Goal: Information Seeking & Learning: Check status

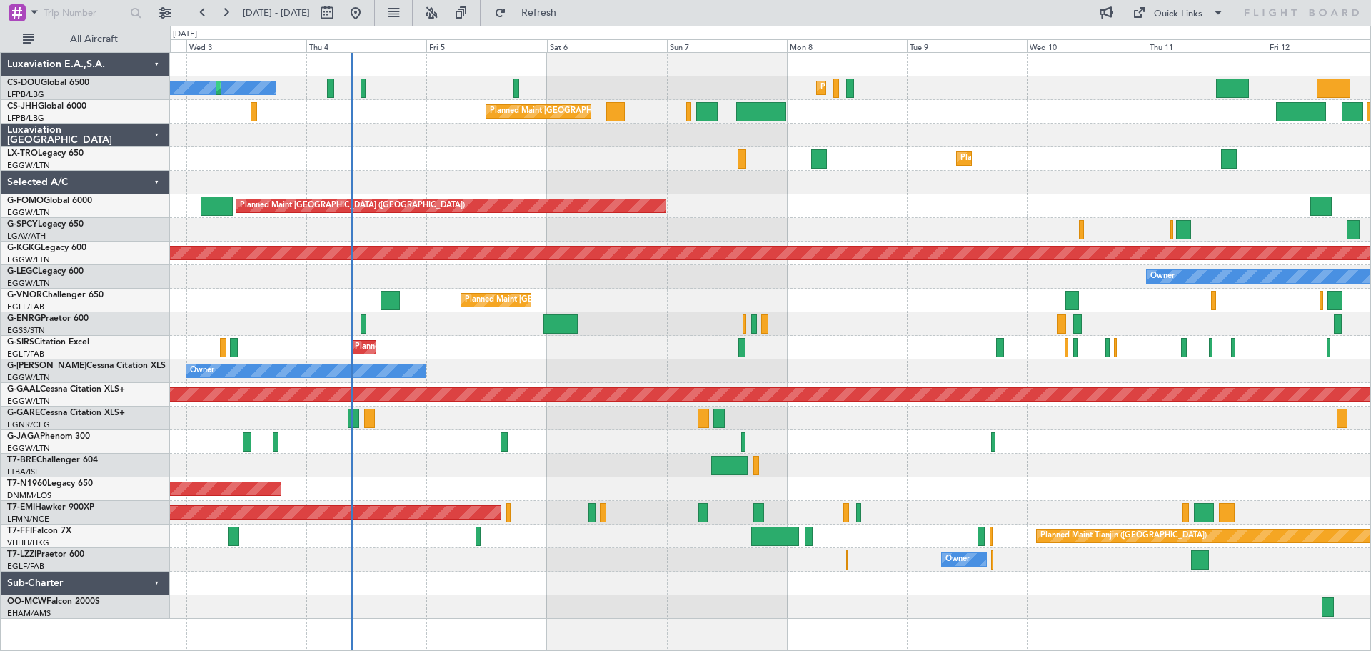
click at [918, 221] on div "No Crew Planned Maint [GEOGRAPHIC_DATA] ([GEOGRAPHIC_DATA]) Planned Maint [GEOG…" at bounding box center [770, 336] width 1200 height 566
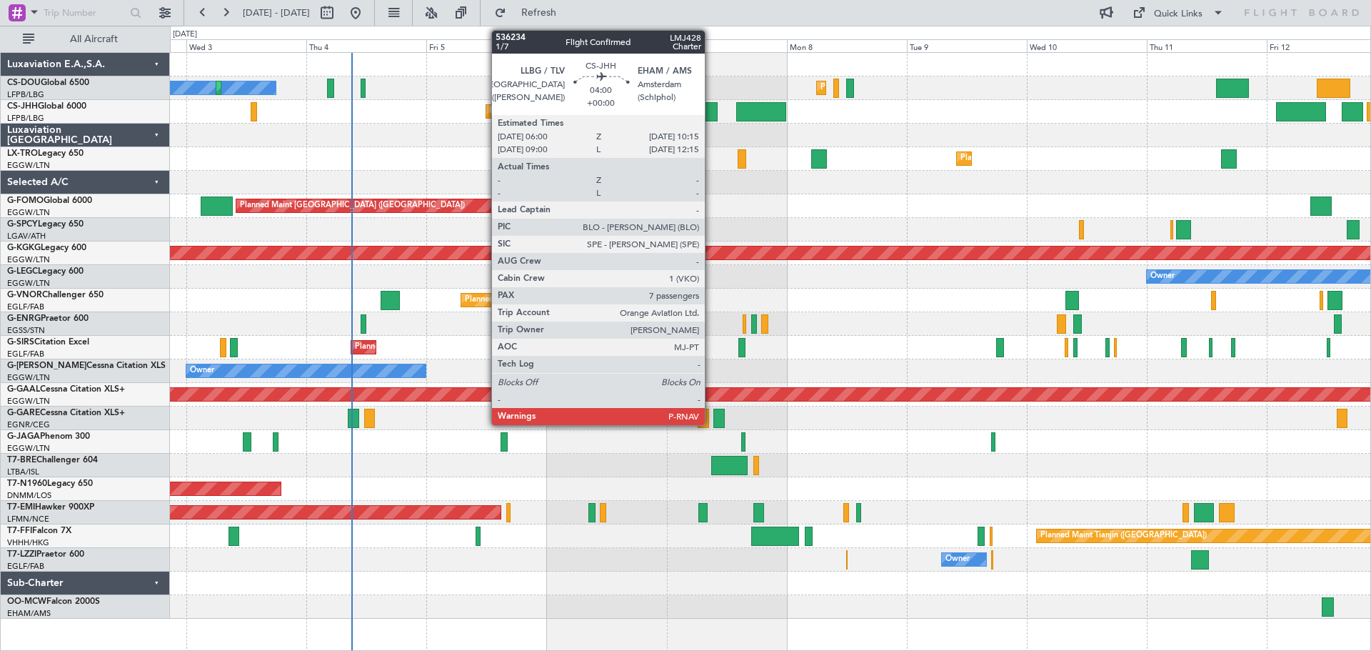
click at [711, 108] on div at bounding box center [706, 111] width 21 height 19
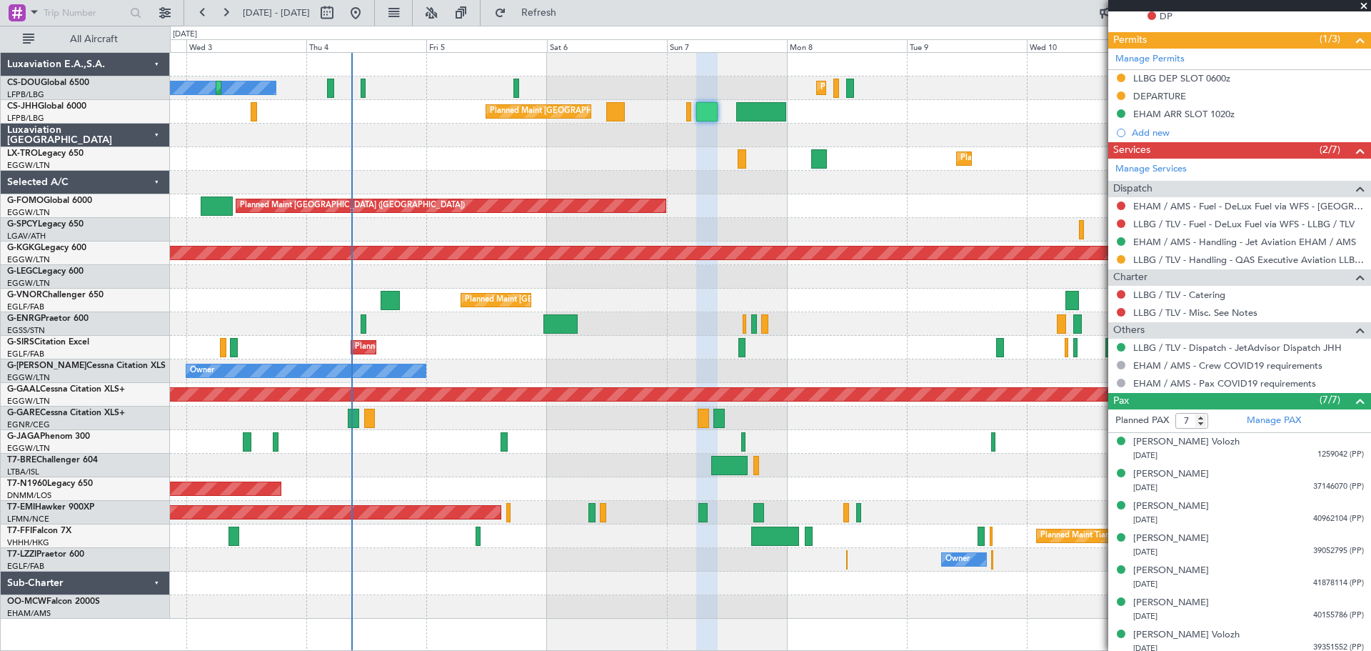
scroll to position [428, 0]
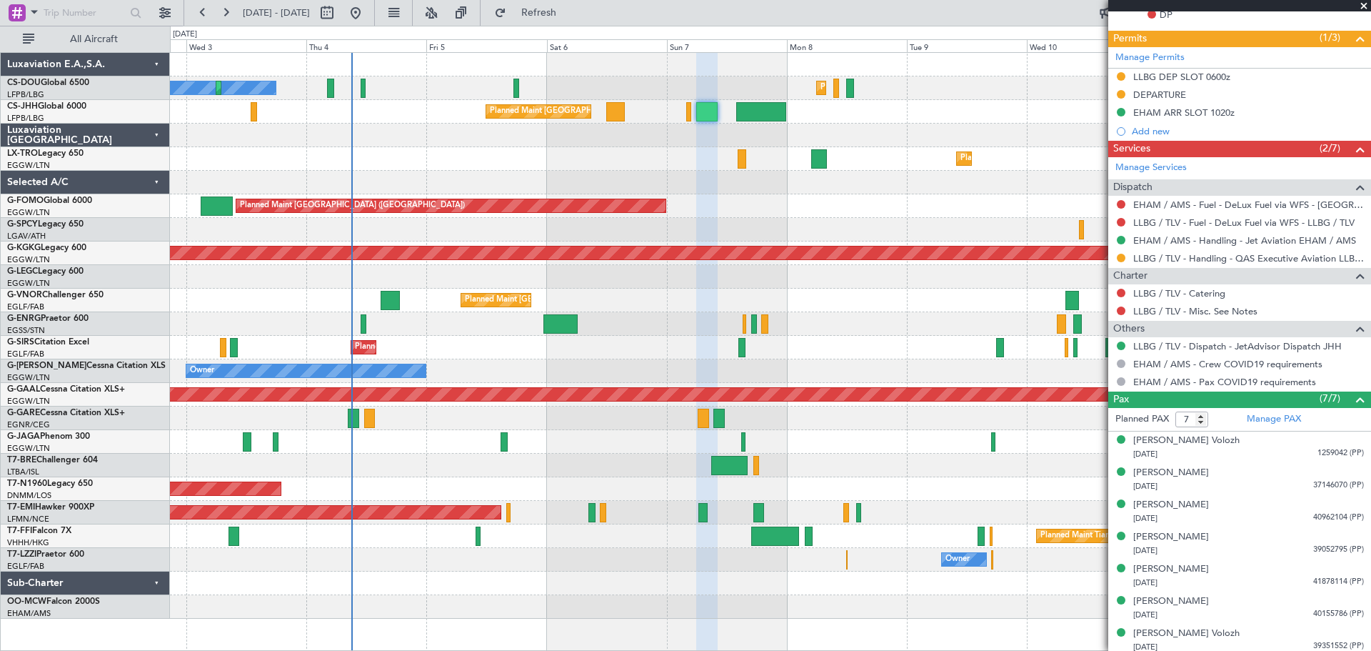
click at [1361, 5] on span at bounding box center [1364, 6] width 14 height 13
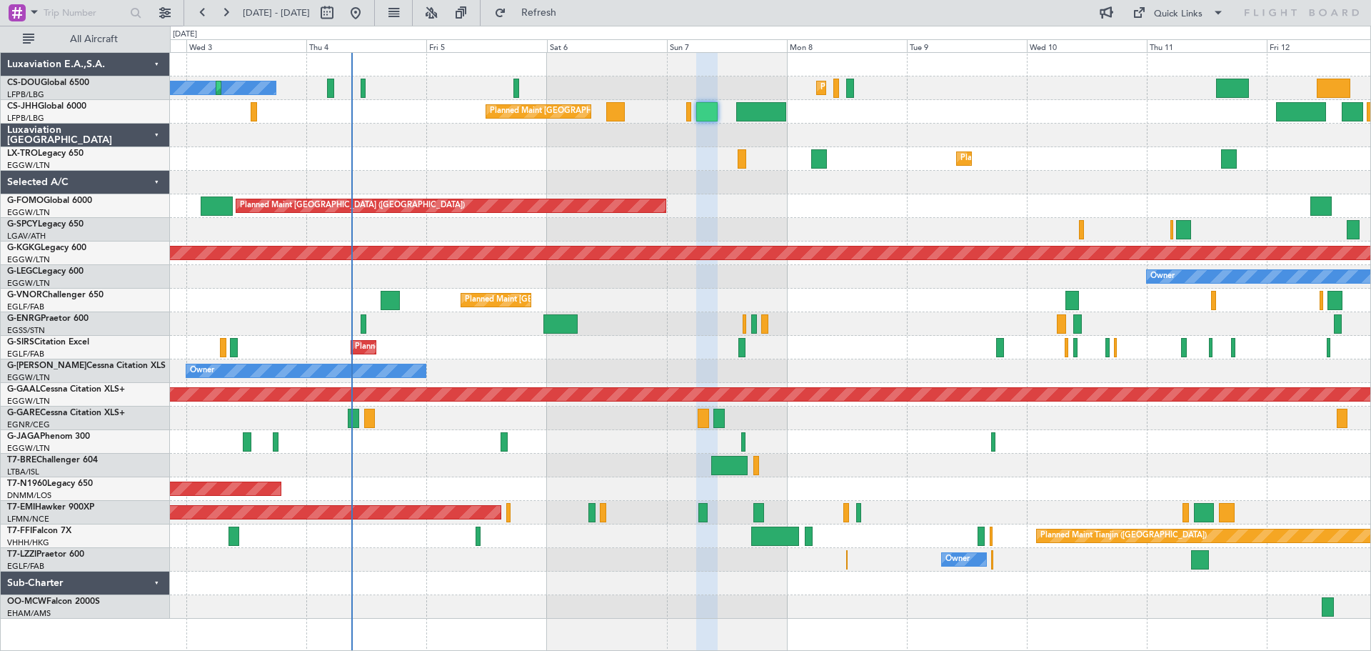
type input "0"
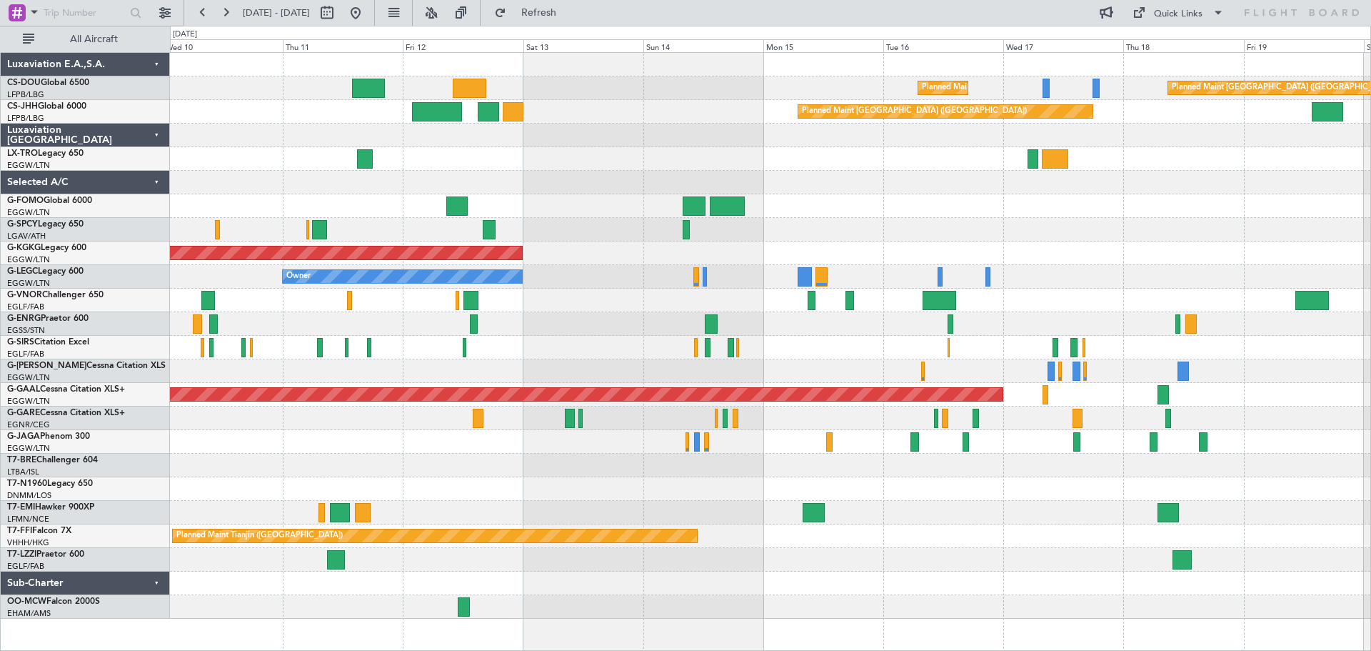
click at [370, 294] on div "Planned Maint [GEOGRAPHIC_DATA] ([GEOGRAPHIC_DATA]) Planned Maint [GEOGRAPHIC_D…" at bounding box center [770, 336] width 1200 height 566
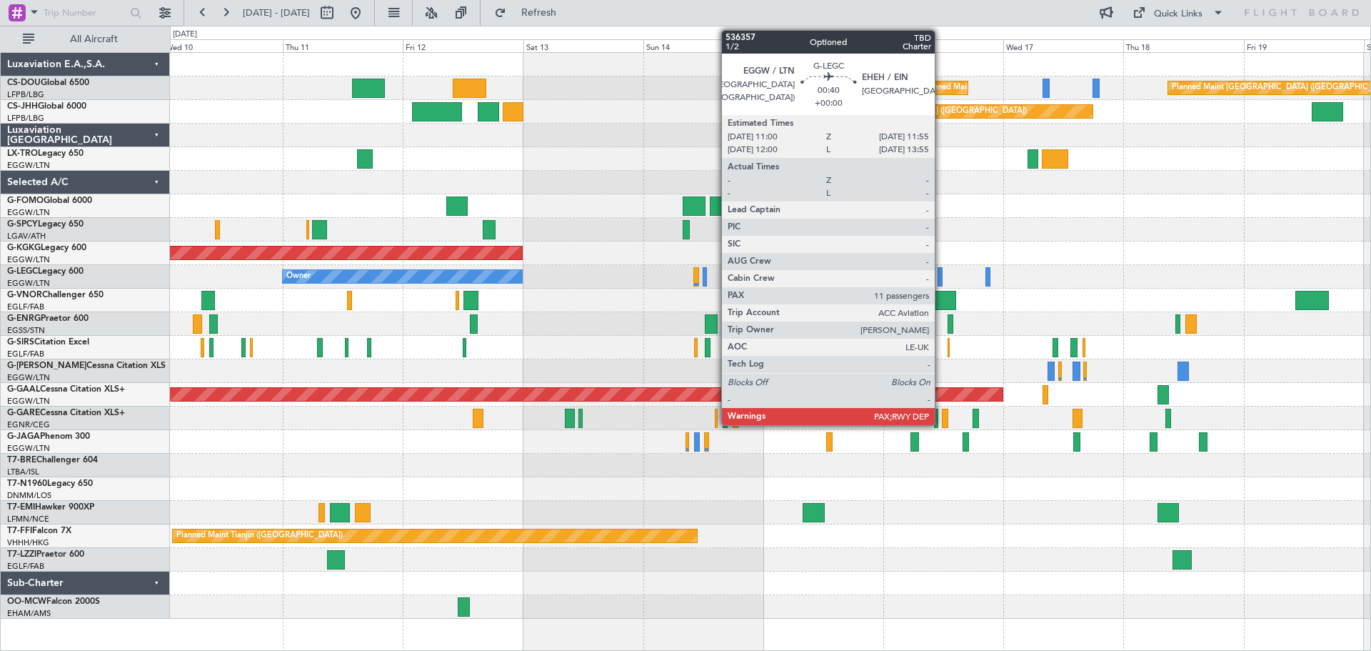
click at [941, 278] on div at bounding box center [940, 276] width 5 height 19
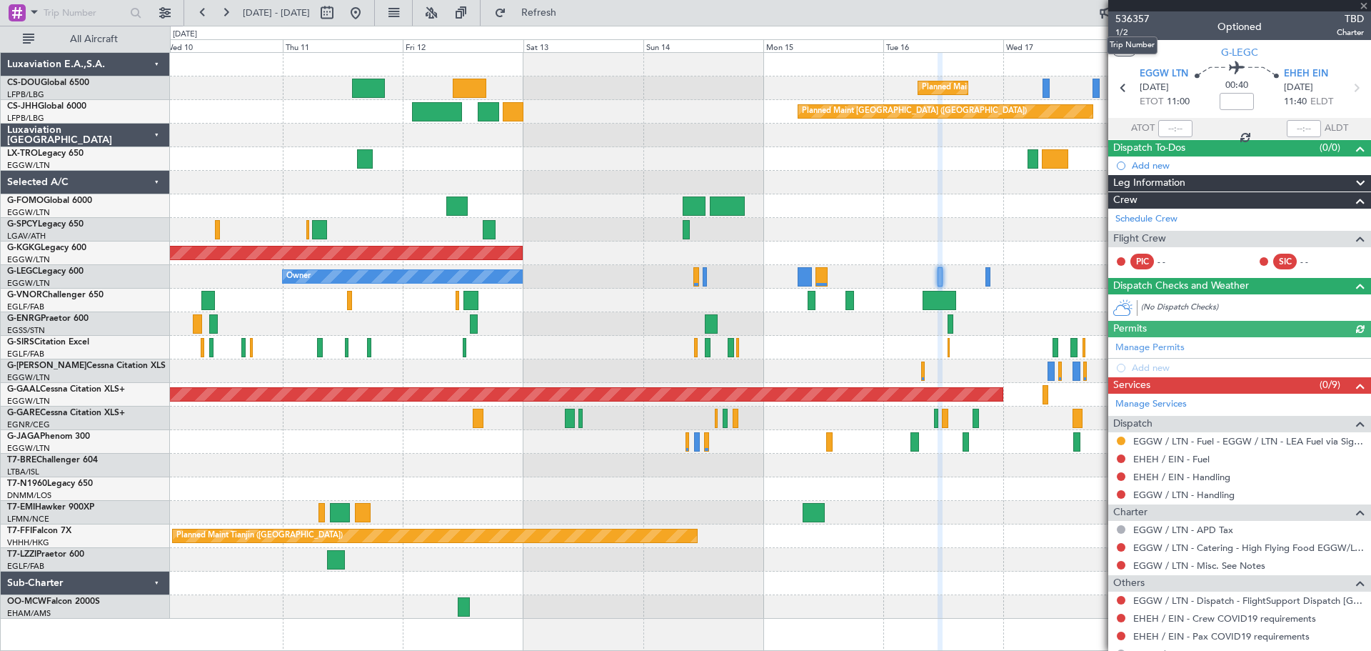
click at [1133, 18] on span "536357" at bounding box center [1132, 18] width 34 height 15
click at [1361, 4] on span at bounding box center [1364, 6] width 14 height 13
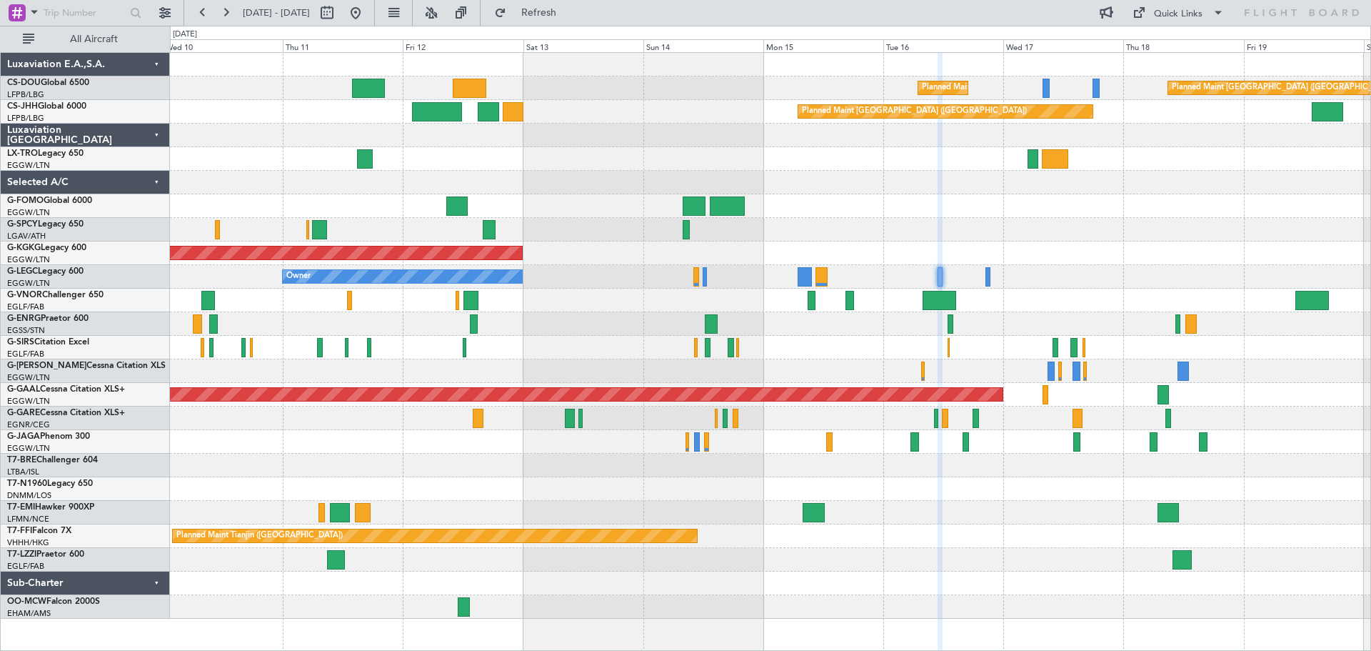
type input "0"
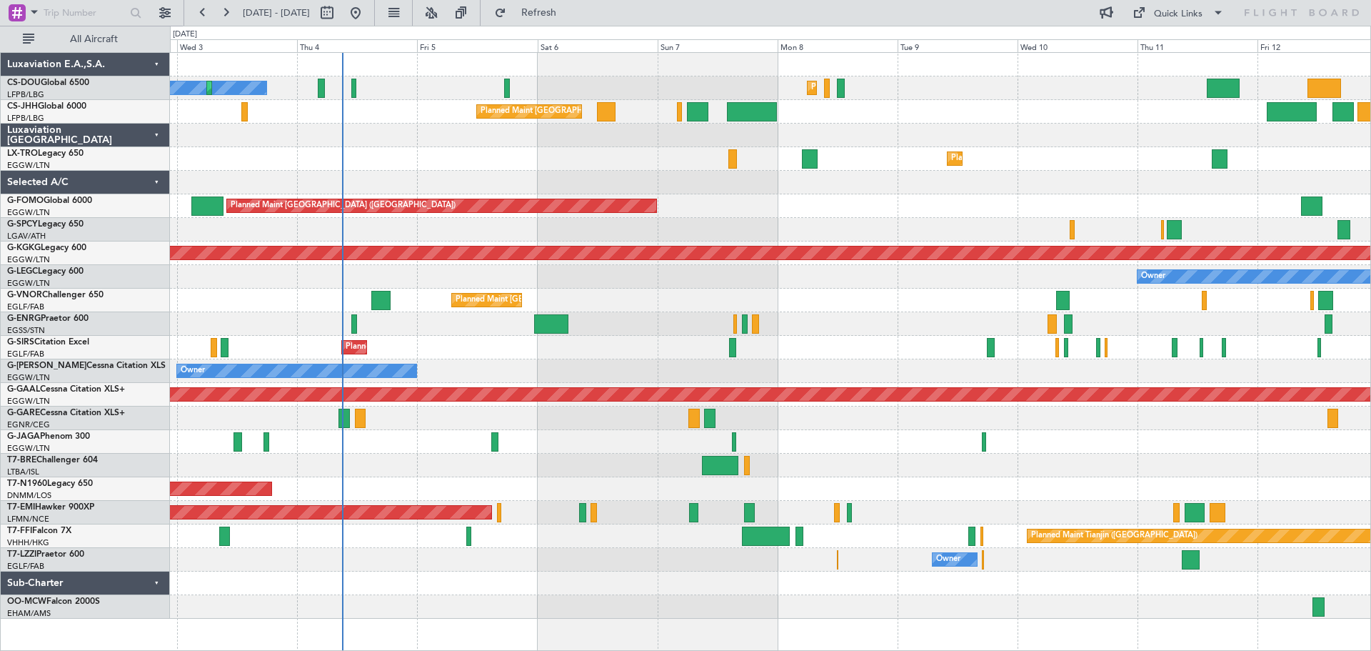
click at [915, 297] on div "Planned Maint [GEOGRAPHIC_DATA] ([GEOGRAPHIC_DATA])" at bounding box center [770, 300] width 1200 height 24
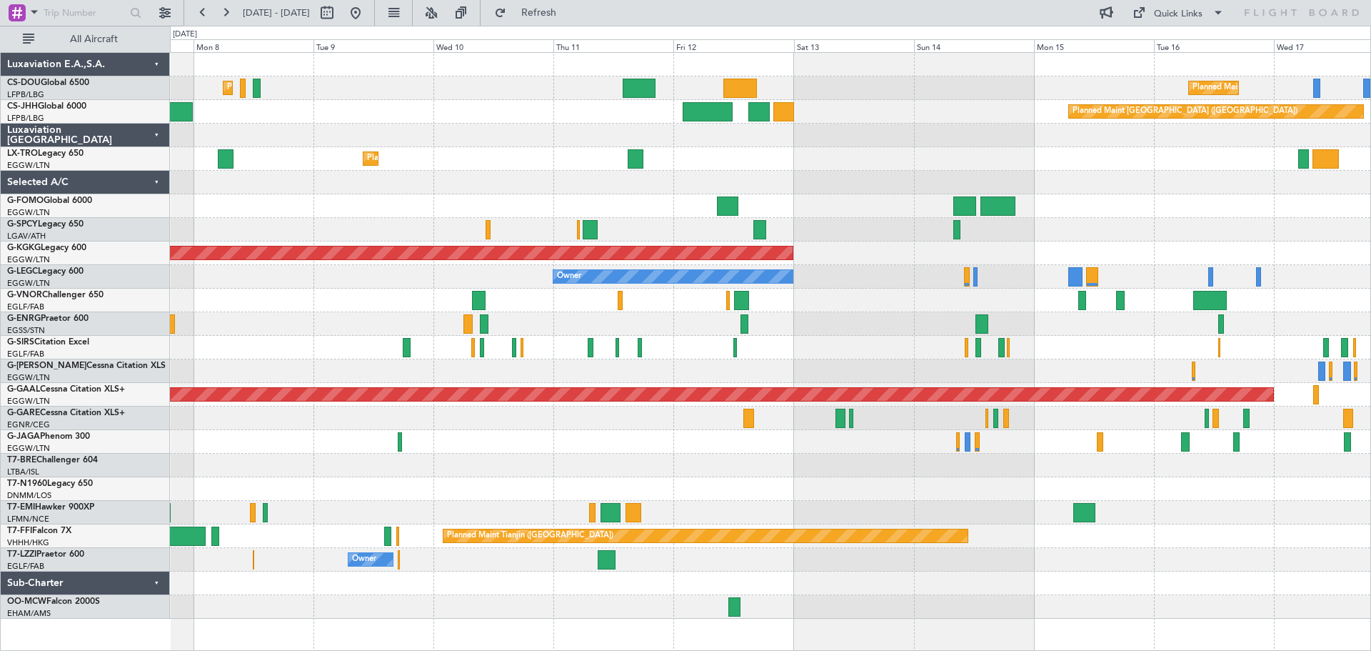
click at [523, 199] on div "Planned Maint [GEOGRAPHIC_DATA] ([GEOGRAPHIC_DATA]) Planned Maint [GEOGRAPHIC_D…" at bounding box center [770, 336] width 1200 height 566
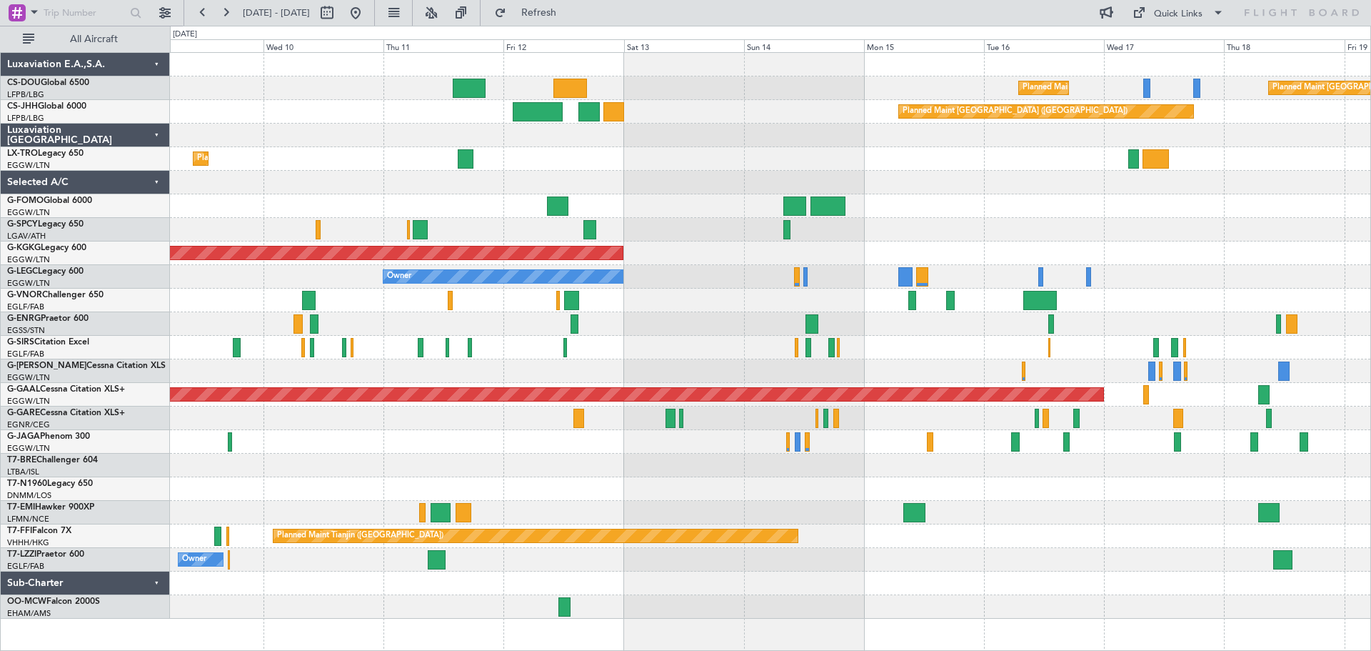
click at [1017, 230] on div at bounding box center [770, 230] width 1200 height 24
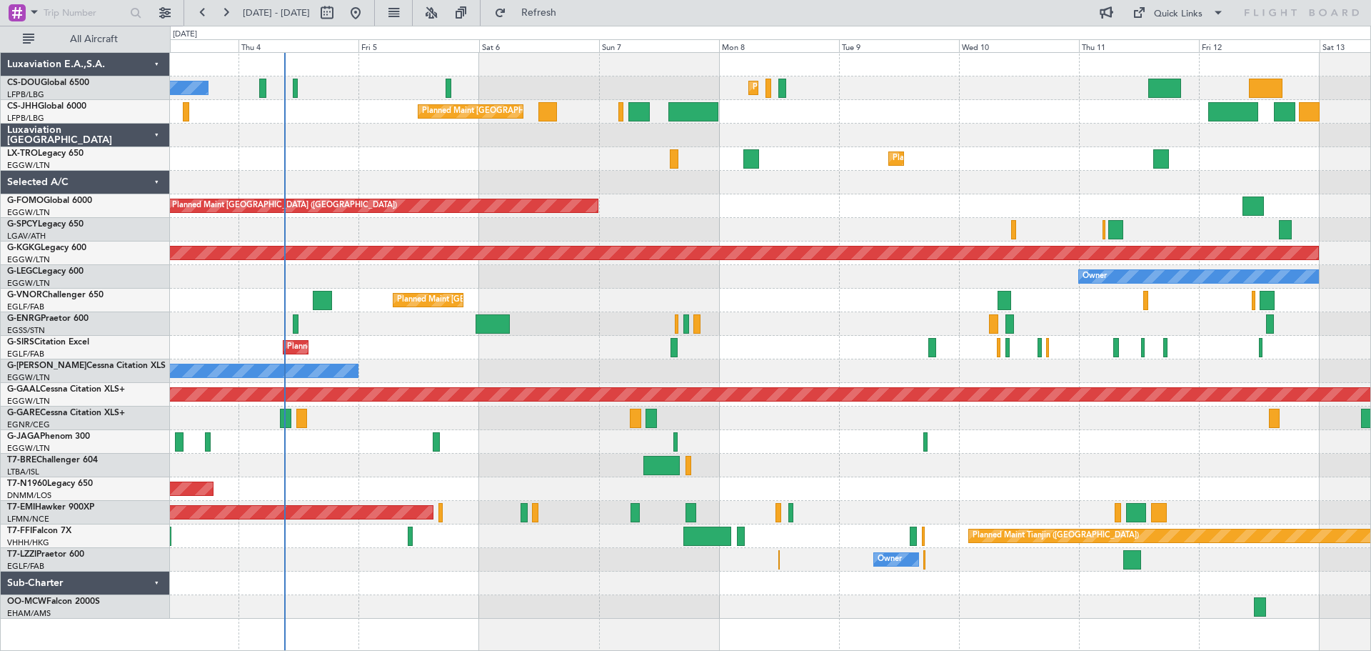
click at [1065, 209] on div "Planned Maint [GEOGRAPHIC_DATA] ([GEOGRAPHIC_DATA])" at bounding box center [770, 206] width 1200 height 24
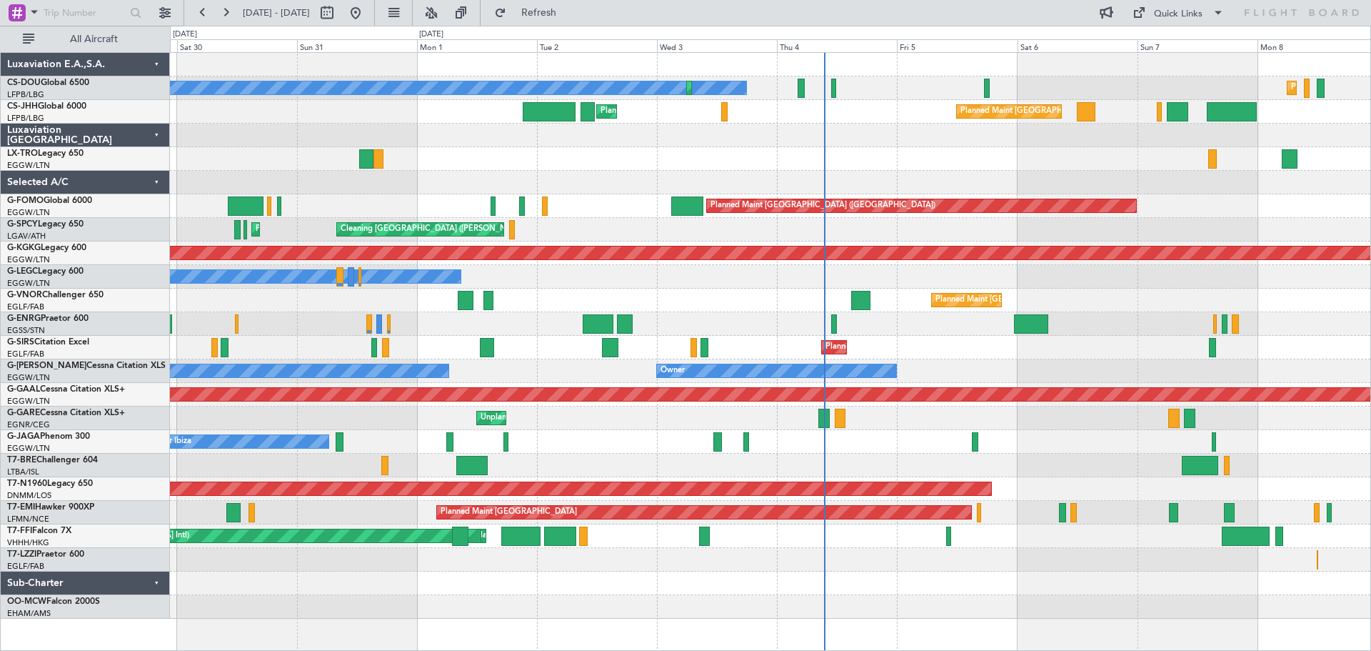
click at [982, 225] on div "Cleaning [GEOGRAPHIC_DATA] ([PERSON_NAME] Intl) Planned Maint [GEOGRAPHIC_DATA]…" at bounding box center [770, 230] width 1200 height 24
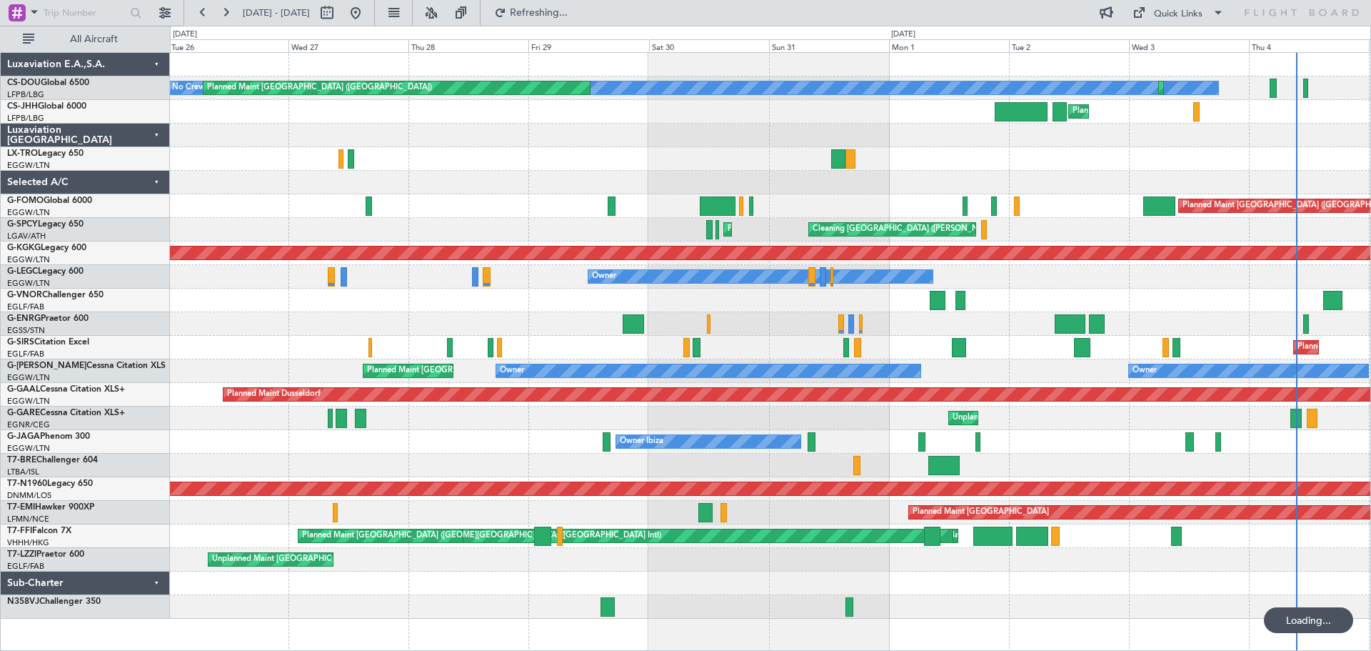
click at [897, 289] on div "Planned Maint [GEOGRAPHIC_DATA] ([GEOGRAPHIC_DATA])" at bounding box center [770, 300] width 1200 height 24
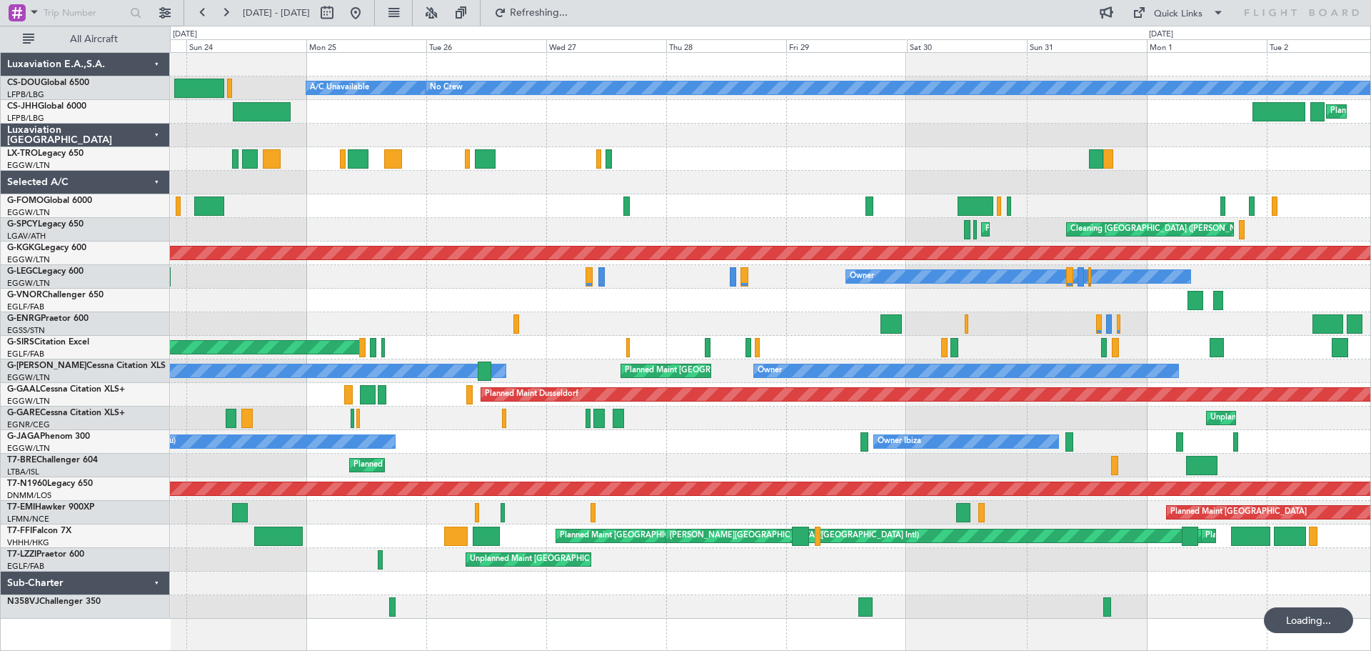
click at [654, 296] on div "Planned Maint [GEOGRAPHIC_DATA] ([GEOGRAPHIC_DATA])" at bounding box center [770, 300] width 1200 height 24
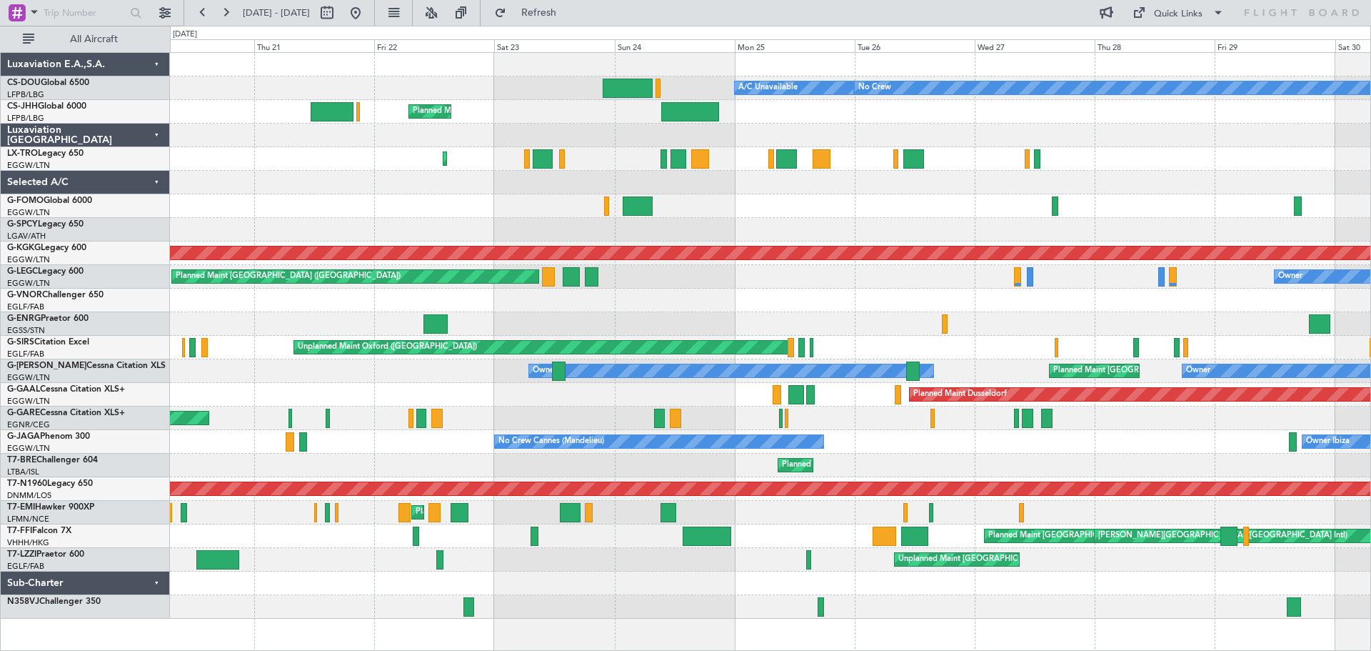
click at [887, 267] on div "Owner Planned Maint [GEOGRAPHIC_DATA] ([GEOGRAPHIC_DATA])" at bounding box center [770, 277] width 1200 height 24
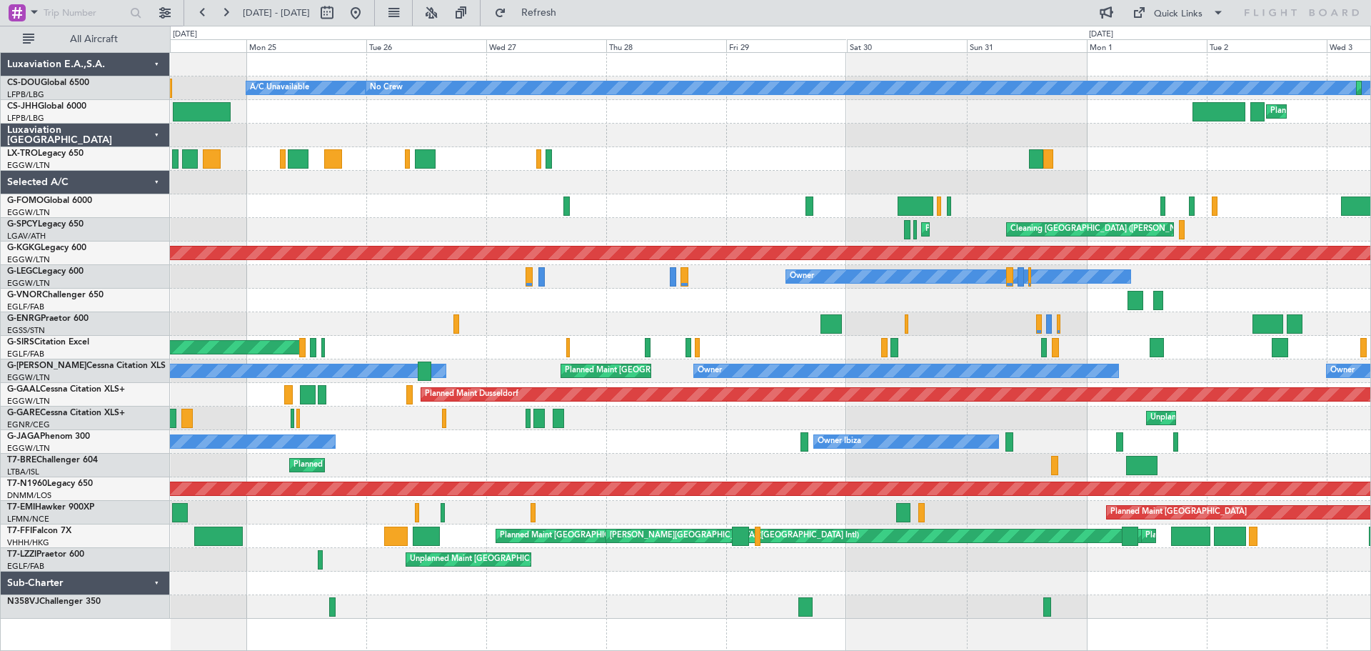
click at [640, 319] on div "Planned Maint [GEOGRAPHIC_DATA] ([GEOGRAPHIC_DATA]) No Crew A/C Unavailable Pla…" at bounding box center [770, 336] width 1200 height 566
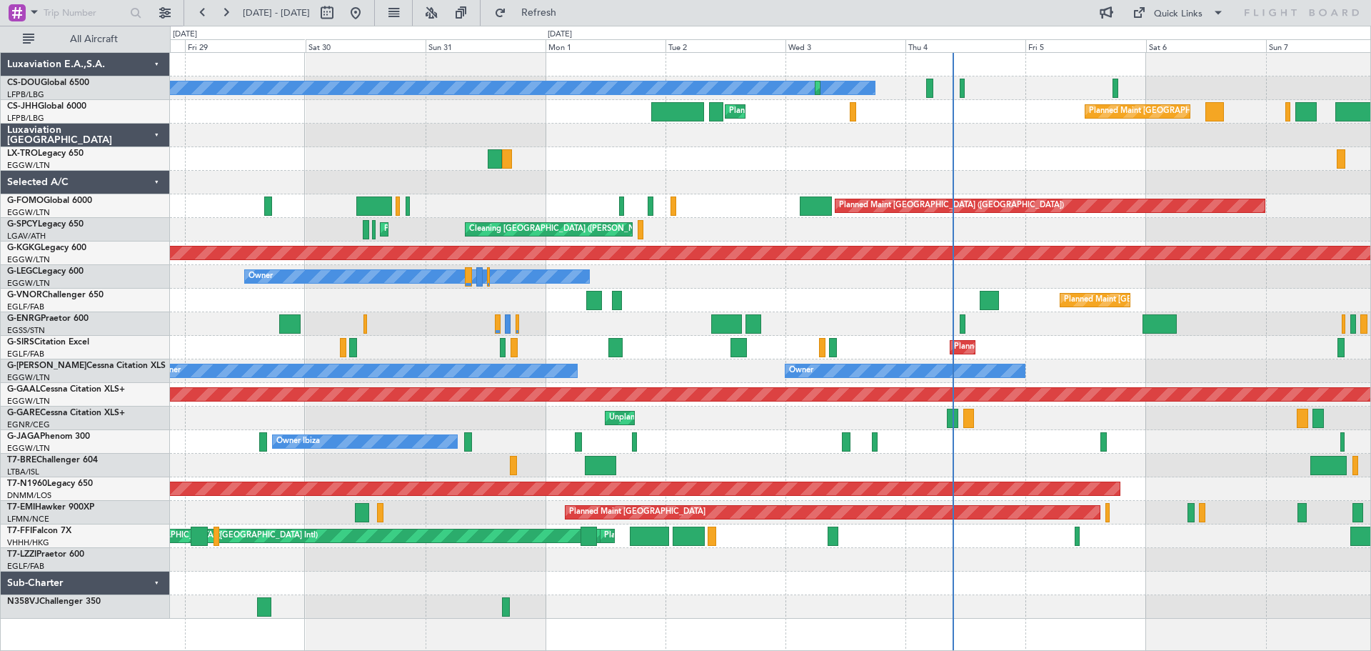
click at [648, 300] on div "Planned Maint [GEOGRAPHIC_DATA] ([GEOGRAPHIC_DATA])" at bounding box center [770, 300] width 1200 height 24
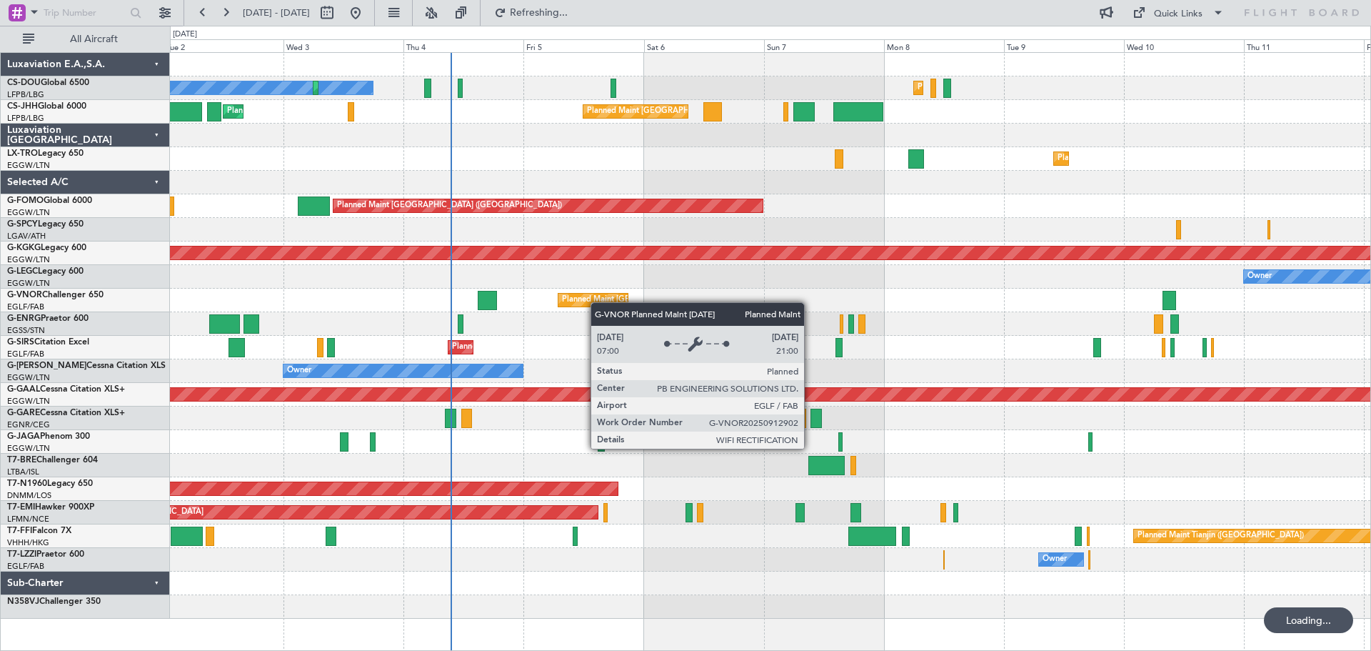
click at [578, 302] on div "Planned Maint [GEOGRAPHIC_DATA] ([GEOGRAPHIC_DATA])" at bounding box center [770, 300] width 1200 height 24
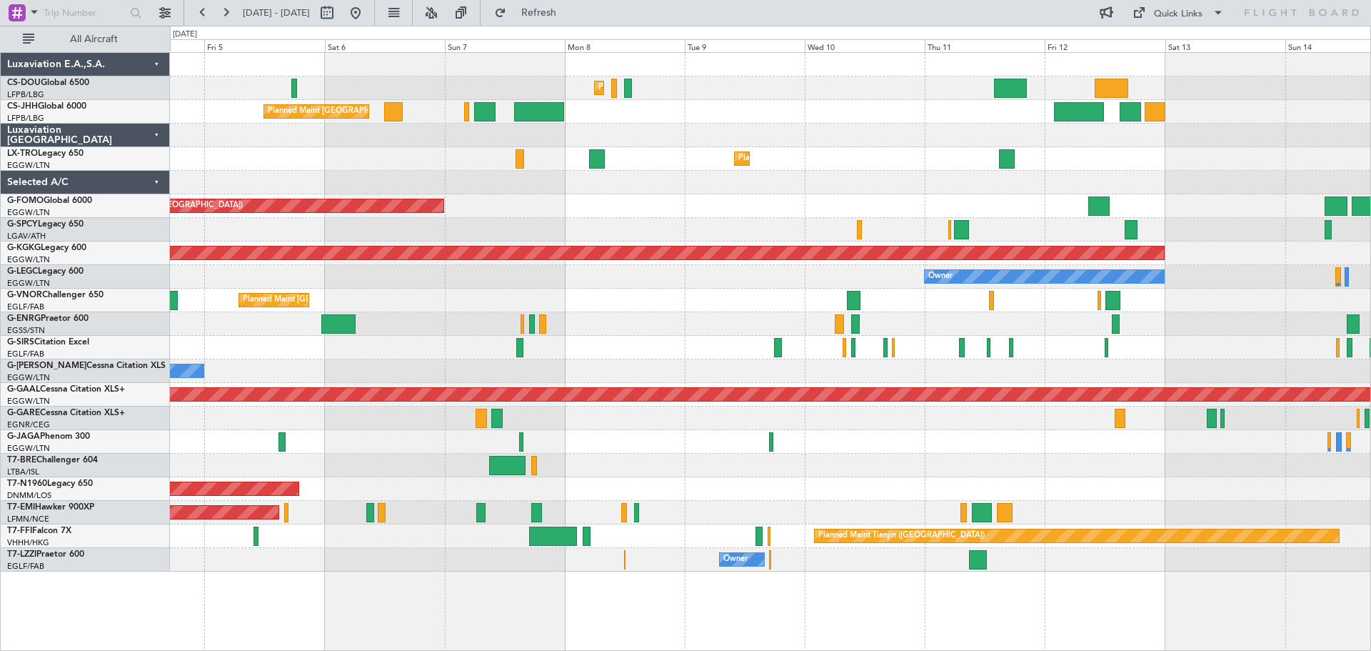
click at [700, 224] on div "Planned Maint [GEOGRAPHIC_DATA] ([GEOGRAPHIC_DATA]) Planned Maint [GEOGRAPHIC_D…" at bounding box center [770, 312] width 1200 height 518
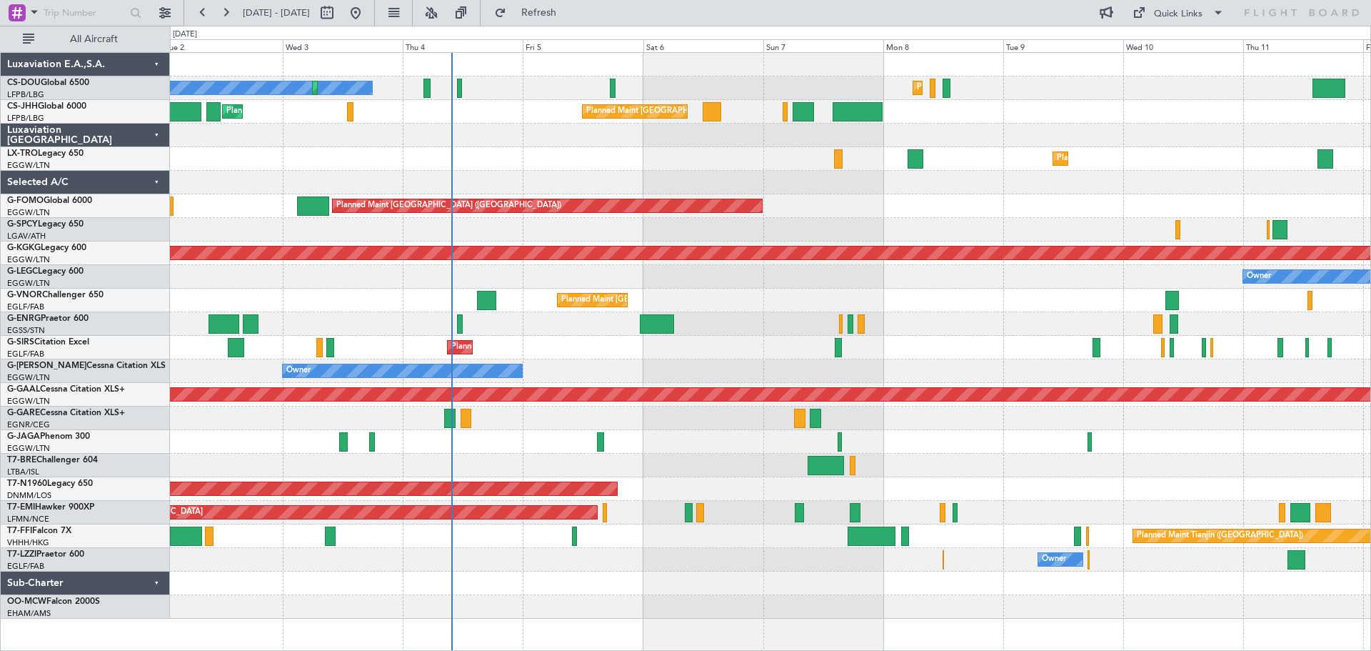
click at [965, 210] on div "Planned Maint [GEOGRAPHIC_DATA] ([GEOGRAPHIC_DATA])" at bounding box center [770, 206] width 1200 height 24
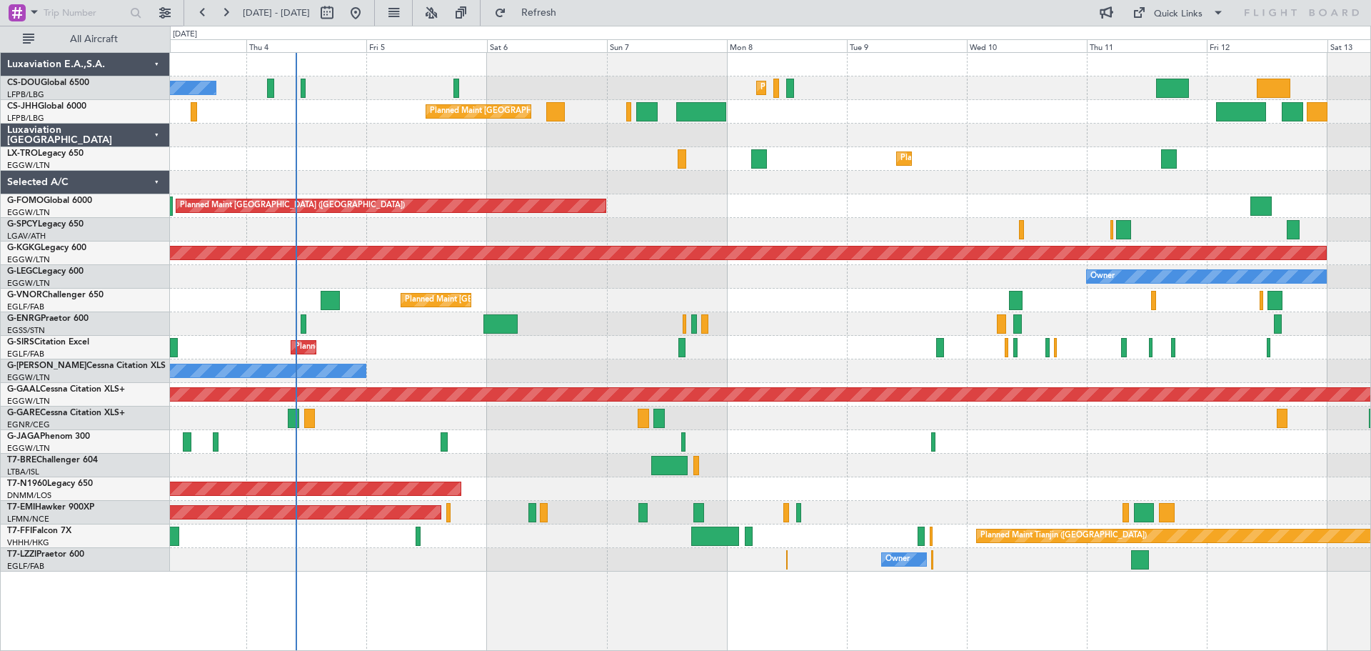
click at [822, 236] on div "No Crew Planned Maint [GEOGRAPHIC_DATA] ([GEOGRAPHIC_DATA]) Planned Maint [GEOG…" at bounding box center [770, 312] width 1200 height 518
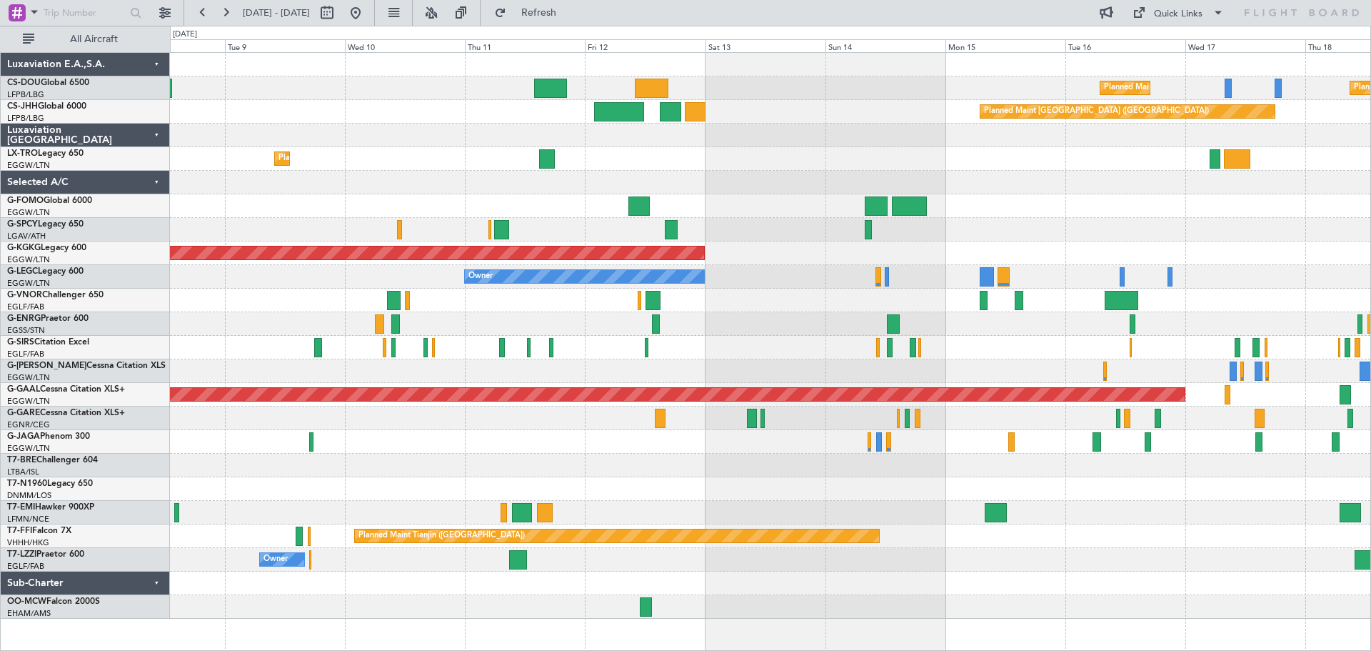
click at [338, 210] on div "Planned Maint [GEOGRAPHIC_DATA] ([GEOGRAPHIC_DATA]) Planned Maint [GEOGRAPHIC_D…" at bounding box center [770, 336] width 1200 height 566
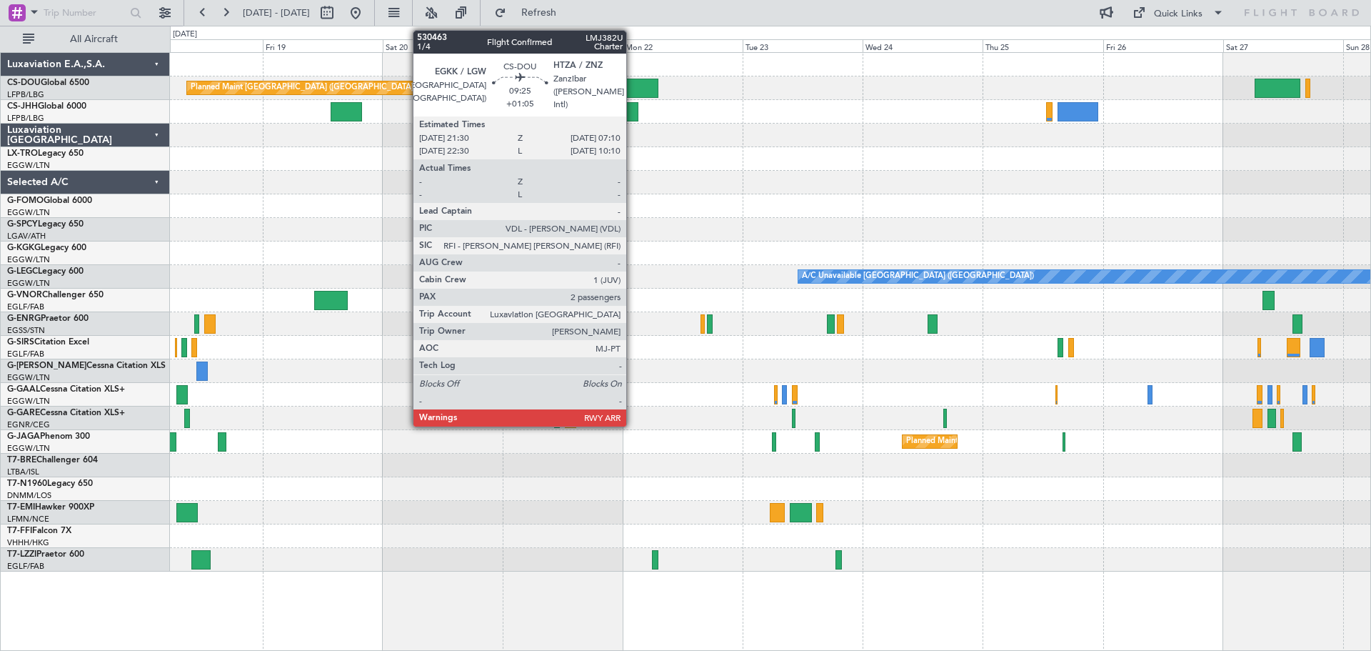
click at [633, 87] on div at bounding box center [633, 88] width 49 height 19
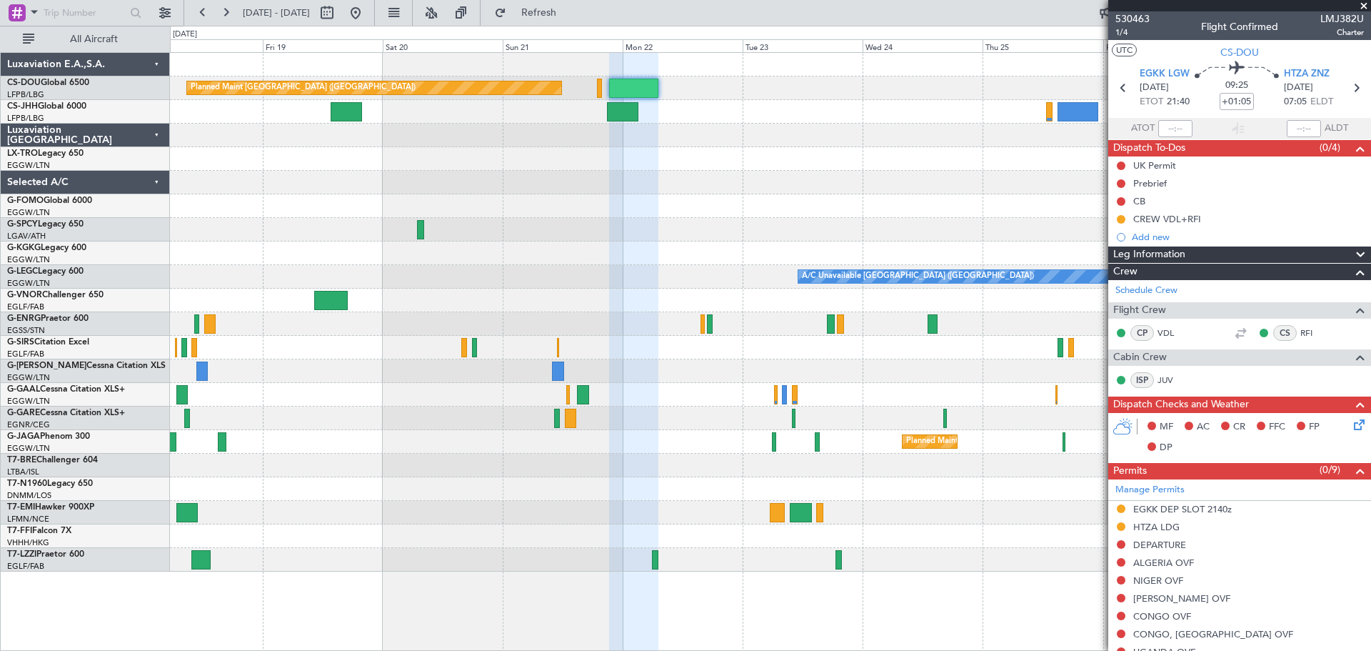
click at [1365, 7] on span at bounding box center [1364, 6] width 14 height 13
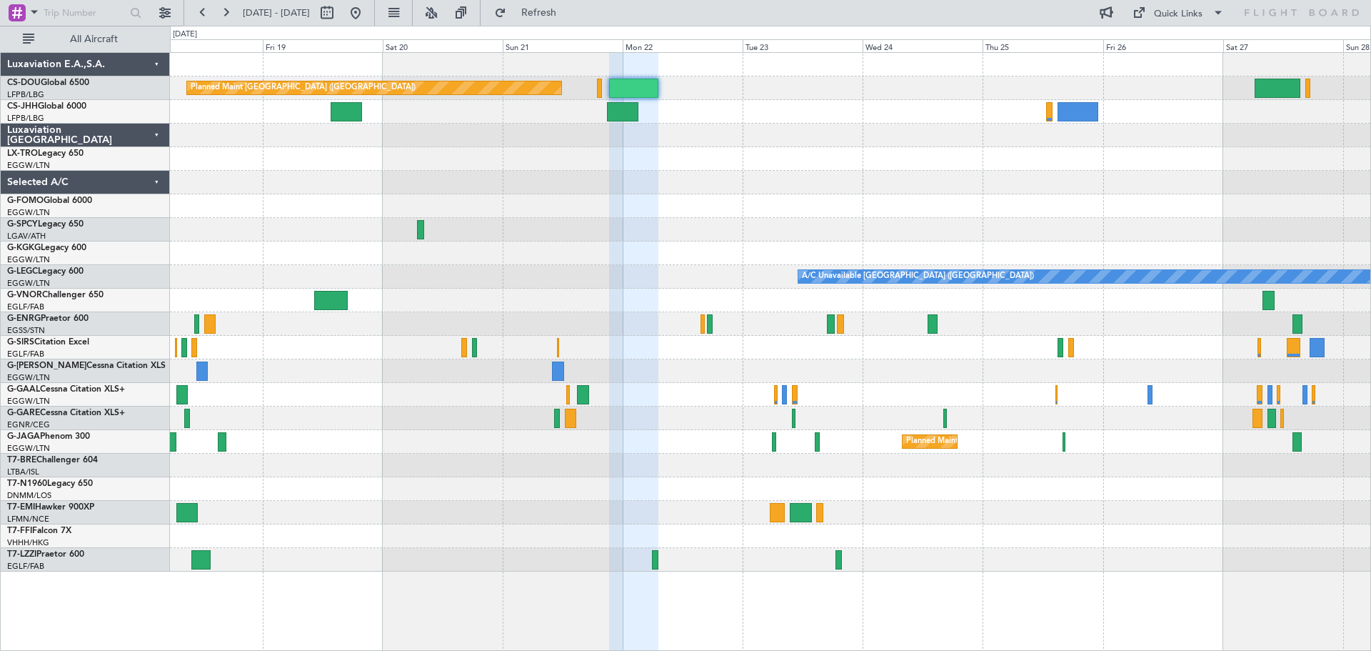
type input "0"
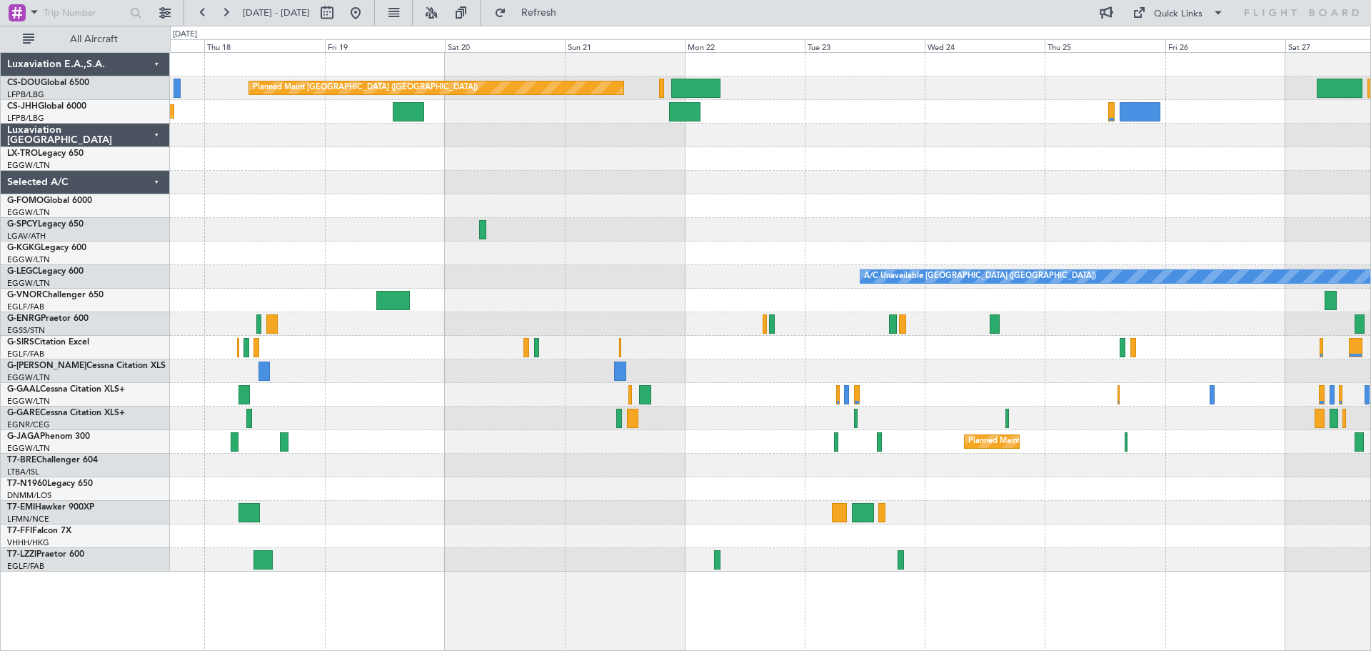
click at [628, 169] on div at bounding box center [770, 159] width 1200 height 24
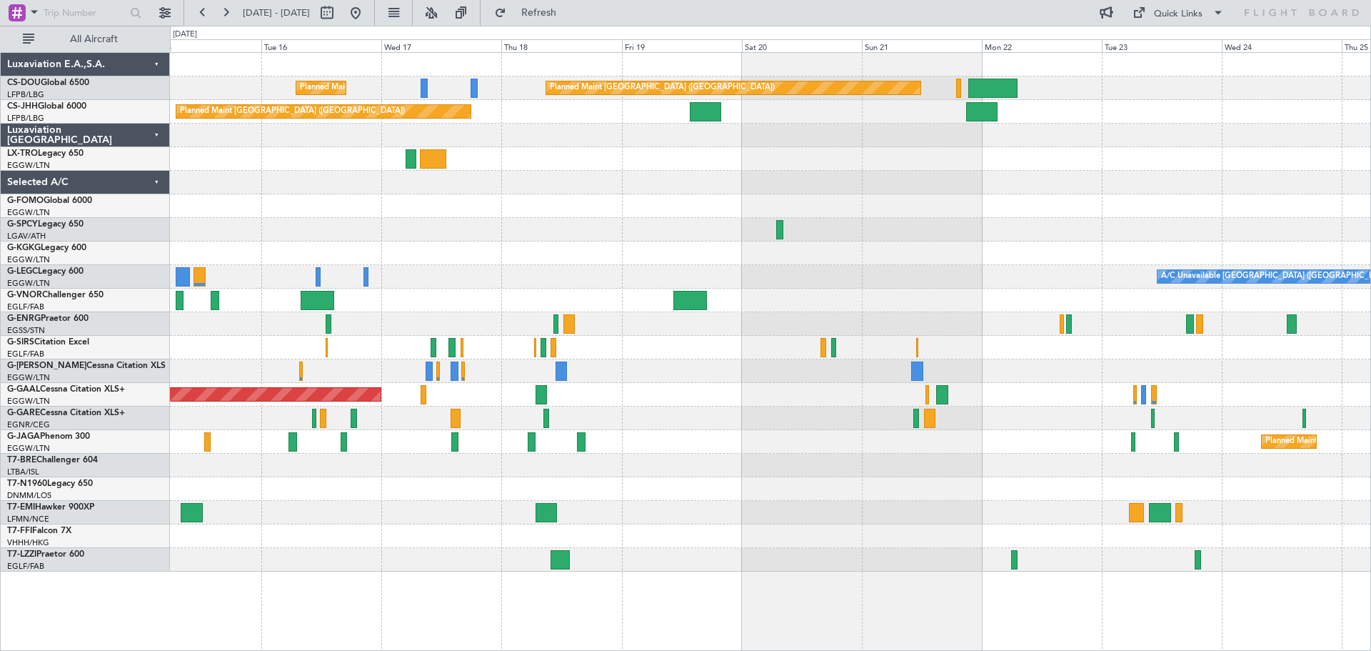
click at [668, 177] on div at bounding box center [770, 183] width 1200 height 24
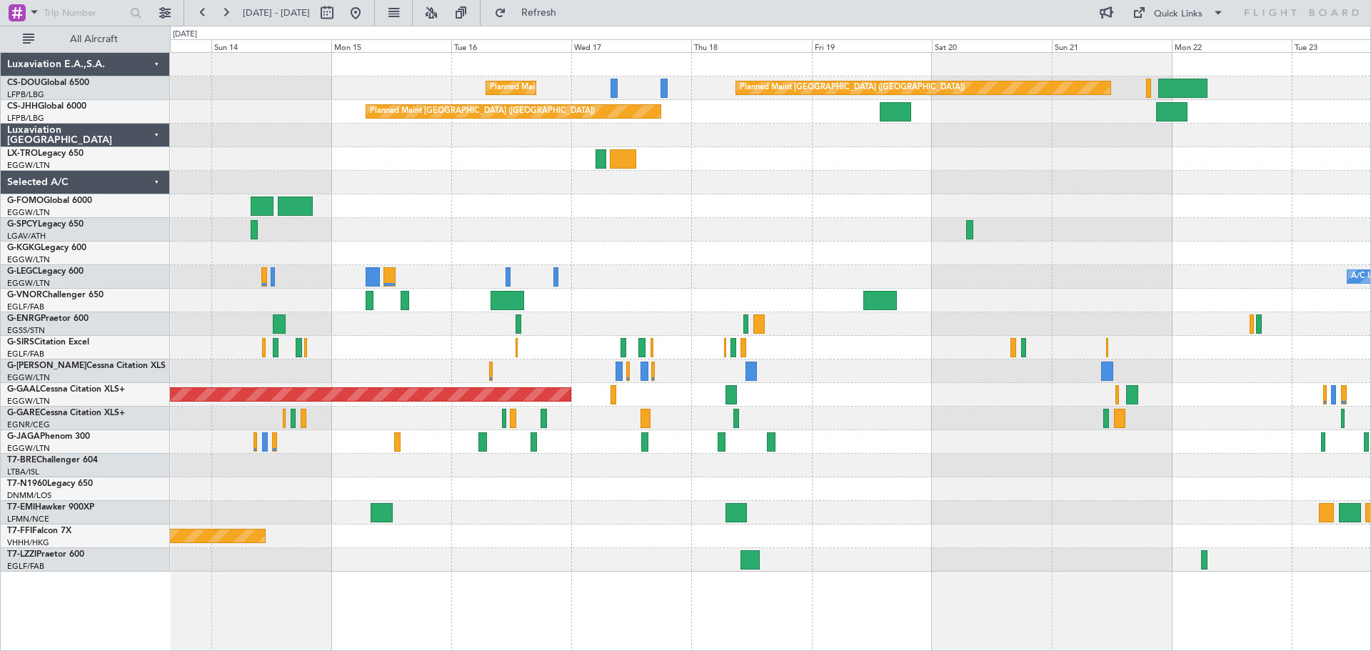
click at [807, 198] on div at bounding box center [770, 206] width 1200 height 24
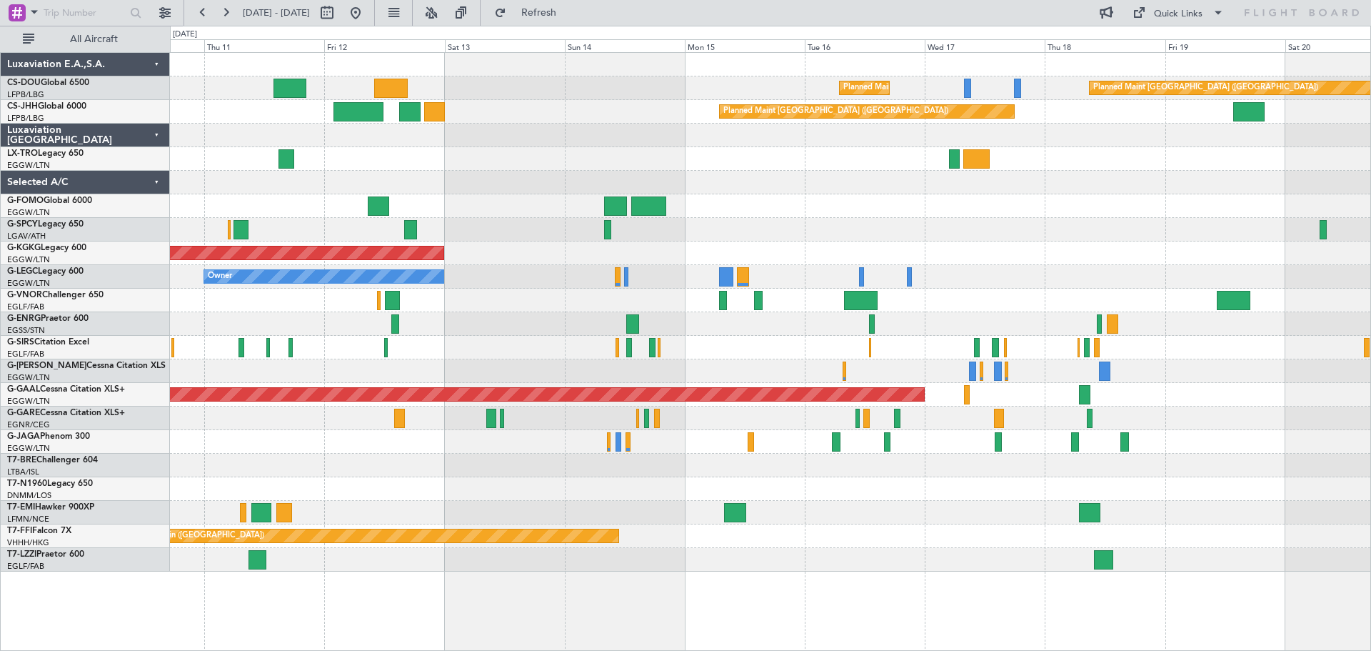
click at [1112, 197] on div at bounding box center [770, 206] width 1200 height 24
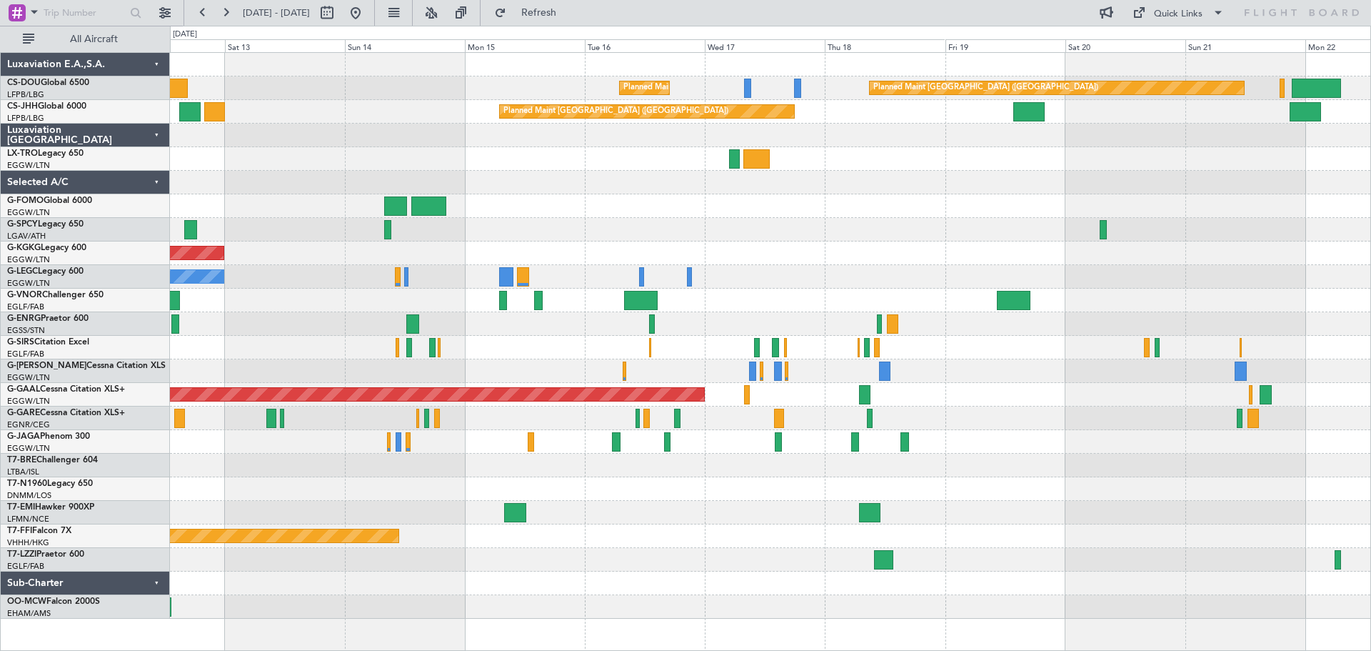
click at [898, 164] on div at bounding box center [770, 159] width 1200 height 24
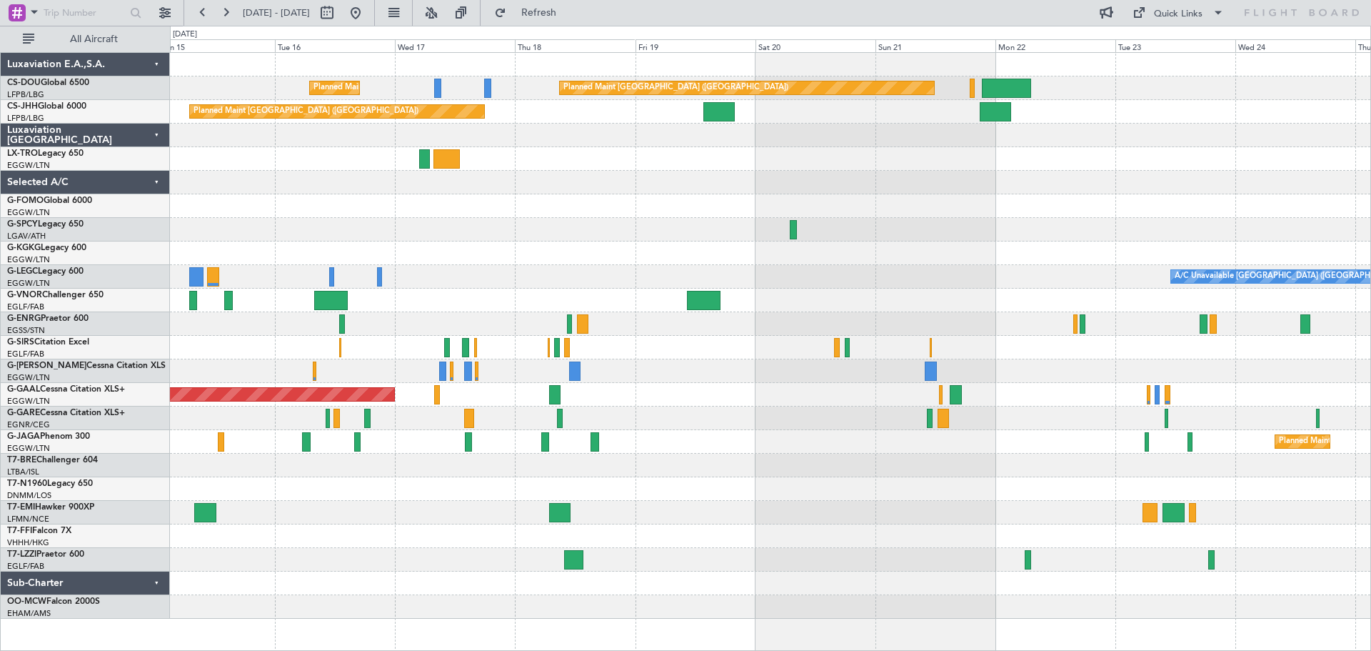
click at [738, 196] on div "Planned Maint [GEOGRAPHIC_DATA] ([GEOGRAPHIC_DATA]) Planned Maint [GEOGRAPHIC_D…" at bounding box center [770, 336] width 1200 height 566
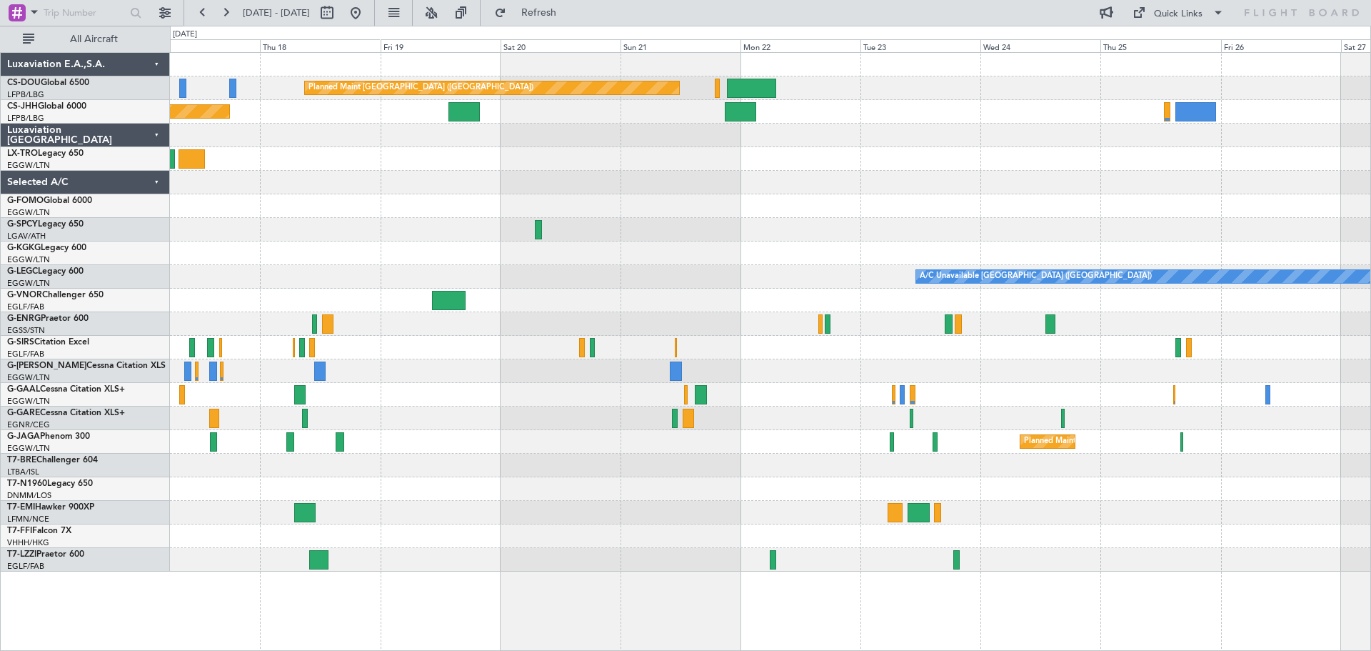
click at [827, 186] on div at bounding box center [770, 183] width 1200 height 24
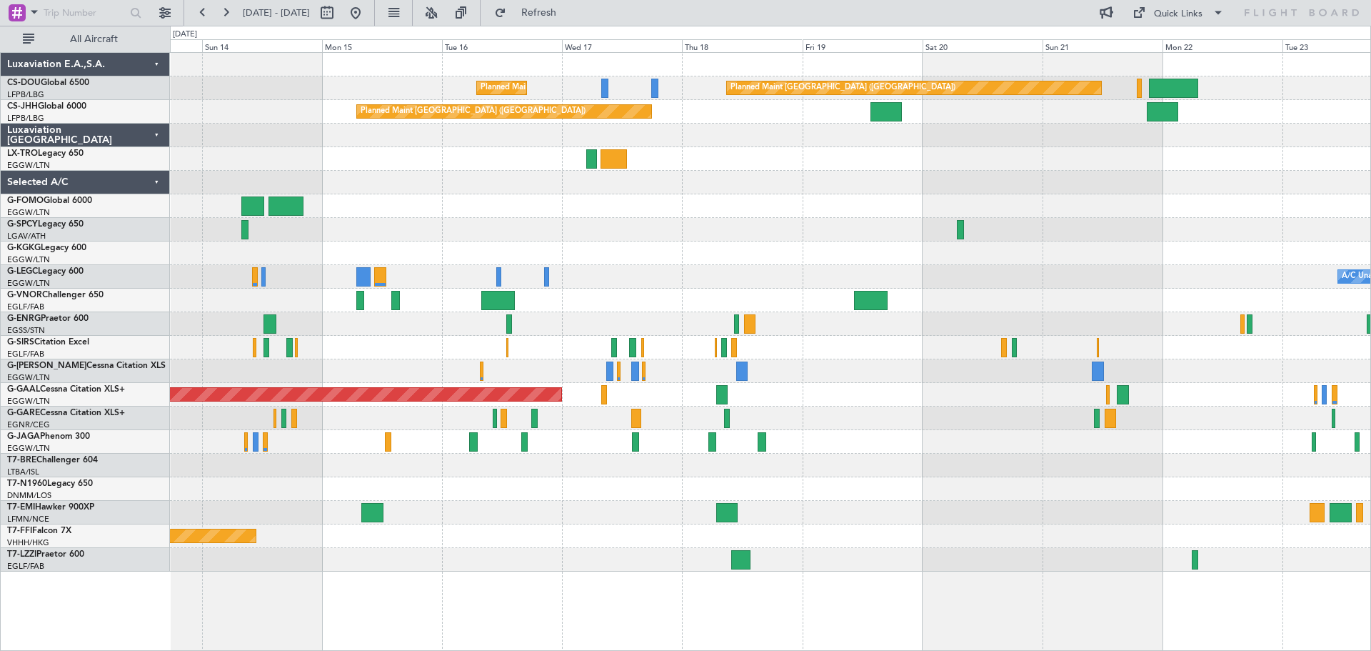
click at [847, 176] on div at bounding box center [770, 183] width 1200 height 24
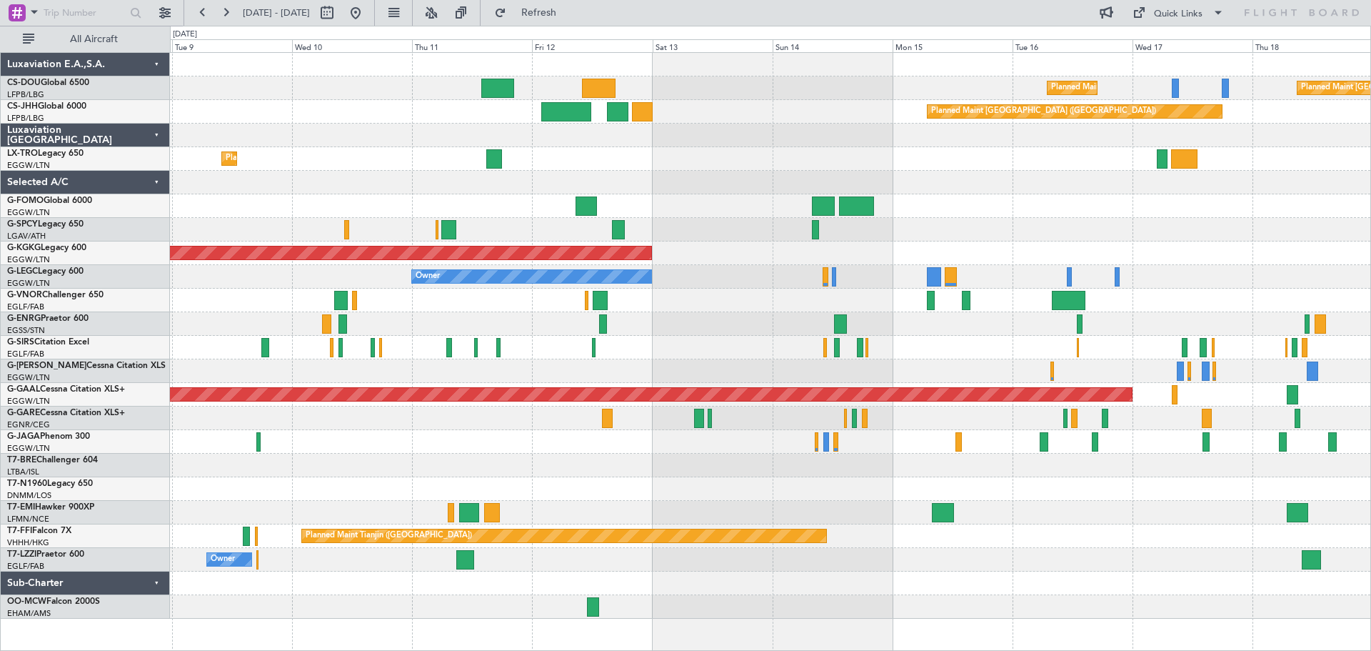
click at [771, 159] on div "Planned Maint Dusseldorf" at bounding box center [770, 159] width 1200 height 24
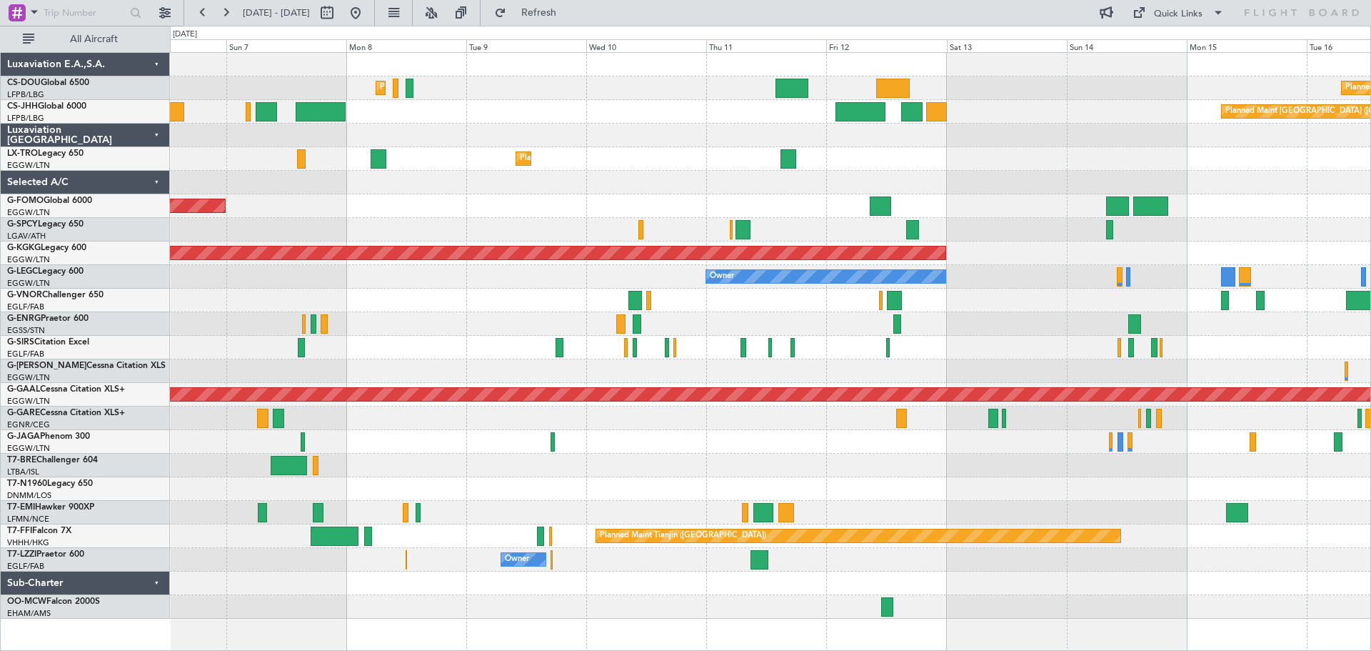
click at [1022, 144] on div "Planned Maint [GEOGRAPHIC_DATA] ([GEOGRAPHIC_DATA]) Planned Maint [GEOGRAPHIC_D…" at bounding box center [770, 336] width 1200 height 566
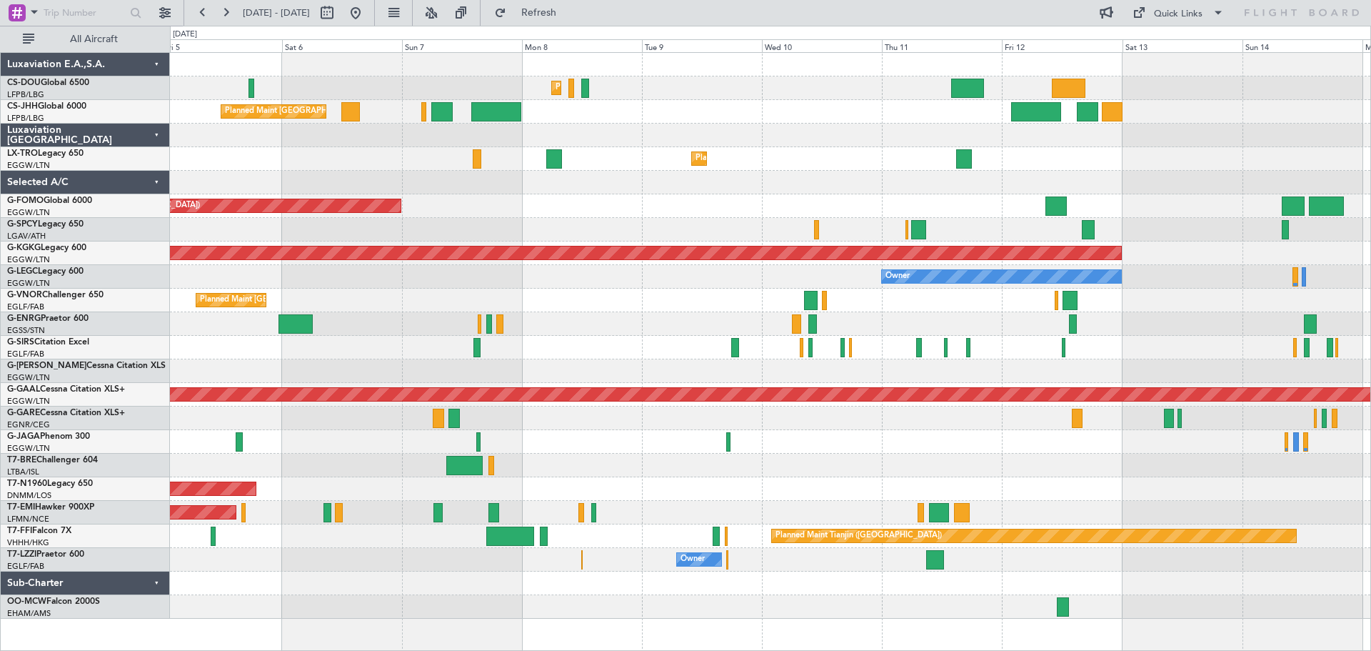
click at [869, 138] on div at bounding box center [770, 136] width 1200 height 24
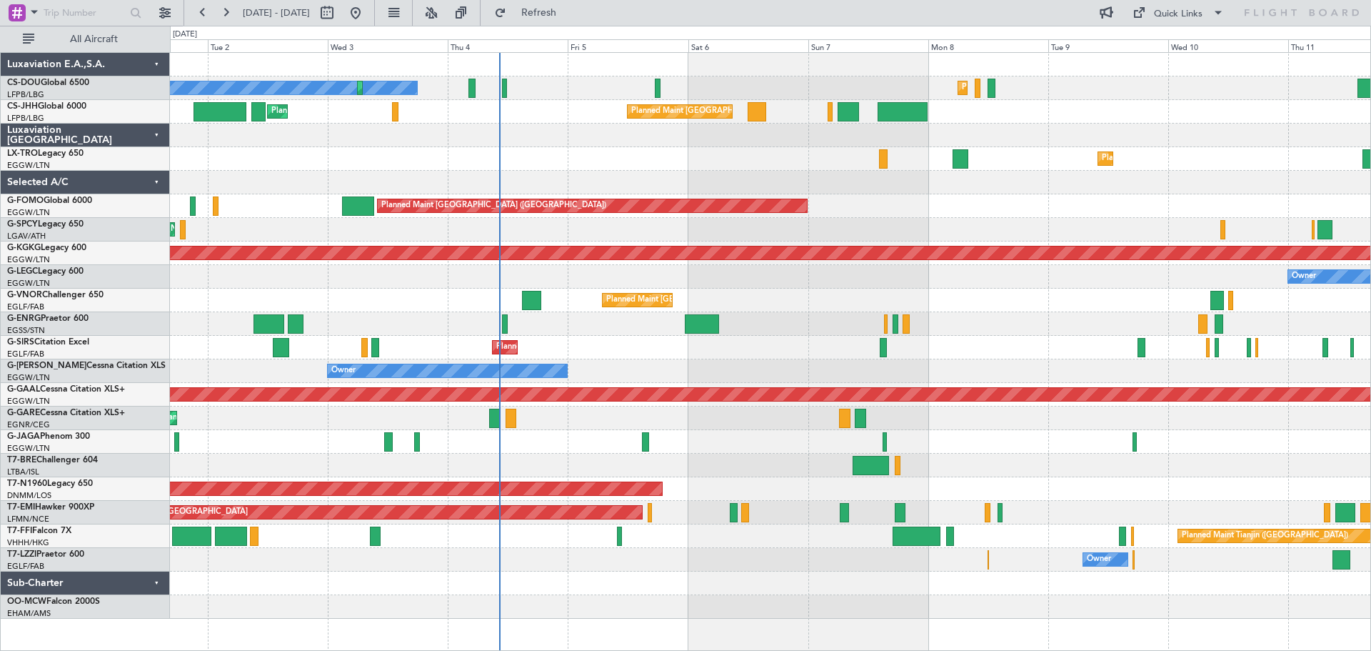
click at [918, 206] on div "Planned Maint [GEOGRAPHIC_DATA] ([GEOGRAPHIC_DATA])" at bounding box center [770, 206] width 1200 height 24
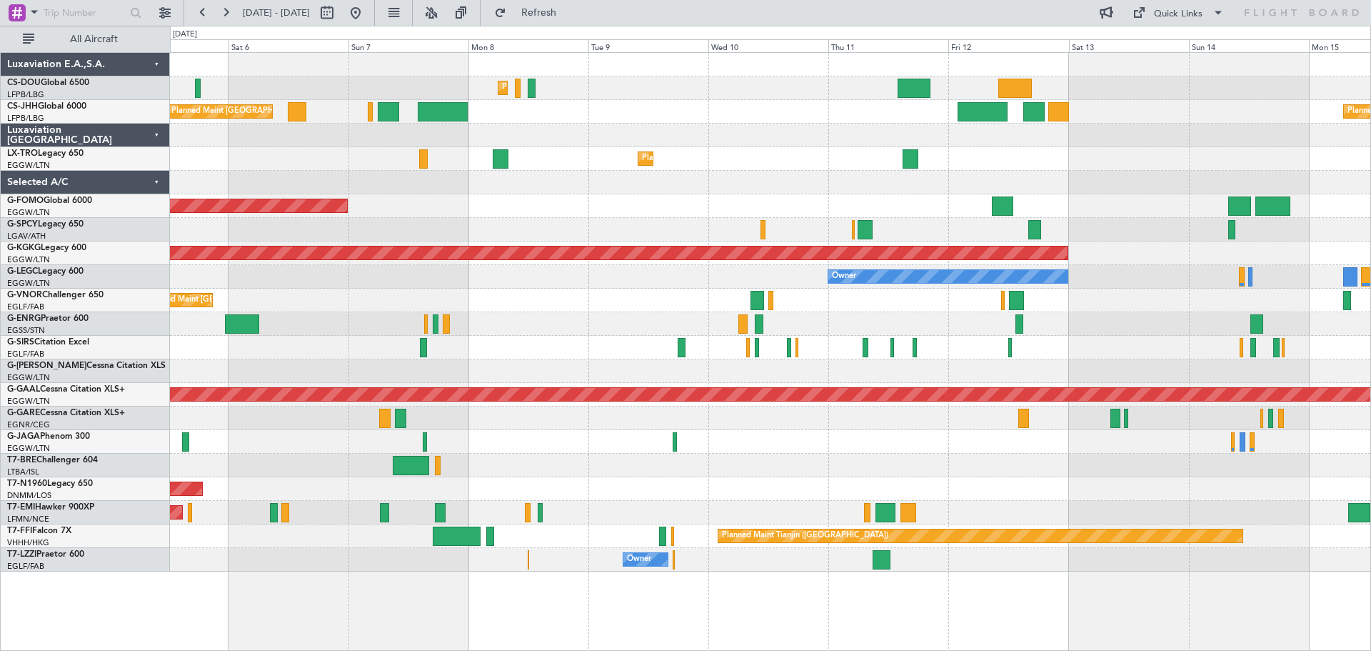
click at [561, 319] on div "Planned Maint [GEOGRAPHIC_DATA] ([GEOGRAPHIC_DATA]) Planned Maint [GEOGRAPHIC_D…" at bounding box center [770, 312] width 1200 height 518
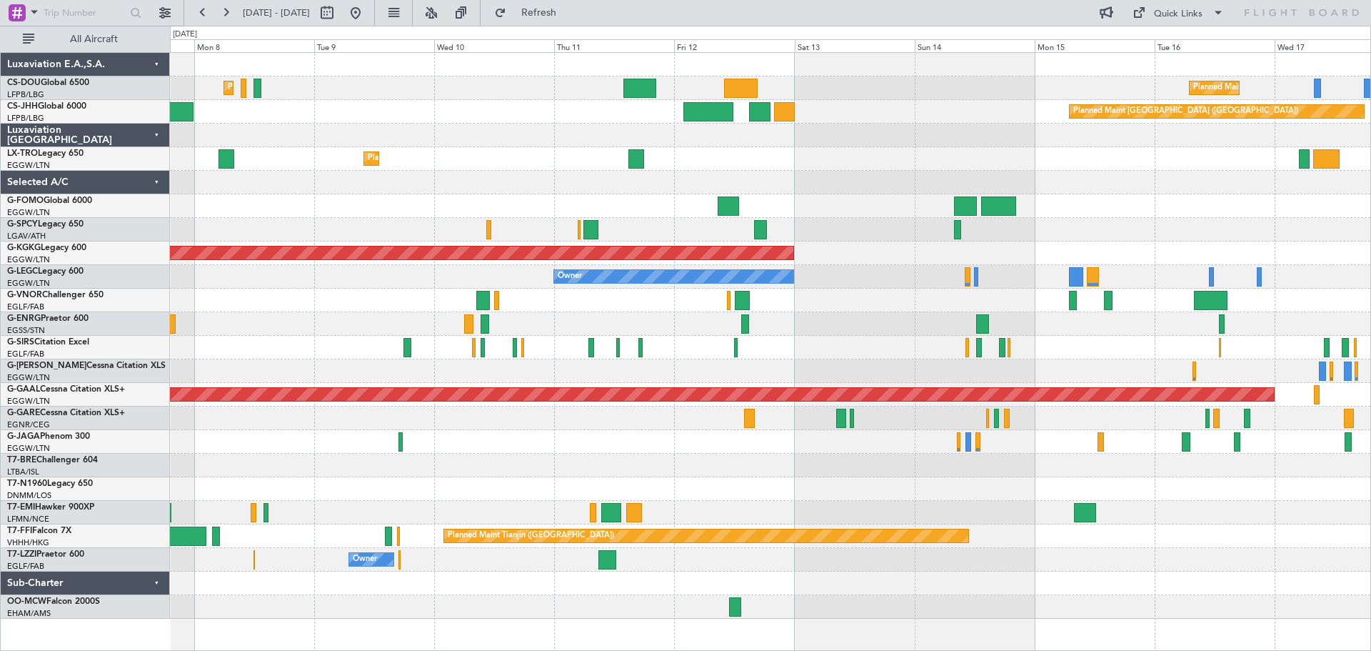
click at [813, 360] on div "Planned Maint [GEOGRAPHIC_DATA] ([GEOGRAPHIC_DATA]) Planned Maint [GEOGRAPHIC_D…" at bounding box center [770, 336] width 1200 height 566
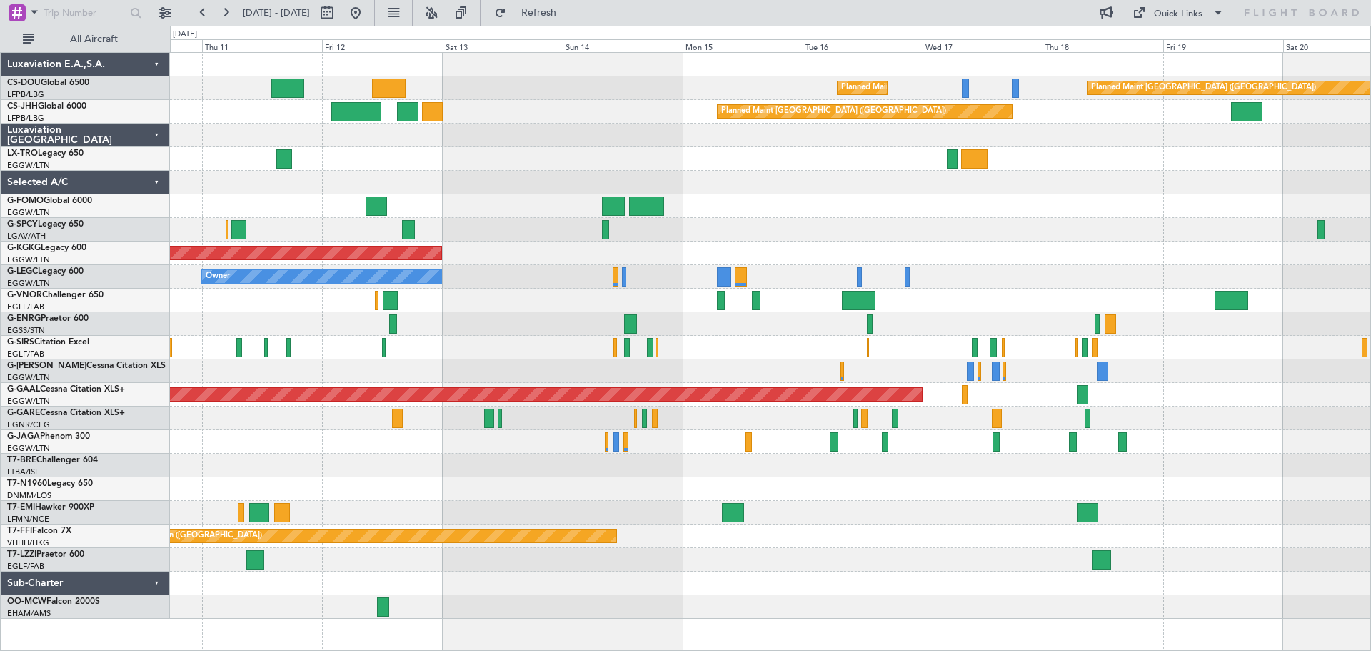
click at [833, 329] on div "Planned Maint [GEOGRAPHIC_DATA] ([GEOGRAPHIC_DATA]) Planned Maint [GEOGRAPHIC_D…" at bounding box center [770, 336] width 1200 height 566
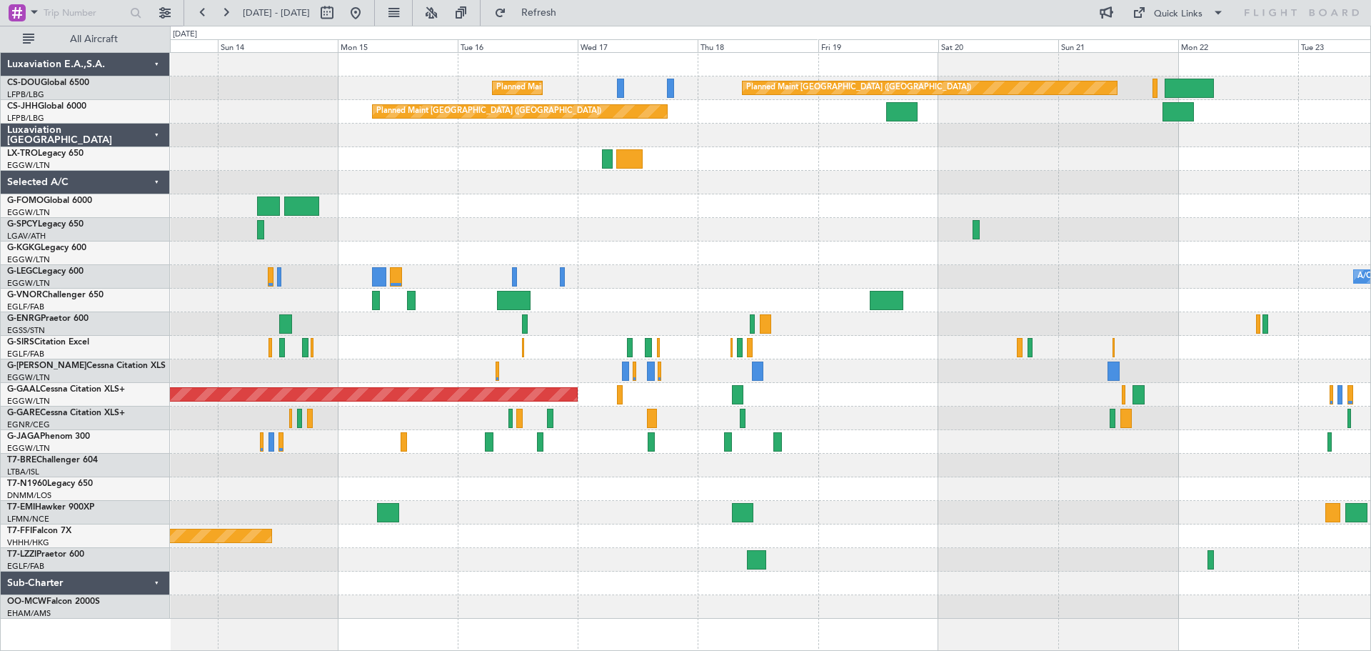
click at [818, 336] on div at bounding box center [770, 348] width 1200 height 24
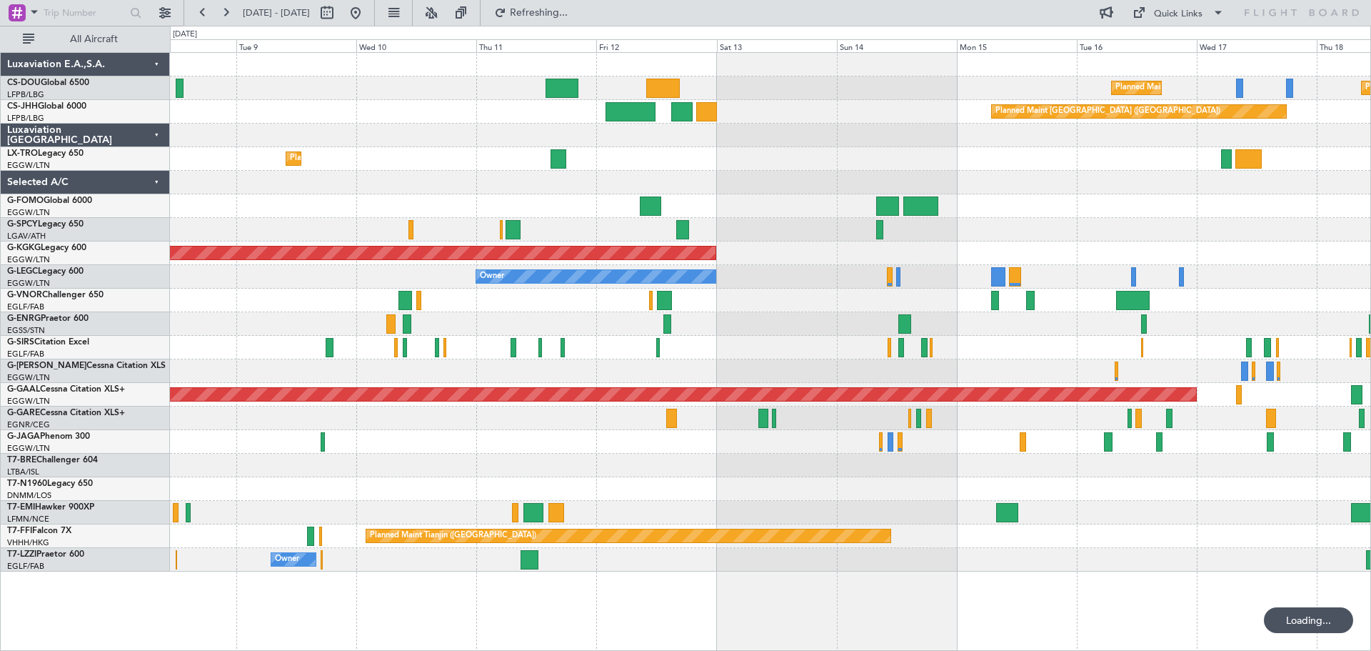
click at [1159, 248] on div "AOG Maint [GEOGRAPHIC_DATA] (Ataturk)" at bounding box center [770, 253] width 1200 height 24
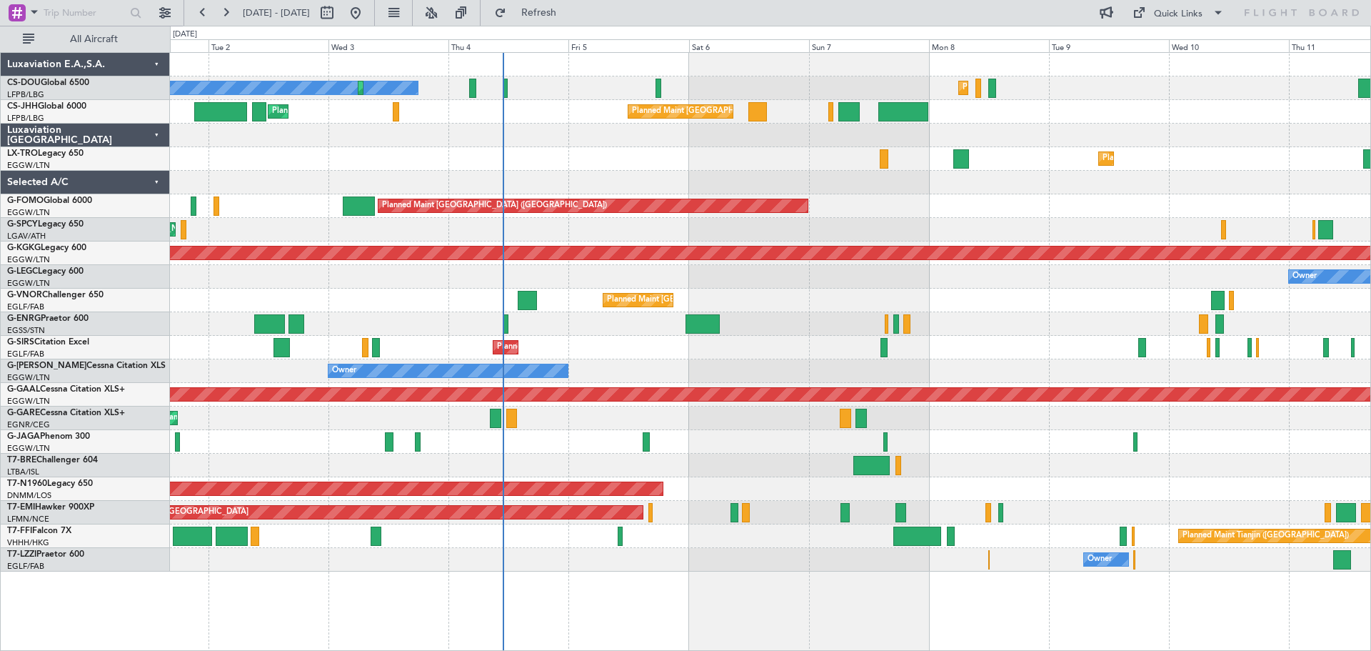
click at [911, 217] on div "Planned Maint [GEOGRAPHIC_DATA] ([GEOGRAPHIC_DATA])" at bounding box center [770, 206] width 1200 height 24
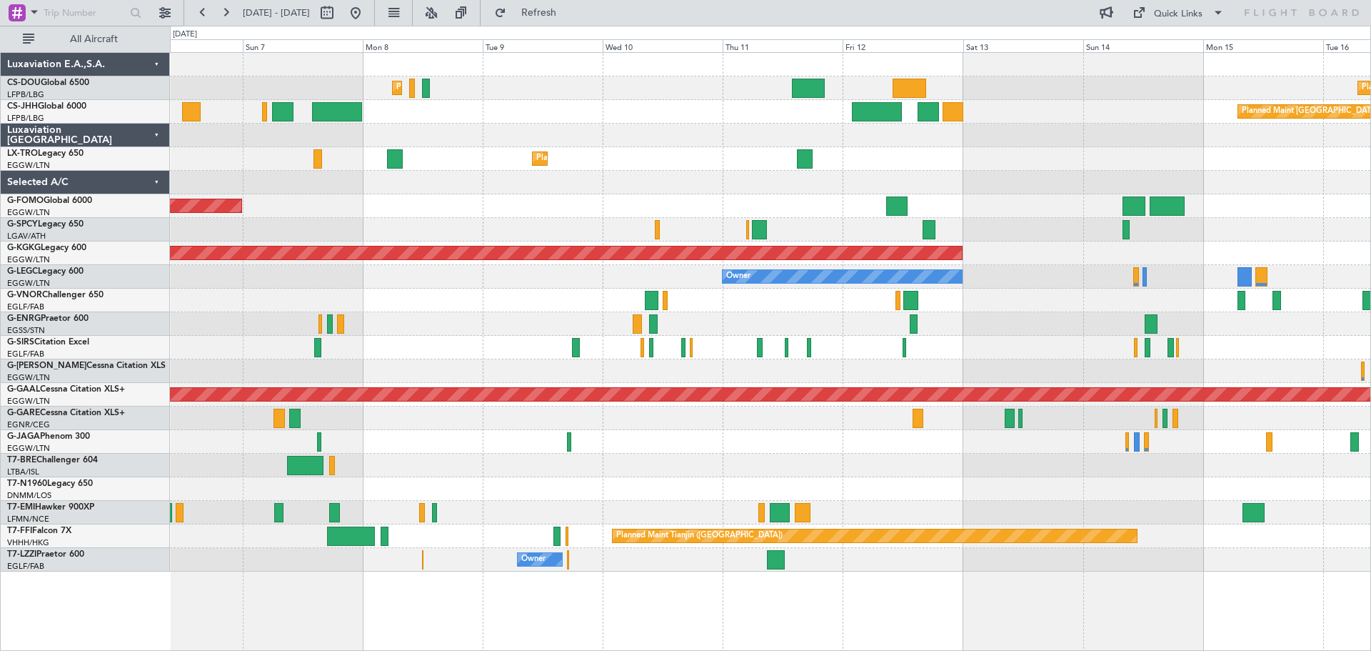
click at [583, 211] on div "Planned Maint [GEOGRAPHIC_DATA] ([GEOGRAPHIC_DATA])" at bounding box center [770, 206] width 1200 height 24
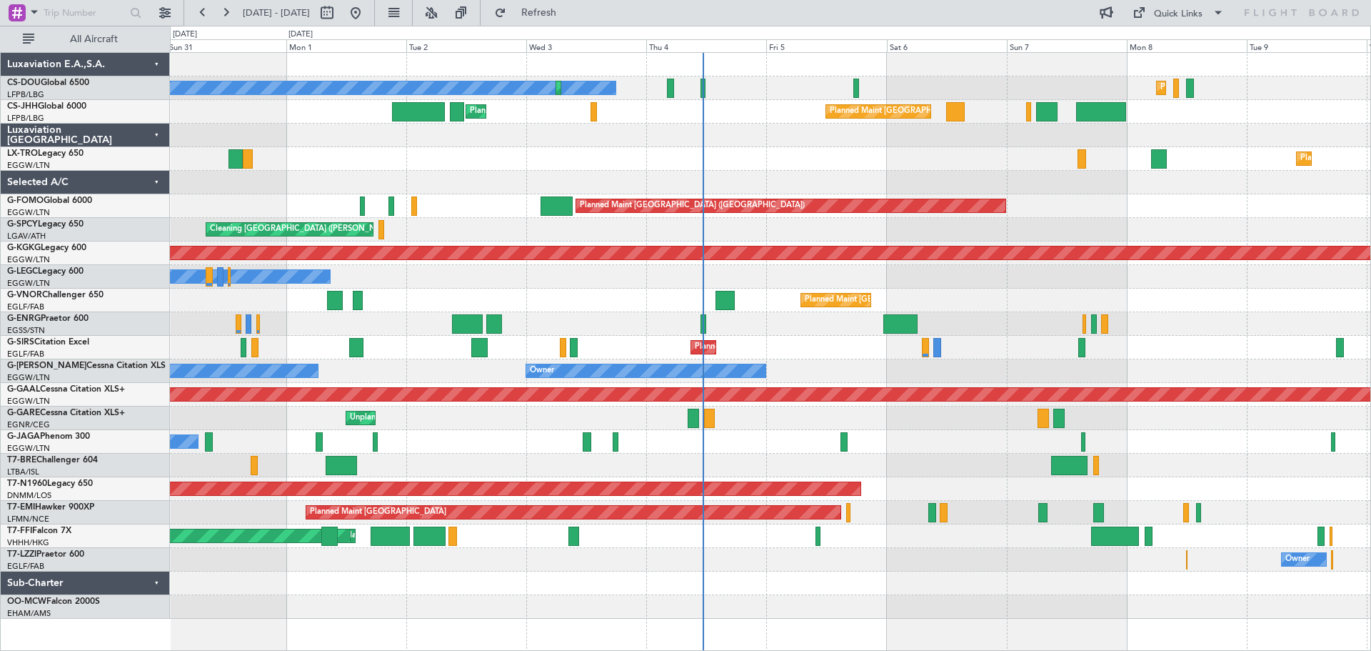
click at [995, 301] on div "Planned Maint [GEOGRAPHIC_DATA] ([GEOGRAPHIC_DATA])" at bounding box center [770, 300] width 1200 height 24
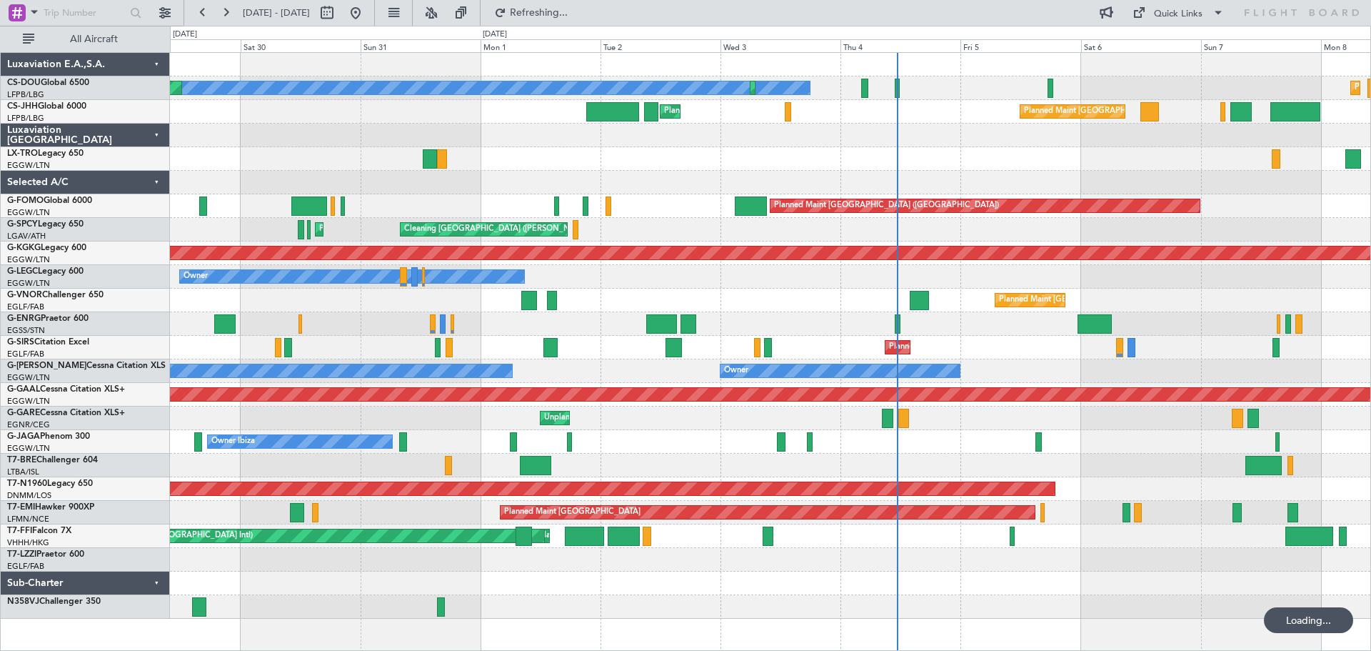
click at [1012, 370] on div "Owner Owner Planned Maint [GEOGRAPHIC_DATA] ([GEOGRAPHIC_DATA])" at bounding box center [770, 371] width 1200 height 24
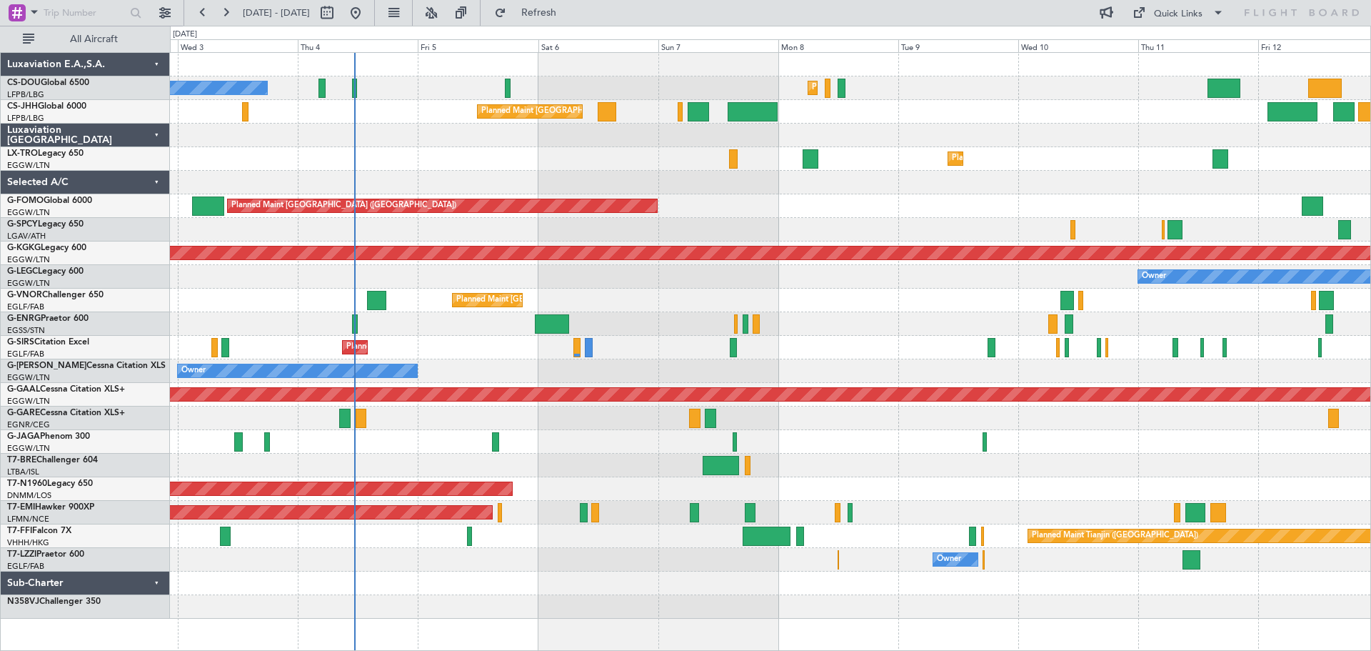
click at [633, 351] on div "Planned Maint [GEOGRAPHIC_DATA] ([GEOGRAPHIC_DATA])" at bounding box center [770, 348] width 1200 height 24
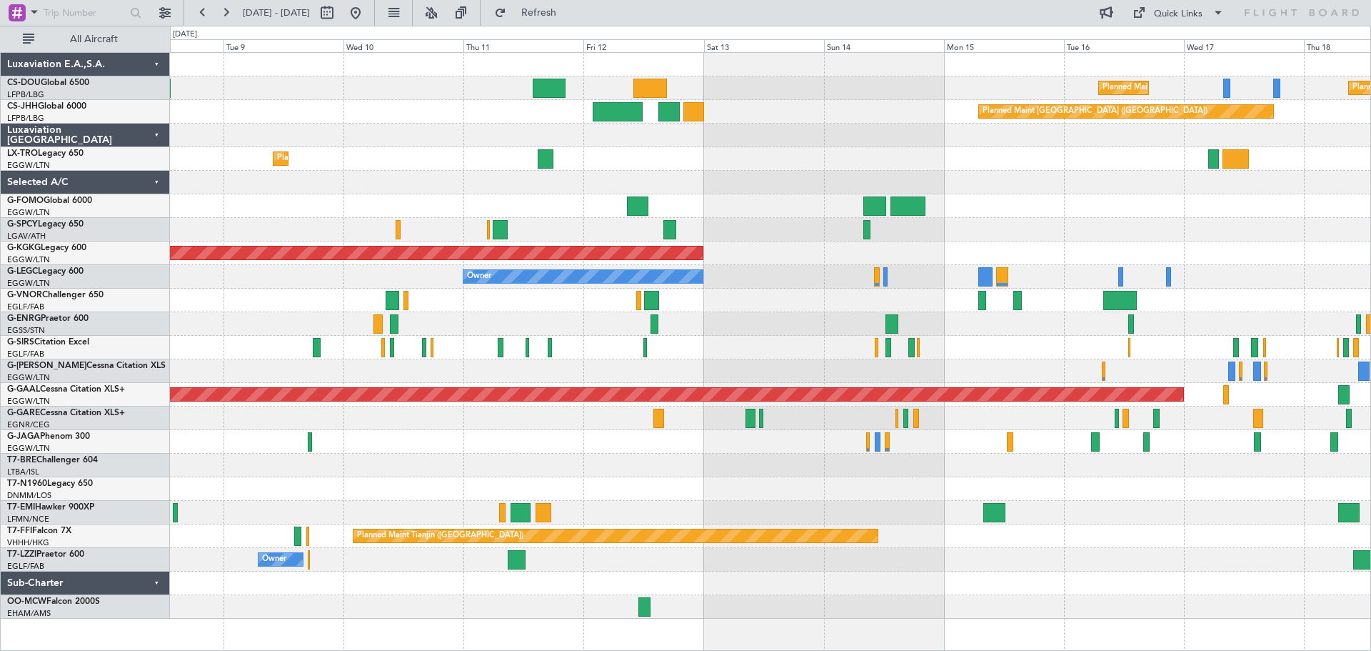
click at [487, 355] on div "Planned Maint [GEOGRAPHIC_DATA] ([GEOGRAPHIC_DATA]) Planned Maint [GEOGRAPHIC_D…" at bounding box center [770, 336] width 1200 height 566
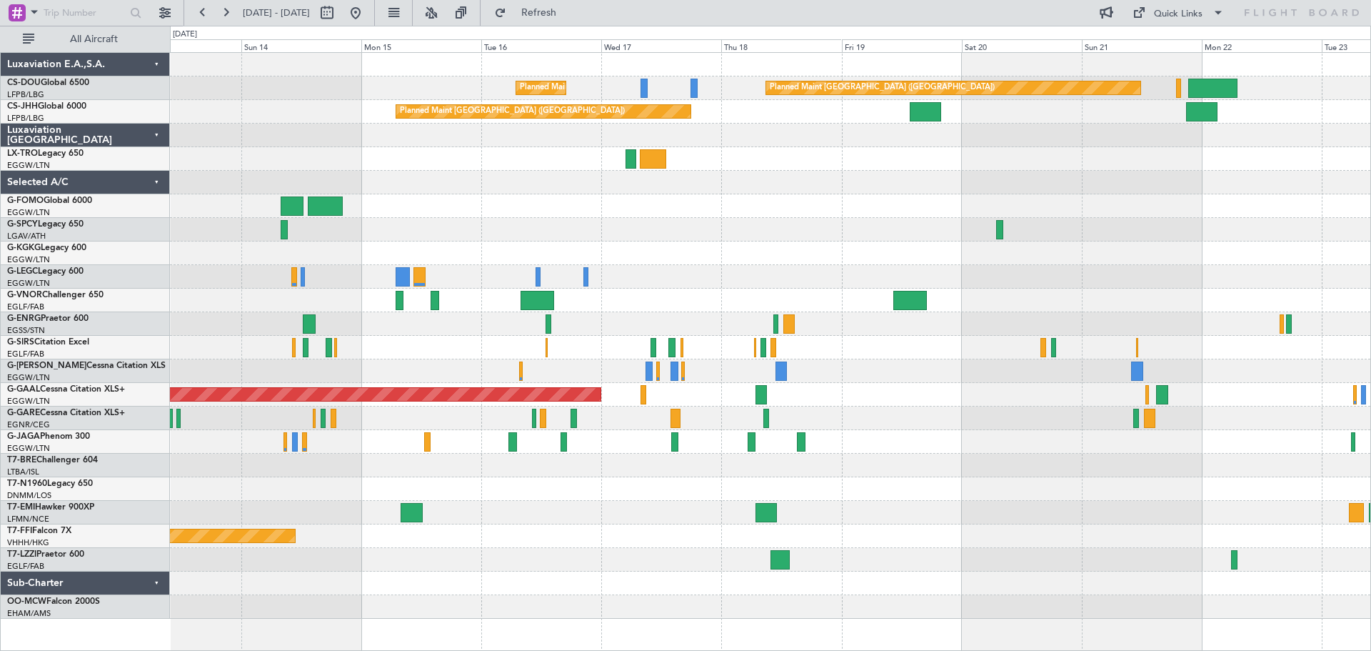
click at [619, 331] on div at bounding box center [770, 324] width 1200 height 24
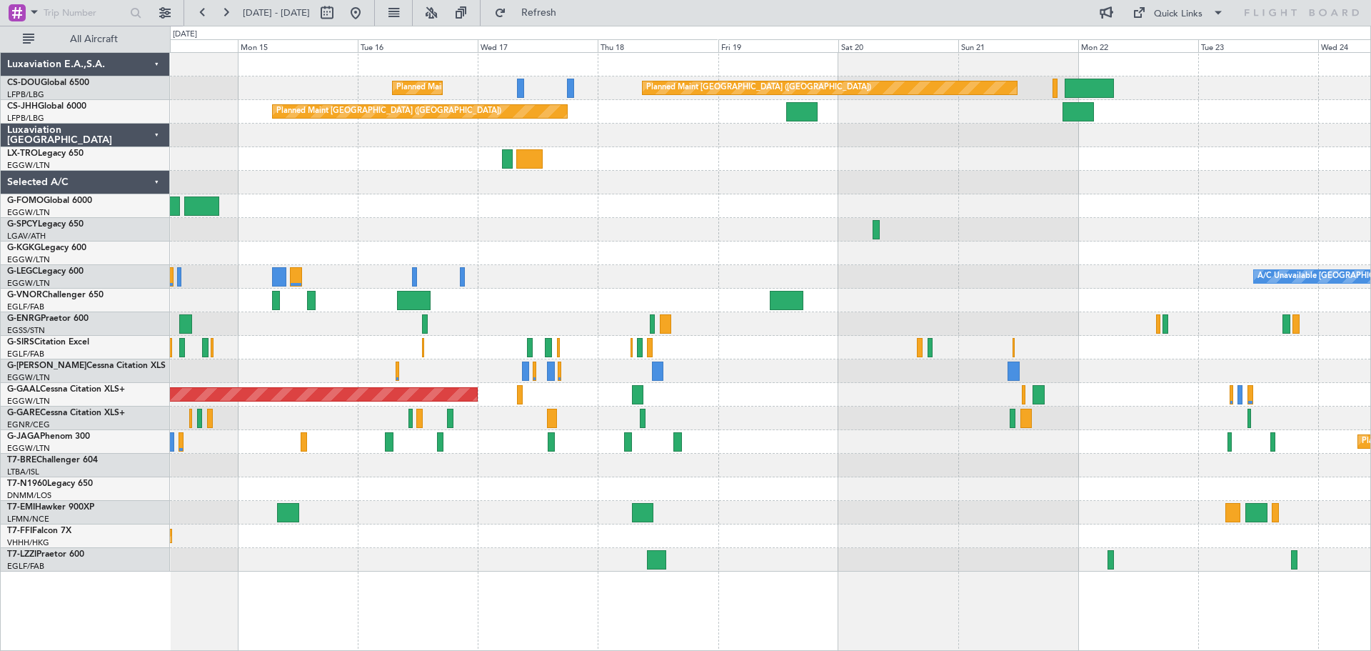
click at [531, 296] on div at bounding box center [770, 300] width 1200 height 24
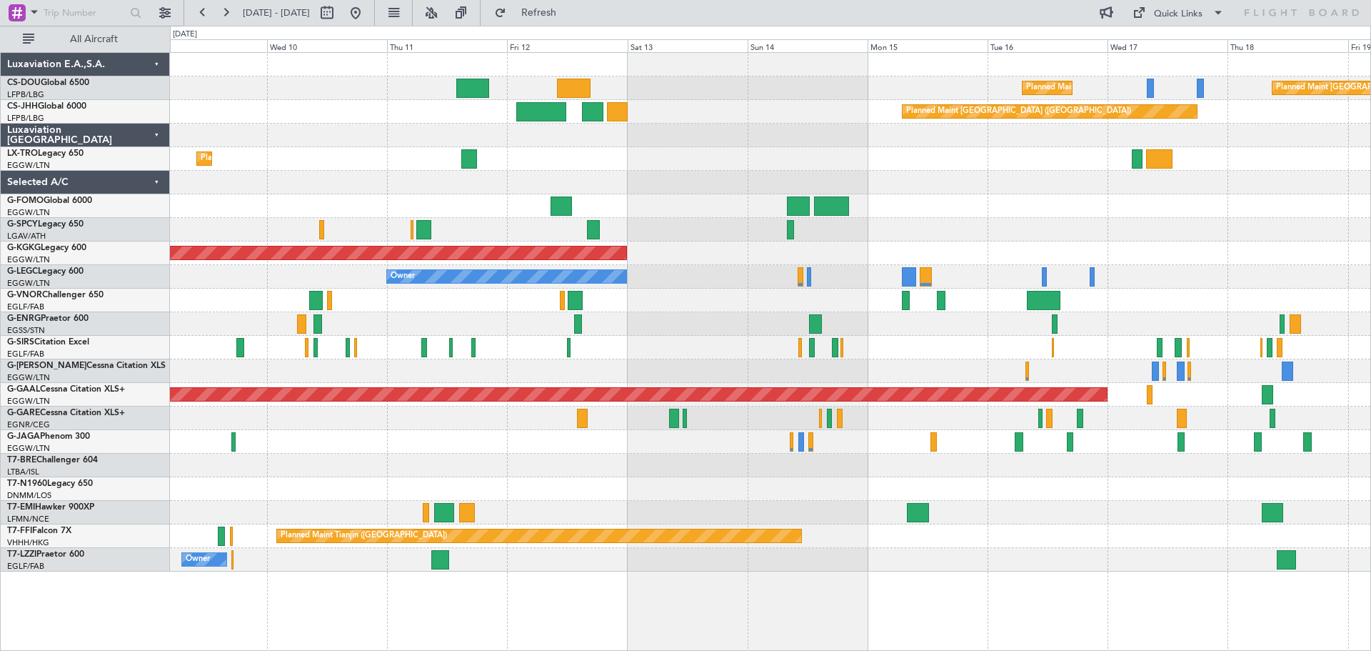
click at [954, 286] on div "Planned Maint [GEOGRAPHIC_DATA] ([GEOGRAPHIC_DATA]) Planned Maint [GEOGRAPHIC_D…" at bounding box center [770, 312] width 1200 height 518
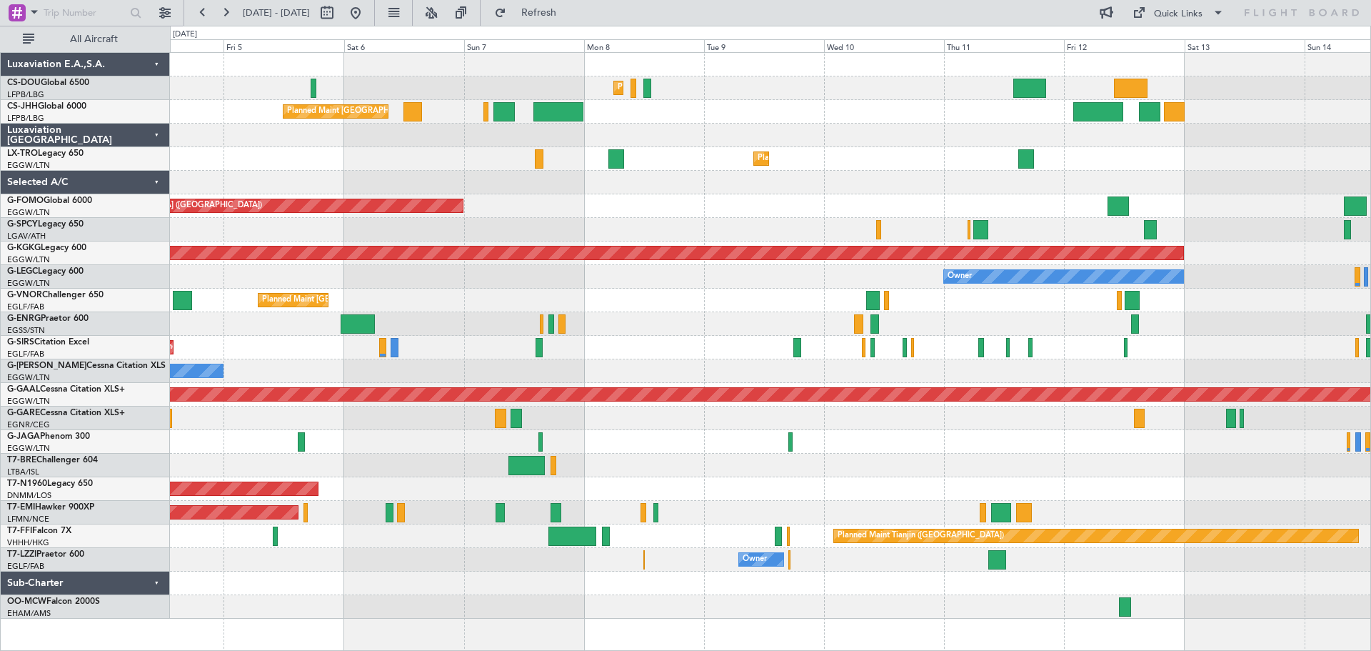
click at [991, 309] on div "Planned Maint [GEOGRAPHIC_DATA] ([GEOGRAPHIC_DATA])" at bounding box center [770, 300] width 1200 height 24
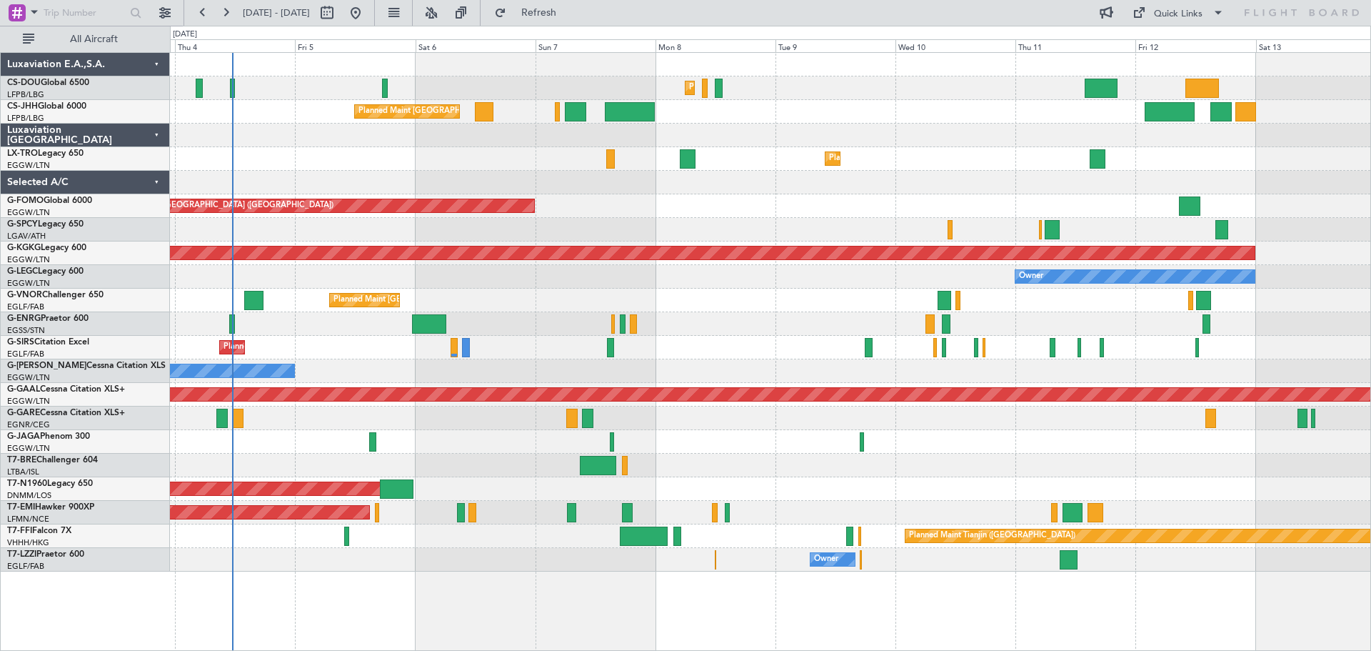
click at [890, 207] on div "Planned Maint [GEOGRAPHIC_DATA] ([GEOGRAPHIC_DATA])" at bounding box center [770, 206] width 1200 height 24
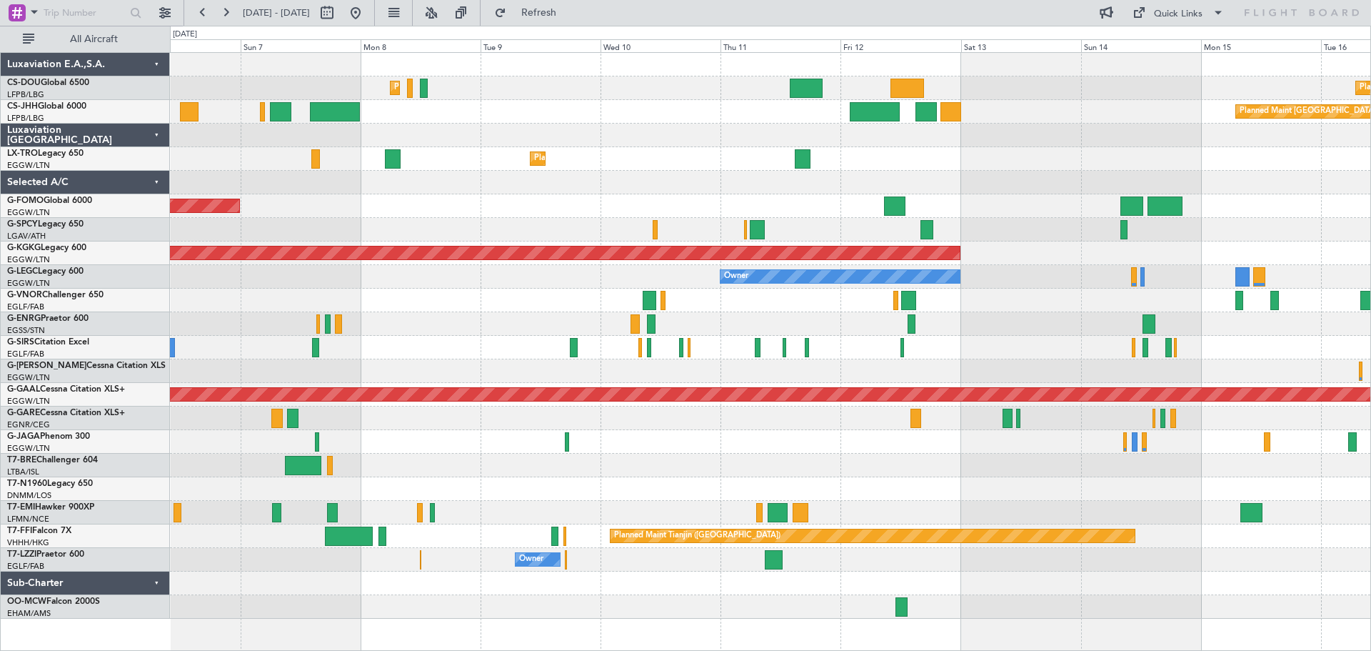
click at [778, 324] on div at bounding box center [770, 324] width 1200 height 24
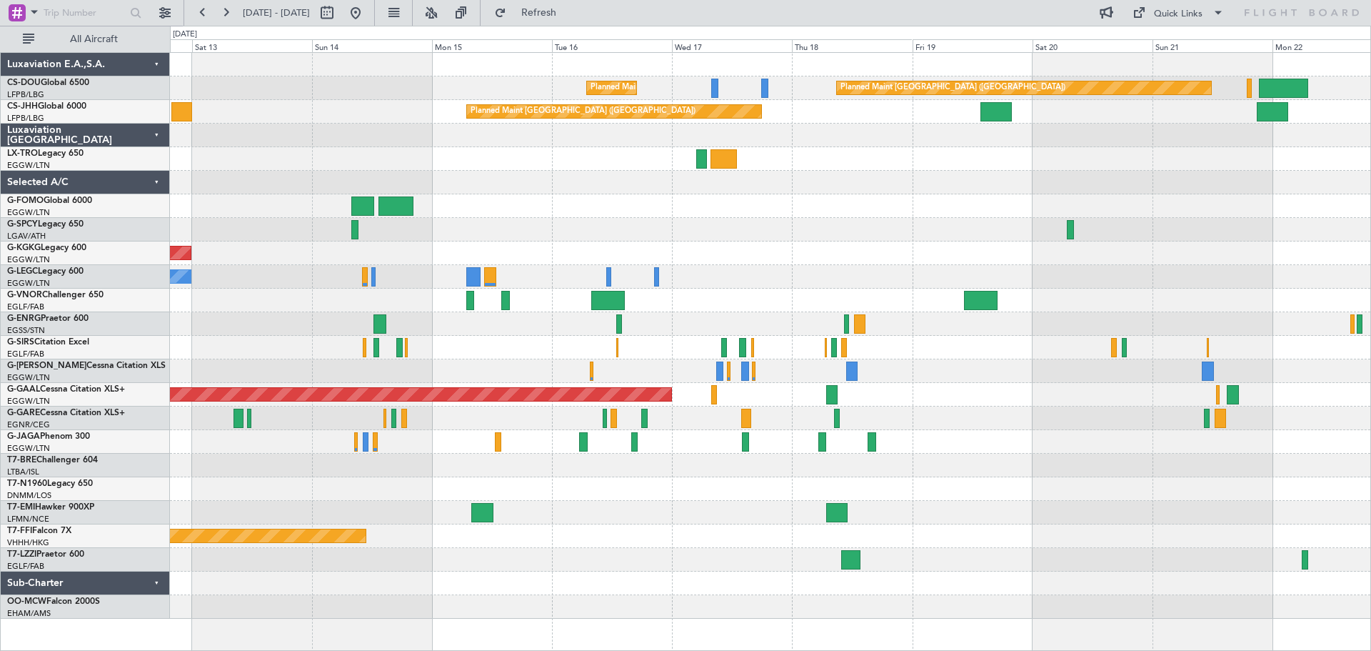
click at [498, 353] on div "Planned Maint [GEOGRAPHIC_DATA] ([GEOGRAPHIC_DATA]) Planned Maint [GEOGRAPHIC_D…" at bounding box center [770, 336] width 1200 height 566
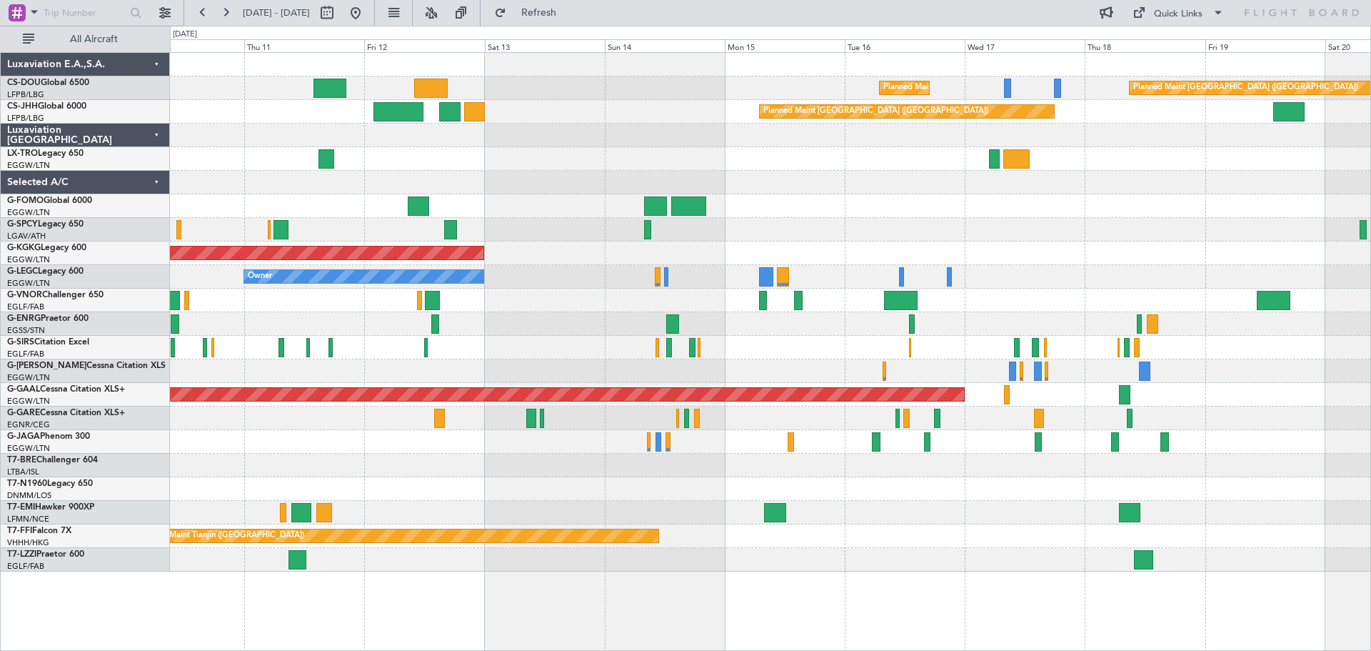
click at [1004, 311] on div "Planned Maint [GEOGRAPHIC_DATA] ([GEOGRAPHIC_DATA]) Planned Maint [GEOGRAPHIC_D…" at bounding box center [770, 312] width 1200 height 518
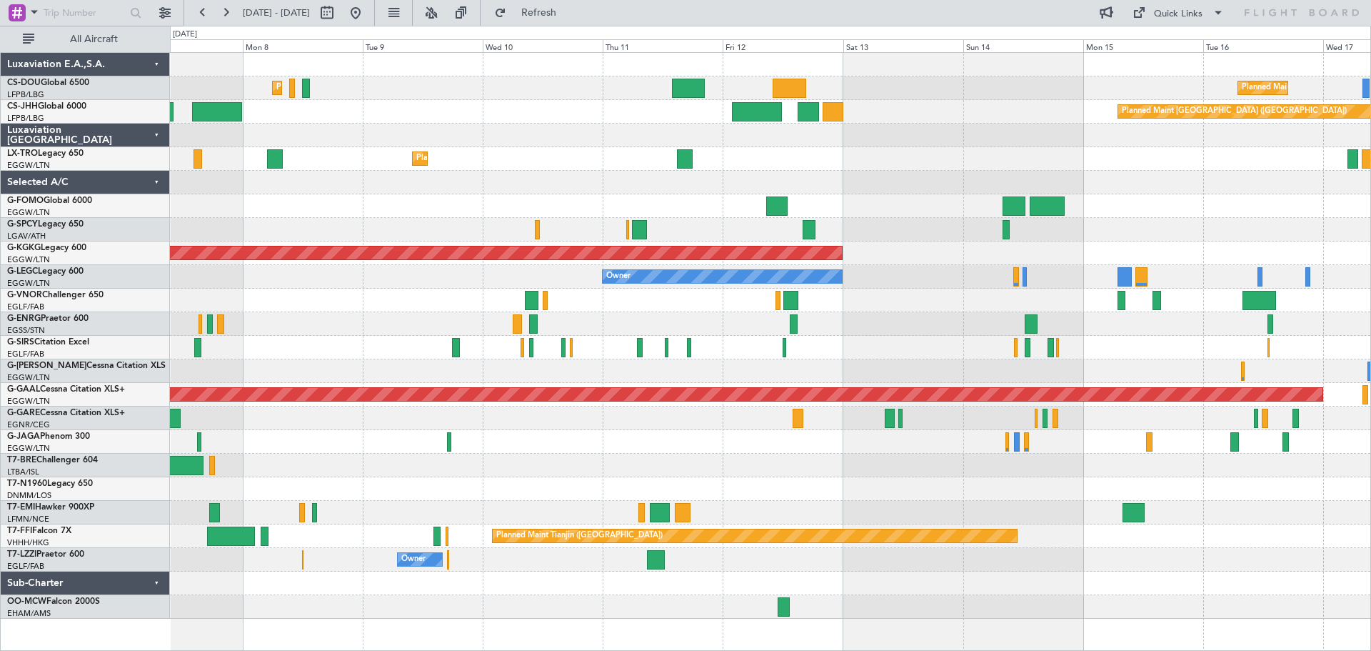
click at [1154, 323] on div "Planned Maint [GEOGRAPHIC_DATA] ([GEOGRAPHIC_DATA]) Planned Maint [GEOGRAPHIC_D…" at bounding box center [770, 336] width 1200 height 566
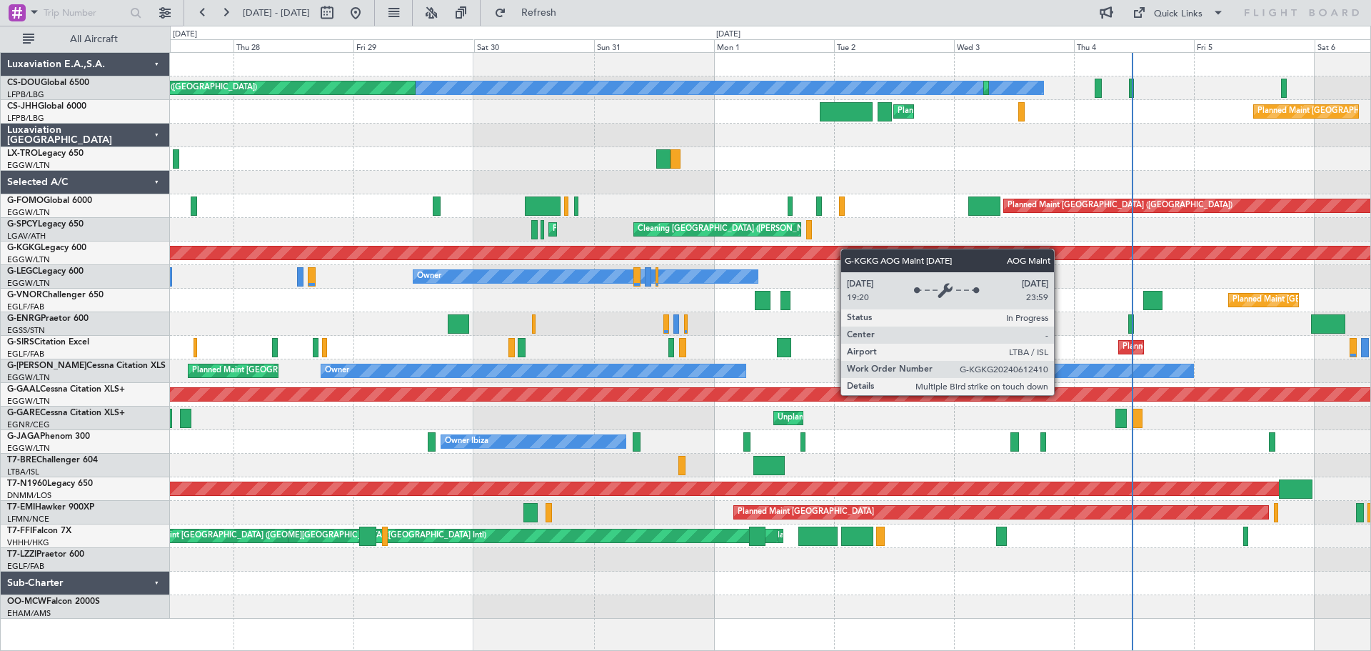
click at [1144, 253] on div "No Crew Planned Maint [GEOGRAPHIC_DATA] ([GEOGRAPHIC_DATA]) Planned Maint [GEOG…" at bounding box center [770, 336] width 1200 height 566
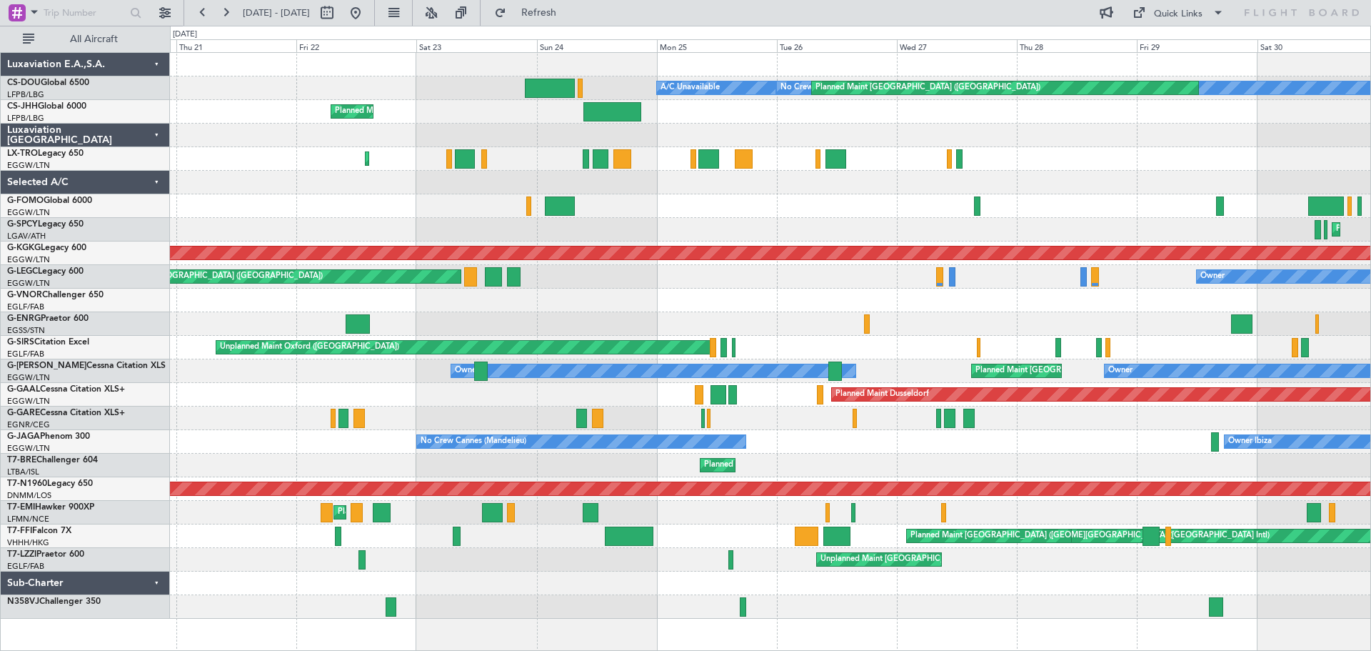
click at [1114, 190] on div "No Crew Planned Maint [GEOGRAPHIC_DATA] ([GEOGRAPHIC_DATA]) A/C Unavailable Pla…" at bounding box center [770, 336] width 1200 height 566
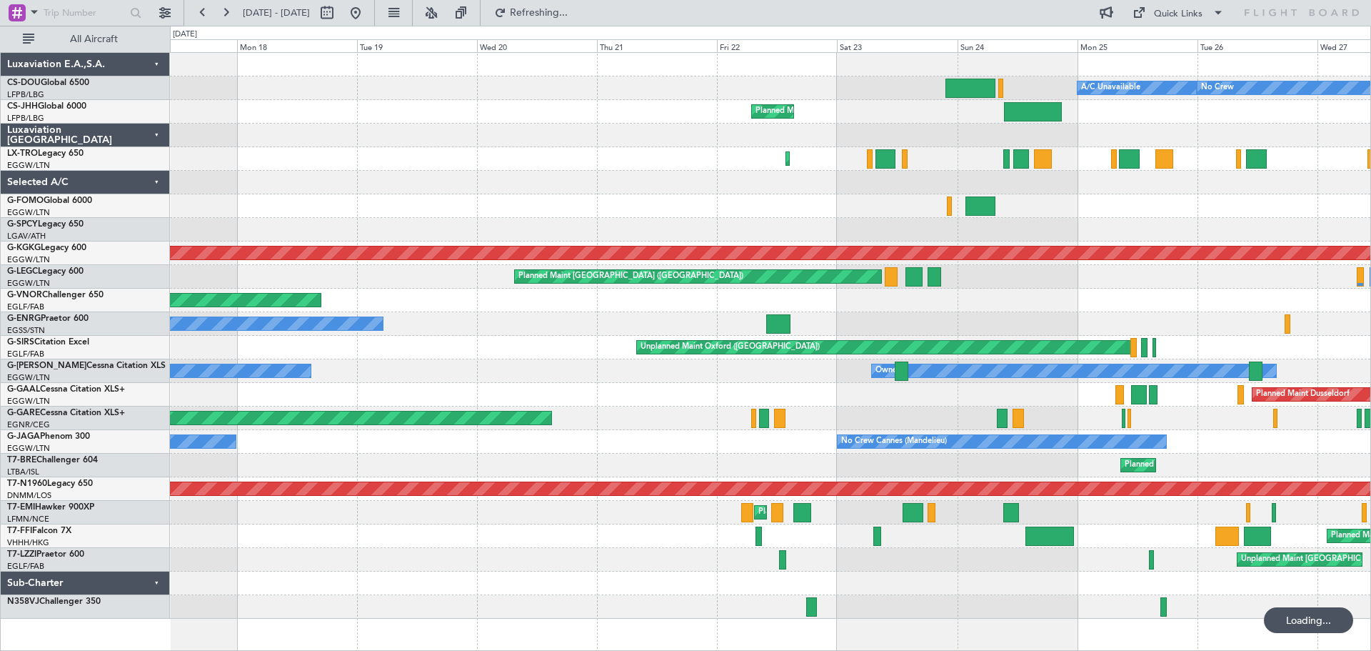
click at [1128, 189] on div "Planned Maint [GEOGRAPHIC_DATA] ([GEOGRAPHIC_DATA]) A/C Unavailable No Crew Pla…" at bounding box center [770, 336] width 1200 height 566
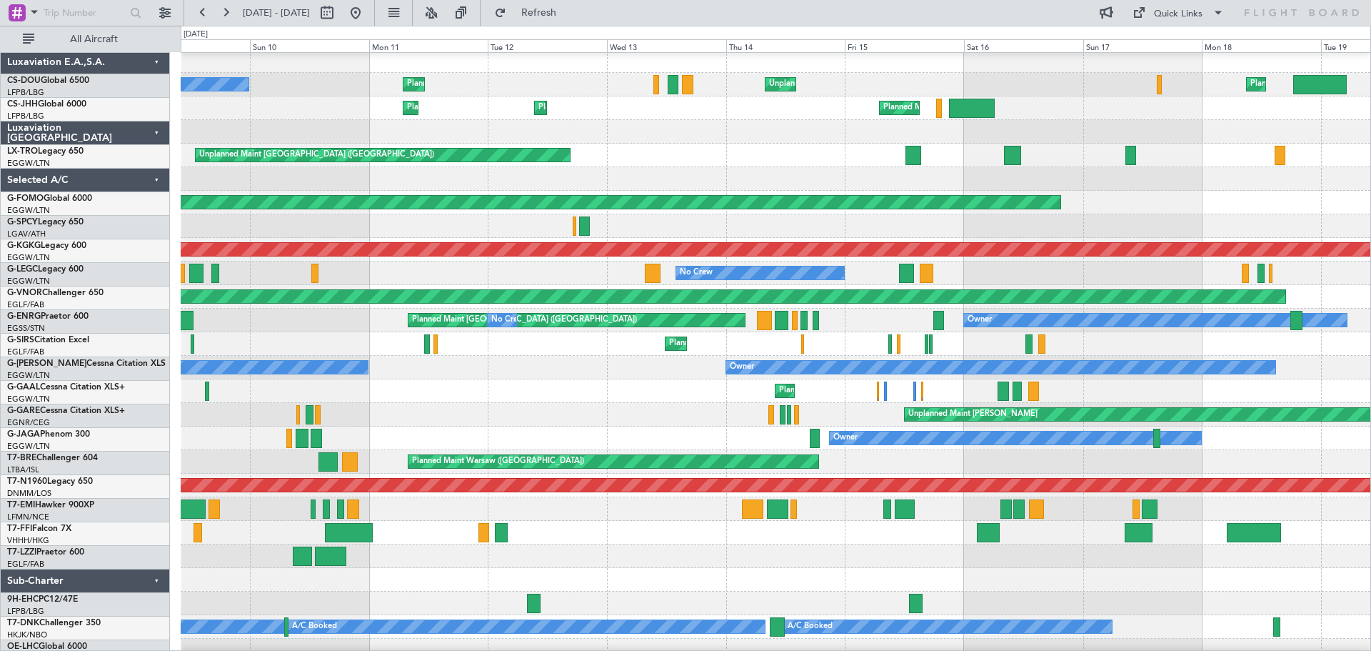
scroll to position [6, 0]
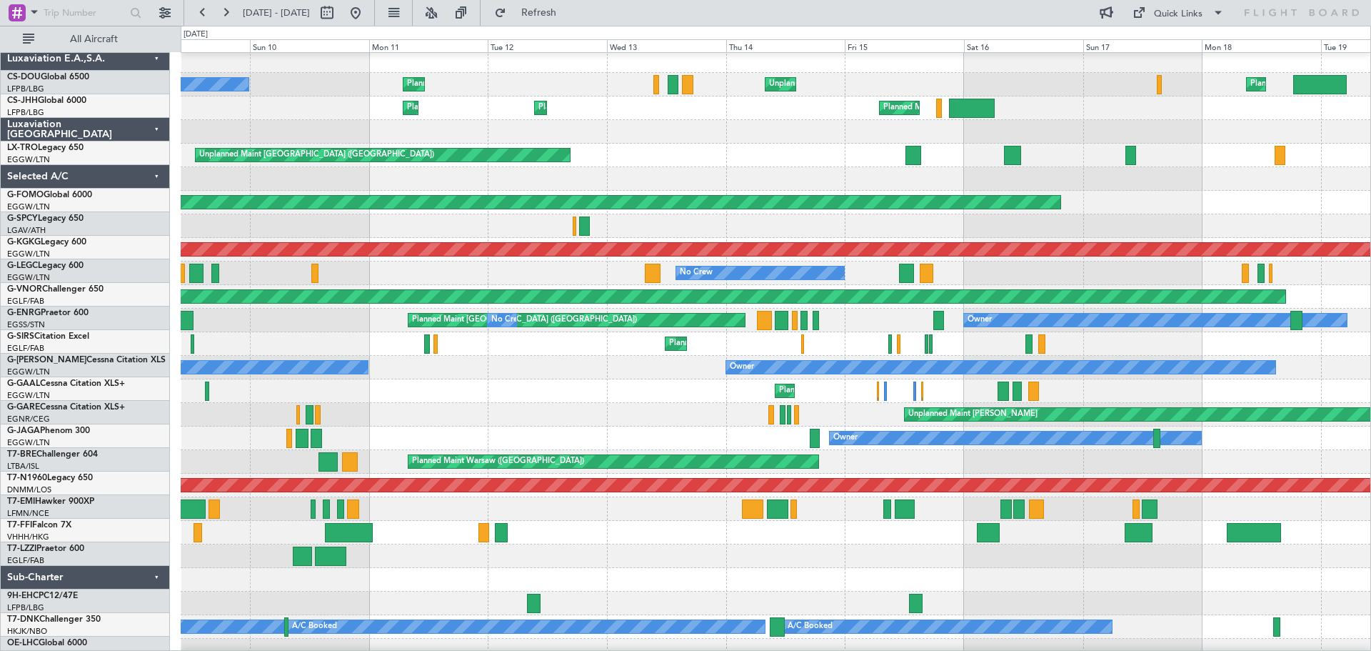
click at [820, 341] on div "Planned Maint London (Farnborough) Unplanned Maint Oxford (Kidlington)" at bounding box center [776, 344] width 1190 height 24
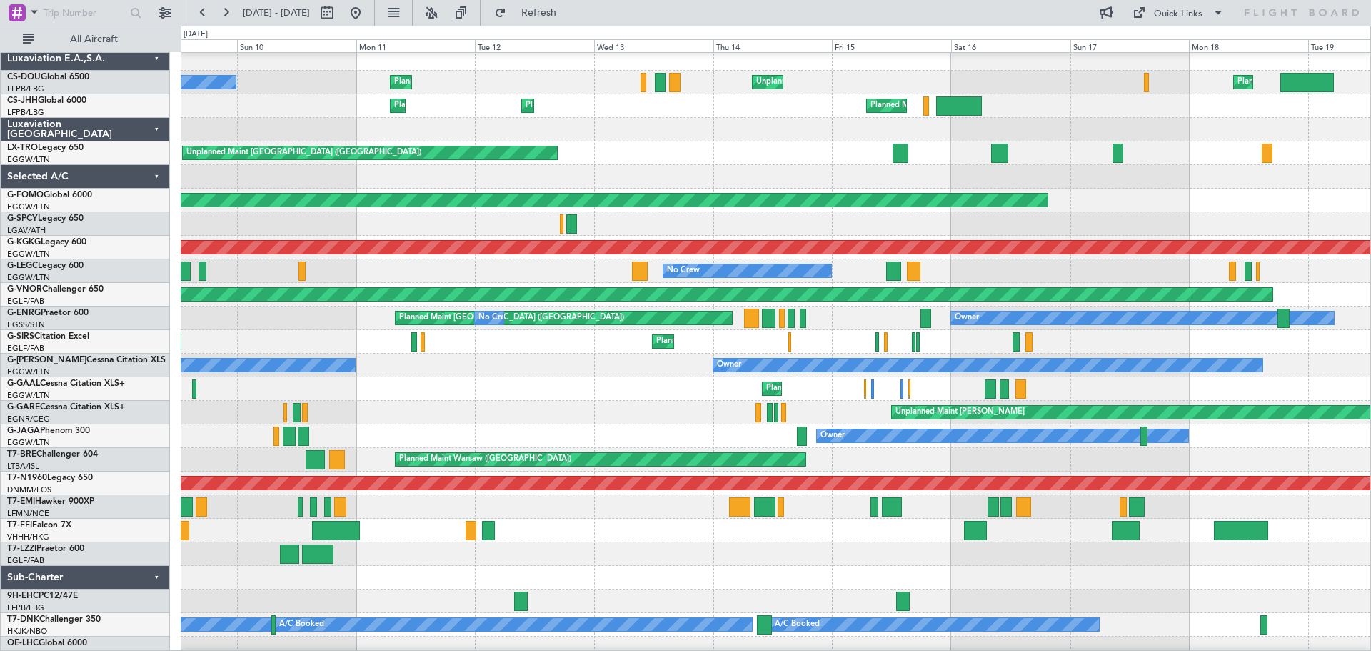
scroll to position [0, 0]
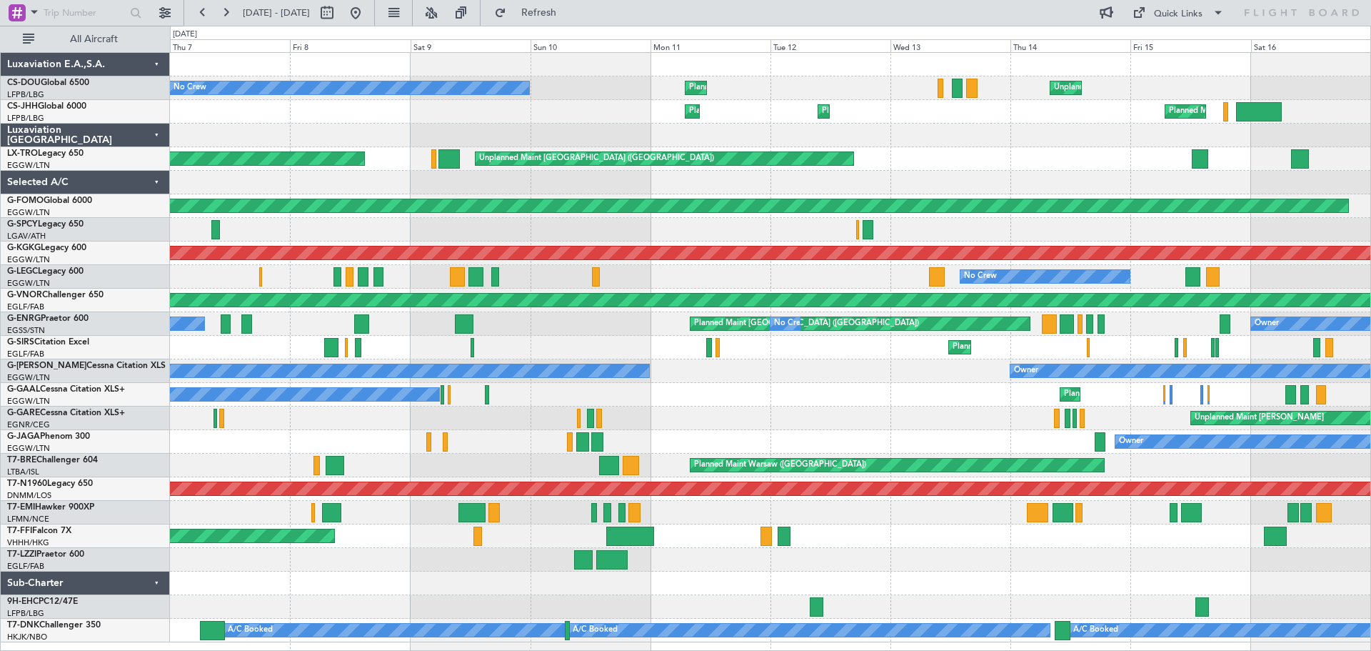
click at [853, 349] on div "Planned Maint London (Farnborough) A/C Unavailable Planned Maint Oxford (Kidlin…" at bounding box center [770, 348] width 1200 height 24
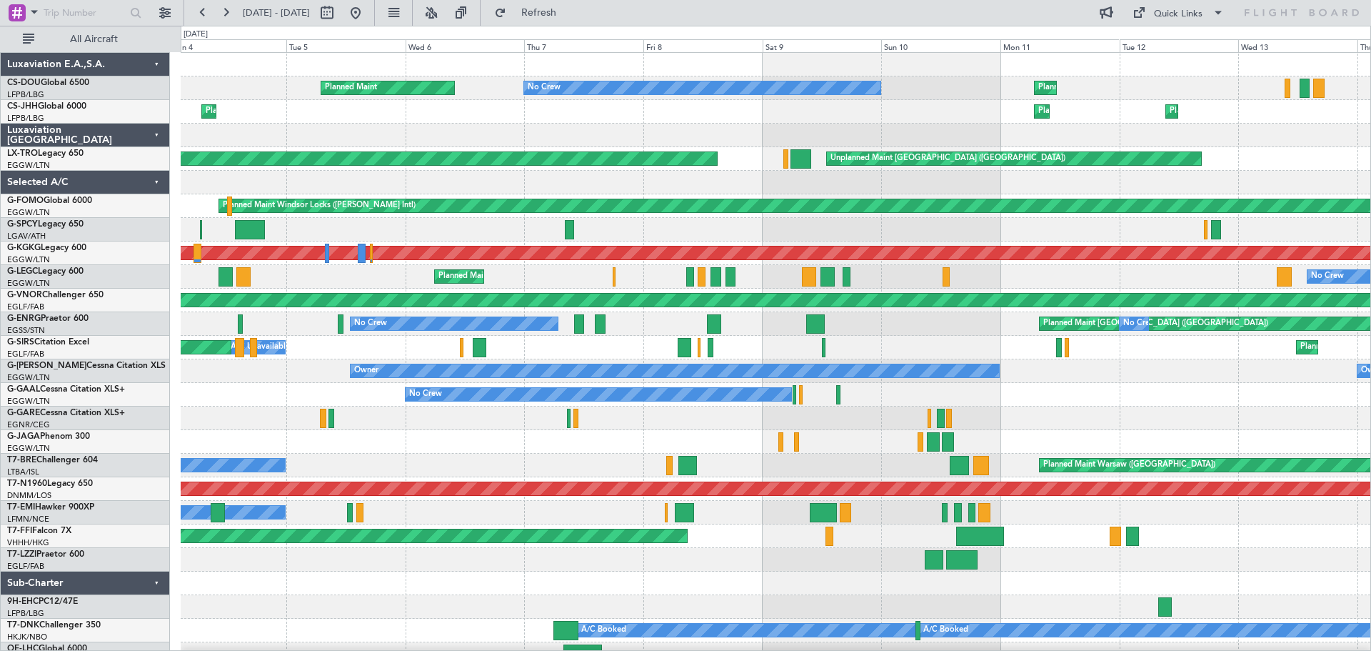
click at [985, 410] on div "Planned Maint Paris (Le Bourget) No Crew Planned Maint Unplanned Maint Paris (L…" at bounding box center [776, 359] width 1190 height 613
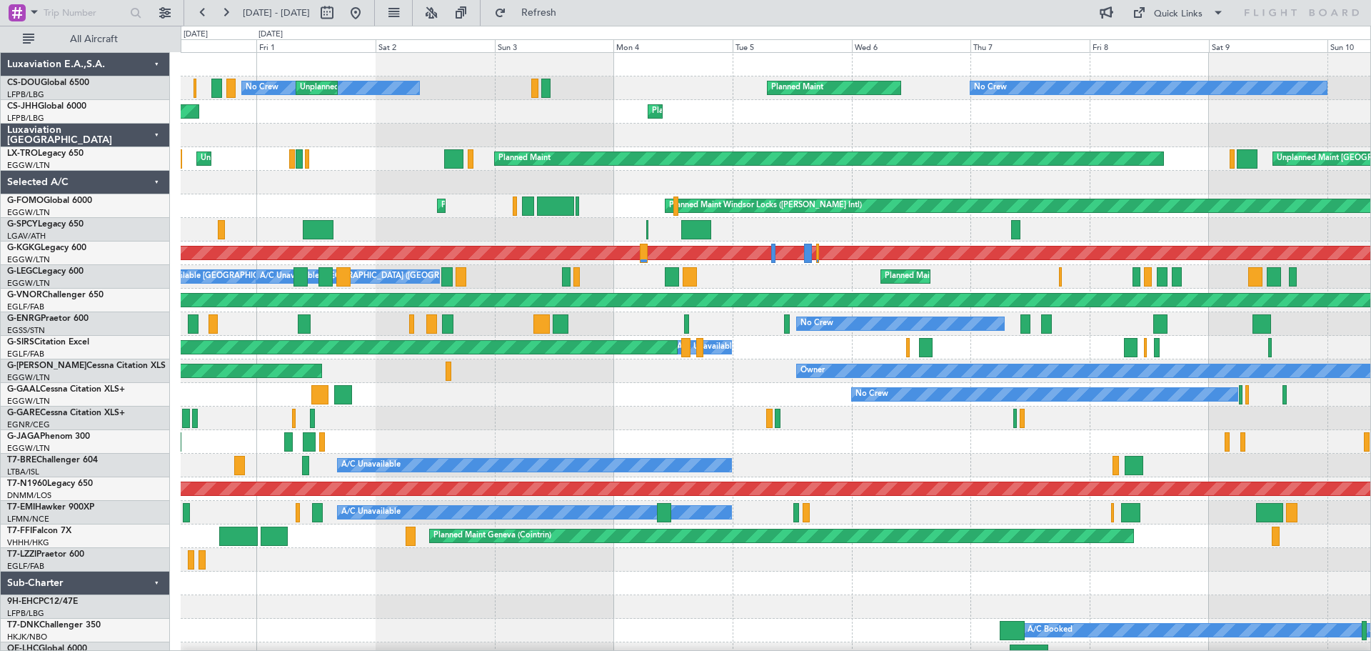
click at [813, 346] on div "A/C Unavailable Planned Maint Oxford (Kidlington)" at bounding box center [776, 348] width 1190 height 24
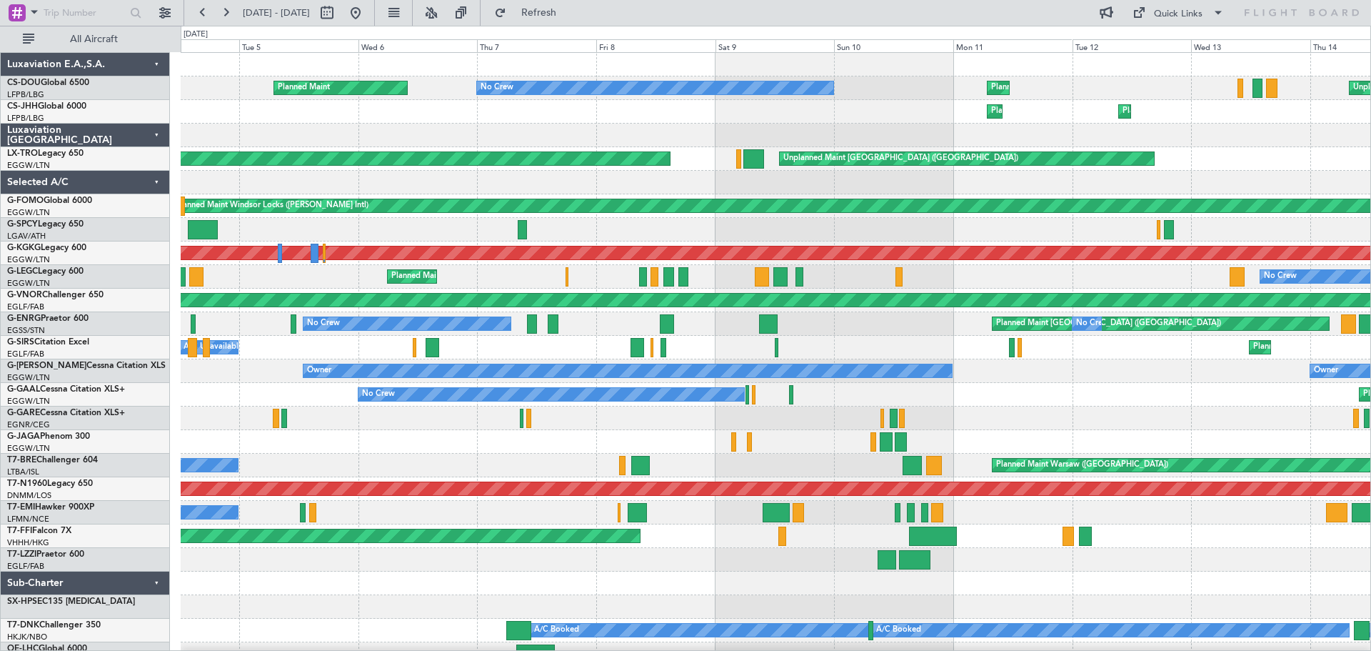
scroll to position [9, 0]
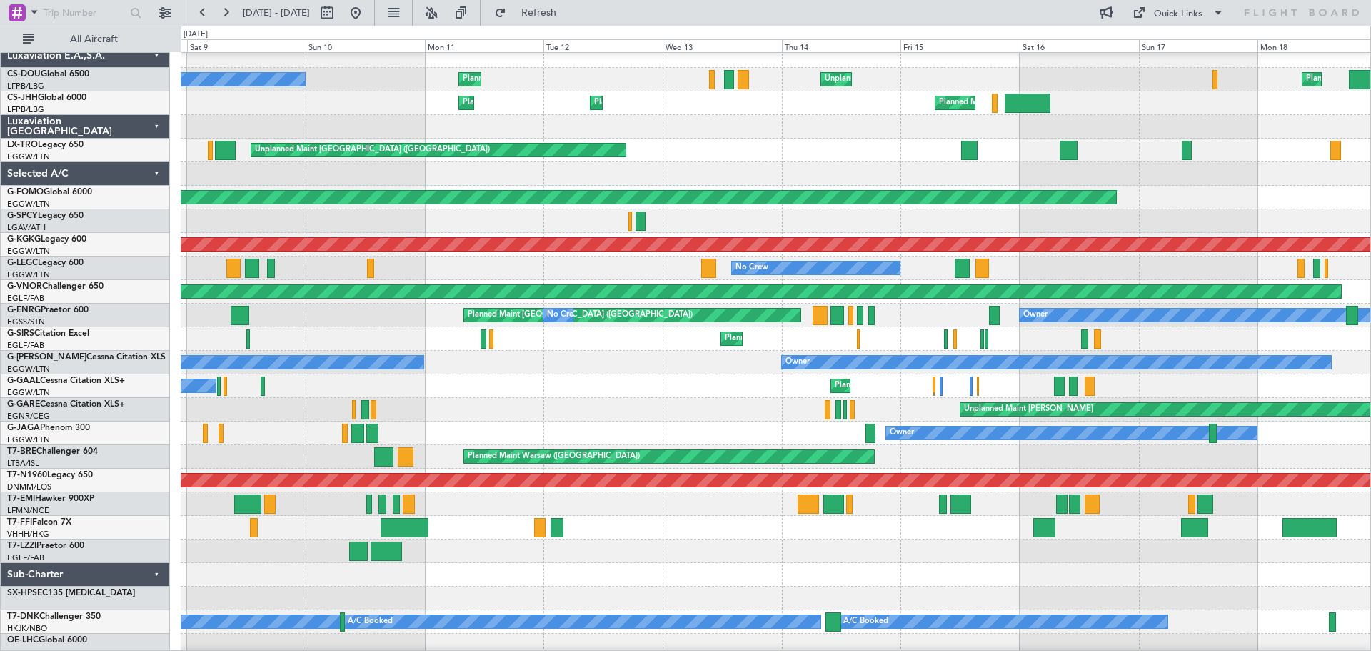
click at [286, 337] on div "Planned Maint London (Farnborough) Unplanned Maint Oxford (Kidlington)" at bounding box center [776, 339] width 1190 height 24
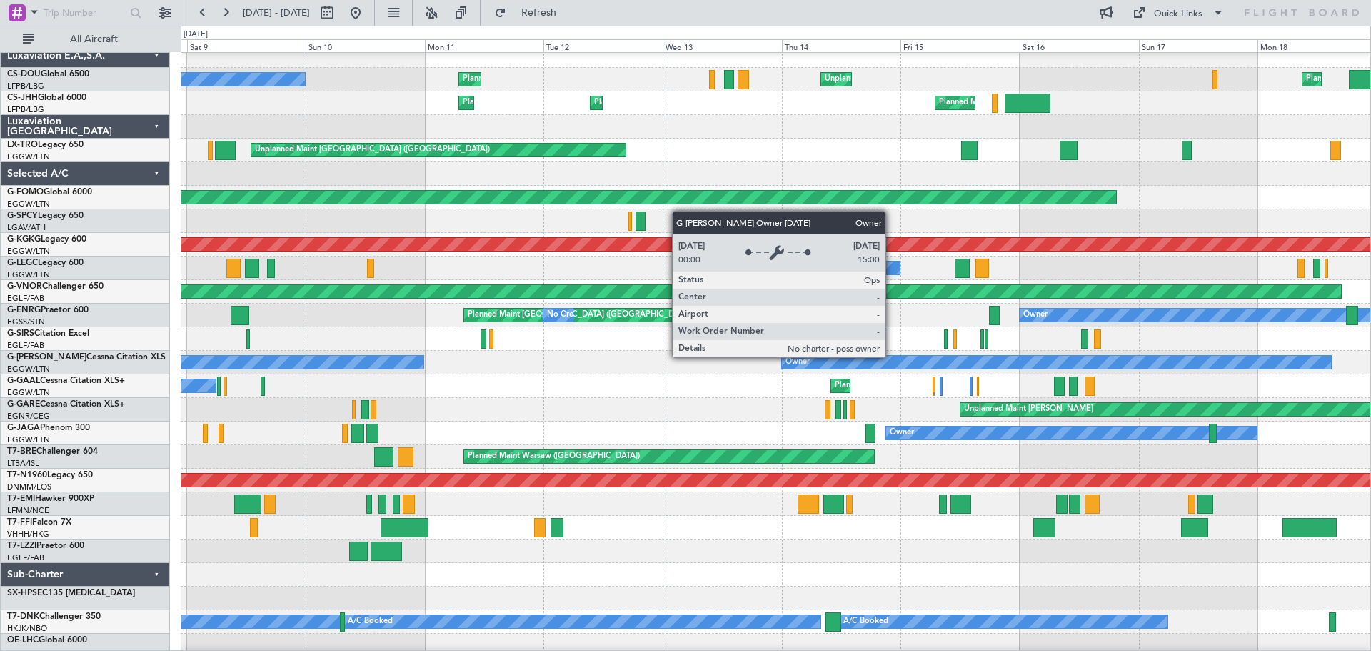
scroll to position [0, 0]
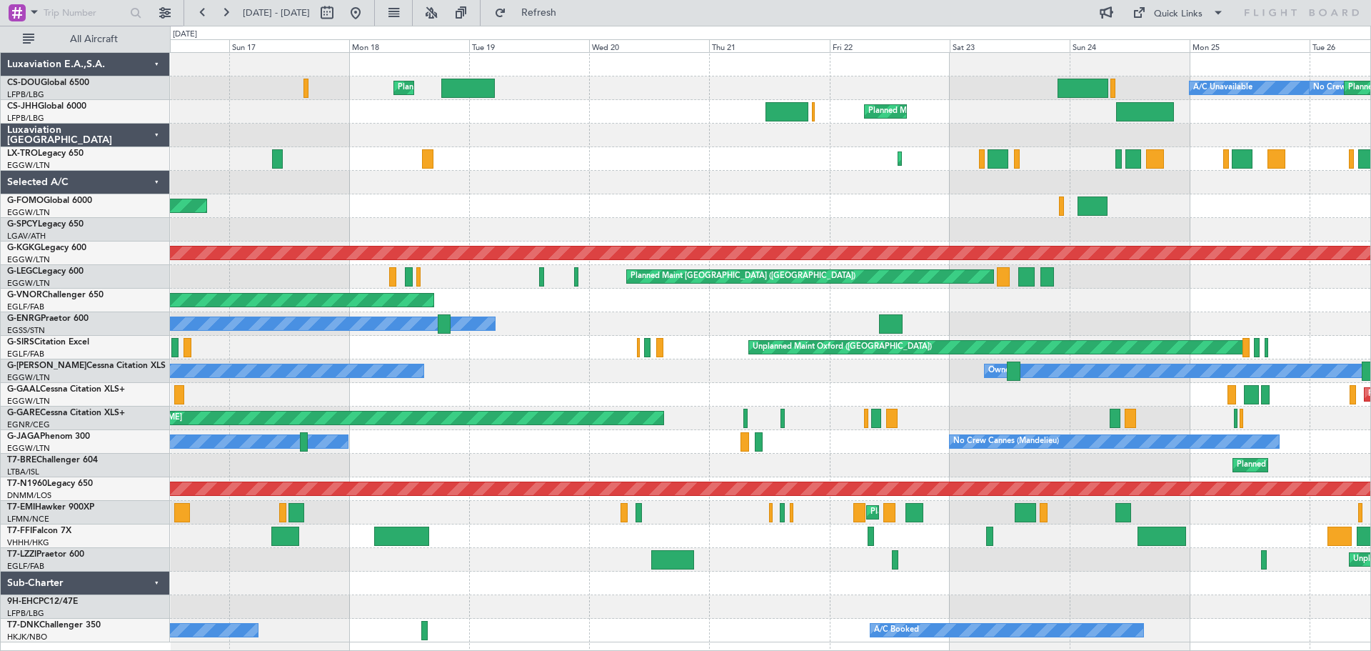
click at [334, 349] on div "Unplanned Maint Oxford ([GEOGRAPHIC_DATA])" at bounding box center [770, 348] width 1200 height 24
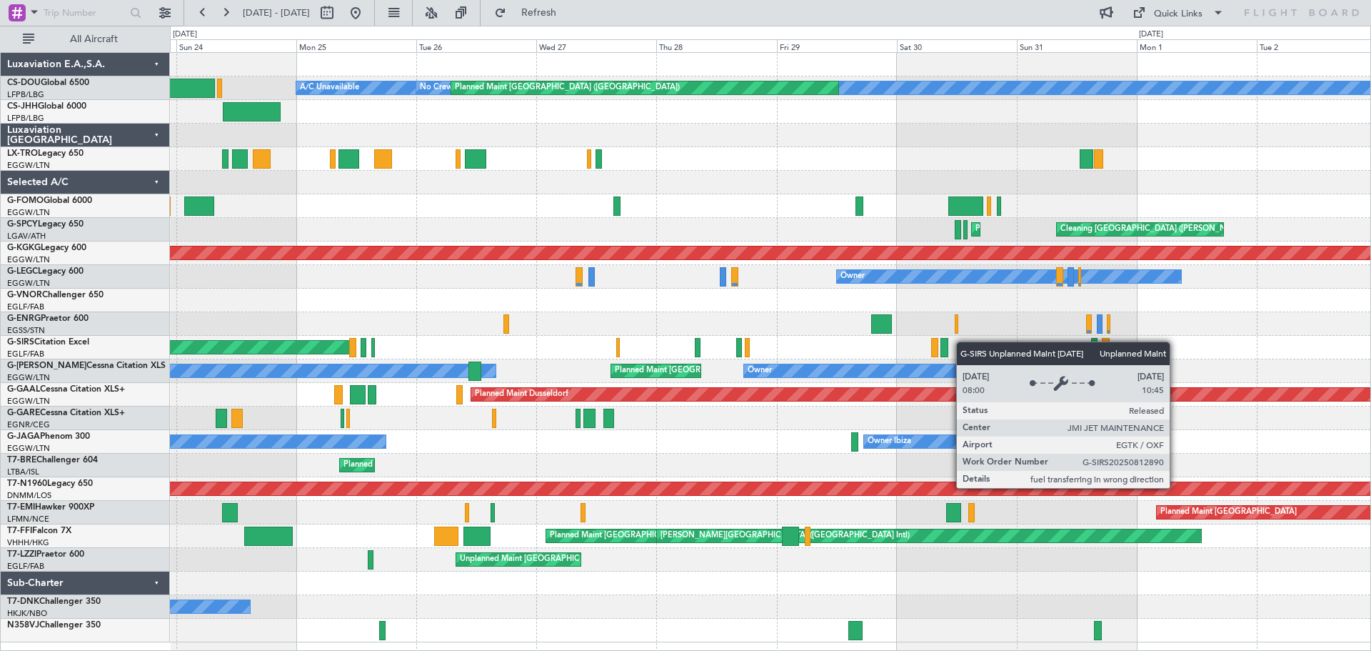
click at [256, 342] on div "A/C Unavailable No Crew Planned Maint Paris (Le Bourget) Planned Maint London (…" at bounding box center [770, 347] width 1200 height 589
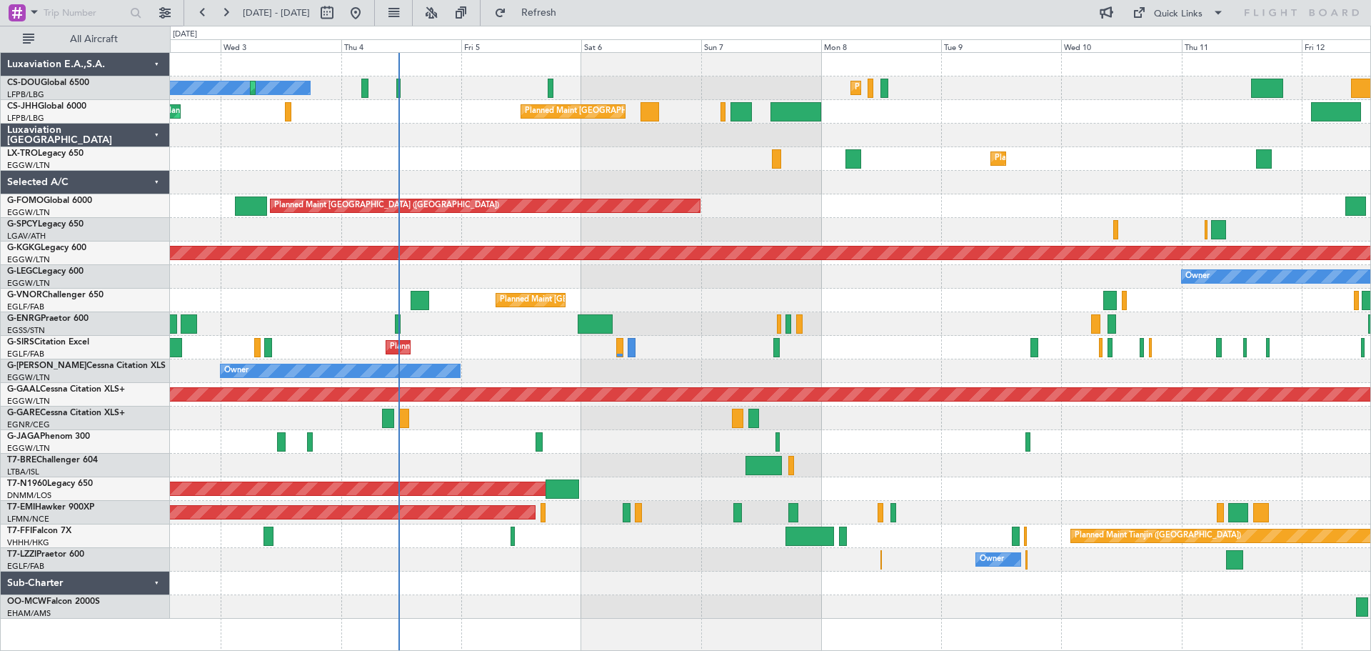
click at [814, 316] on div at bounding box center [770, 324] width 1200 height 24
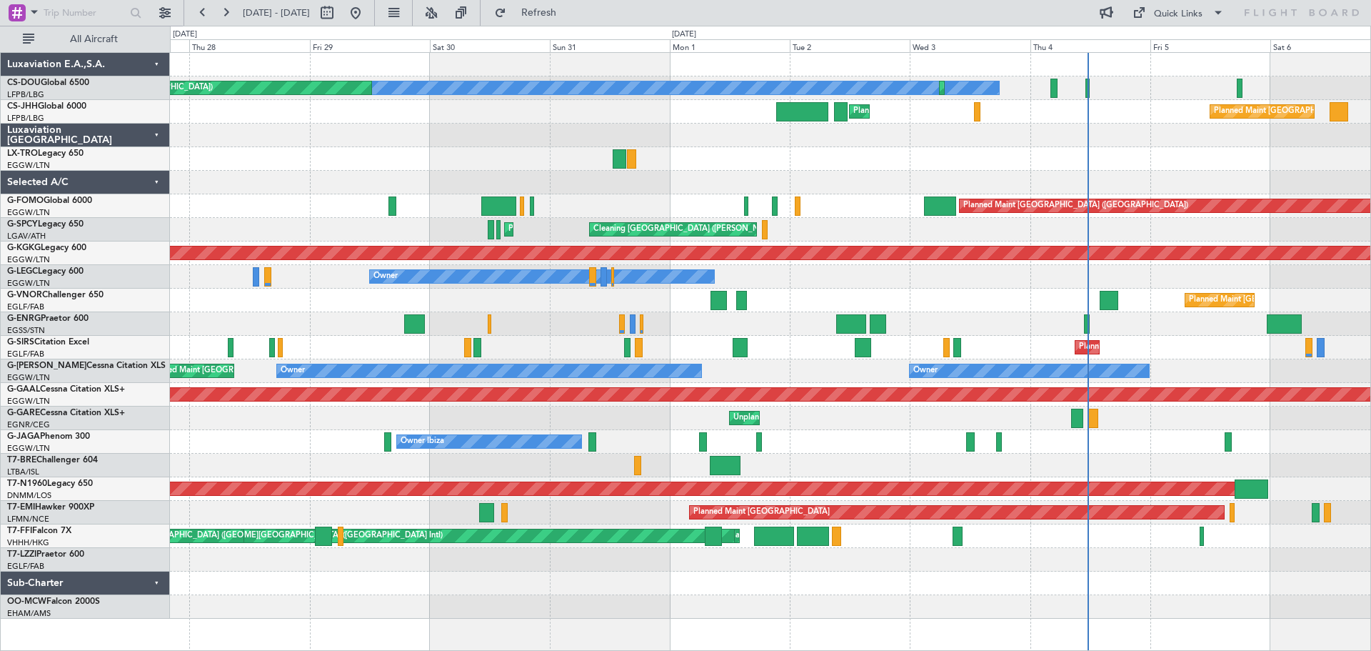
click at [1070, 299] on div "No Crew Planned Maint [GEOGRAPHIC_DATA] ([GEOGRAPHIC_DATA]) Planned Maint [GEOG…" at bounding box center [770, 336] width 1200 height 566
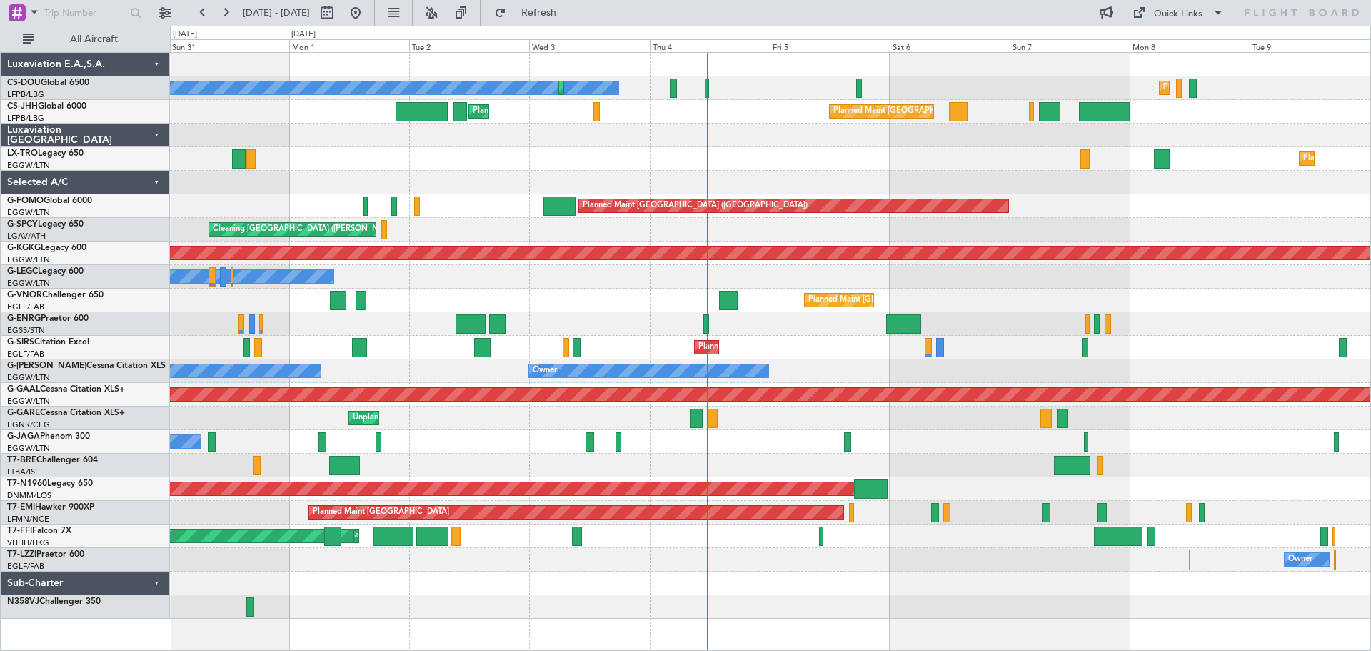
click at [514, 169] on div "Planned Maint Dusseldorf" at bounding box center [770, 159] width 1200 height 24
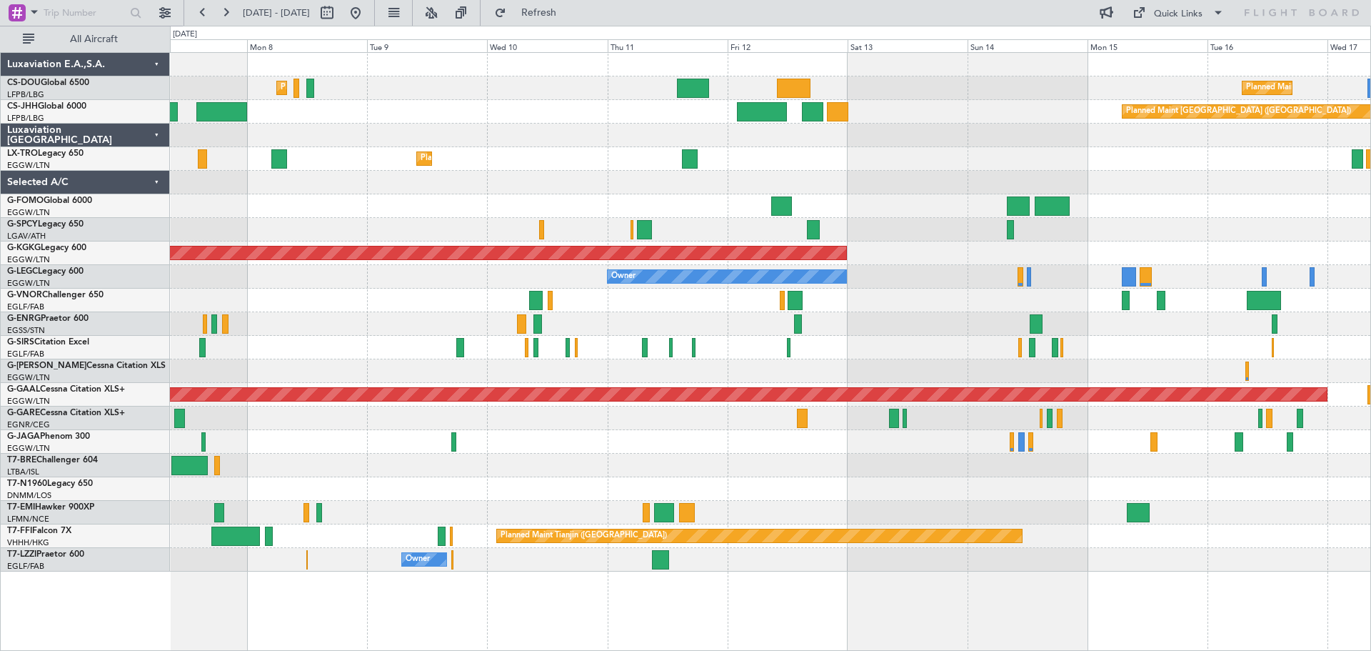
click at [616, 450] on div "Planned Maint [GEOGRAPHIC_DATA] ([GEOGRAPHIC_DATA]) Planned Maint [GEOGRAPHIC_D…" at bounding box center [770, 312] width 1200 height 518
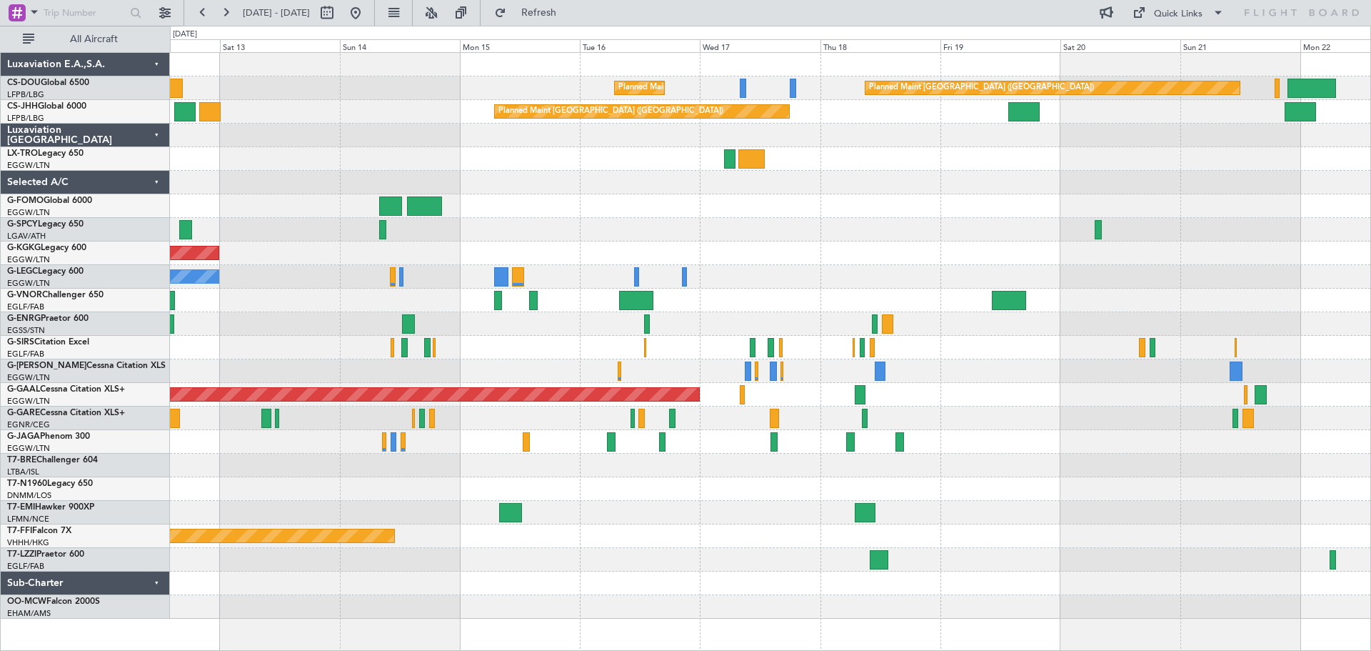
click at [561, 431] on div "Planned Maint [GEOGRAPHIC_DATA] ([GEOGRAPHIC_DATA]) Planned Maint [GEOGRAPHIC_D…" at bounding box center [770, 336] width 1200 height 566
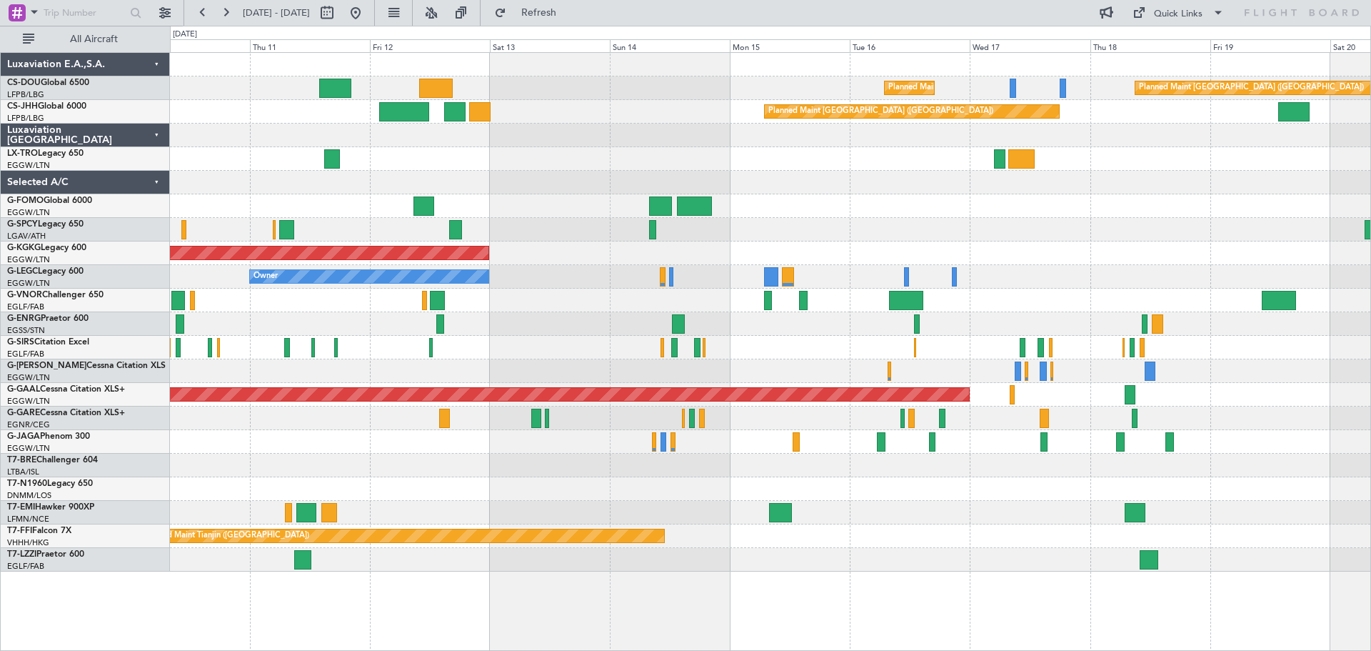
click at [1067, 287] on div "Owner" at bounding box center [770, 277] width 1200 height 24
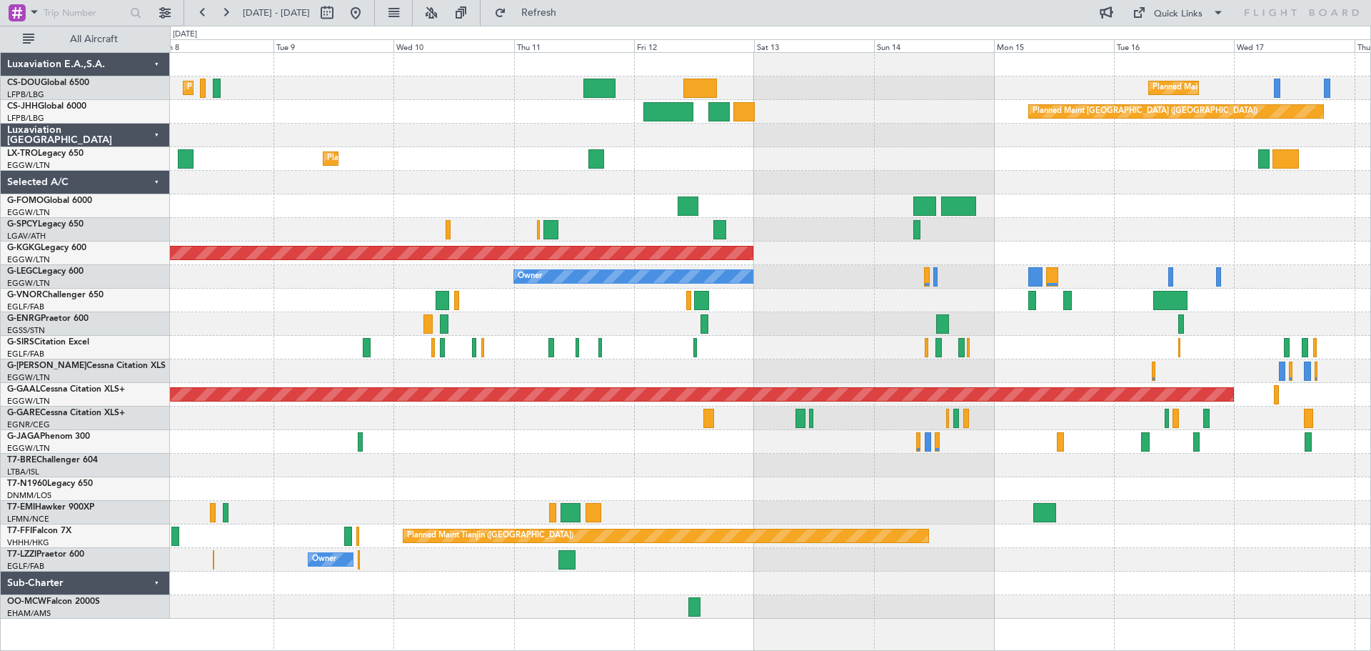
click at [857, 341] on div "Planned Maint Paris (Le Bourget) Planned Maint Paris (Le Bourget) Planned Maint…" at bounding box center [770, 336] width 1200 height 566
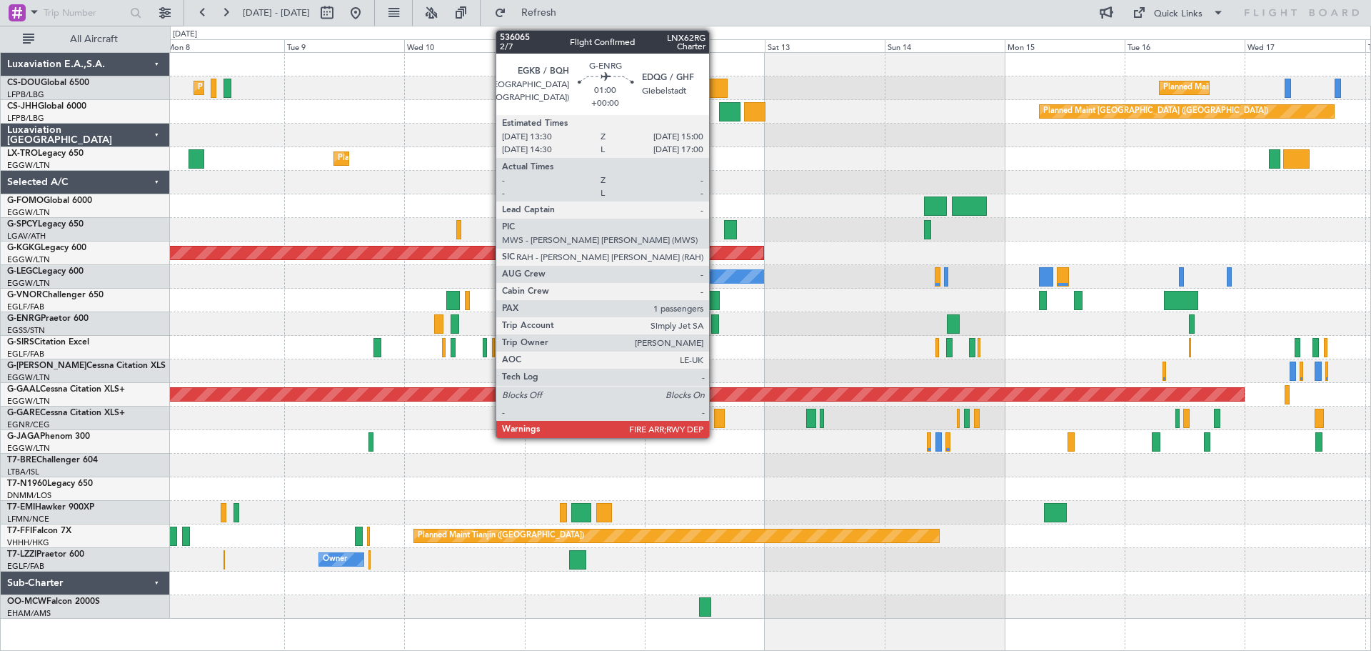
click at [716, 327] on div at bounding box center [715, 323] width 8 height 19
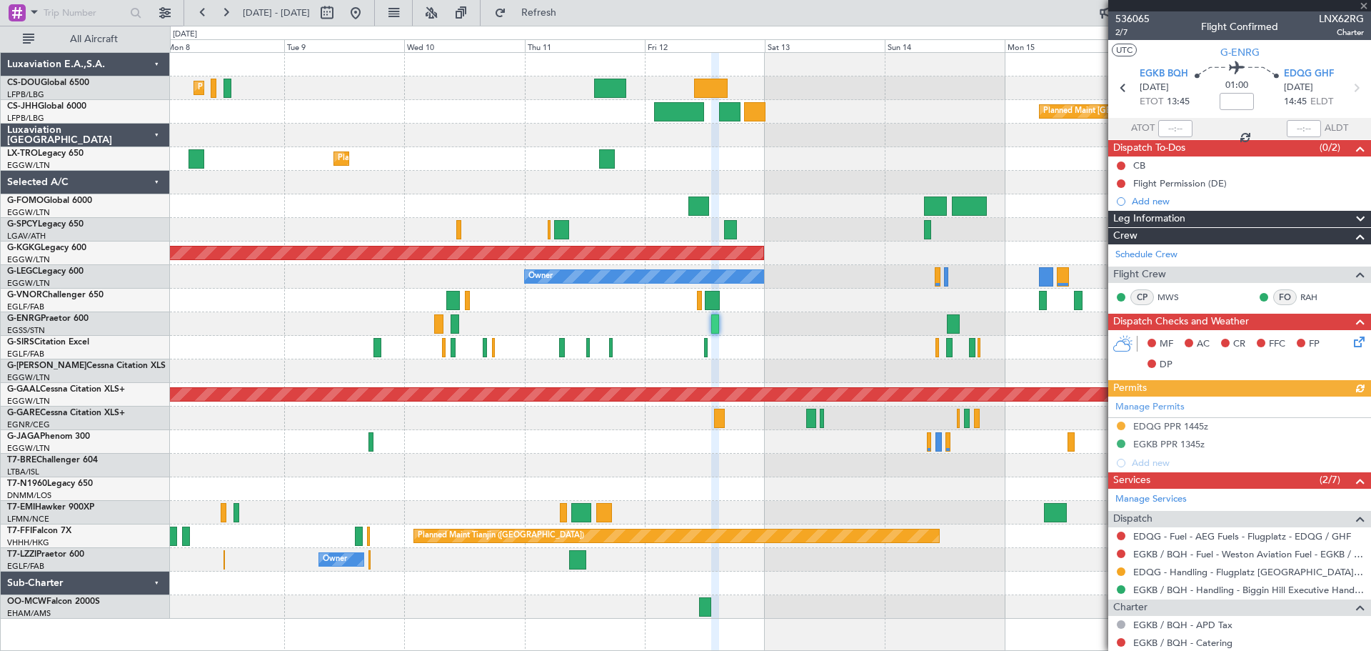
scroll to position [179, 0]
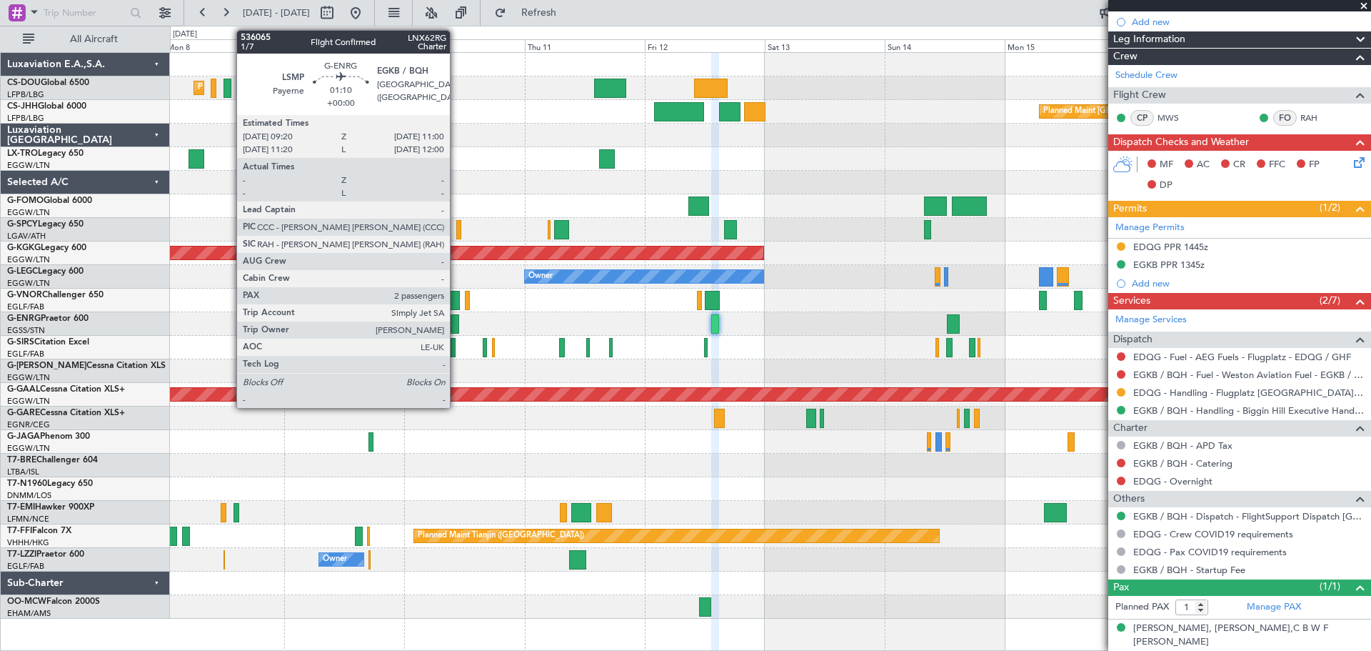
click at [456, 323] on div at bounding box center [455, 323] width 9 height 19
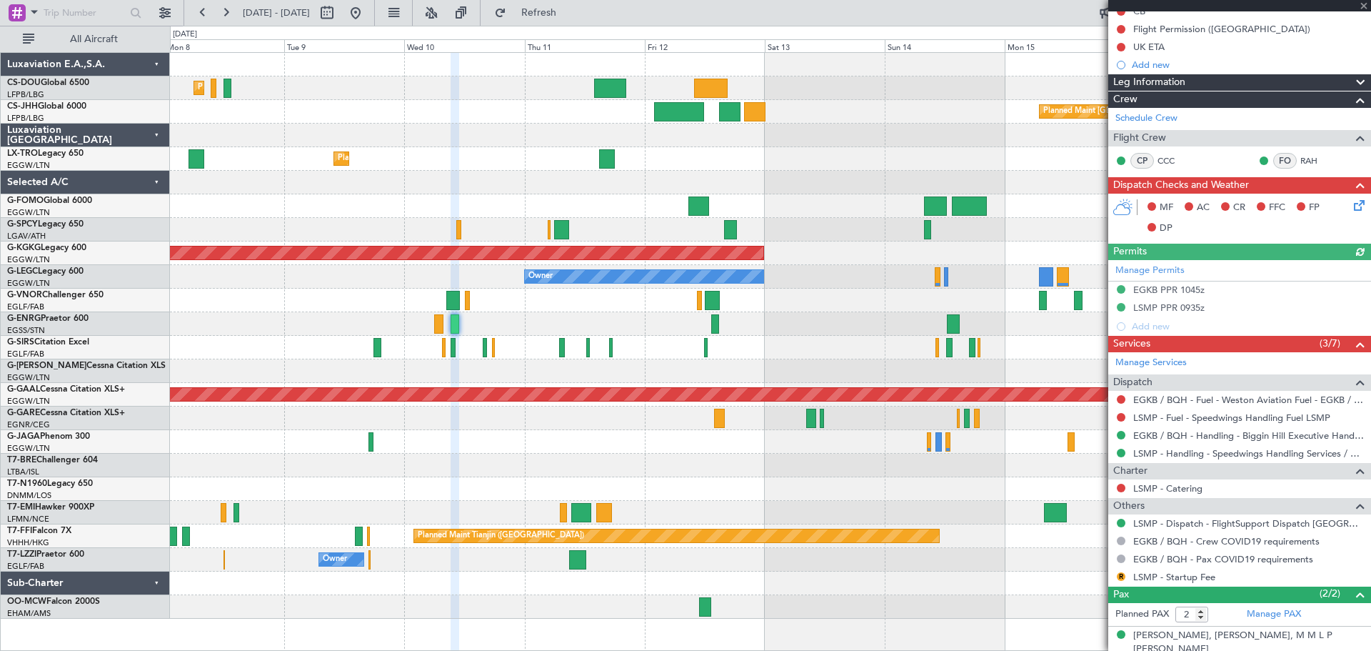
scroll to position [194, 0]
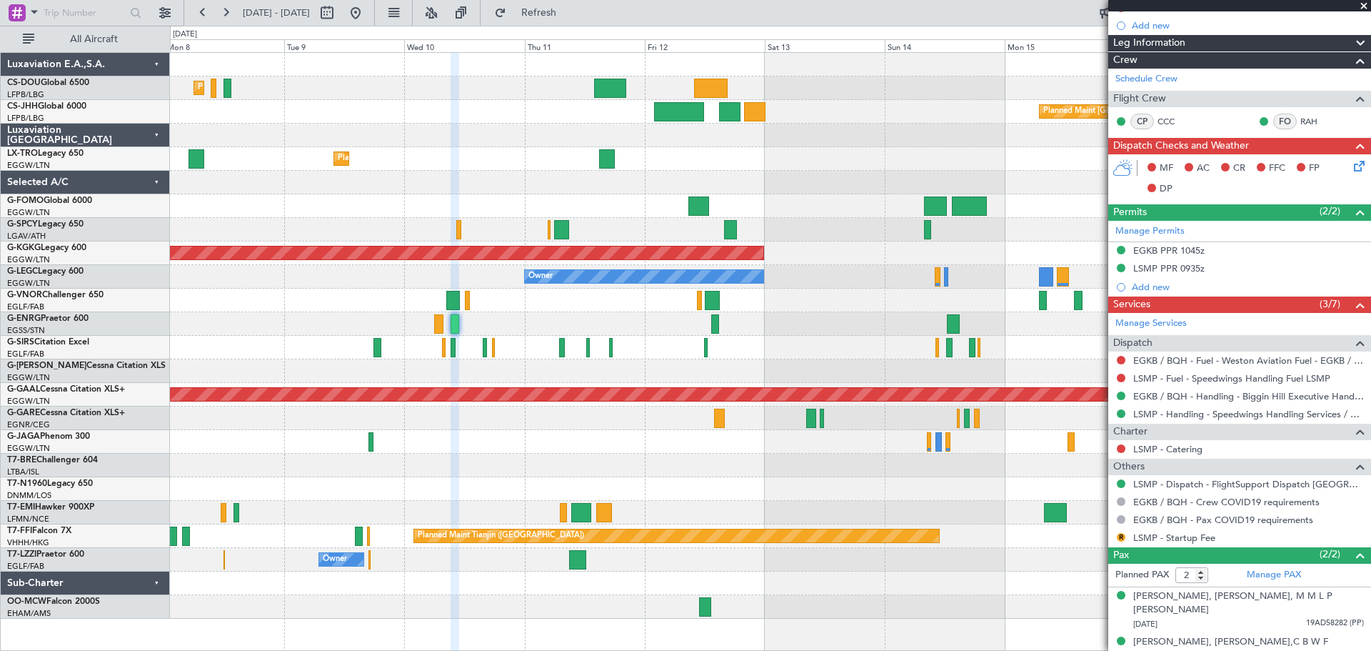
click at [1361, 5] on span at bounding box center [1364, 6] width 14 height 13
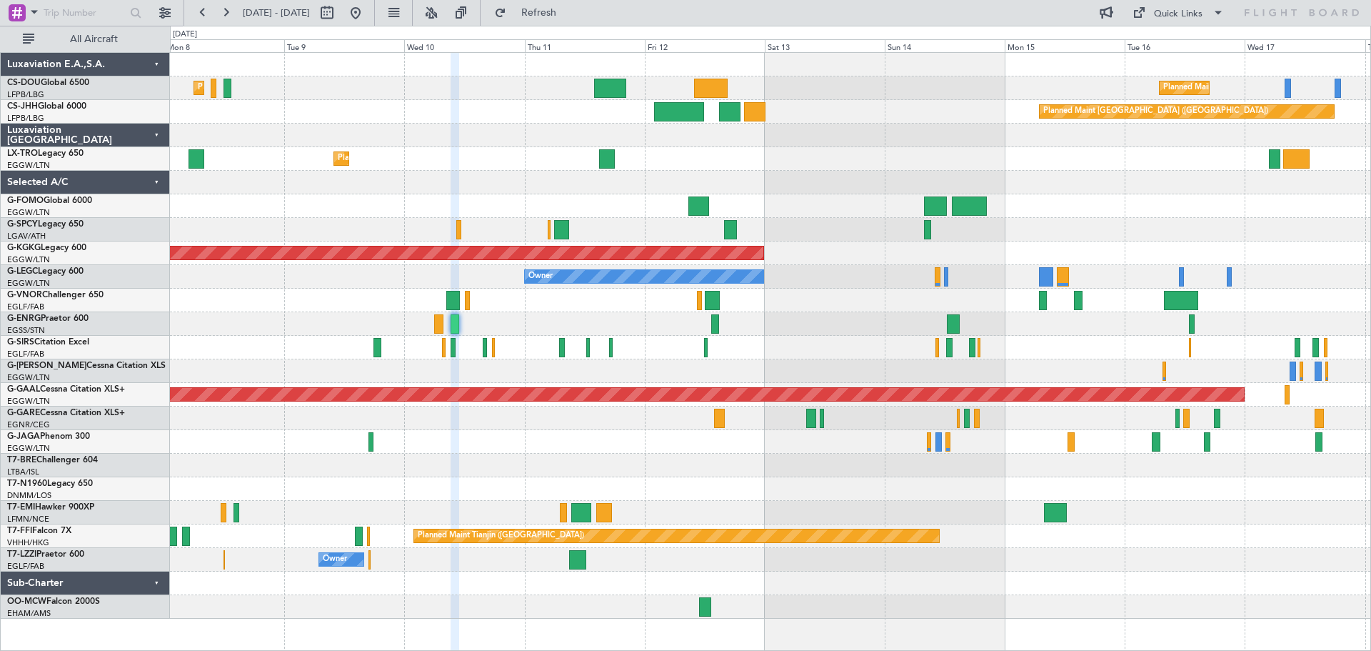
type input "0"
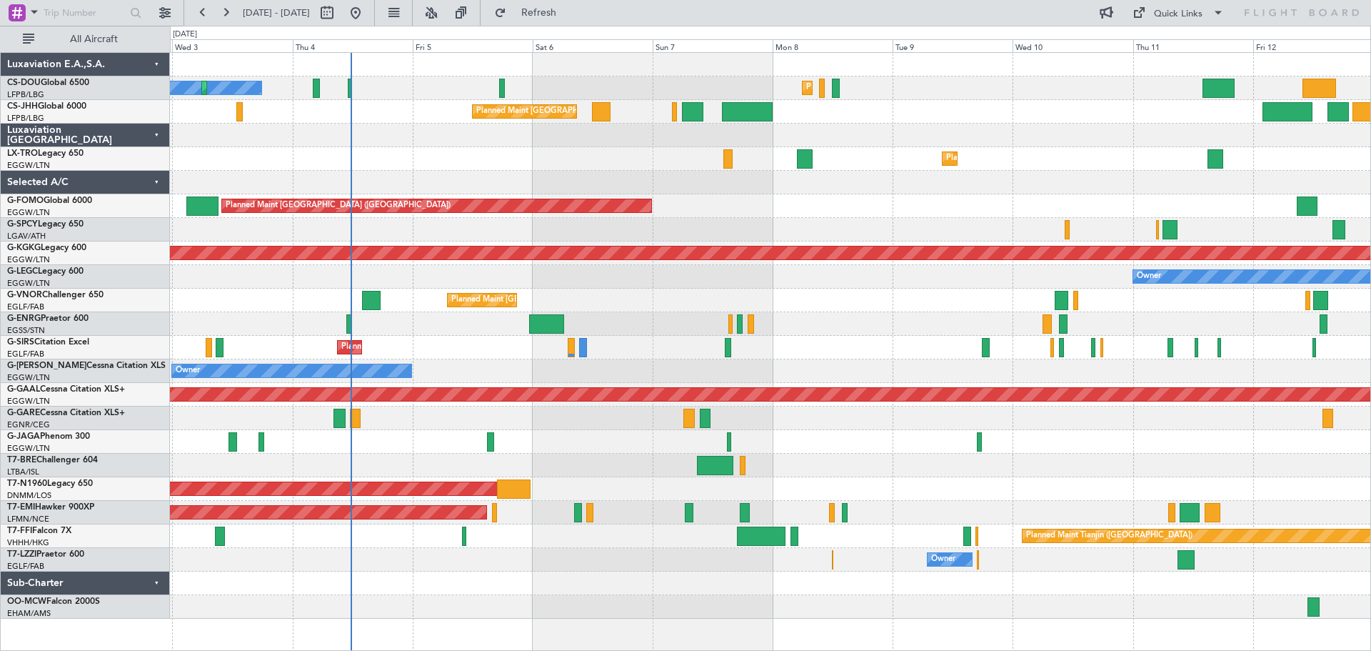
click at [911, 338] on div "Planned Maint Paris (Le Bourget) No Crew Planned Maint Paris (Le Bourget) Plann…" at bounding box center [770, 336] width 1200 height 566
click at [466, 149] on div "Planned Maint Dusseldorf" at bounding box center [770, 159] width 1200 height 24
click at [593, 148] on div "Planned Maint Dusseldorf" at bounding box center [770, 159] width 1200 height 24
click at [713, 195] on div "Planned Maint [GEOGRAPHIC_DATA] ([GEOGRAPHIC_DATA])" at bounding box center [770, 206] width 1200 height 24
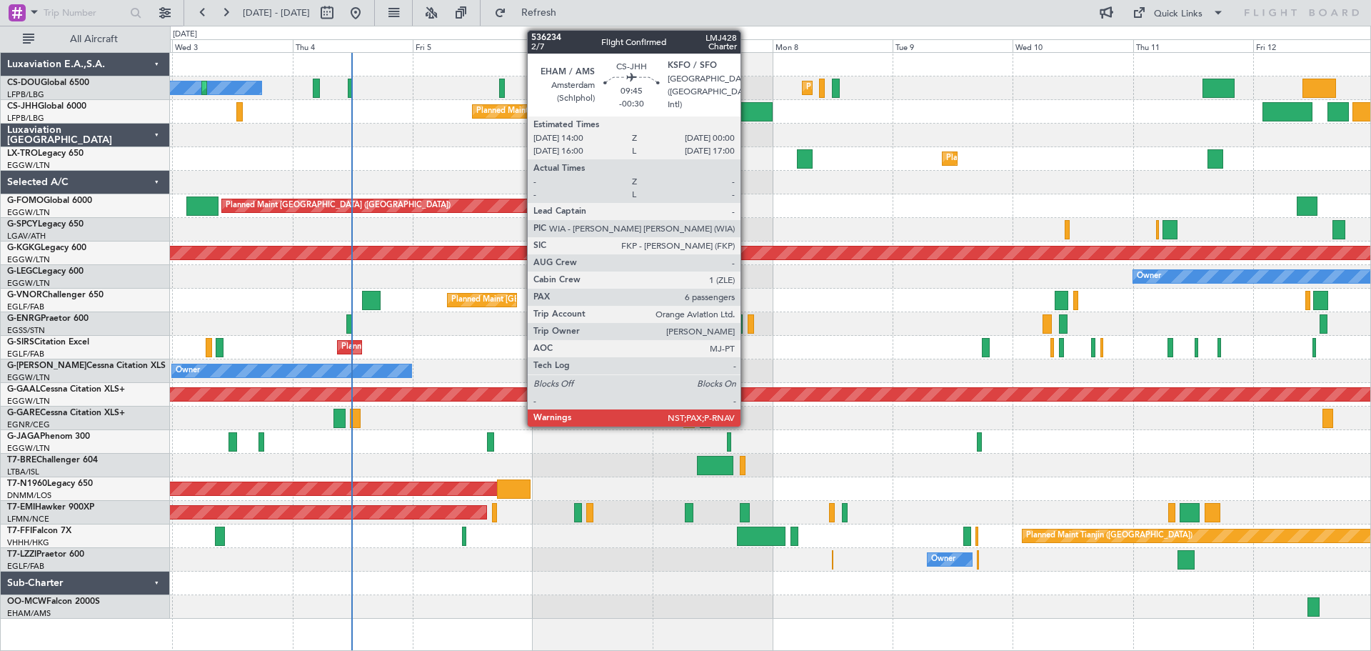
click at [747, 115] on div at bounding box center [747, 111] width 51 height 19
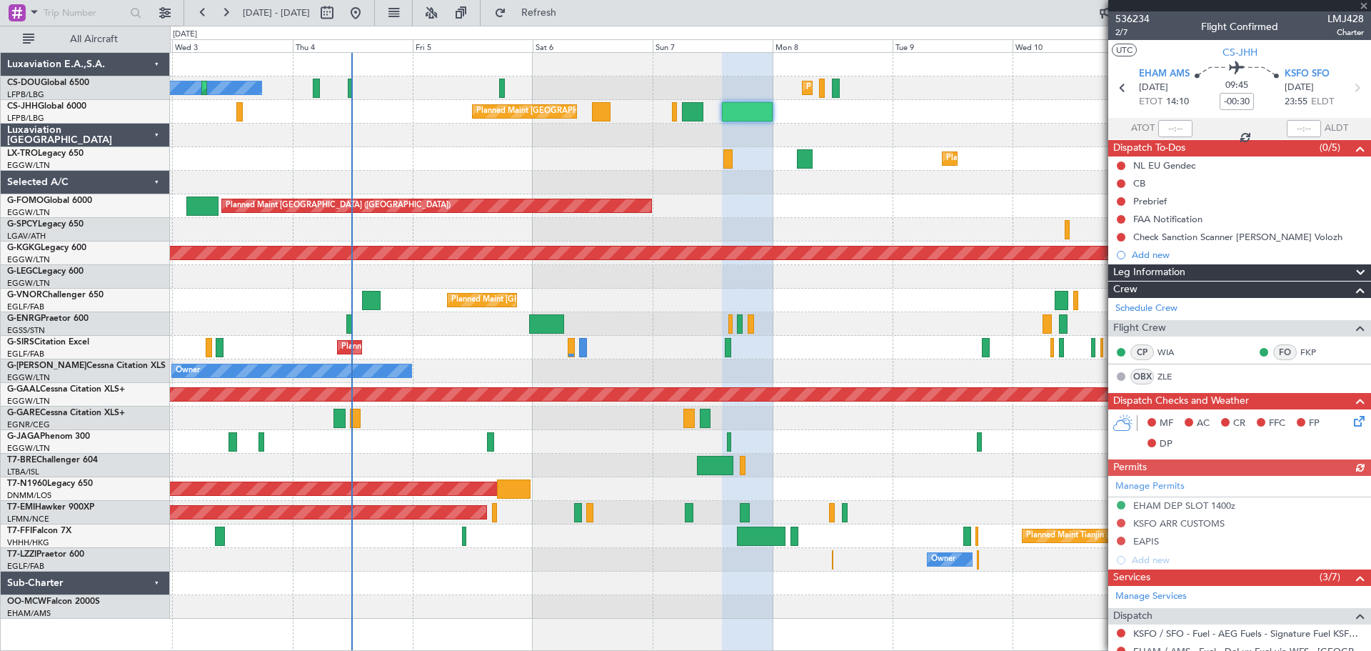
scroll to position [401, 0]
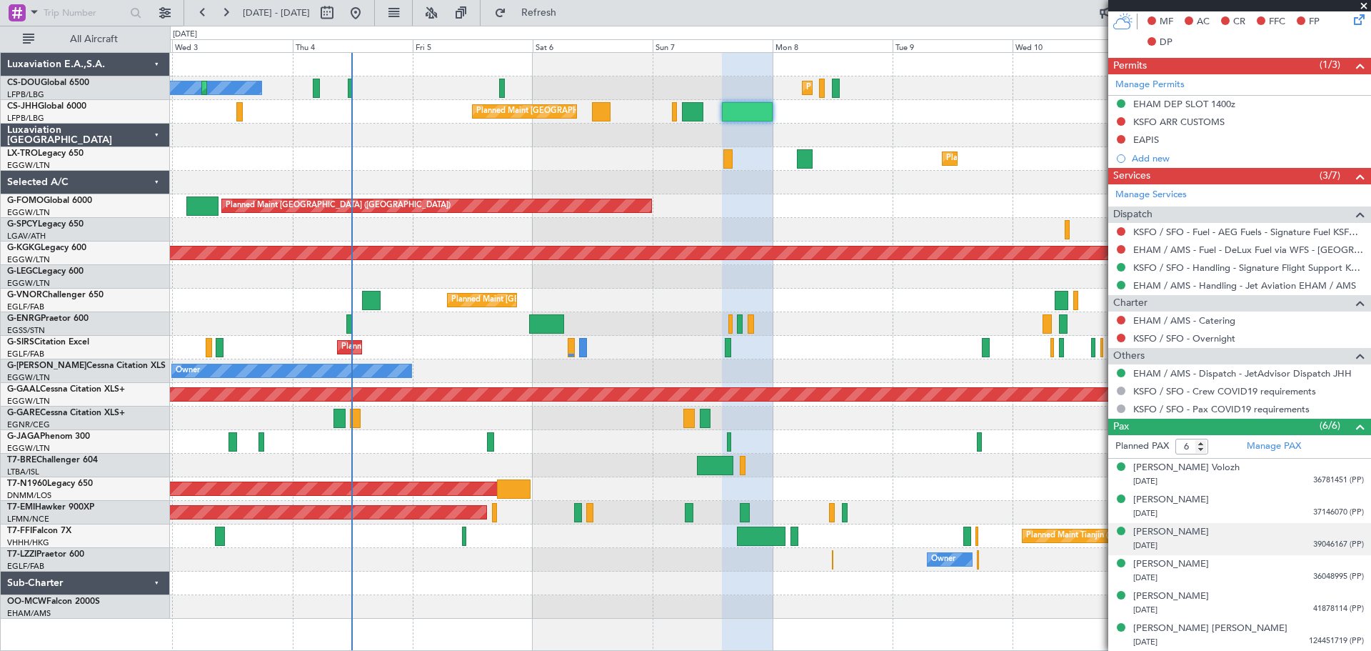
click at [1320, 543] on span "39046167 (PP)" at bounding box center [1338, 544] width 51 height 12
click at [1351, 560] on img at bounding box center [1357, 562] width 13 height 13
click at [1360, 2] on span at bounding box center [1364, 6] width 14 height 13
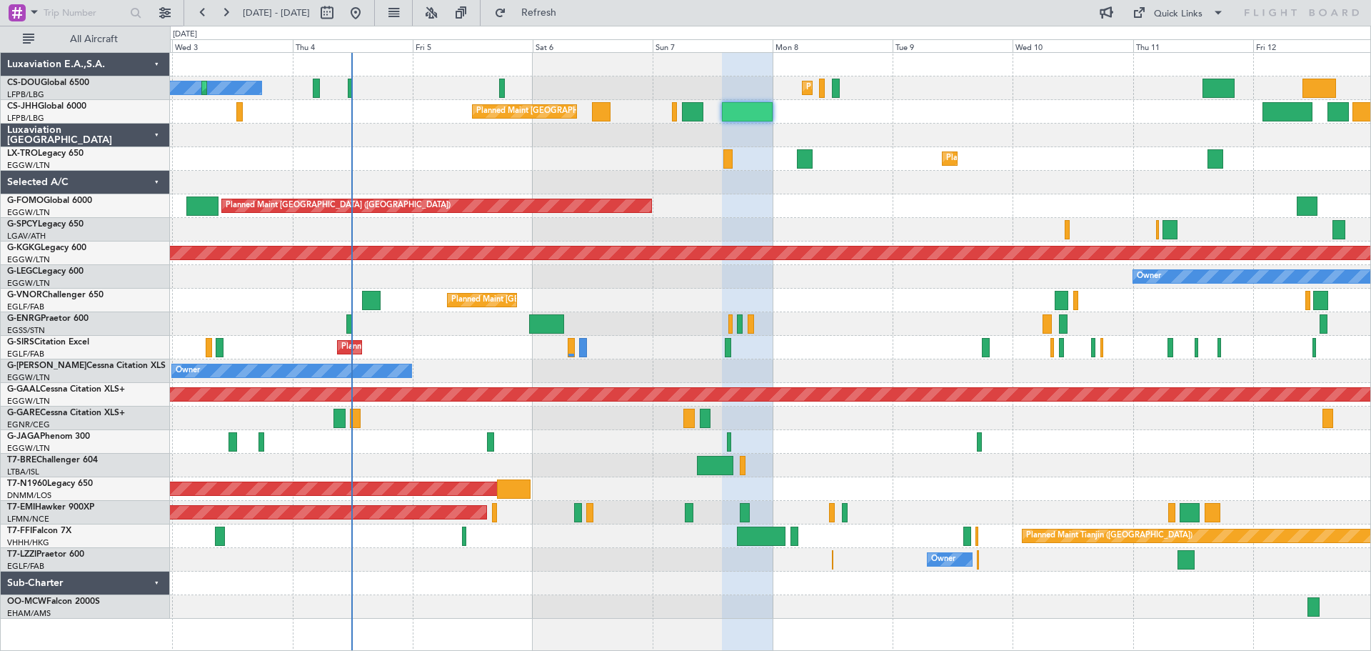
type input "0"
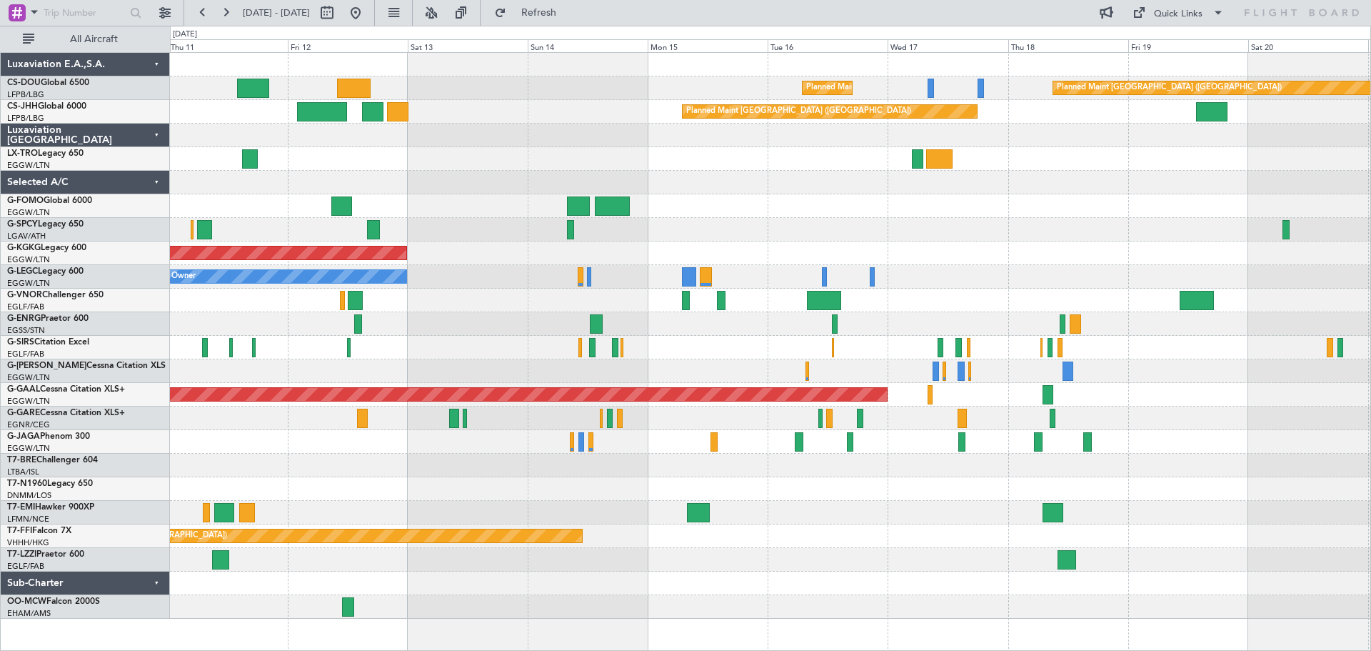
click at [335, 140] on div at bounding box center [770, 136] width 1200 height 24
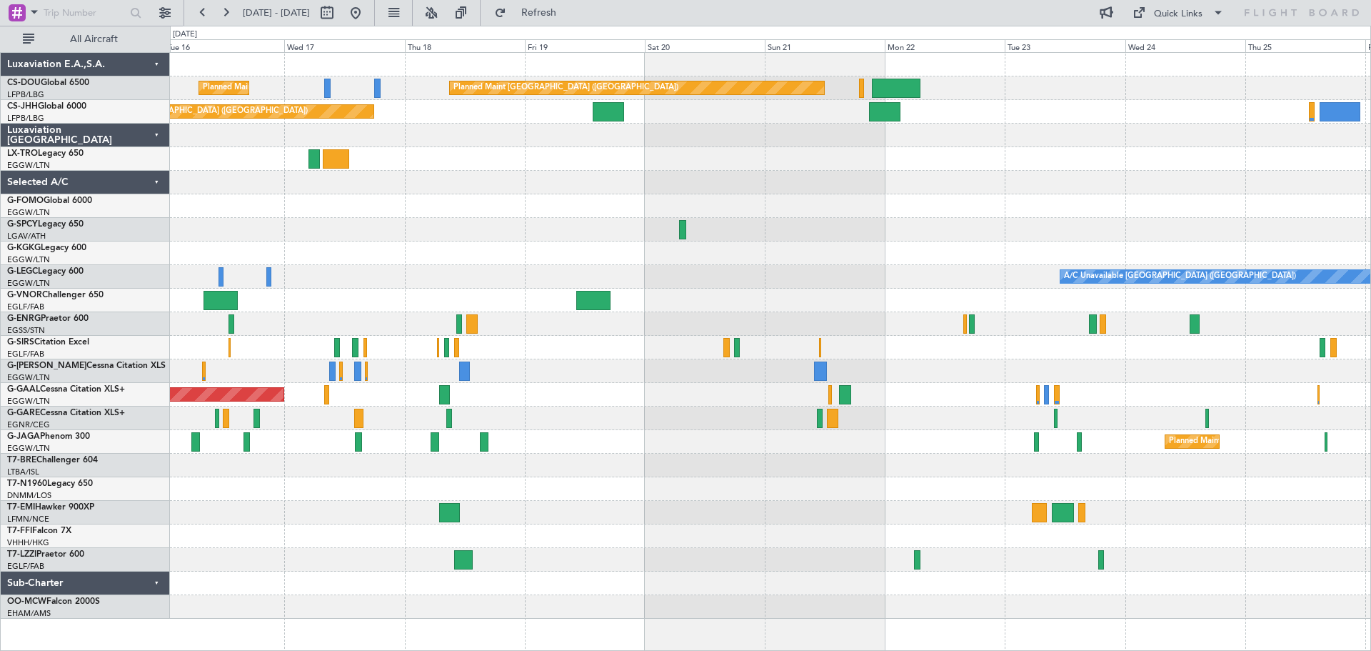
click at [479, 136] on div at bounding box center [770, 136] width 1200 height 24
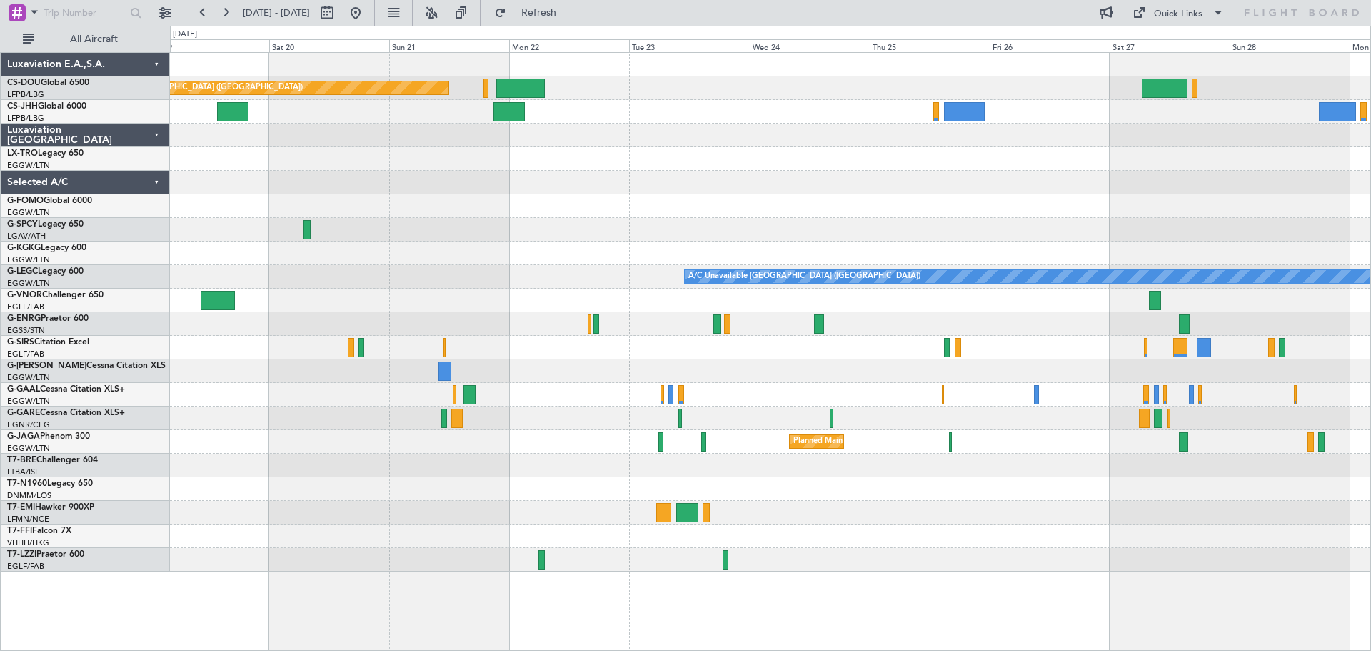
click at [493, 159] on div "Planned Maint Paris (Le Bourget) Planned Maint Paris (Le Bourget) Planned Maint…" at bounding box center [770, 312] width 1200 height 518
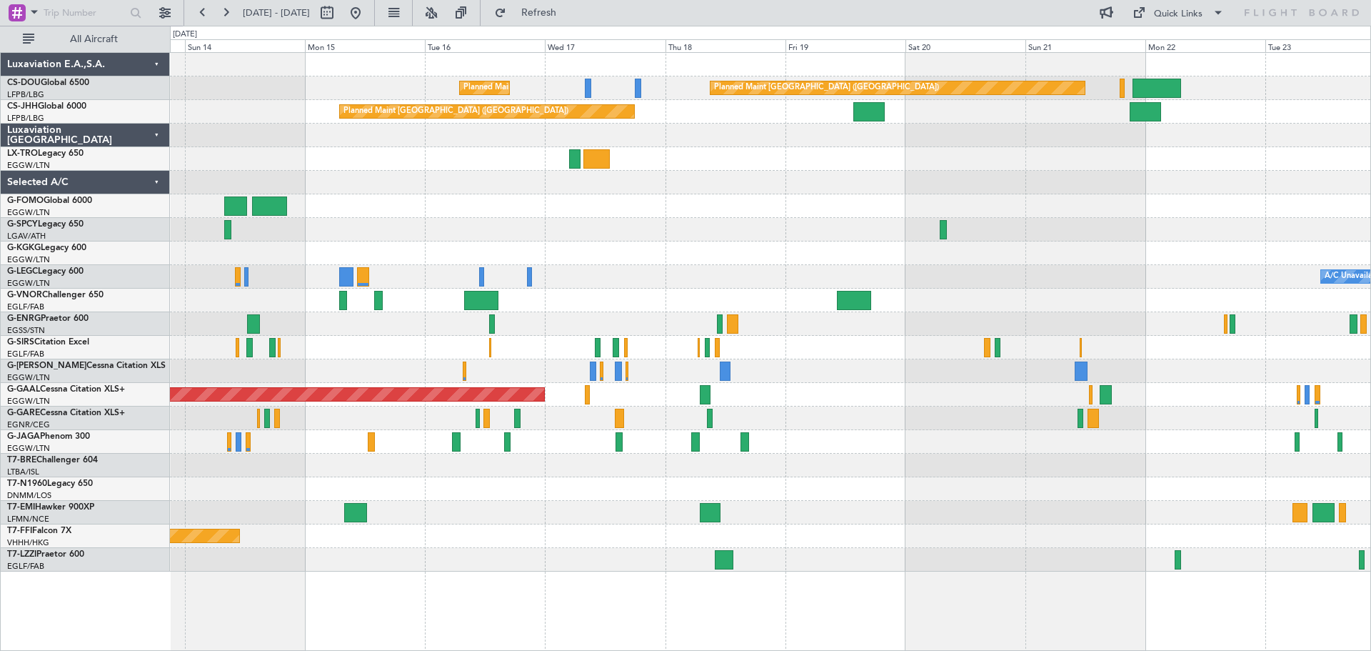
click at [1220, 206] on div "Planned Maint [GEOGRAPHIC_DATA] ([GEOGRAPHIC_DATA]) Planned Maint [GEOGRAPHIC_D…" at bounding box center [770, 312] width 1200 height 518
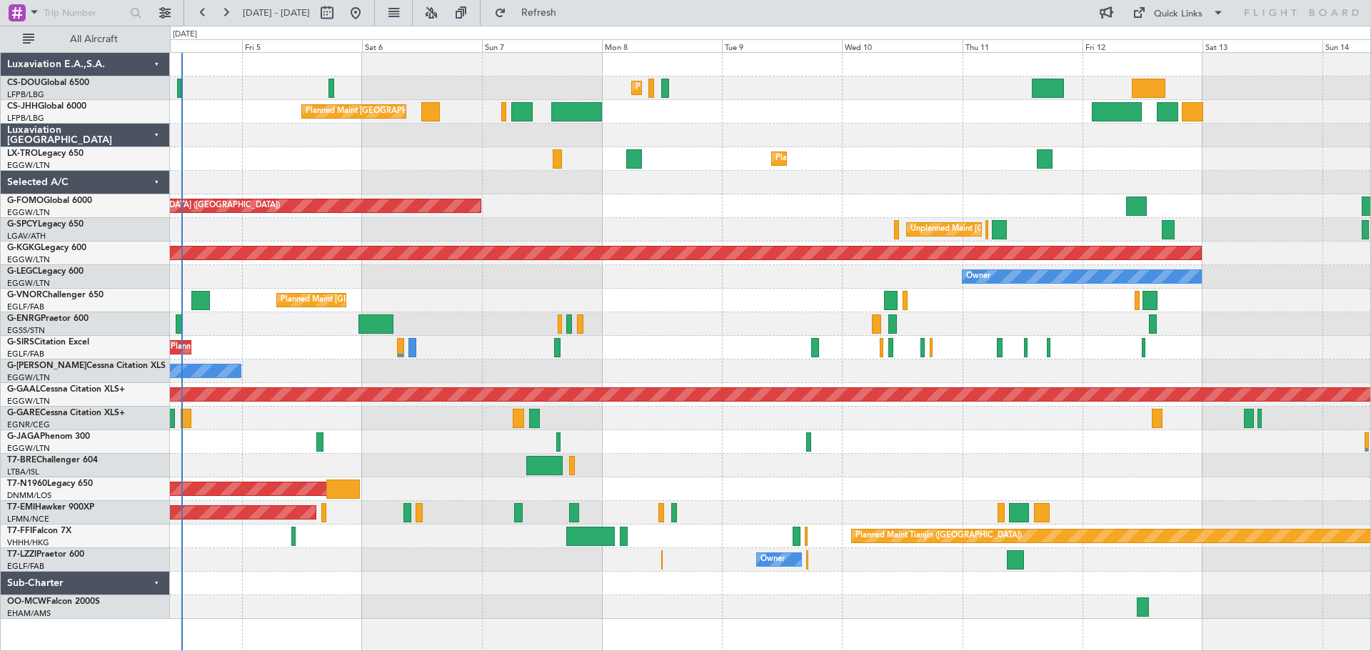
click at [917, 121] on div "Planned Maint Paris (Le Bourget) Planned Maint London (Luton) Planned Maint Par…" at bounding box center [770, 112] width 1200 height 24
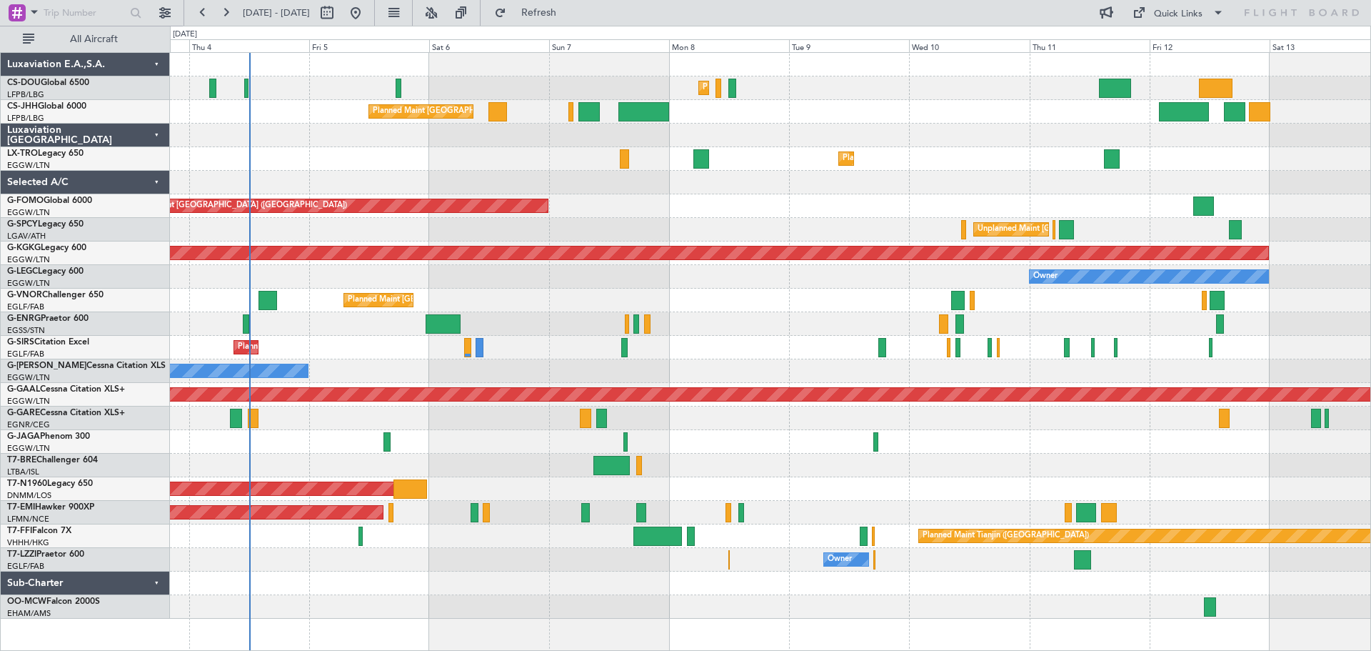
click at [736, 221] on div "Unplanned Maint Athens (Eleftherios Venizelos Intl) Cleaning Athens (Eleftherio…" at bounding box center [770, 230] width 1200 height 24
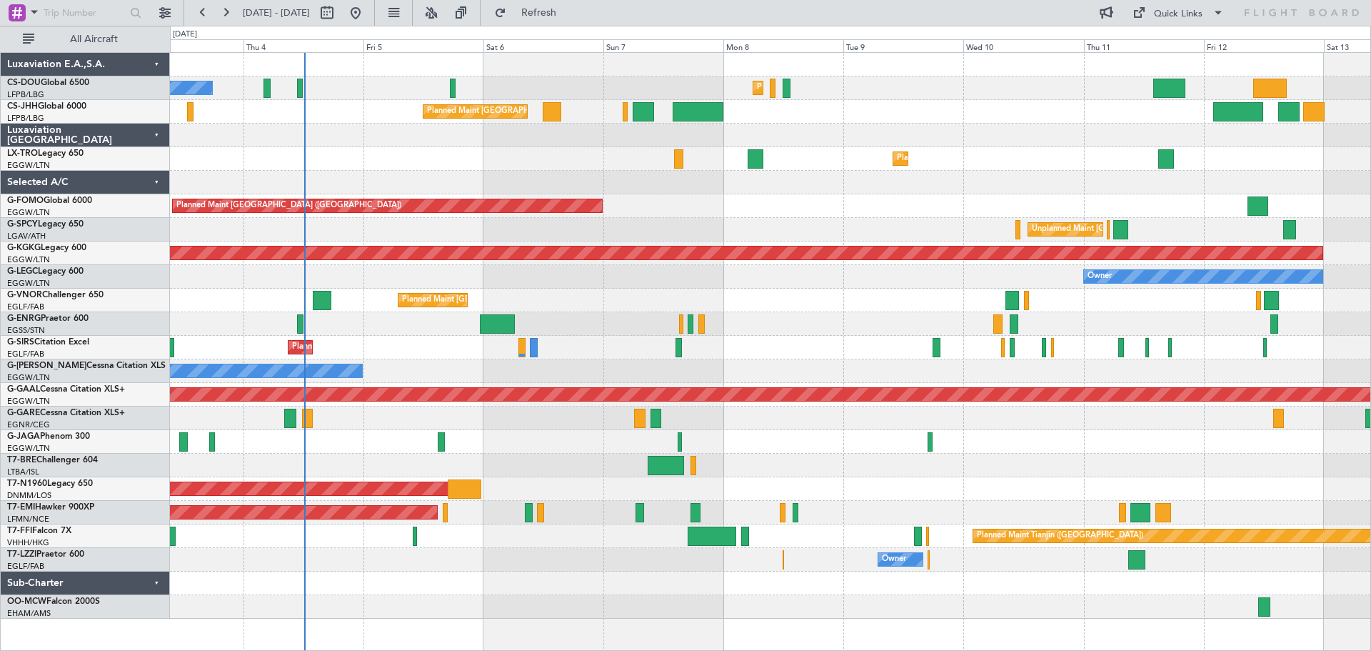
click at [733, 192] on div at bounding box center [770, 183] width 1200 height 24
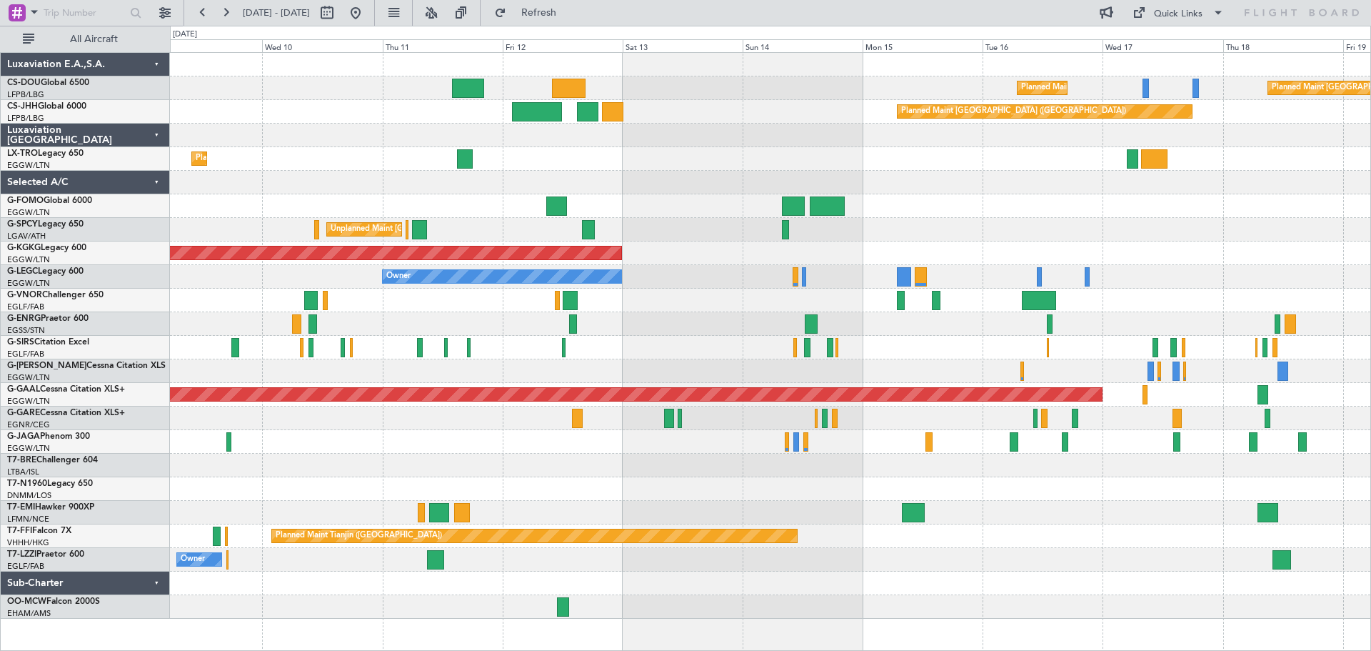
click at [453, 214] on div "Planned Maint [GEOGRAPHIC_DATA] ([GEOGRAPHIC_DATA])" at bounding box center [770, 206] width 1200 height 24
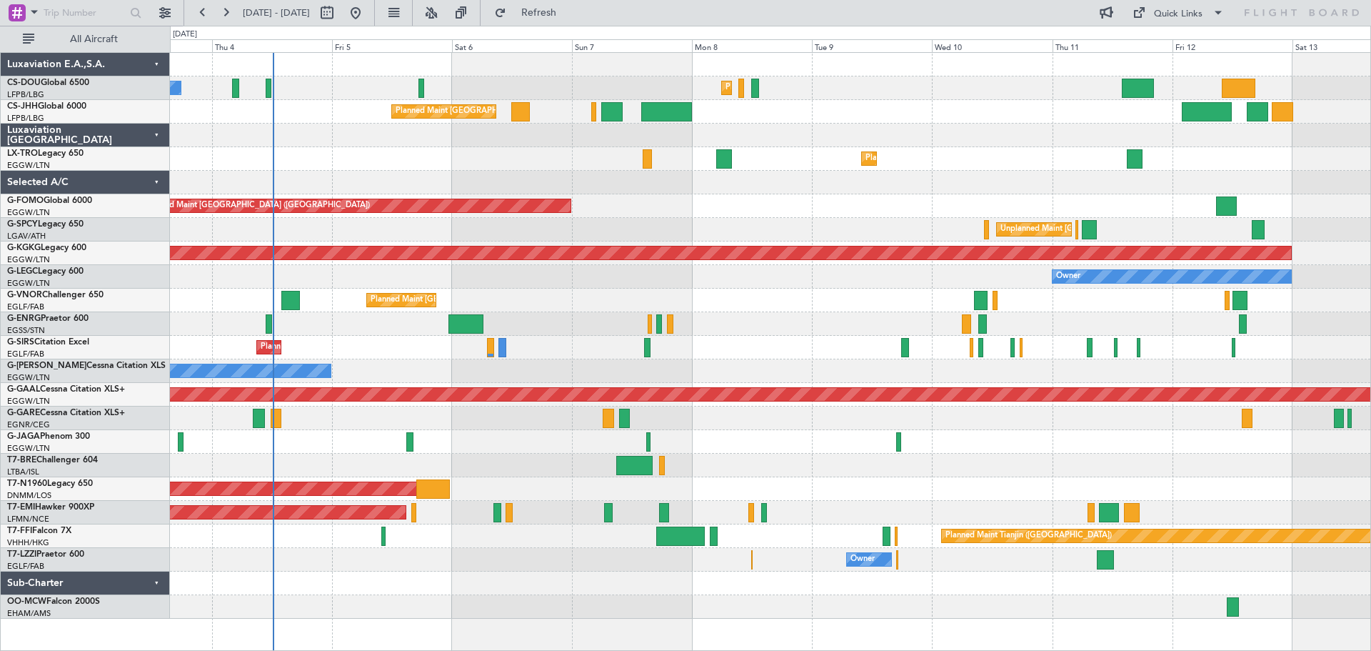
click at [1017, 167] on div "Planned Maint Dusseldorf" at bounding box center [770, 159] width 1200 height 24
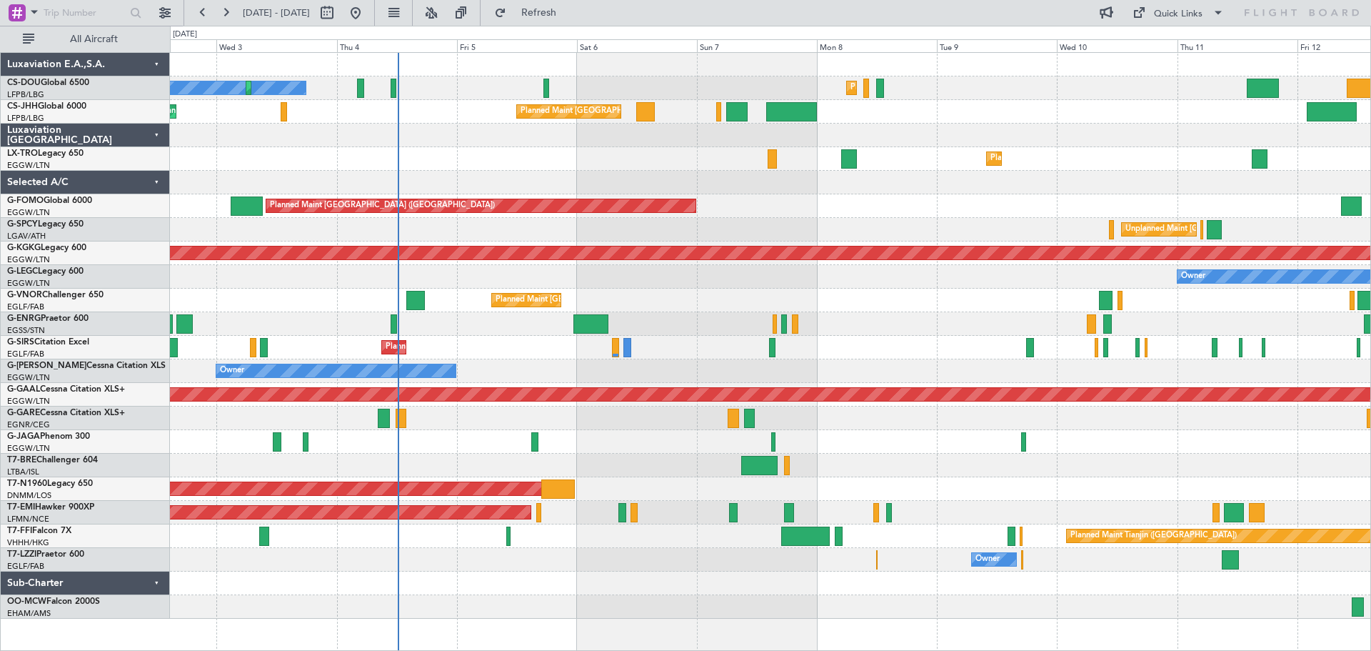
click at [500, 149] on div "Planned Maint Paris (Le Bourget) No Crew Planned Maint Paris (Le Bourget) Plann…" at bounding box center [770, 336] width 1200 height 566
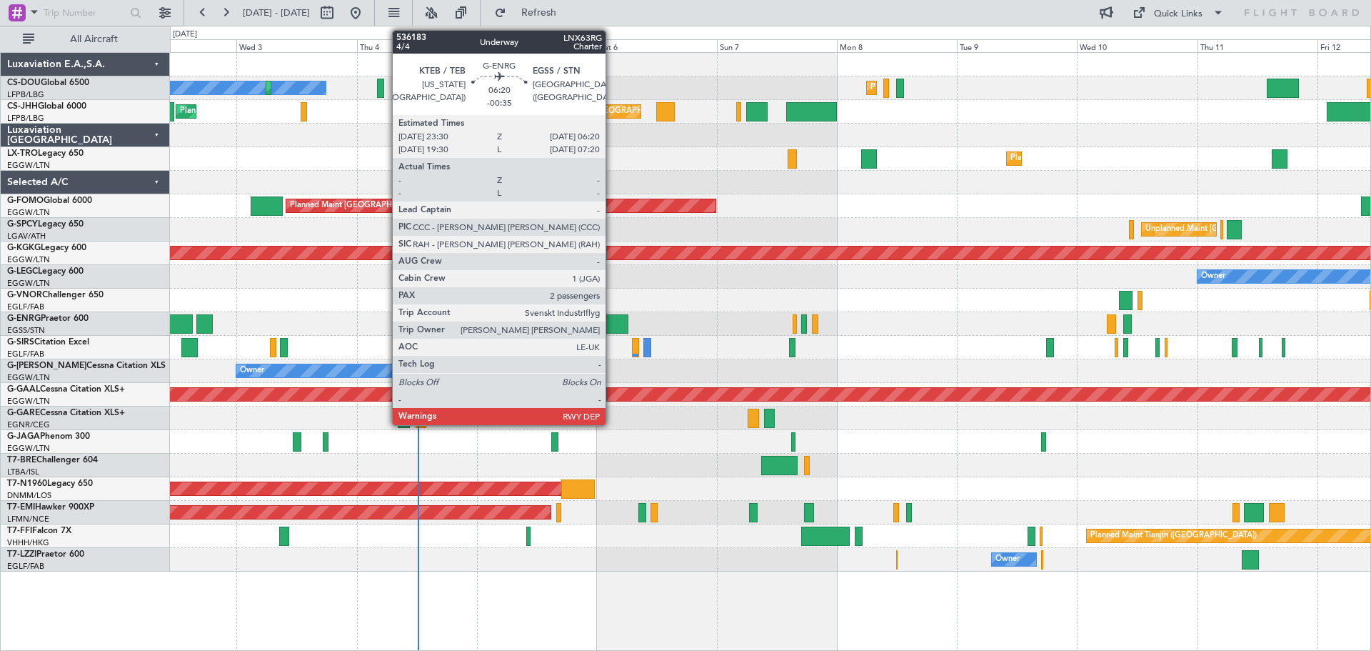
click at [612, 325] on div at bounding box center [610, 323] width 34 height 19
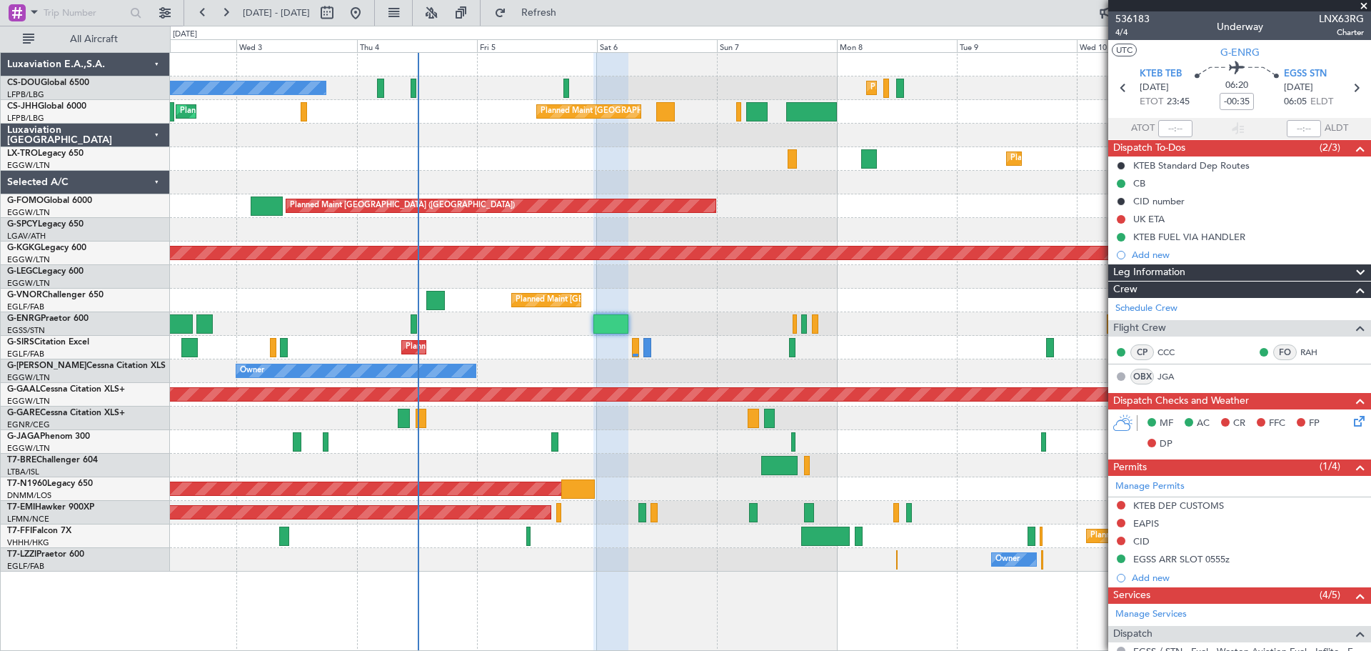
click at [1364, 5] on span at bounding box center [1364, 6] width 14 height 13
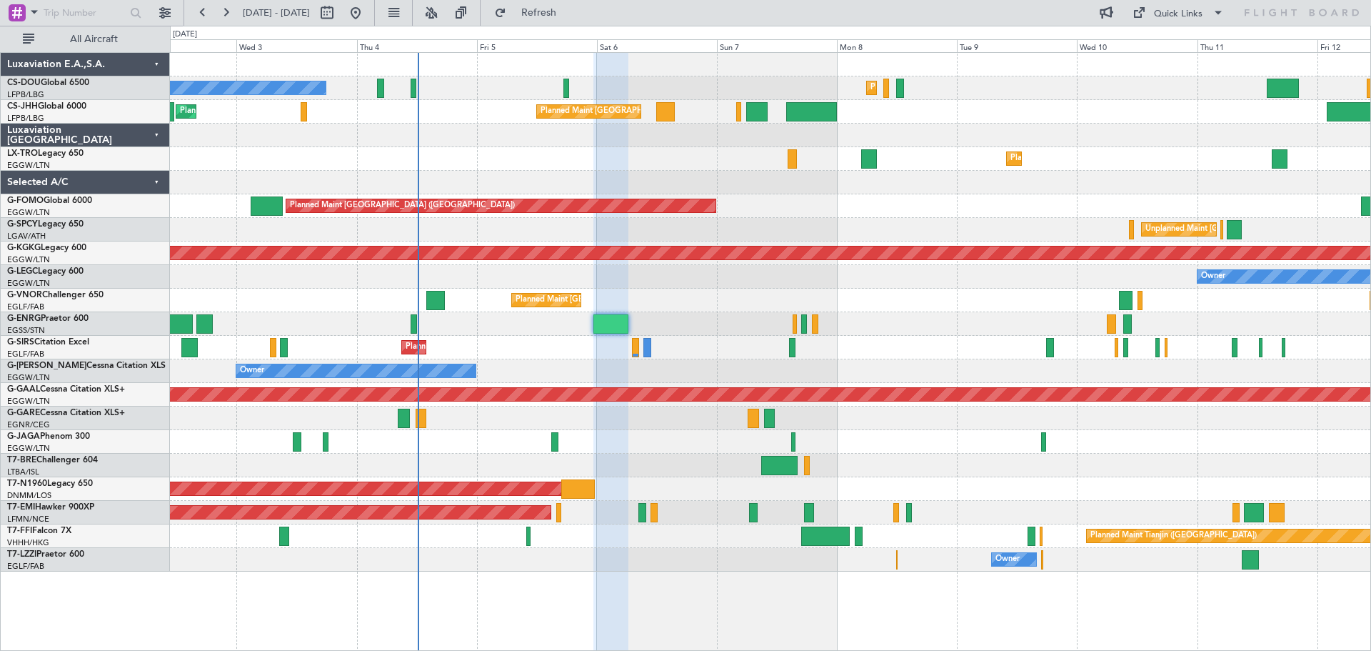
type input "0"
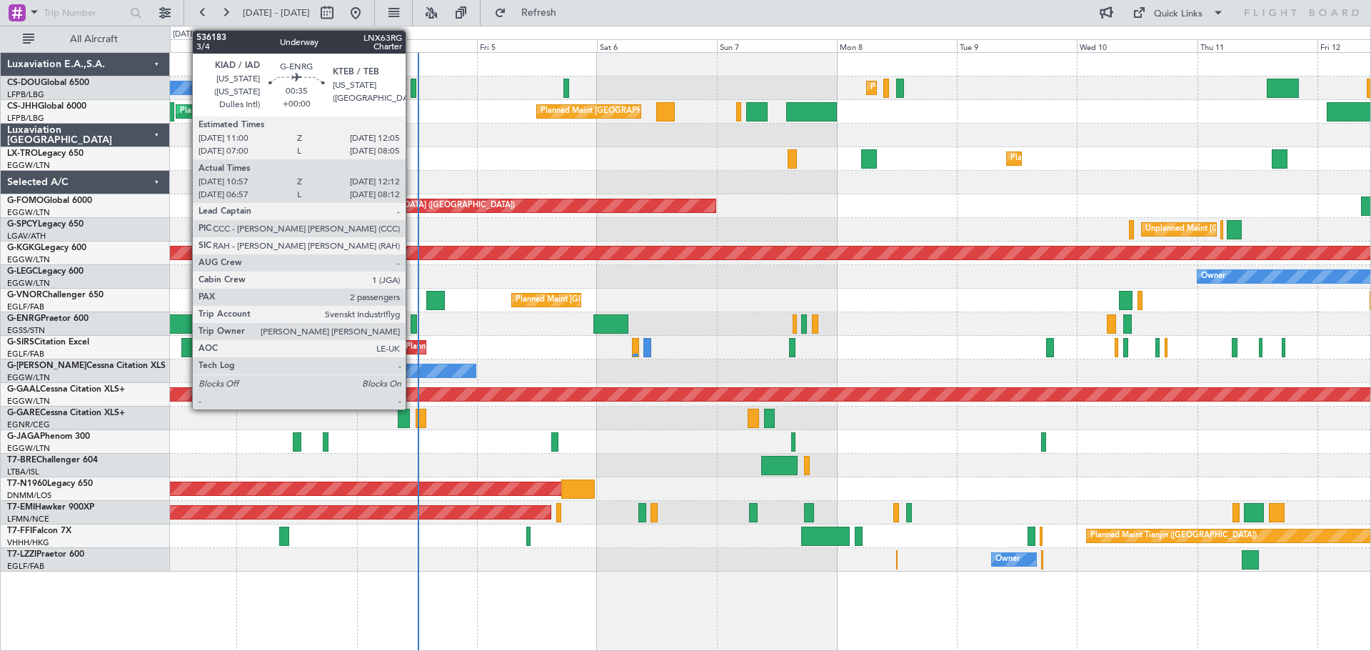
click at [412, 326] on div at bounding box center [414, 323] width 6 height 19
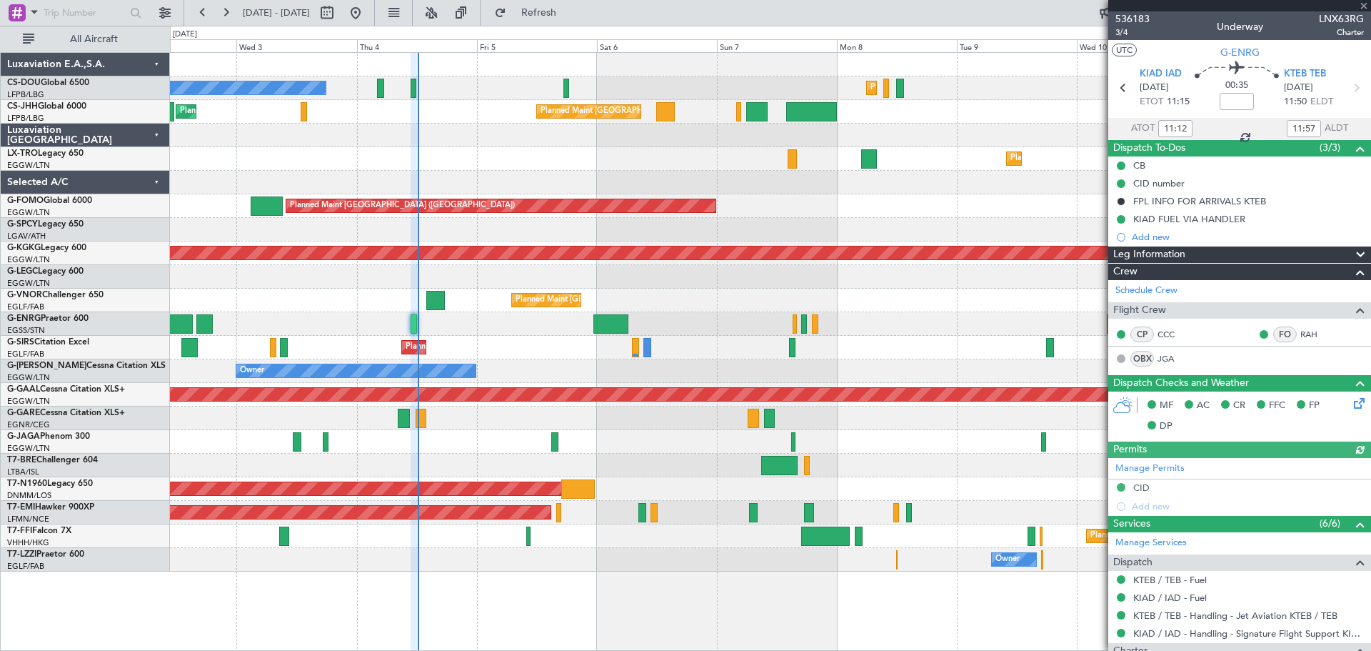
scroll to position [237, 0]
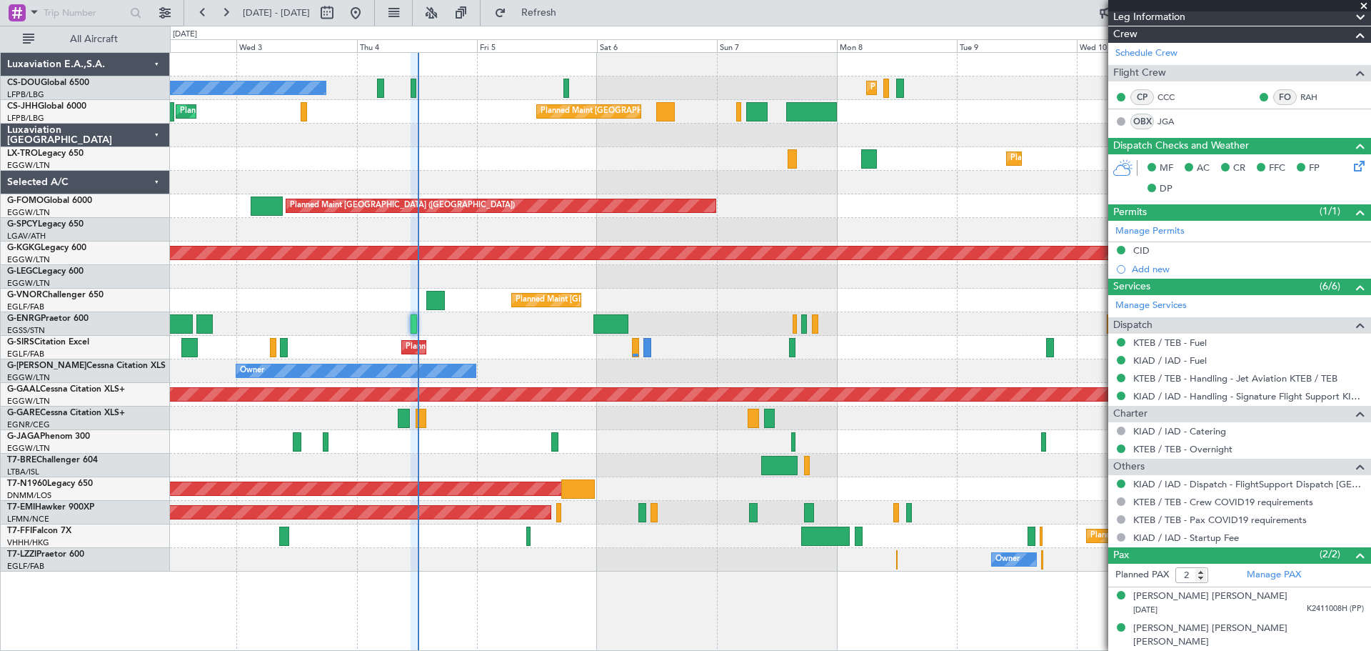
click at [1362, 8] on span at bounding box center [1364, 6] width 14 height 13
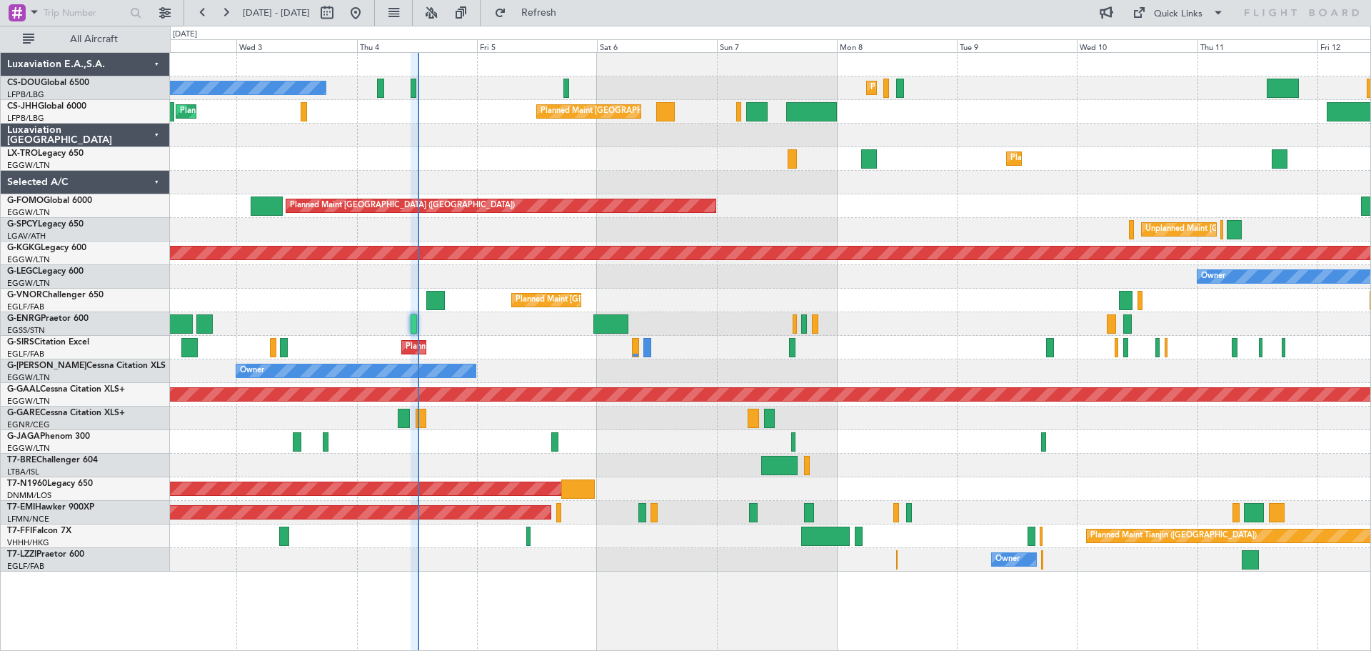
type input "0"
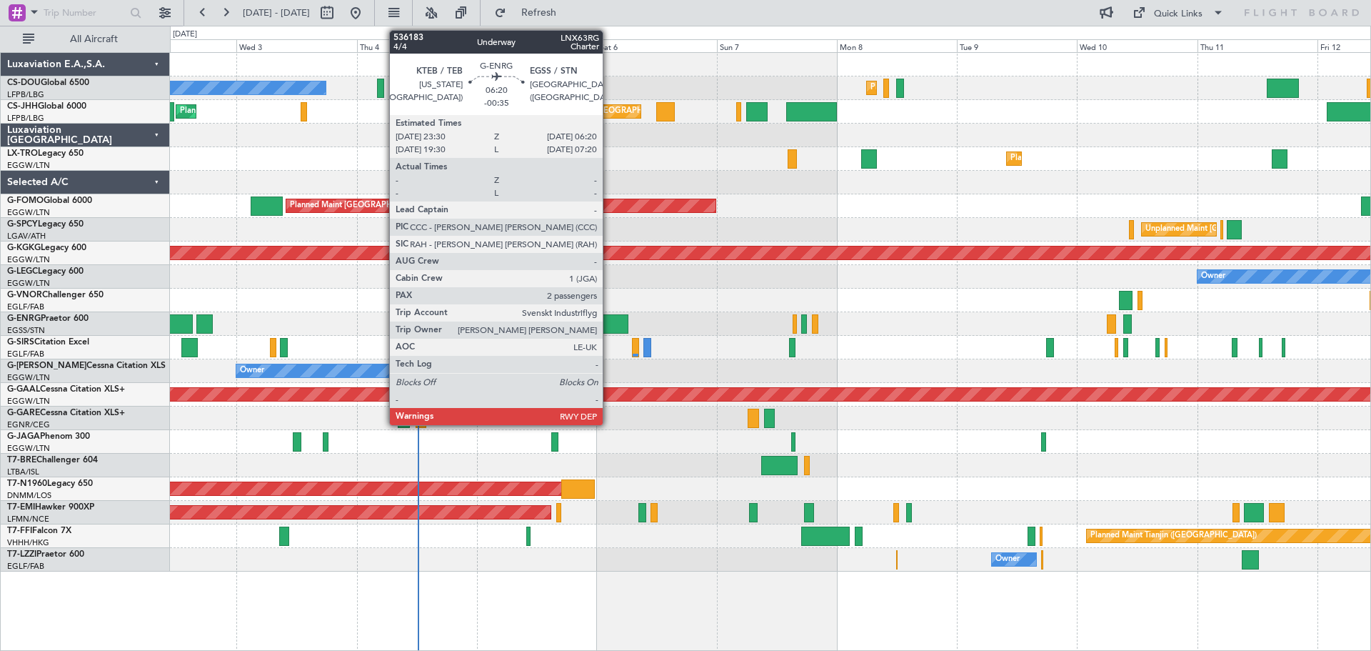
click at [609, 321] on div at bounding box center [610, 323] width 34 height 19
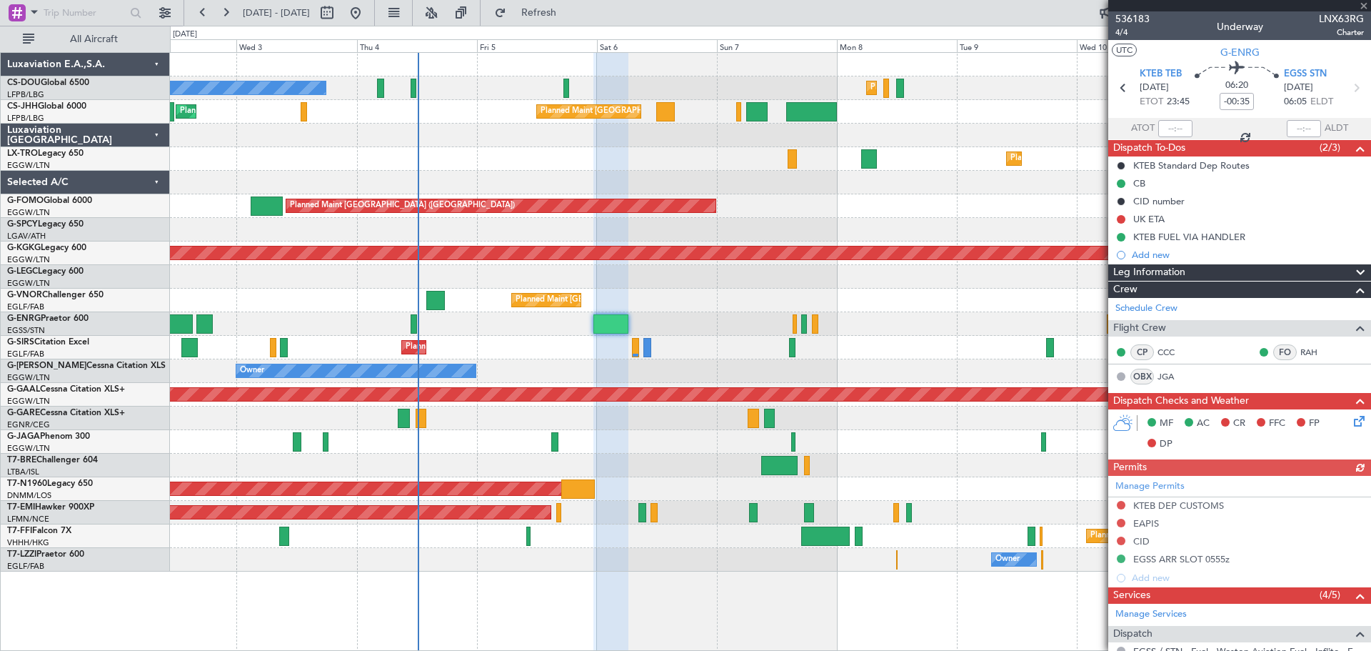
scroll to position [291, 0]
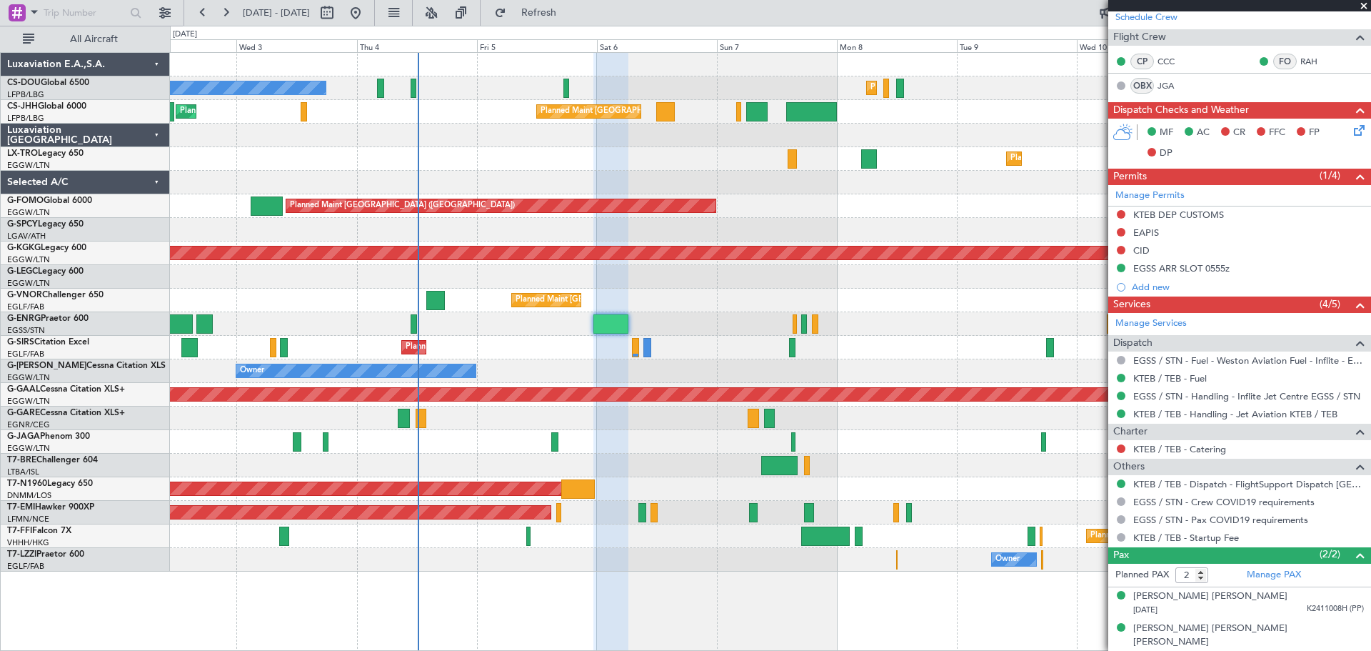
click at [1362, 4] on span at bounding box center [1364, 6] width 14 height 13
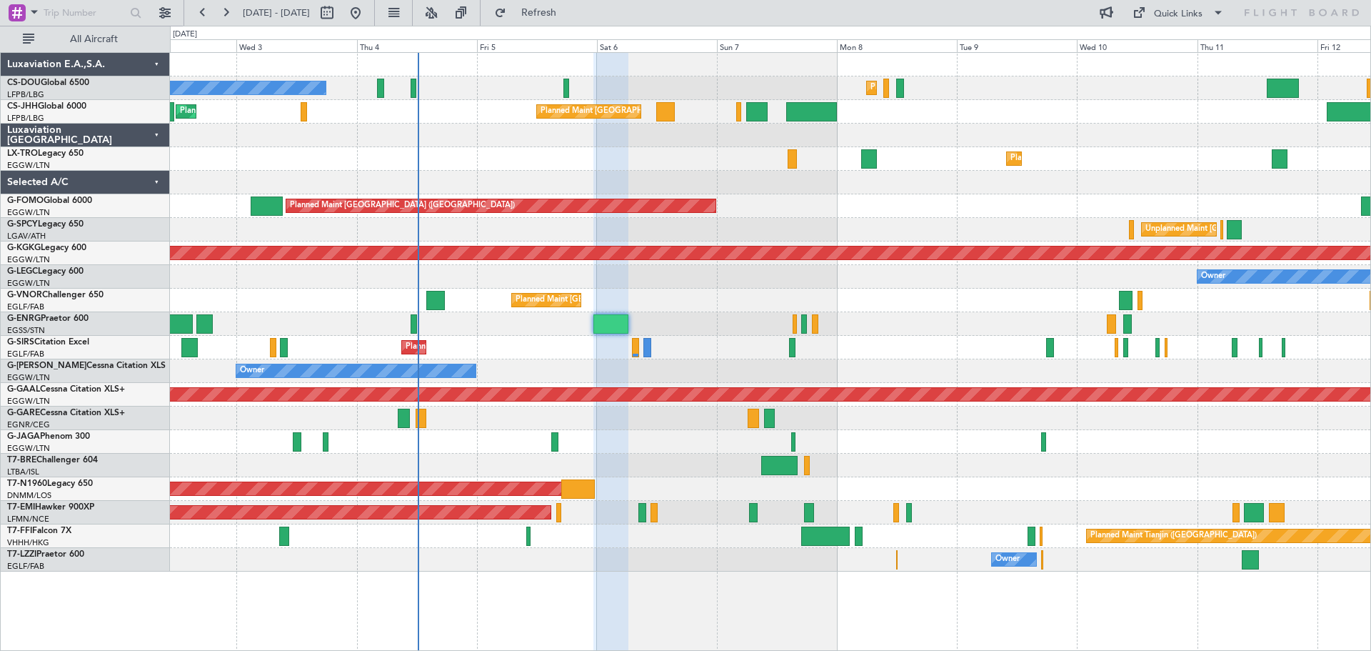
type input "0"
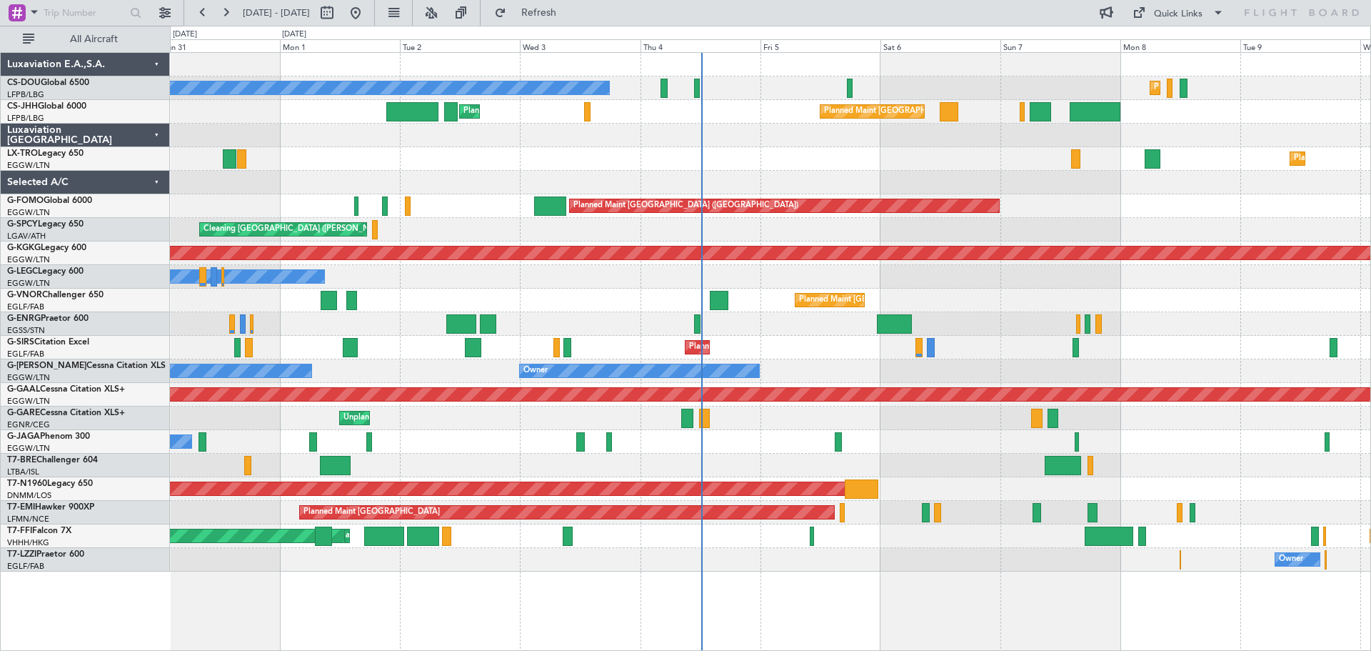
click at [596, 293] on div "Planned Maint Paris (Le Bourget) No Crew Planned Maint Paris (Le Bourget) Plann…" at bounding box center [770, 312] width 1200 height 518
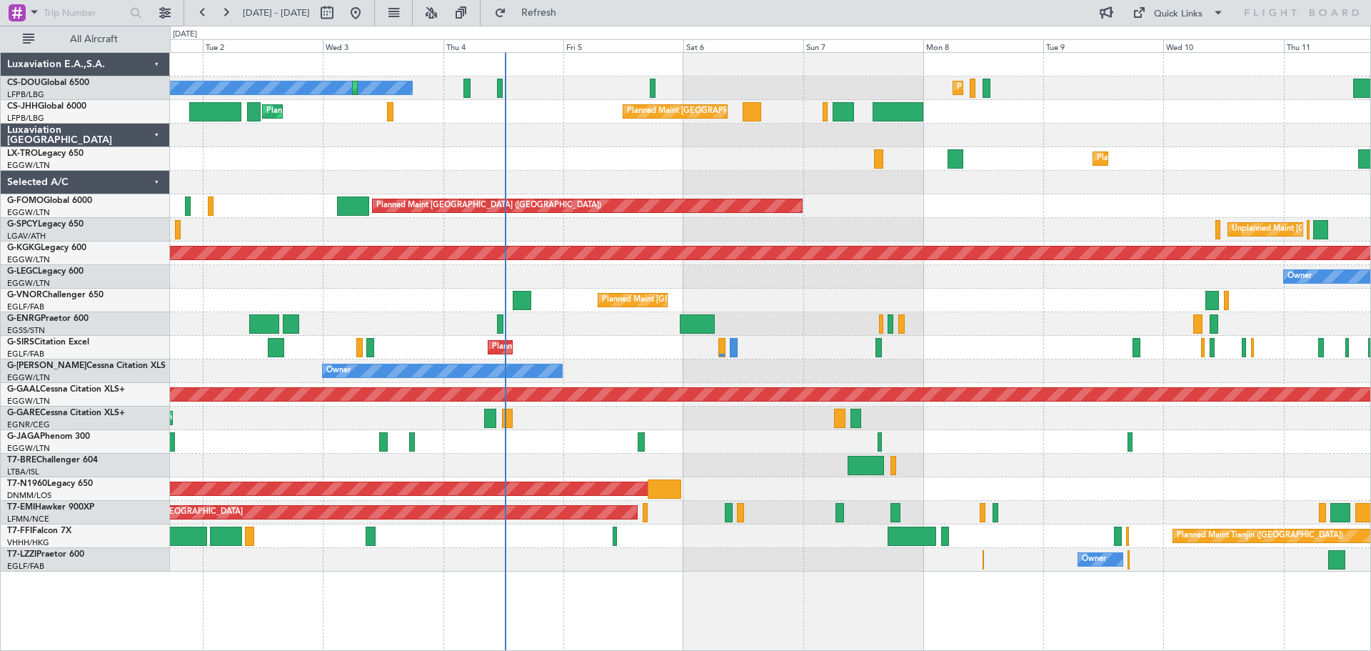
click at [1115, 196] on div "Planned Maint [GEOGRAPHIC_DATA] ([GEOGRAPHIC_DATA])" at bounding box center [770, 206] width 1200 height 24
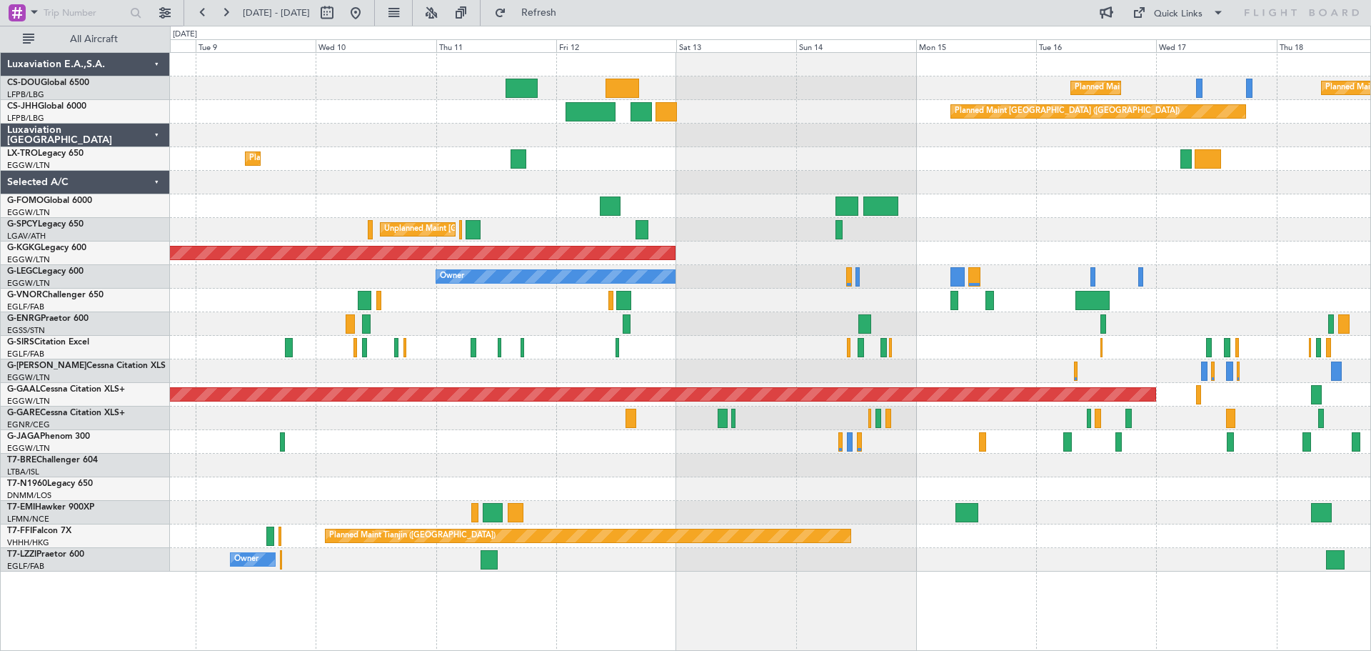
click at [380, 186] on div "Planned Maint Paris (Le Bourget) Planned Maint Paris (Le Bourget) Planned Maint…" at bounding box center [770, 312] width 1200 height 518
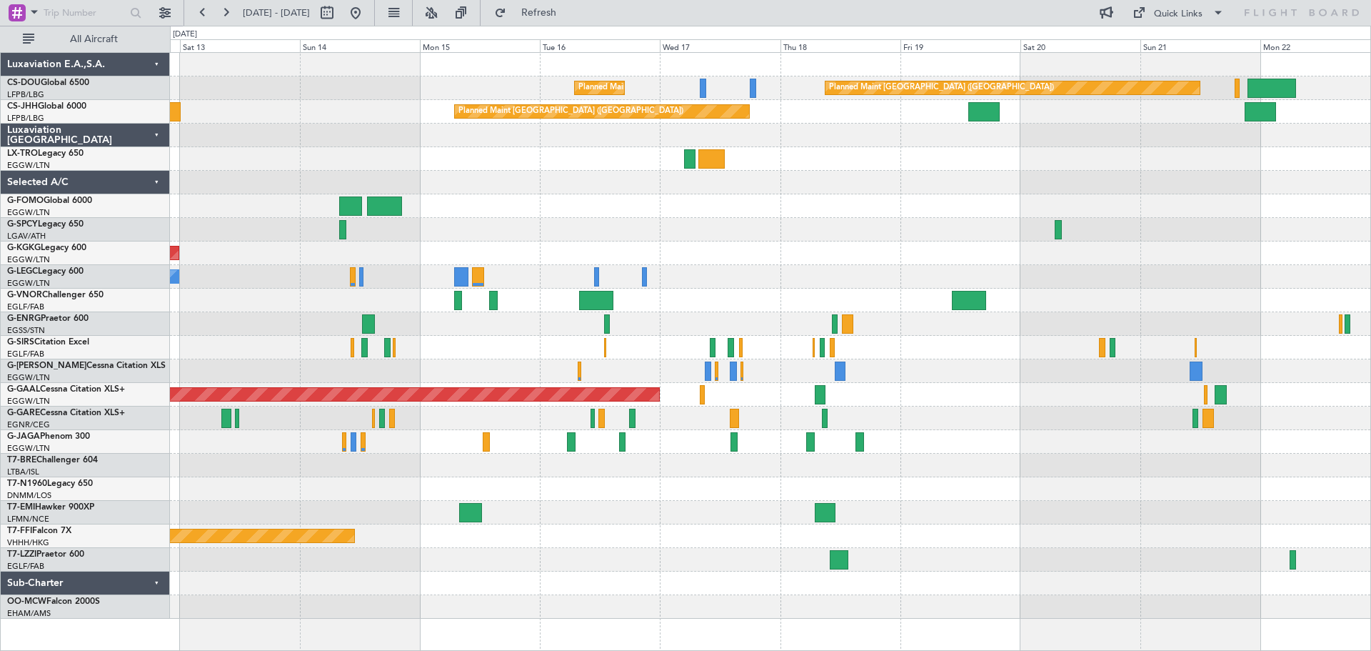
click at [611, 233] on div "Unplanned Maint Athens (Eleftherios Venizelos Intl)" at bounding box center [770, 230] width 1200 height 24
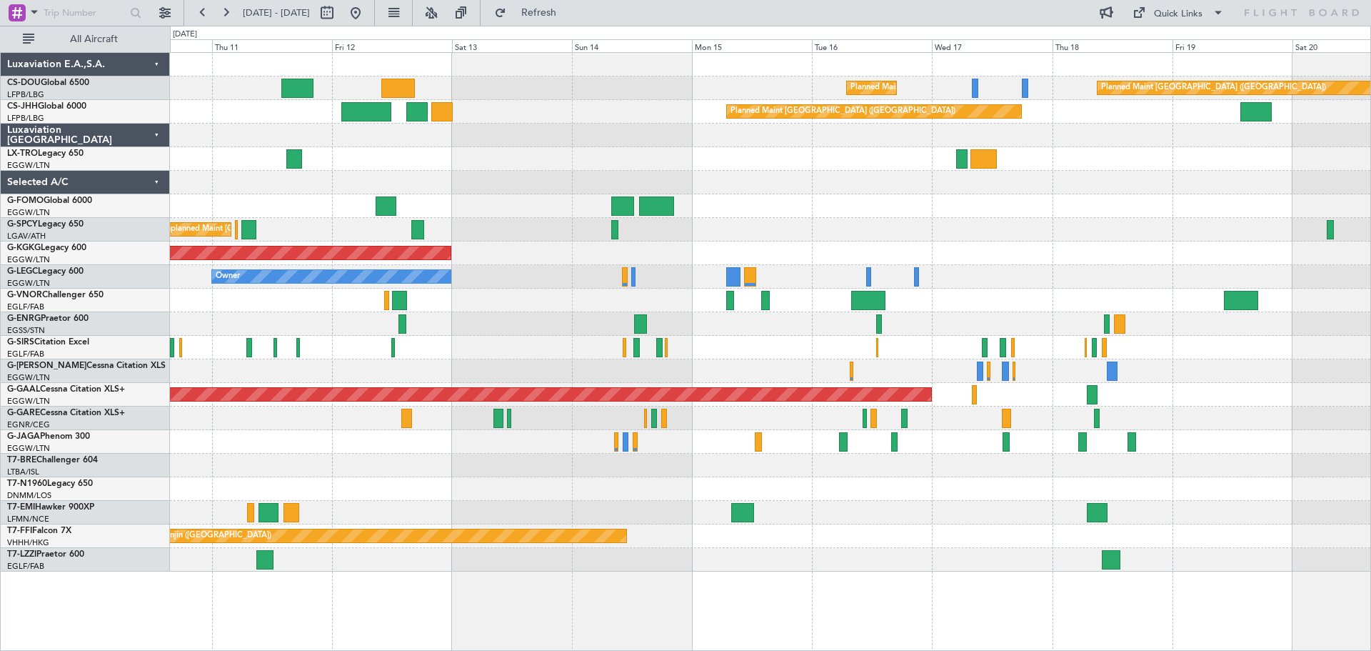
click at [672, 237] on div "Planned Maint Paris (Le Bourget) Planned Maint Paris (Le Bourget) Planned Maint…" at bounding box center [770, 312] width 1200 height 518
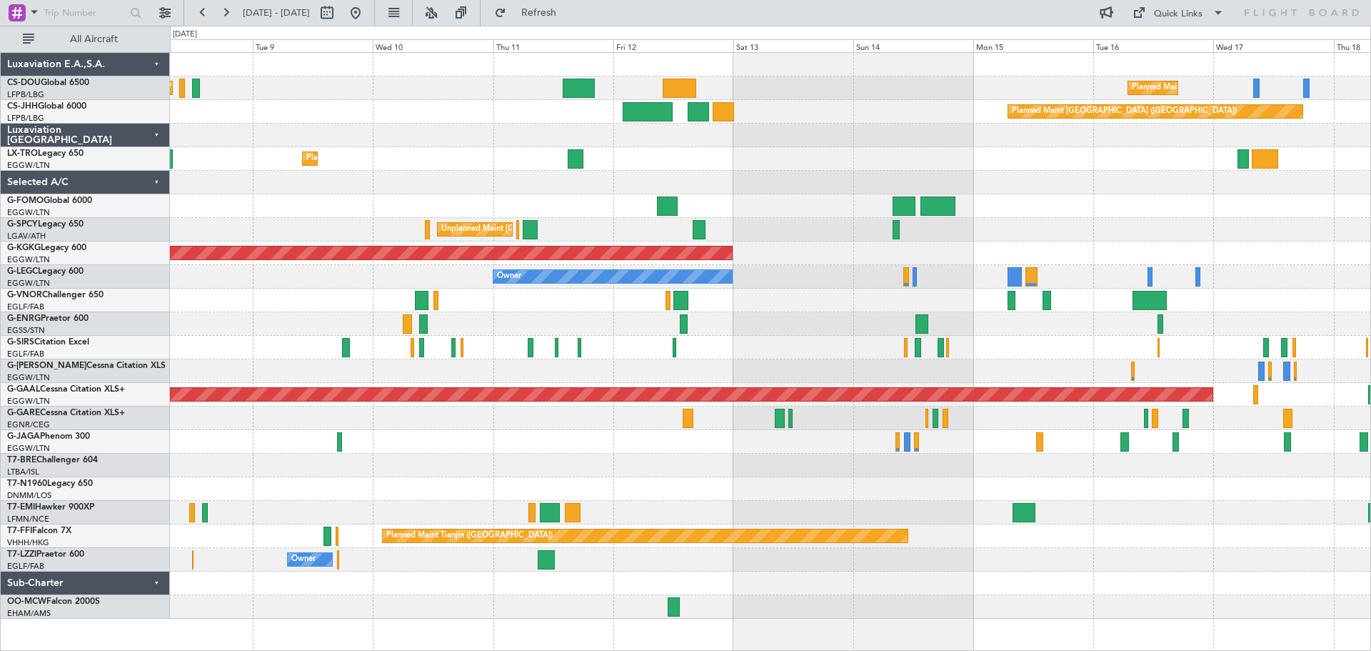
click at [858, 195] on div "Planned Maint [GEOGRAPHIC_DATA] ([GEOGRAPHIC_DATA])" at bounding box center [770, 206] width 1200 height 24
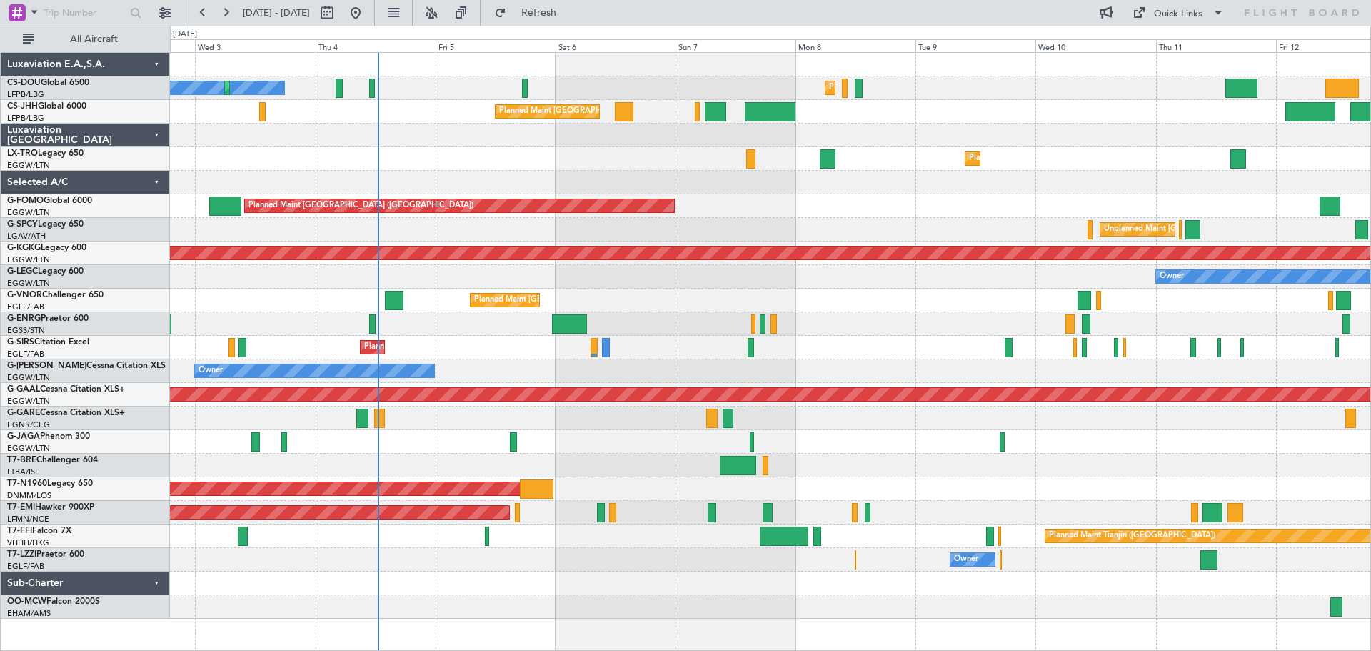
click at [739, 197] on div "Planned Maint [GEOGRAPHIC_DATA] ([GEOGRAPHIC_DATA])" at bounding box center [770, 206] width 1200 height 24
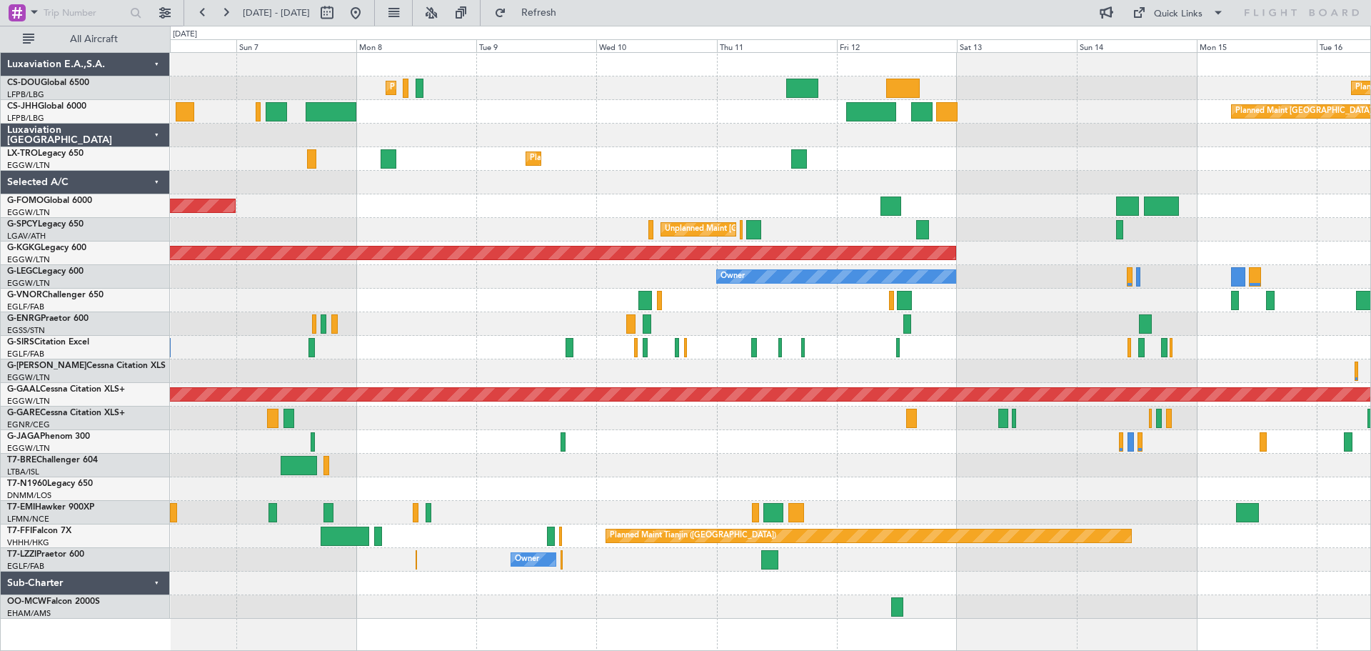
click at [641, 146] on div at bounding box center [770, 136] width 1200 height 24
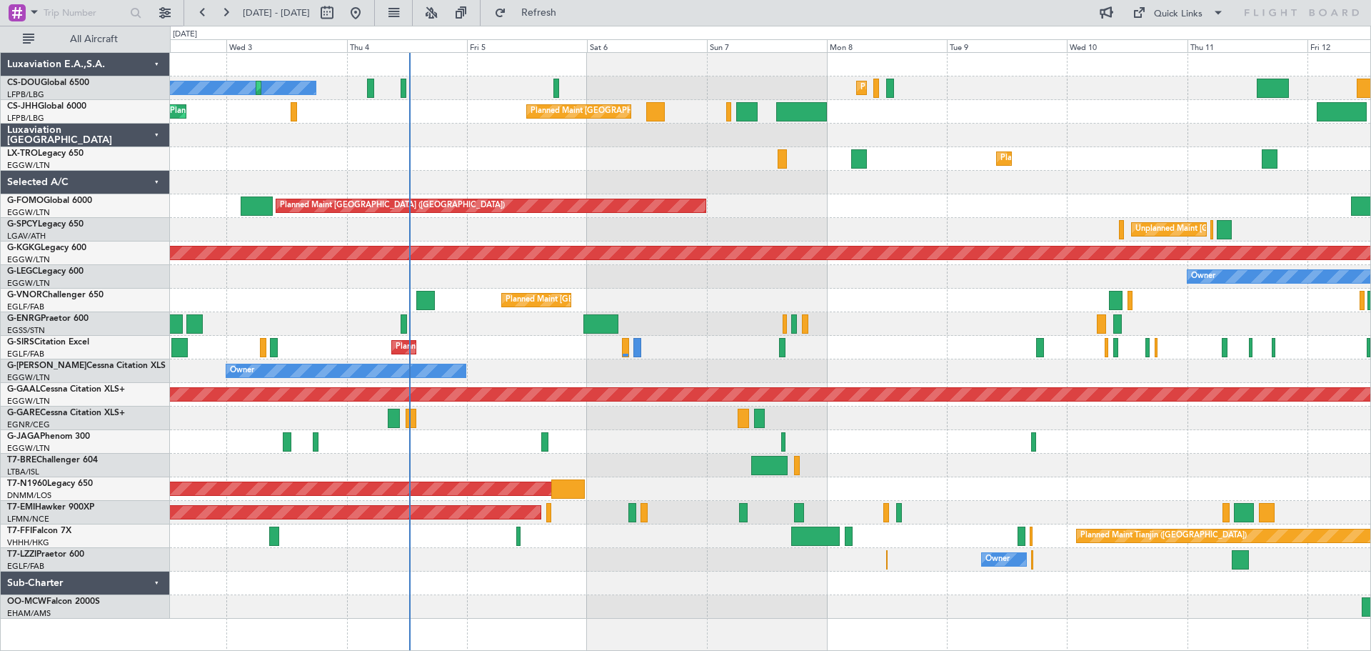
click at [1035, 146] on div at bounding box center [770, 136] width 1200 height 24
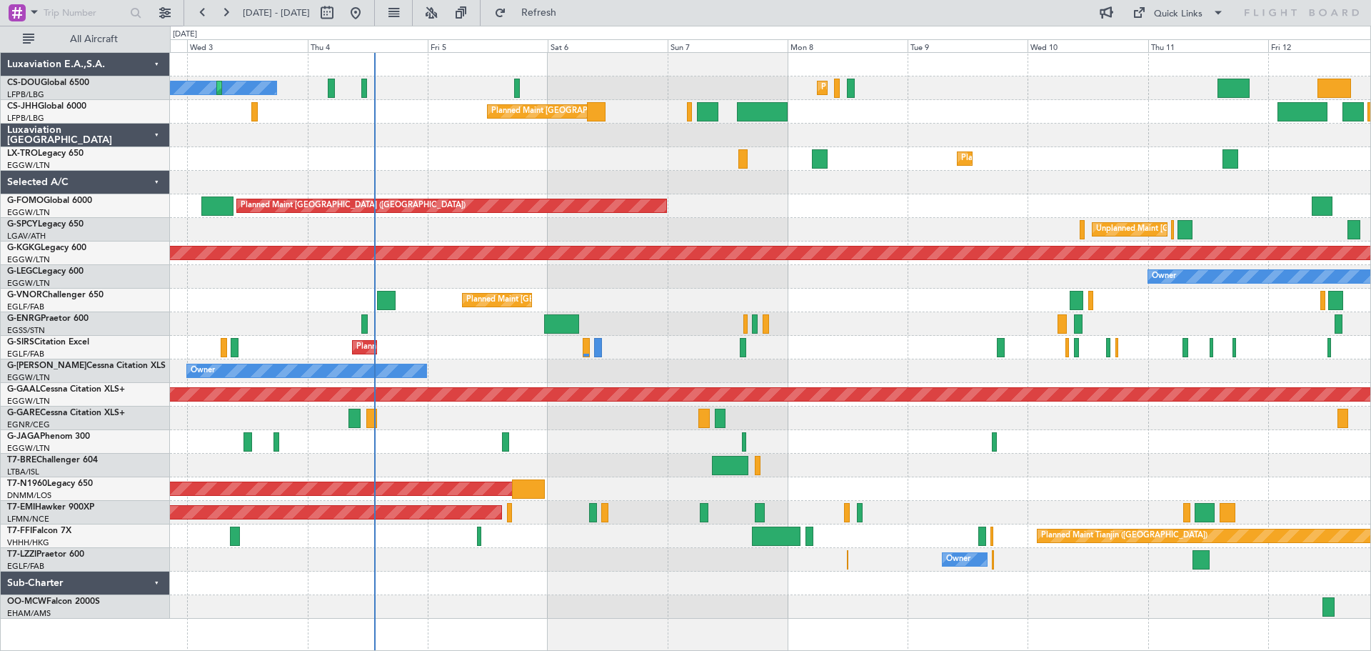
click at [691, 181] on div at bounding box center [770, 183] width 1200 height 24
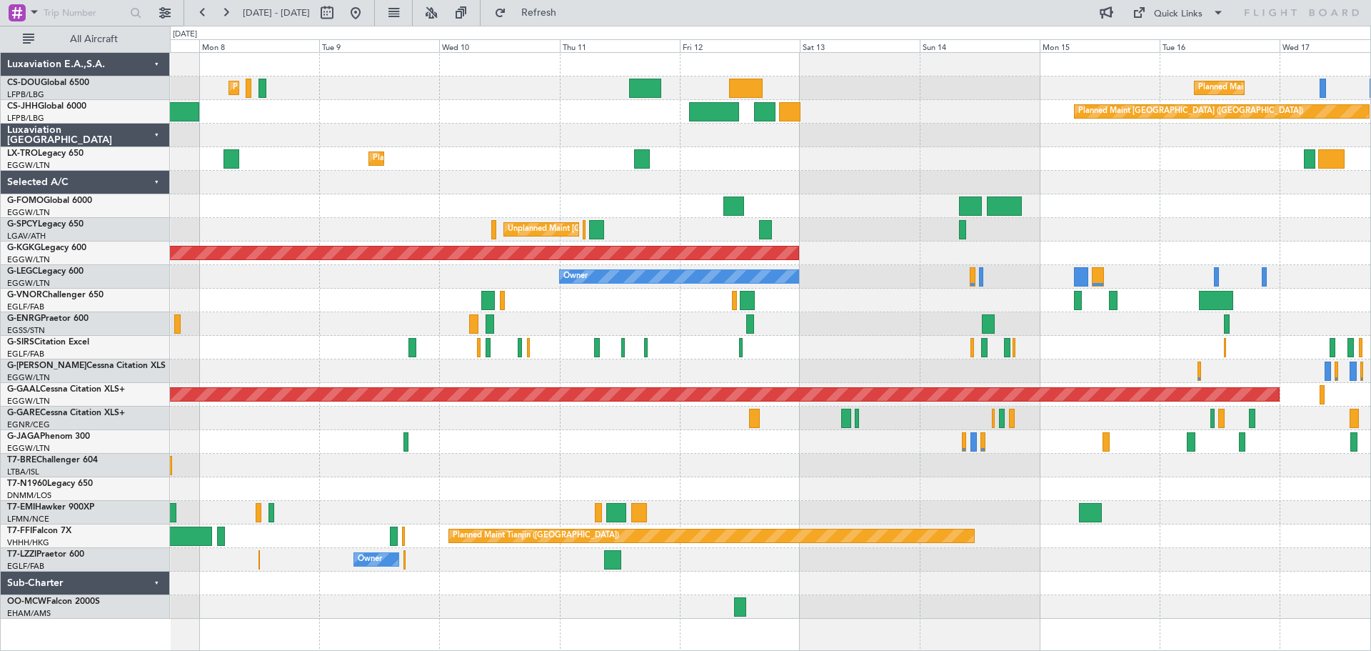
click at [511, 121] on div "Planned Maint Paris (Le Bourget) Planned Maint Paris (Le Bourget) Planned Maint…" at bounding box center [770, 336] width 1200 height 566
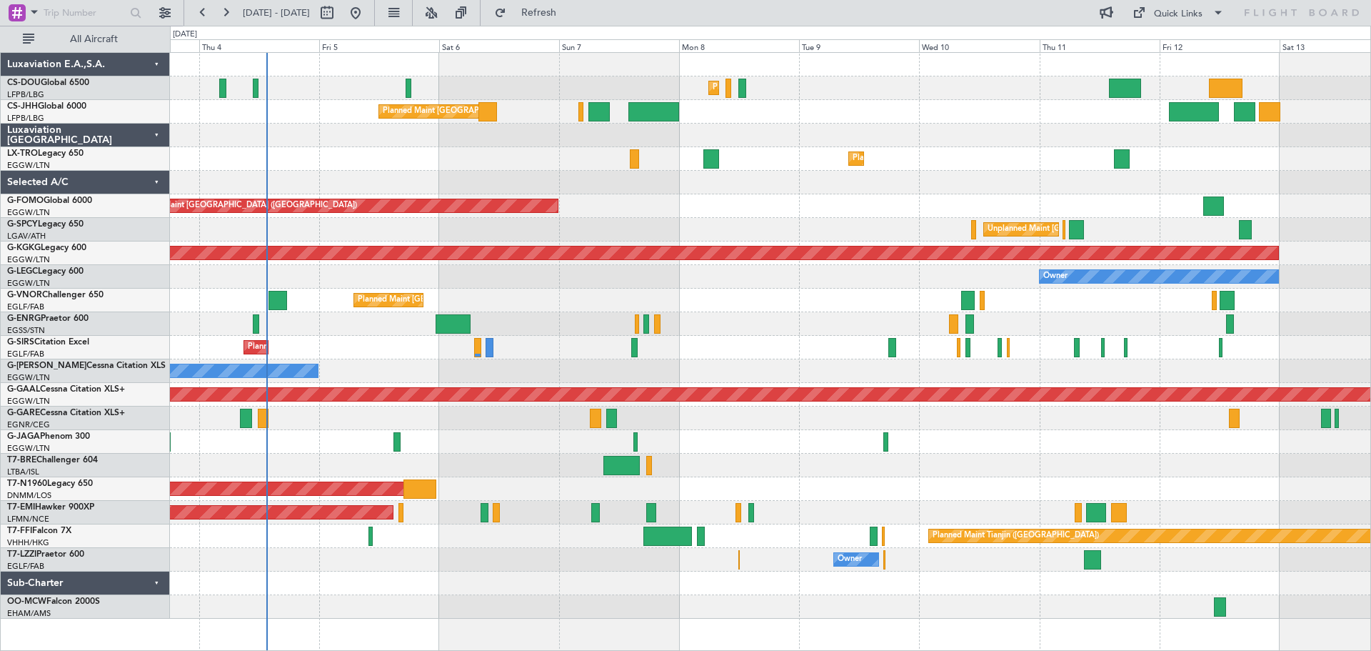
click at [978, 124] on div "Planned Maint Paris (Le Bourget) Planned Maint Paris (Le Bourget) No Crew Plann…" at bounding box center [770, 336] width 1200 height 566
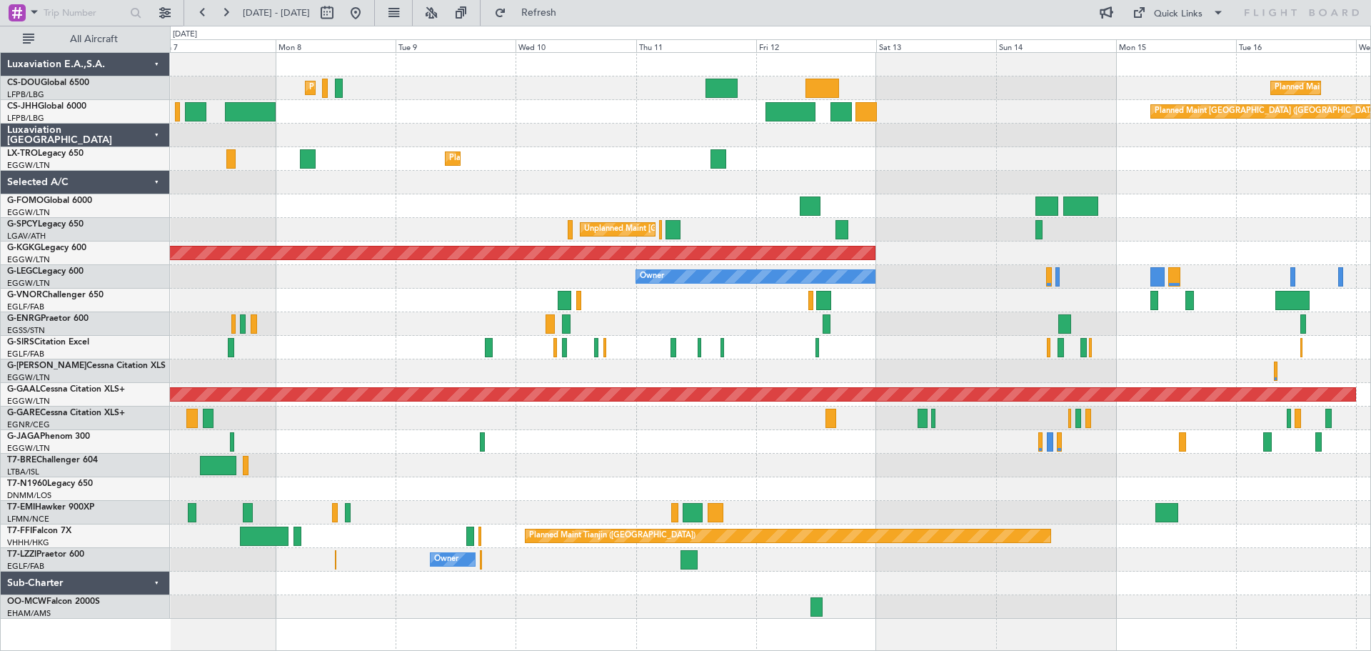
click at [616, 136] on div at bounding box center [770, 136] width 1200 height 24
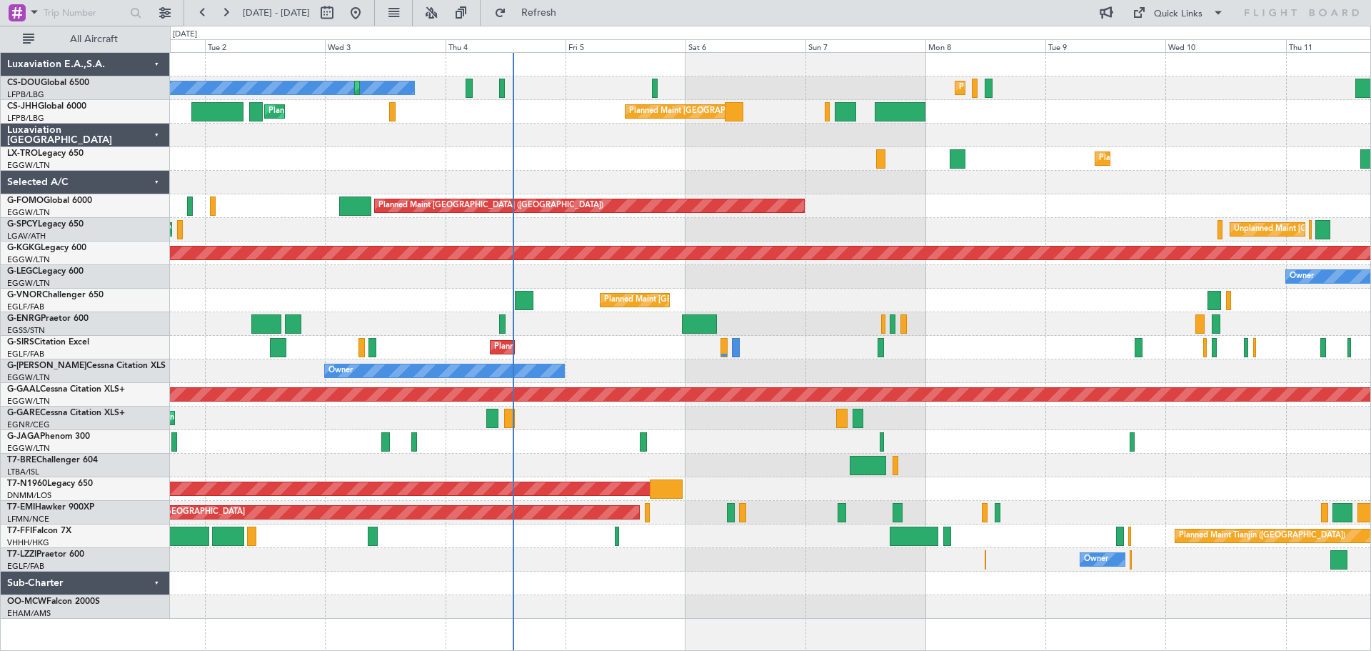
click at [957, 198] on div "Planned Maint Paris (Le Bourget) No Crew Planned Maint Paris (Le Bourget) Plann…" at bounding box center [770, 336] width 1200 height 566
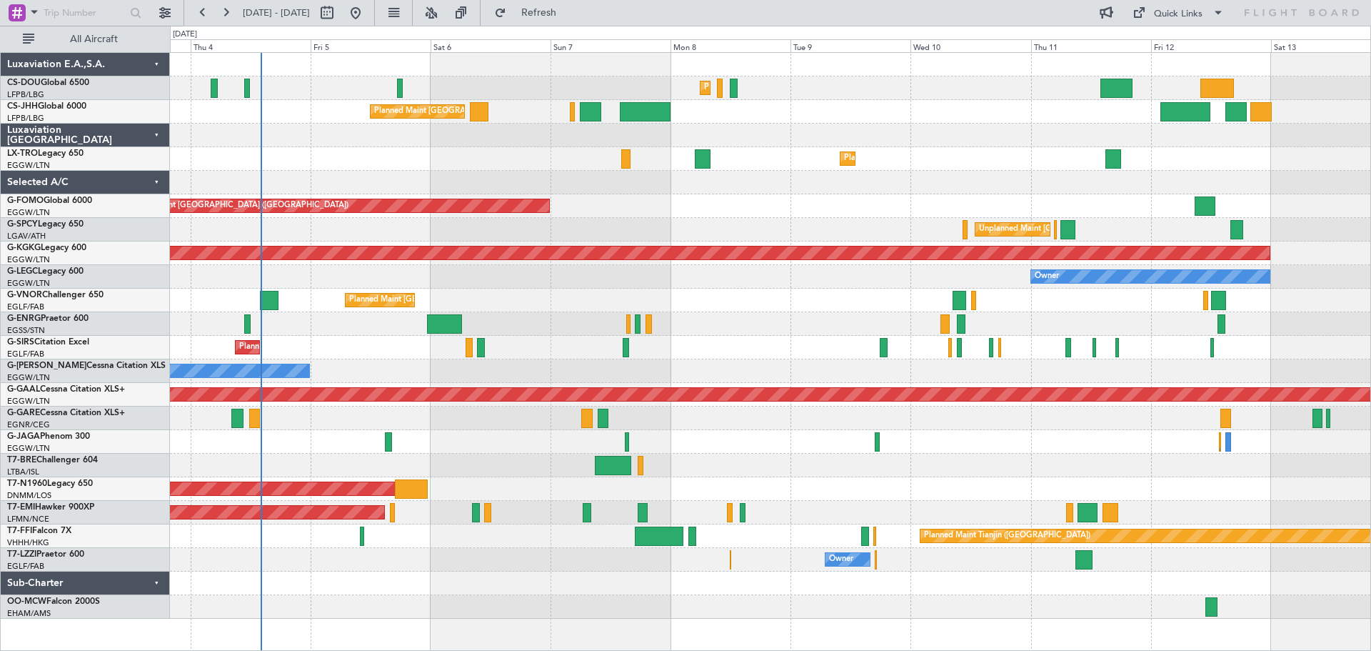
click at [573, 216] on div "Planned Maint [GEOGRAPHIC_DATA] ([GEOGRAPHIC_DATA])" at bounding box center [770, 206] width 1200 height 24
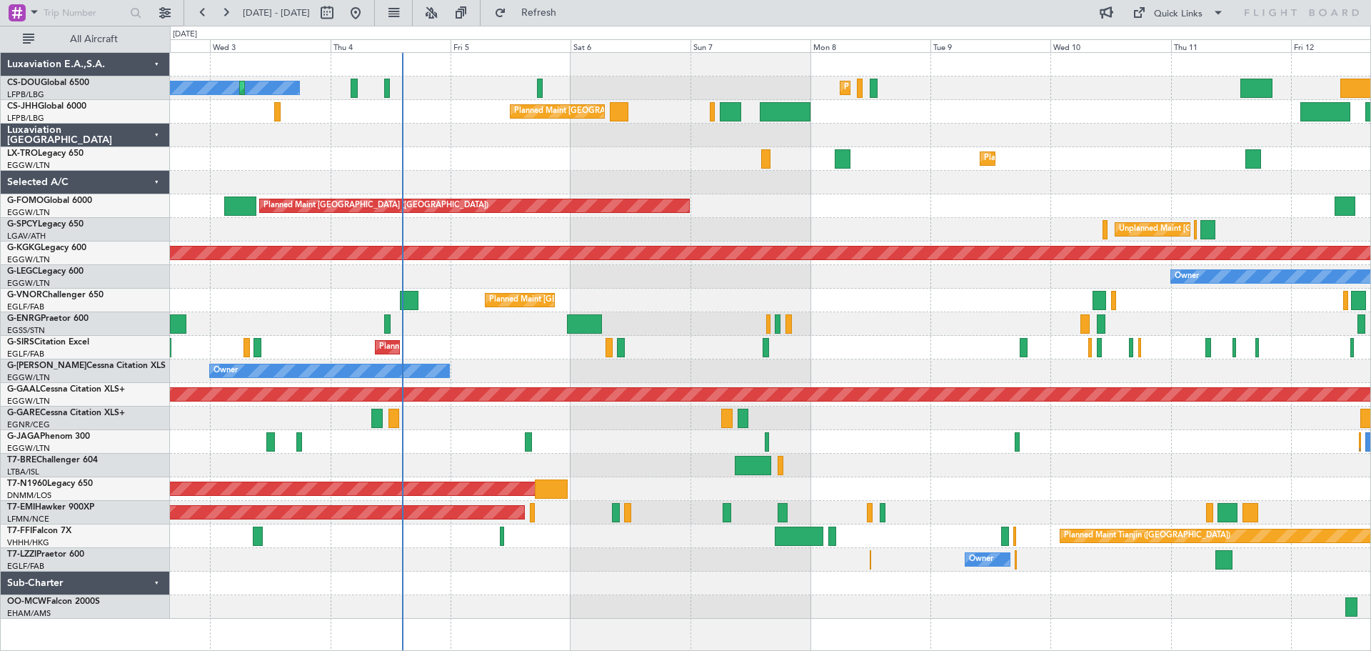
click at [748, 224] on div "Planned Maint Paris (Le Bourget) No Crew Planned Maint Paris (Le Bourget) Plann…" at bounding box center [770, 336] width 1200 height 566
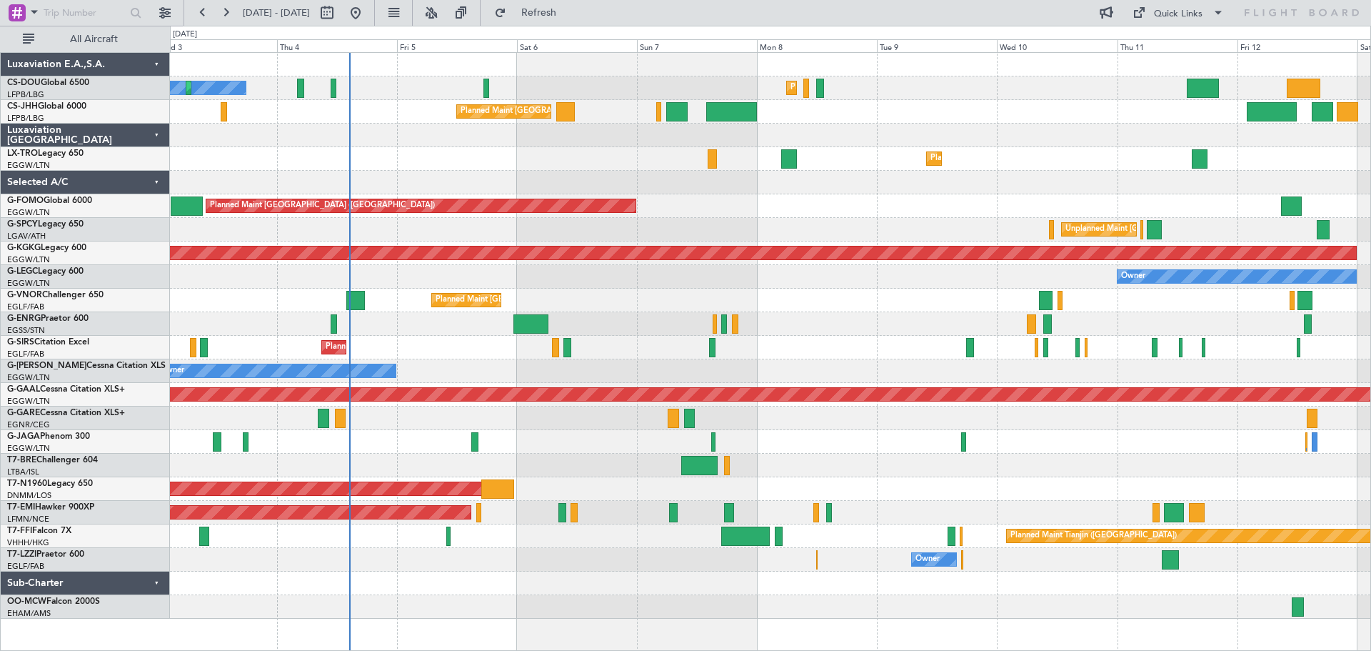
click at [970, 481] on div "Planned Maint [GEOGRAPHIC_DATA] ([GEOGRAPHIC_DATA])" at bounding box center [770, 489] width 1200 height 24
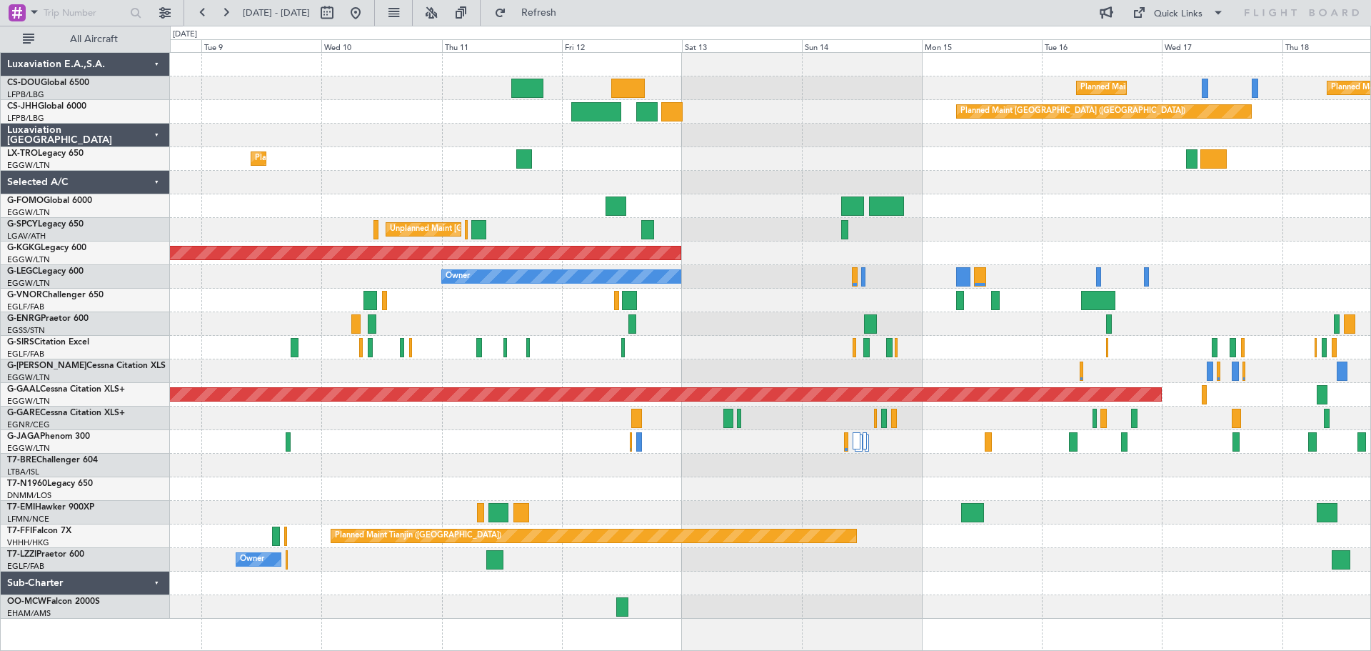
click at [378, 193] on div at bounding box center [770, 183] width 1200 height 24
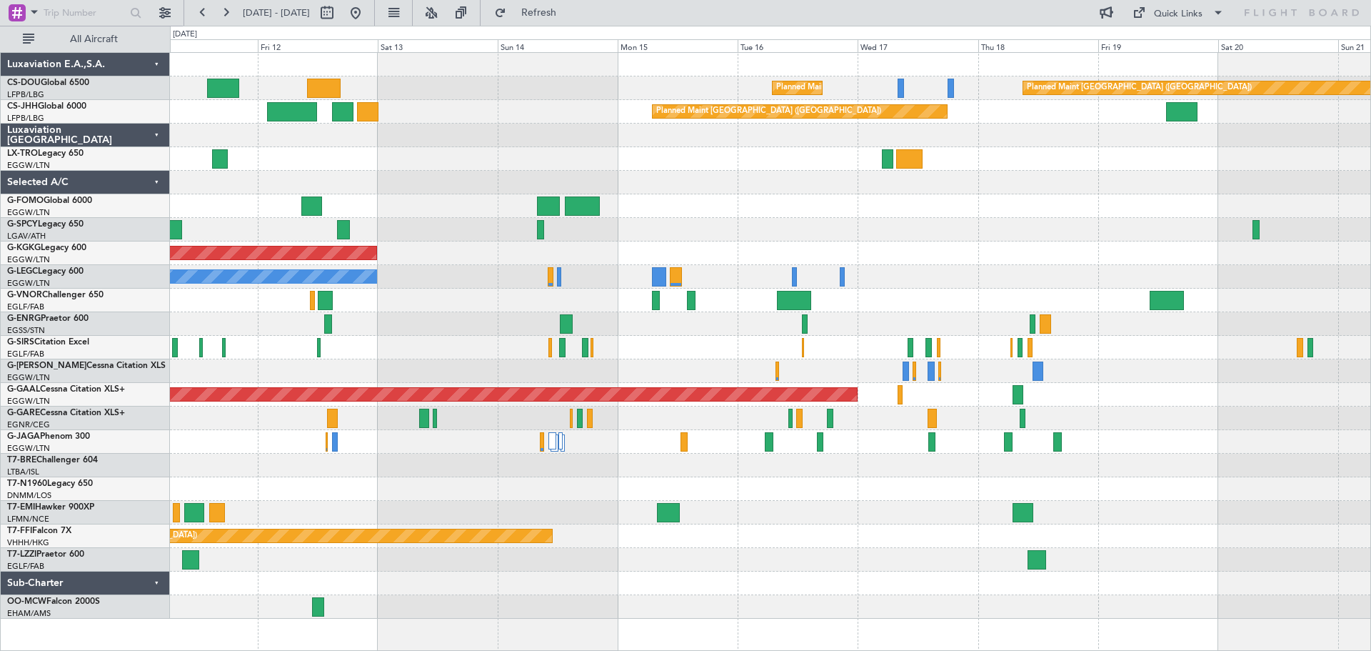
click at [805, 179] on div at bounding box center [770, 183] width 1200 height 24
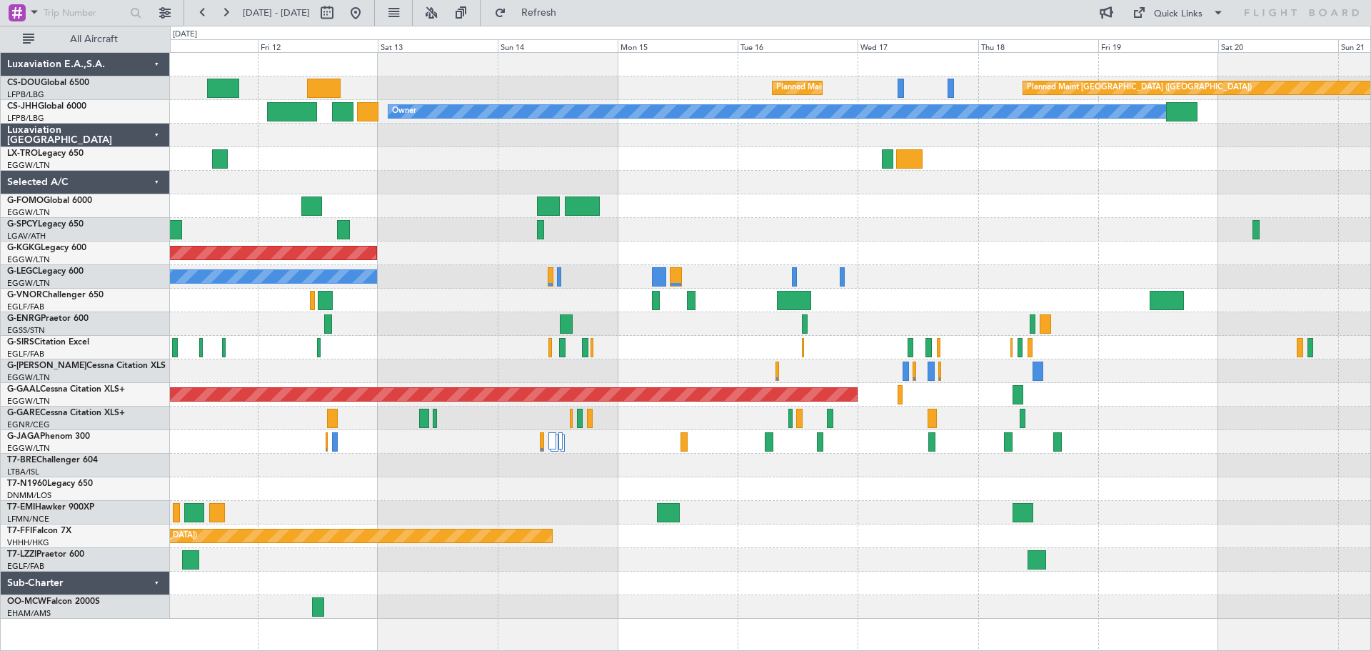
click at [780, 146] on div at bounding box center [770, 136] width 1200 height 24
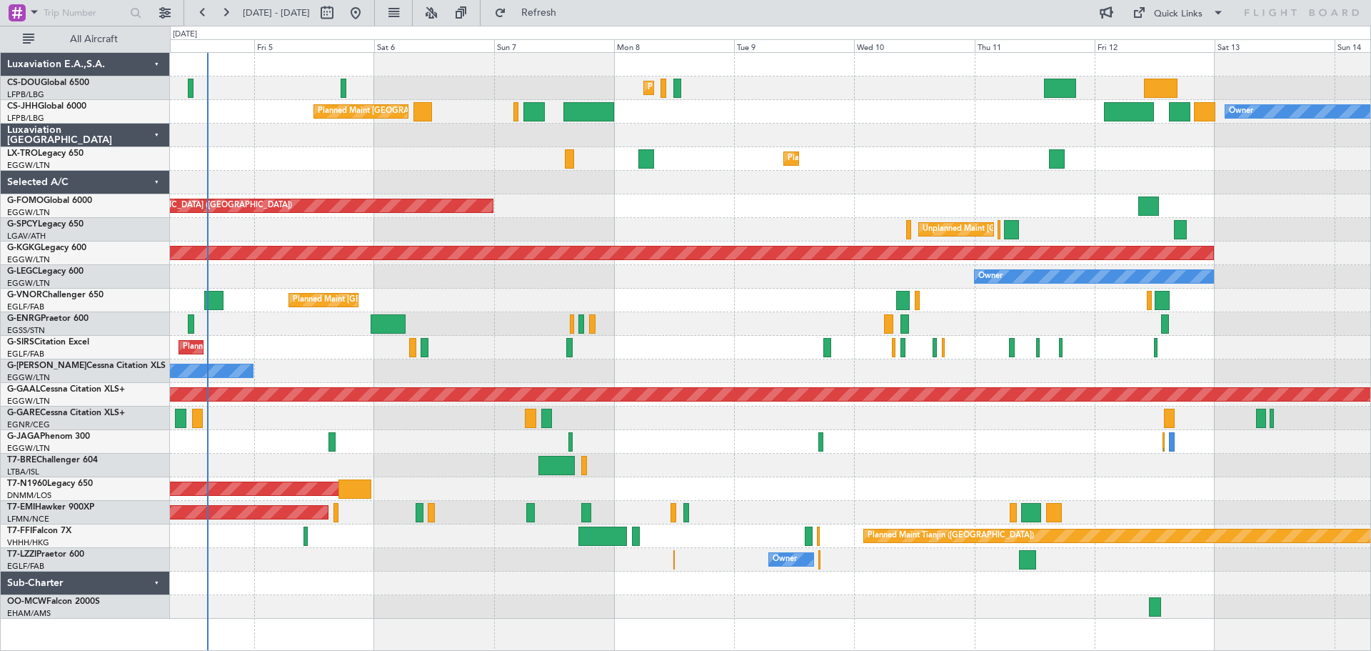
click at [1240, 204] on div "Planned Maint Paris (Le Bourget) Planned Maint Paris (Le Bourget) Planned Maint…" at bounding box center [770, 336] width 1200 height 566
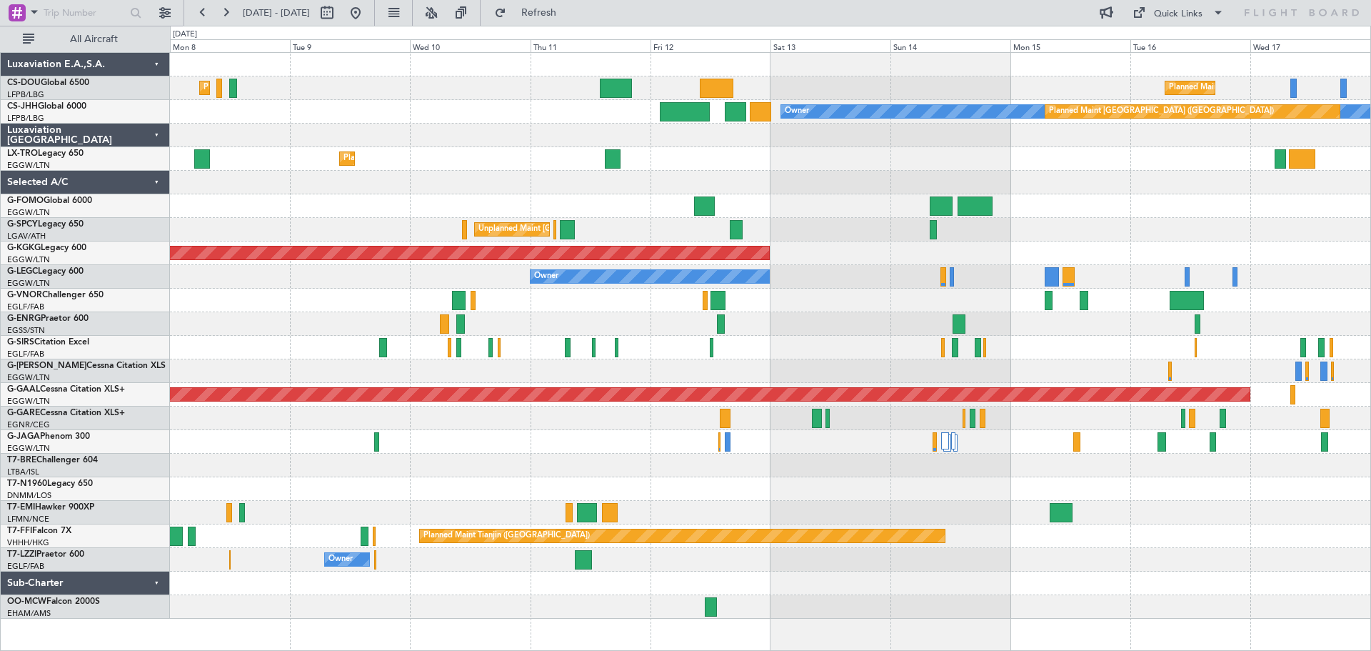
click at [416, 179] on div at bounding box center [770, 183] width 1200 height 24
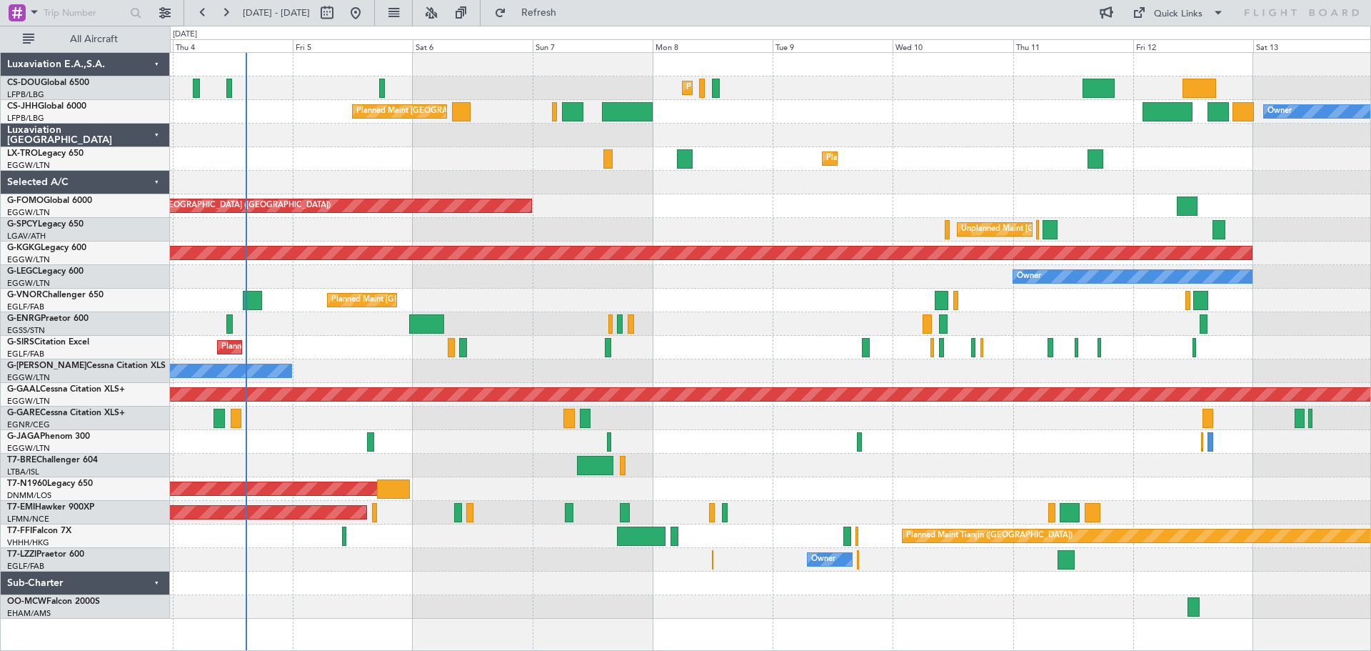
click at [1032, 172] on div "Planned Maint Paris (Le Bourget) Planned Maint Paris (Le Bourget) Planned Maint…" at bounding box center [770, 336] width 1200 height 566
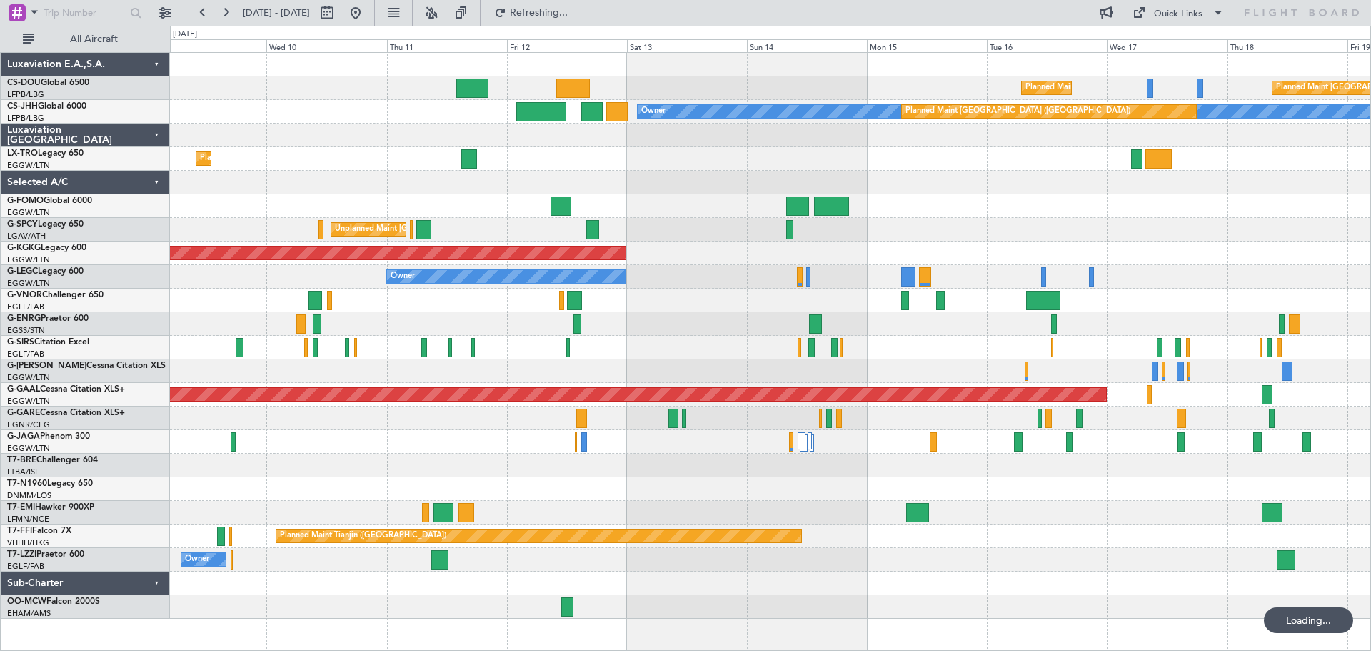
click at [506, 185] on div "Planned Maint Paris (Le Bourget) Planned Maint Paris (Le Bourget) Planned Maint…" at bounding box center [770, 336] width 1200 height 566
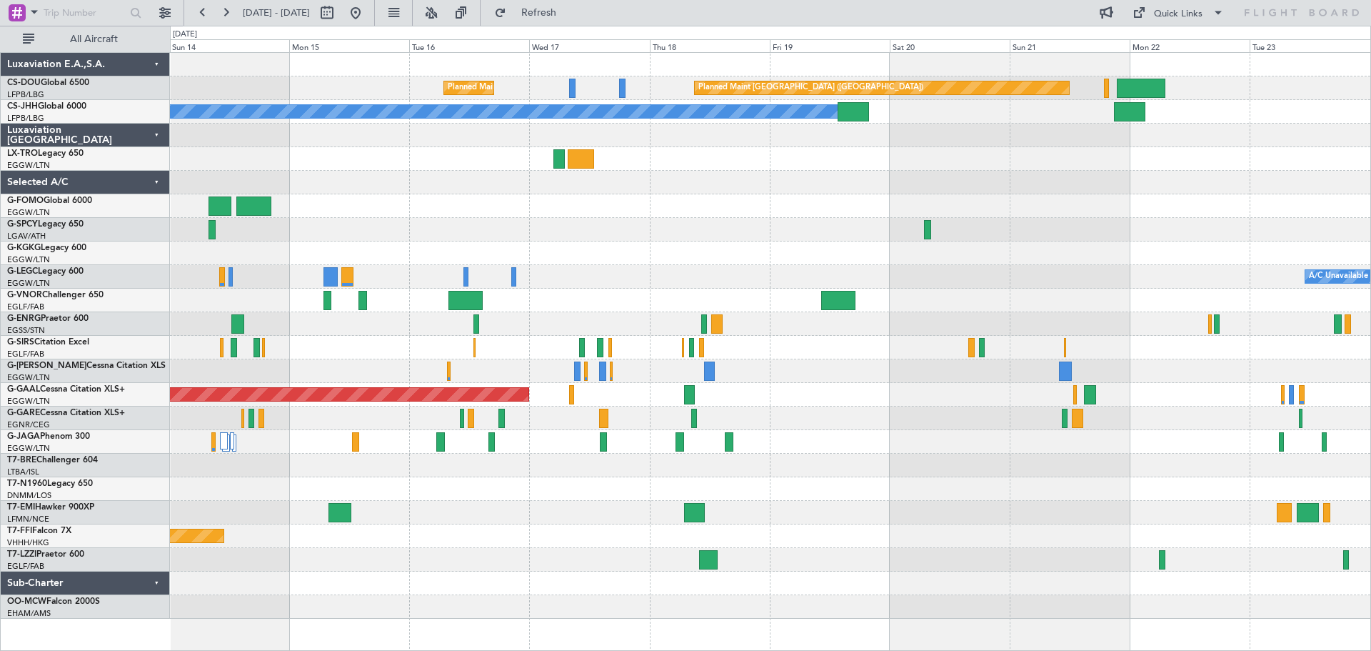
click at [536, 224] on div "Planned Maint Paris (Le Bourget) Planned Maint Paris (Le Bourget) Planned Maint…" at bounding box center [770, 336] width 1200 height 566
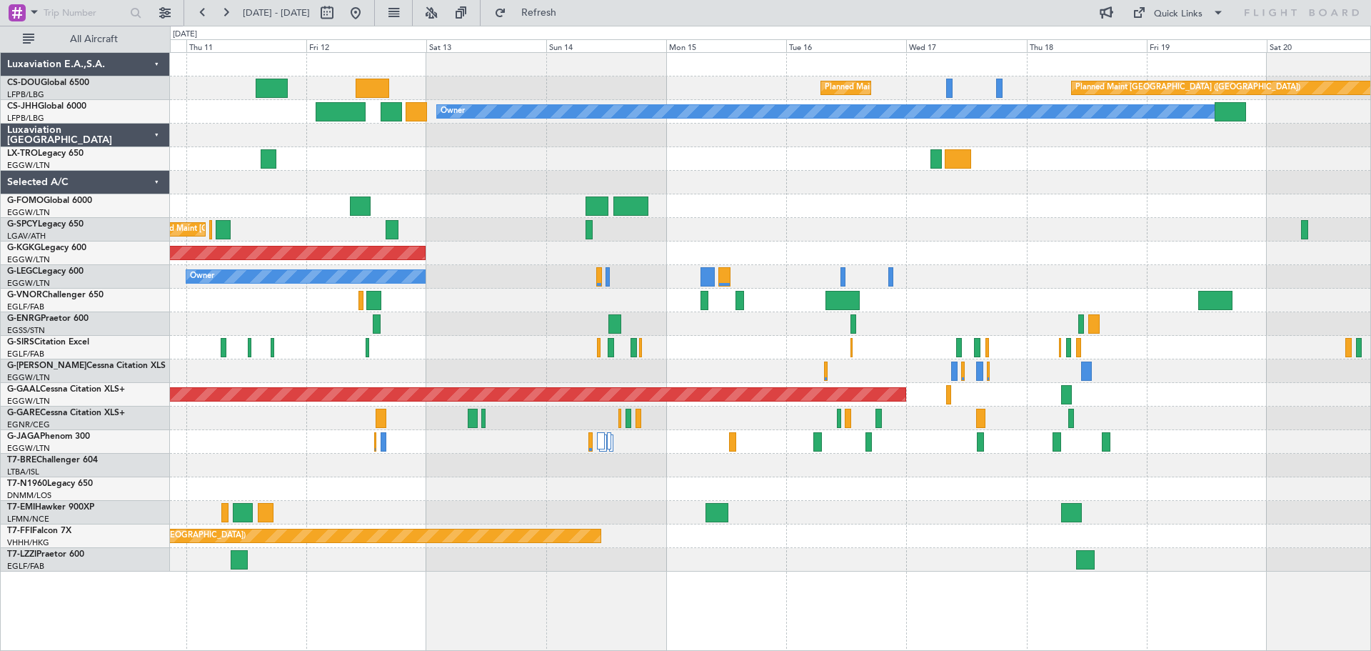
click at [1143, 181] on div at bounding box center [770, 183] width 1200 height 24
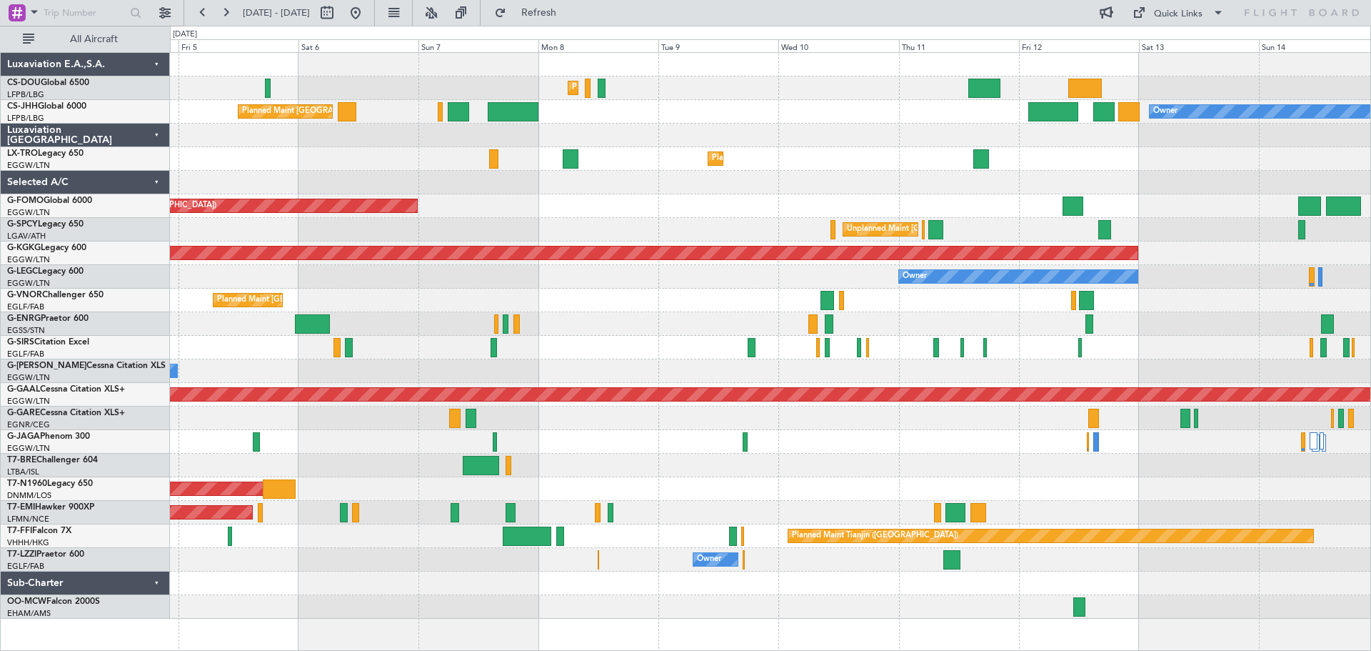
click at [1090, 171] on div "Planned Maint Paris (Le Bourget) Planned Maint Paris (Le Bourget) Planned Maint…" at bounding box center [770, 336] width 1200 height 566
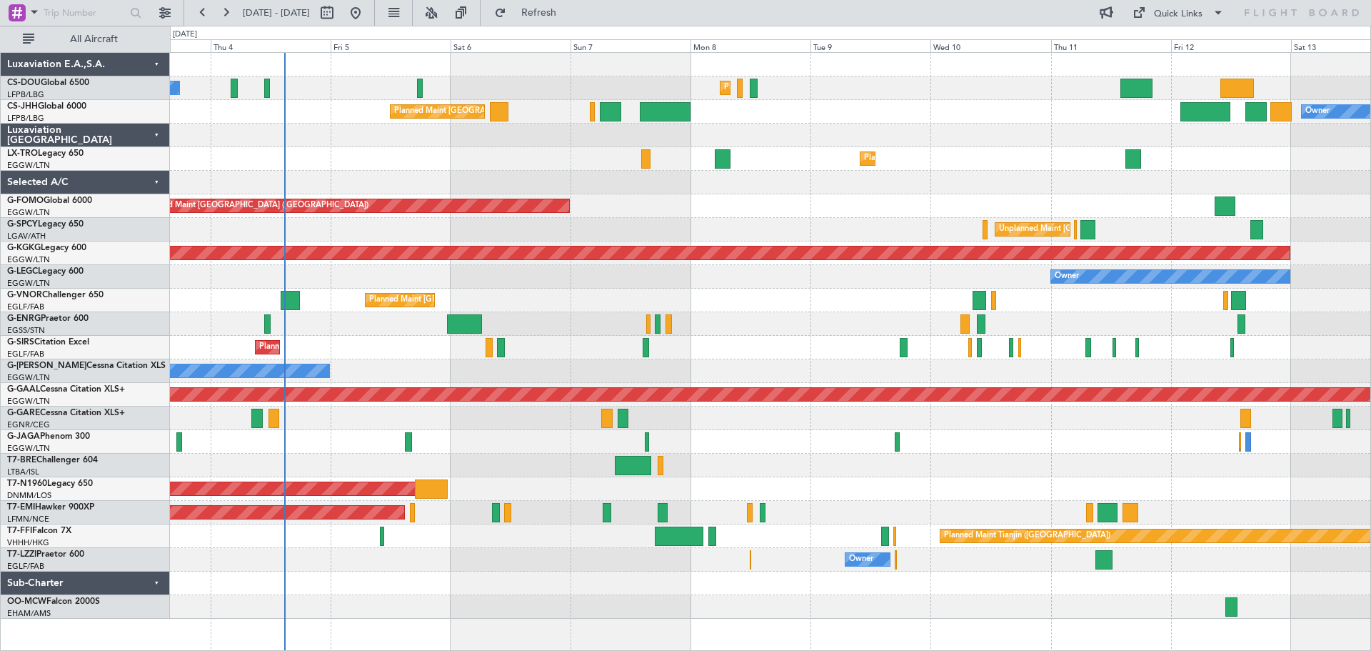
click at [727, 201] on div "Planned Maint Paris (Le Bourget) No Crew Planned Maint Paris (Le Bourget) Plann…" at bounding box center [770, 336] width 1200 height 566
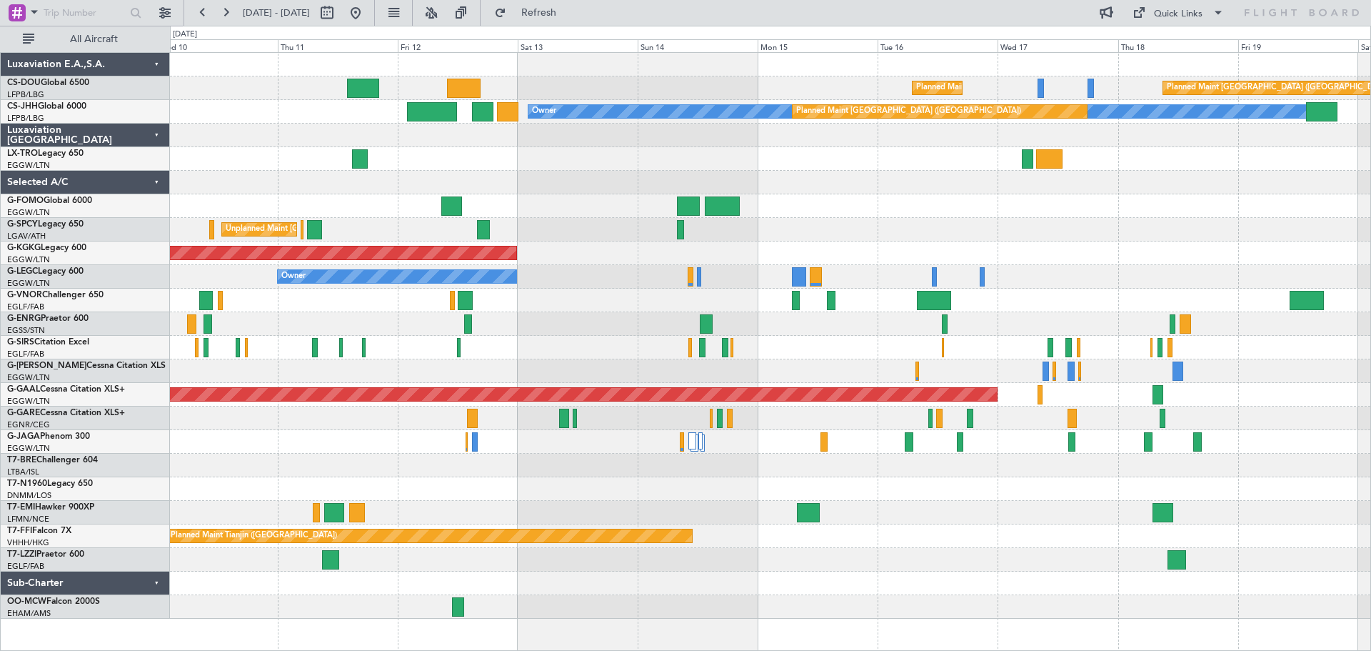
click at [508, 151] on div "Planned Maint Paris (Le Bourget) Planned Maint Paris (Le Bourget) Planned Maint…" at bounding box center [770, 336] width 1200 height 566
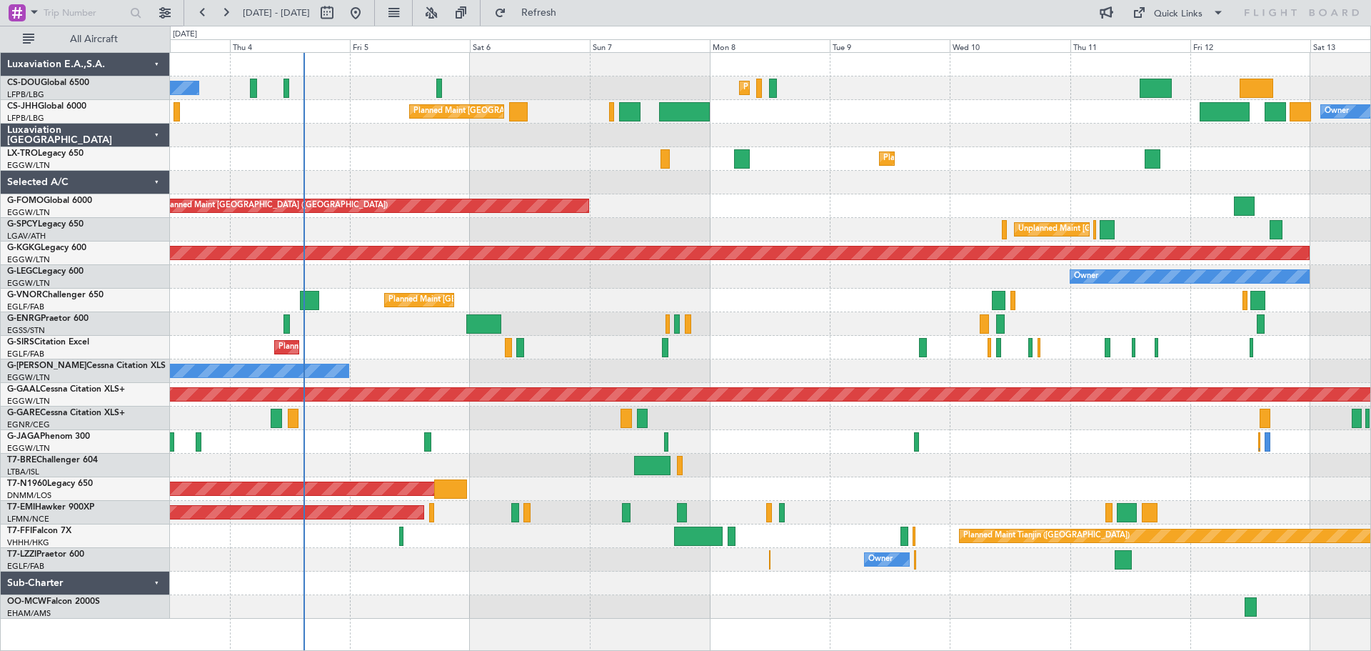
click at [1067, 160] on div "Planned Maint Paris (Le Bourget) No Crew Planned Maint Paris (Le Bourget) Owner…" at bounding box center [770, 336] width 1200 height 566
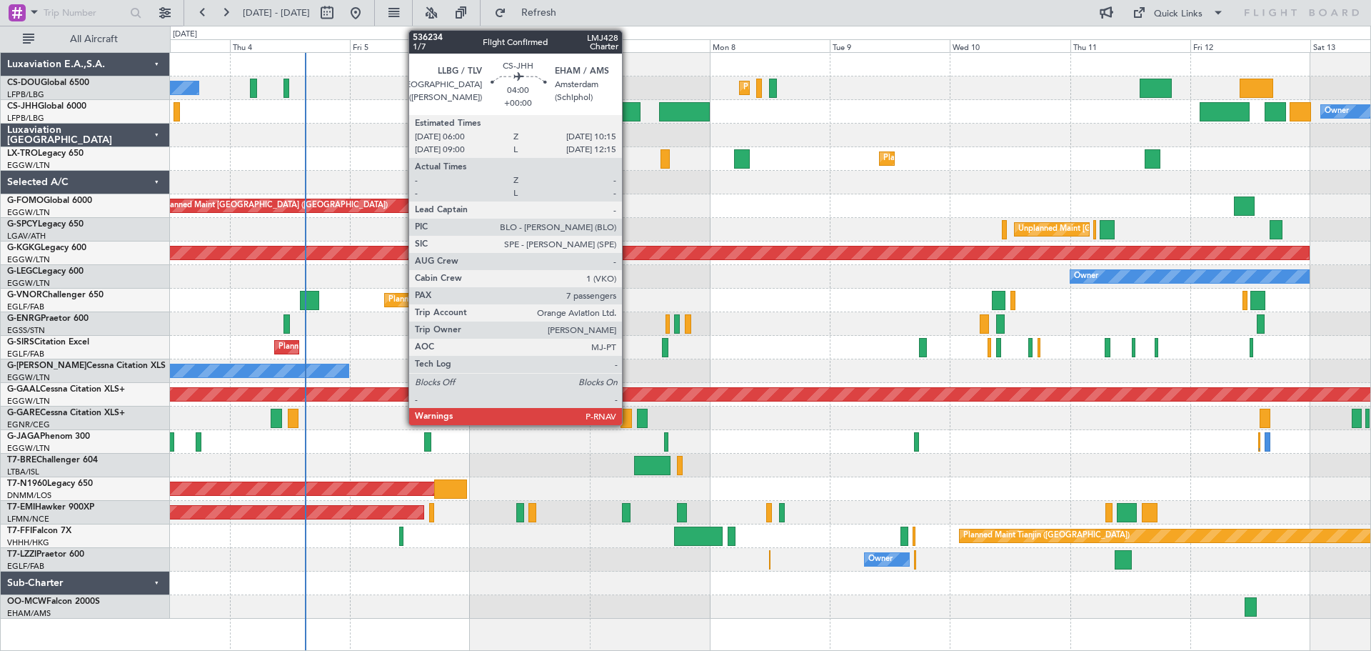
click at [628, 114] on div at bounding box center [629, 111] width 21 height 19
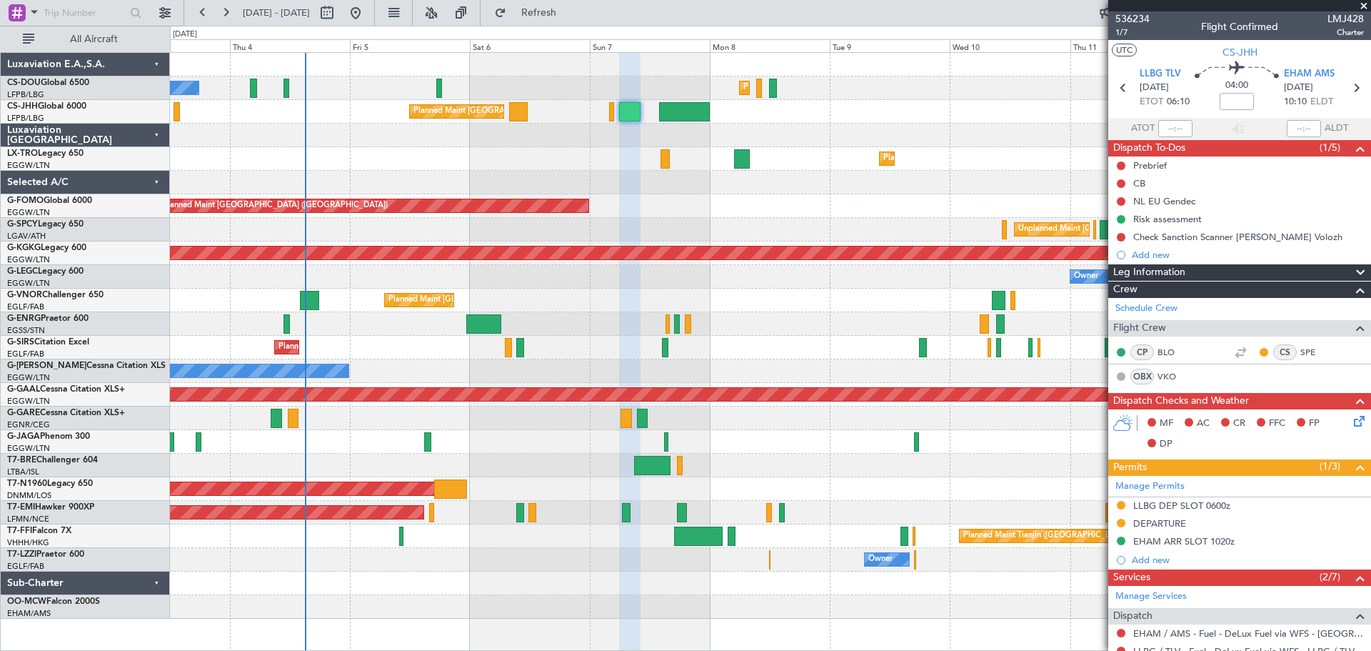
click at [1361, 5] on span at bounding box center [1364, 6] width 14 height 13
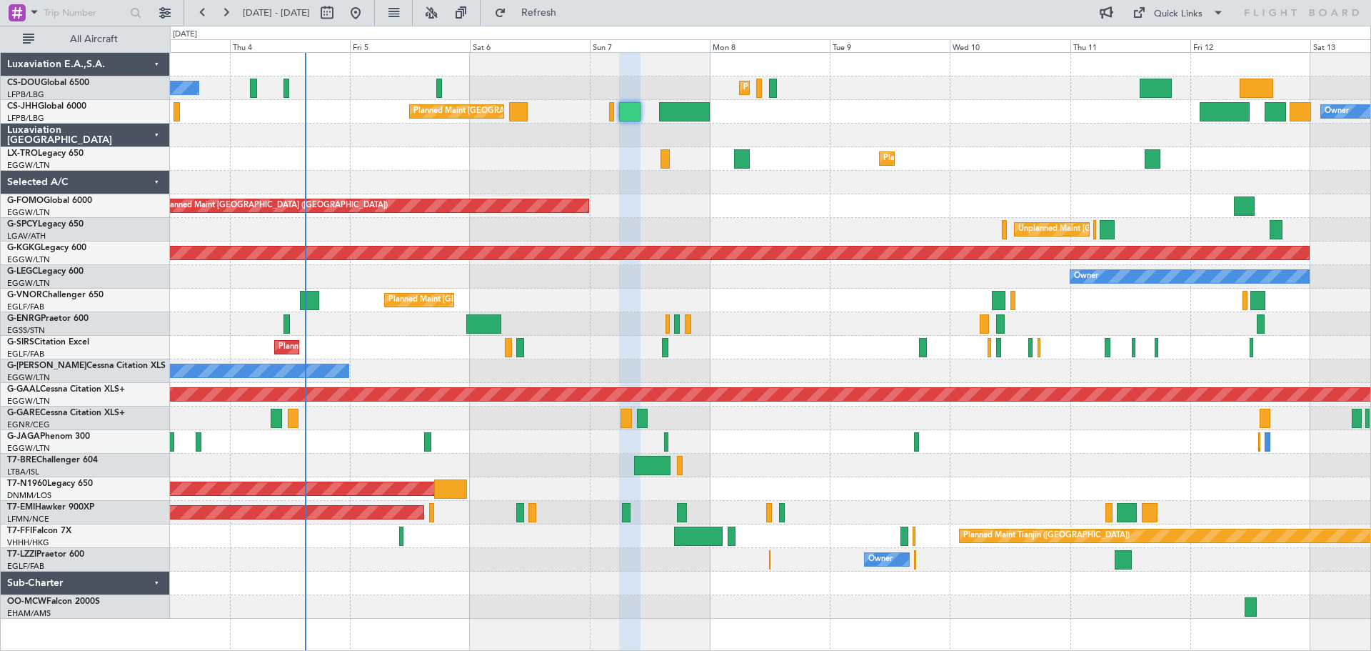
type input "0"
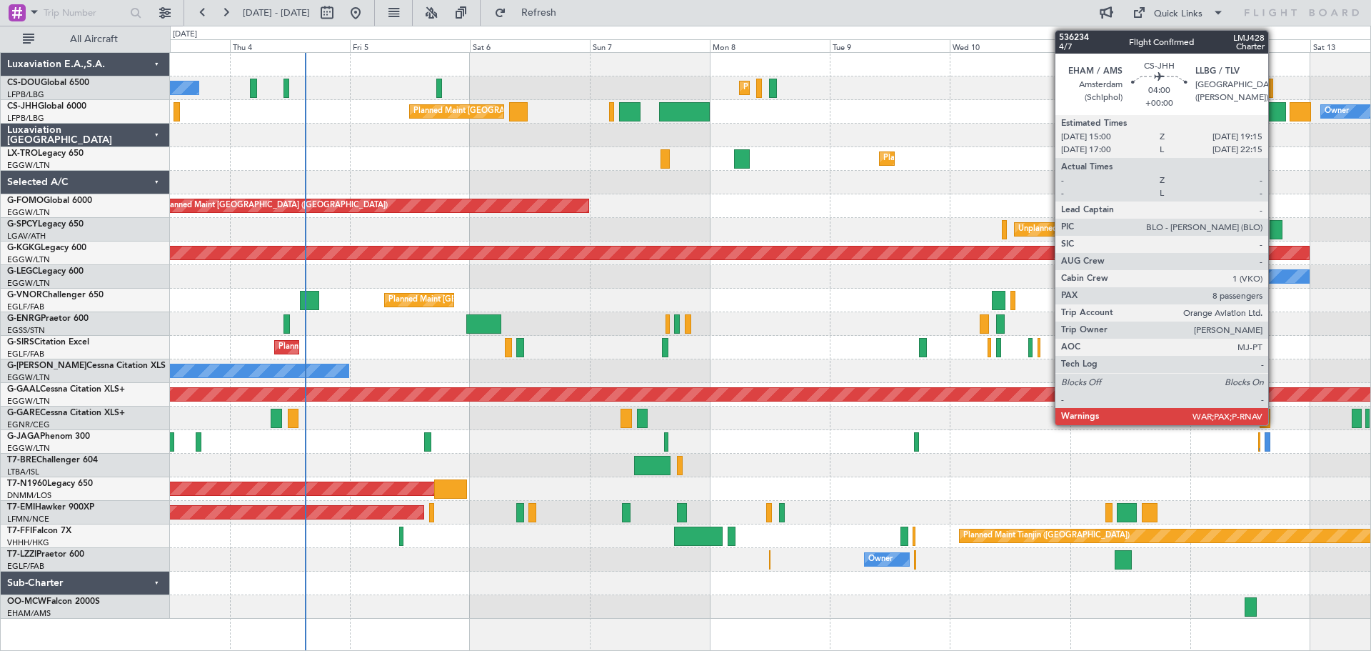
click at [1275, 113] on div at bounding box center [1275, 111] width 21 height 19
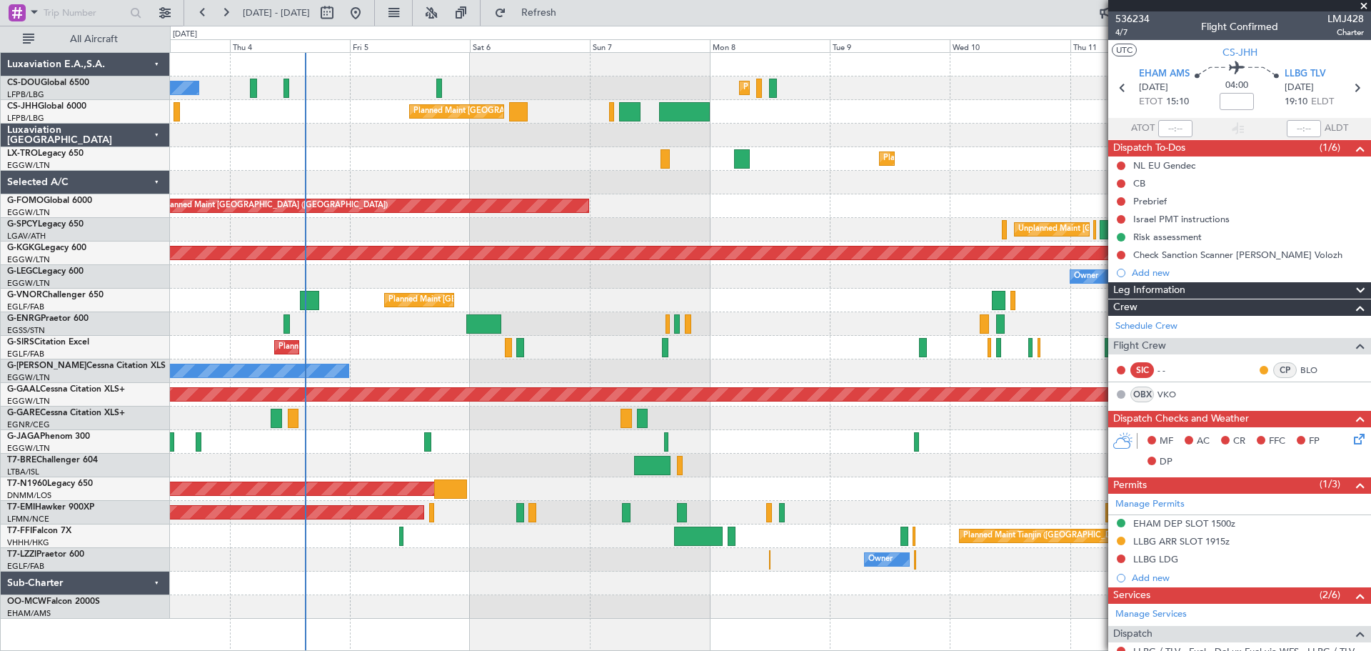
click at [1365, 9] on span at bounding box center [1364, 6] width 14 height 13
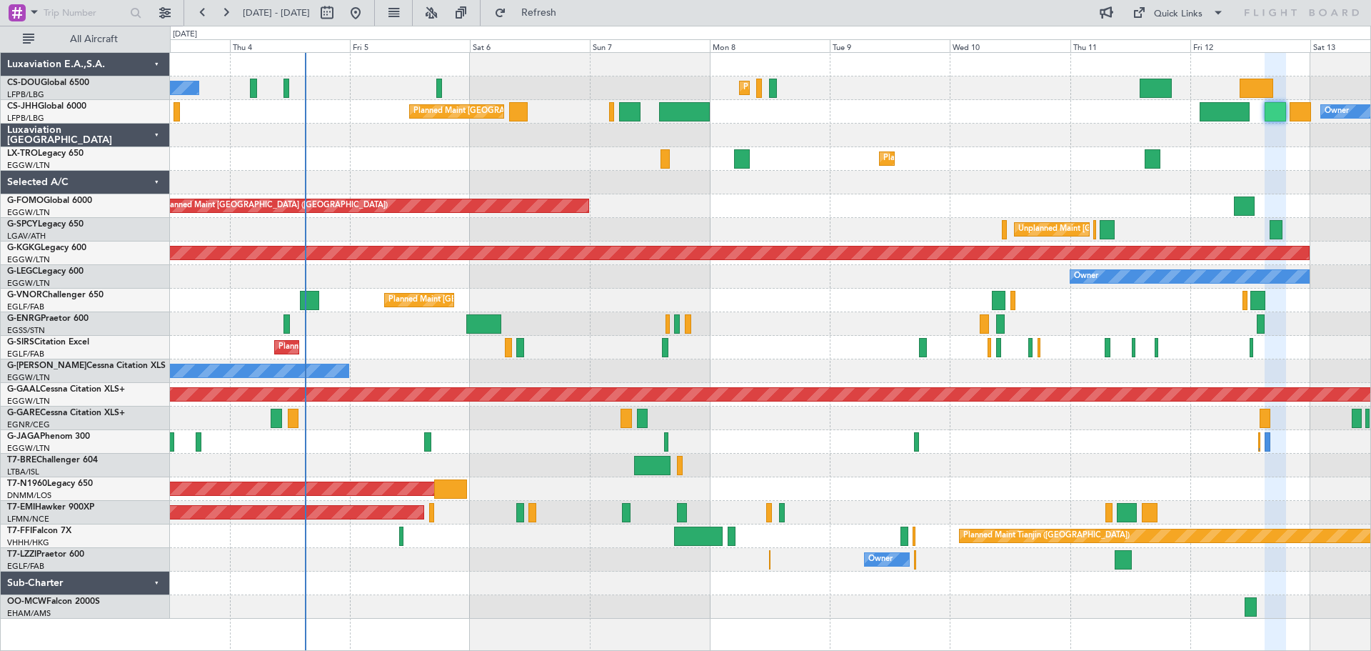
type input "0"
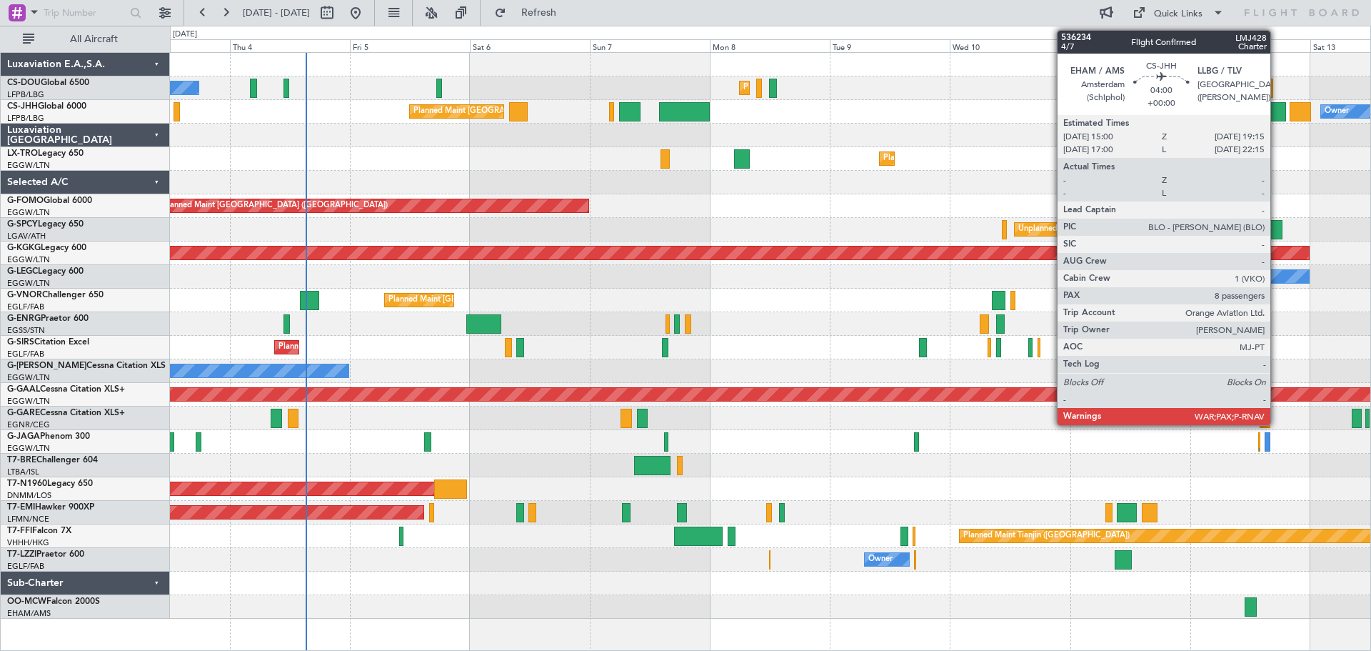
click at [1277, 118] on div at bounding box center [1275, 111] width 21 height 19
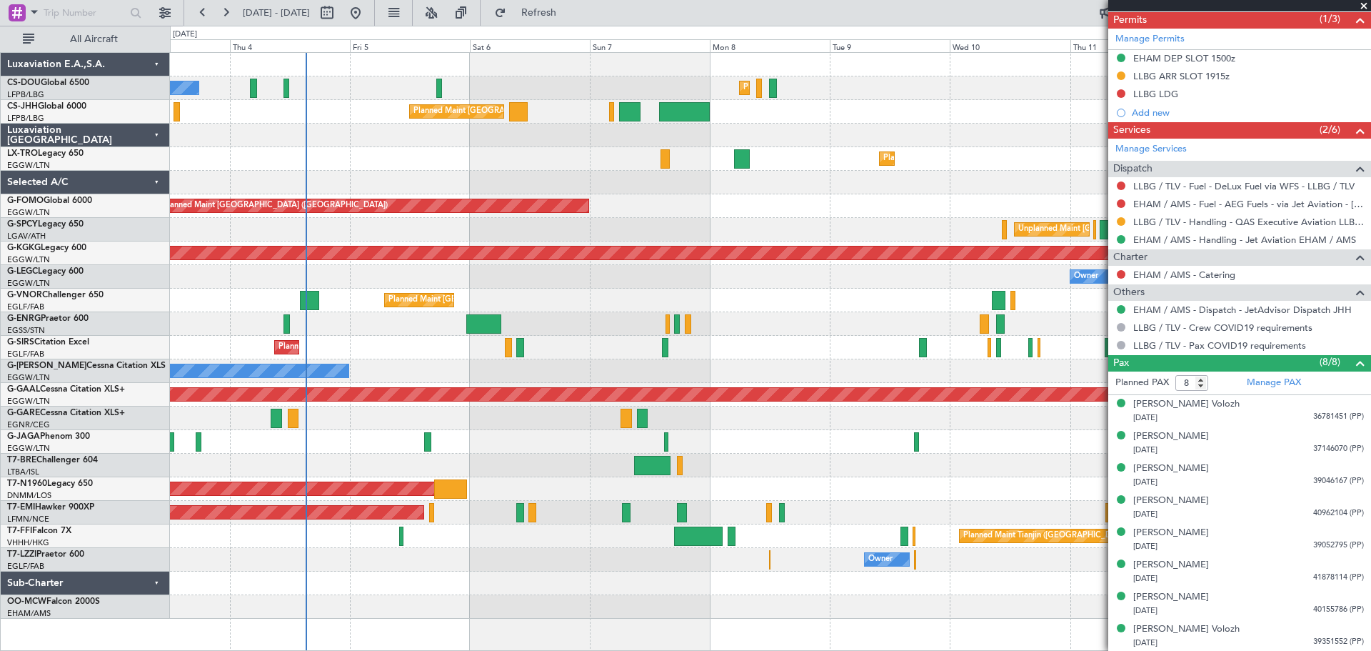
scroll to position [466, 0]
click at [1326, 643] on span "39351552 (PP)" at bounding box center [1338, 641] width 51 height 12
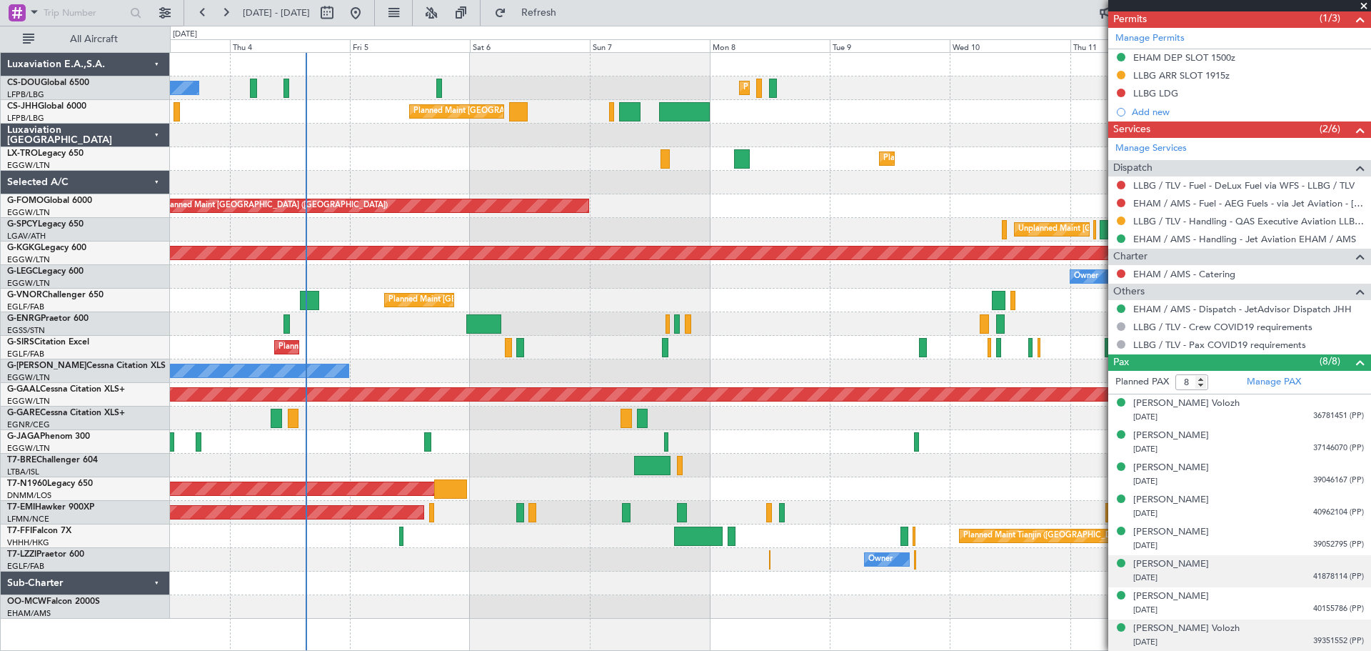
scroll to position [501, 0]
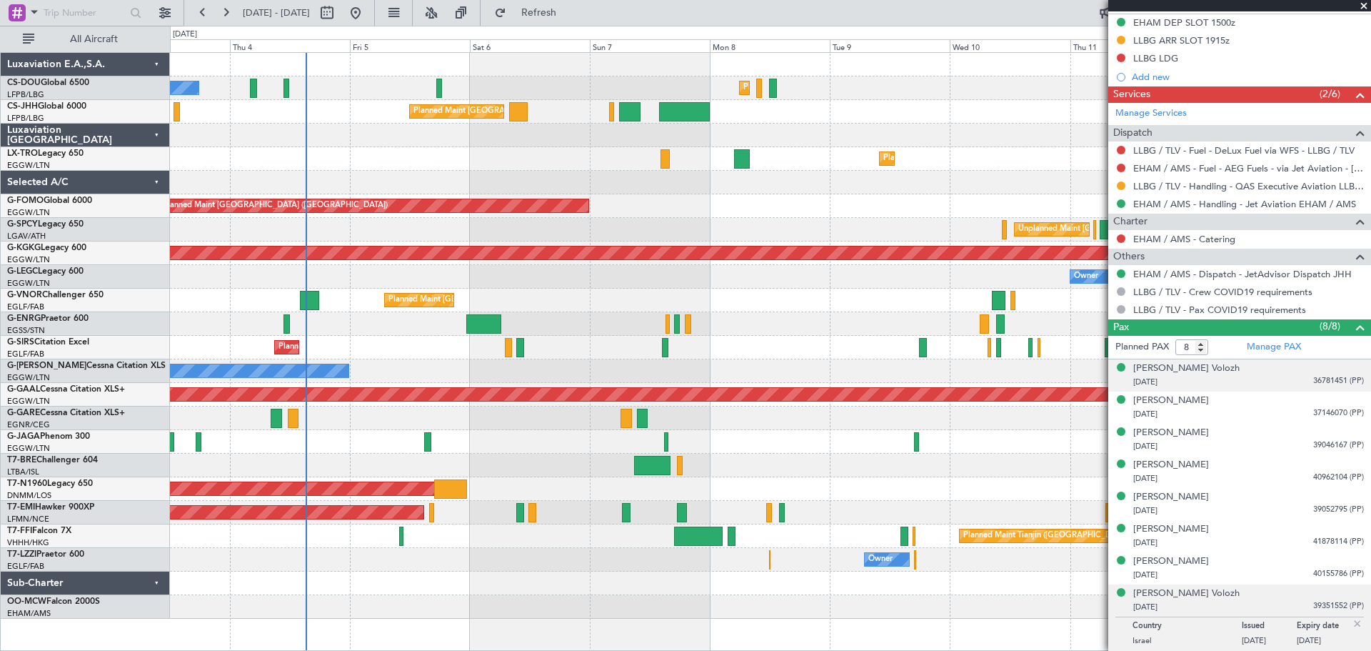
click at [1315, 379] on span "36781451 (PP)" at bounding box center [1338, 381] width 51 height 12
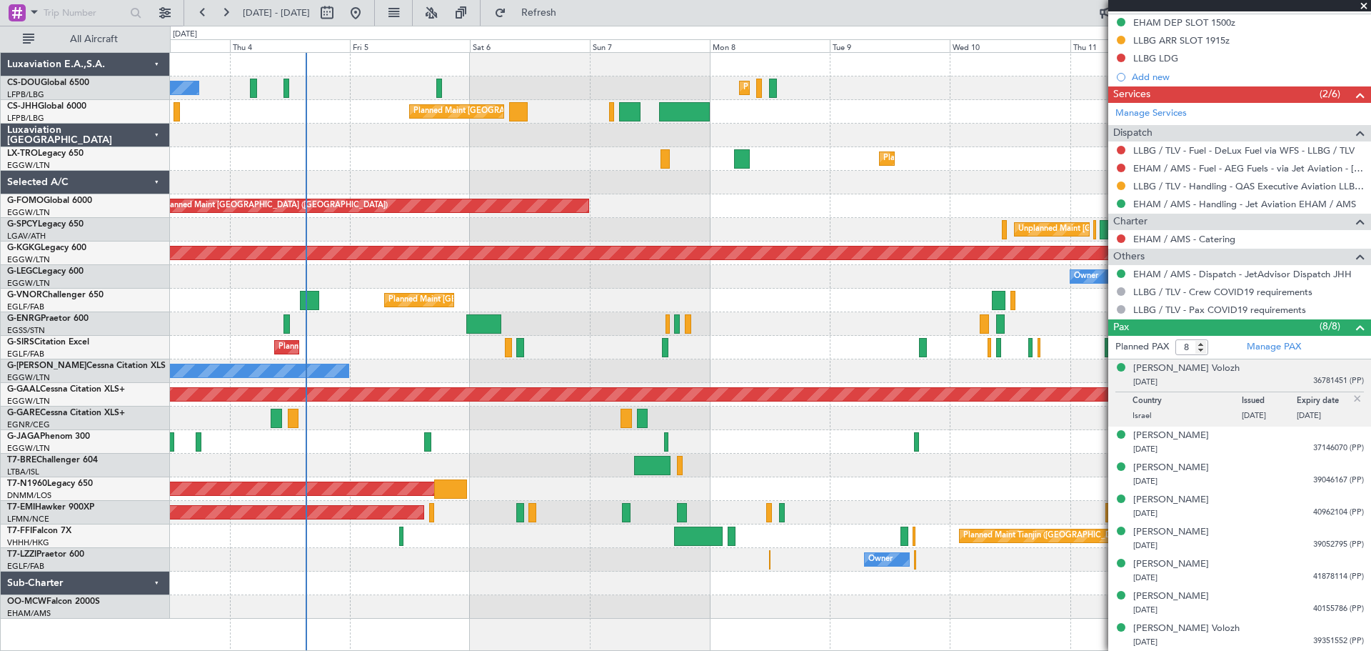
click at [1351, 396] on img at bounding box center [1357, 398] width 13 height 13
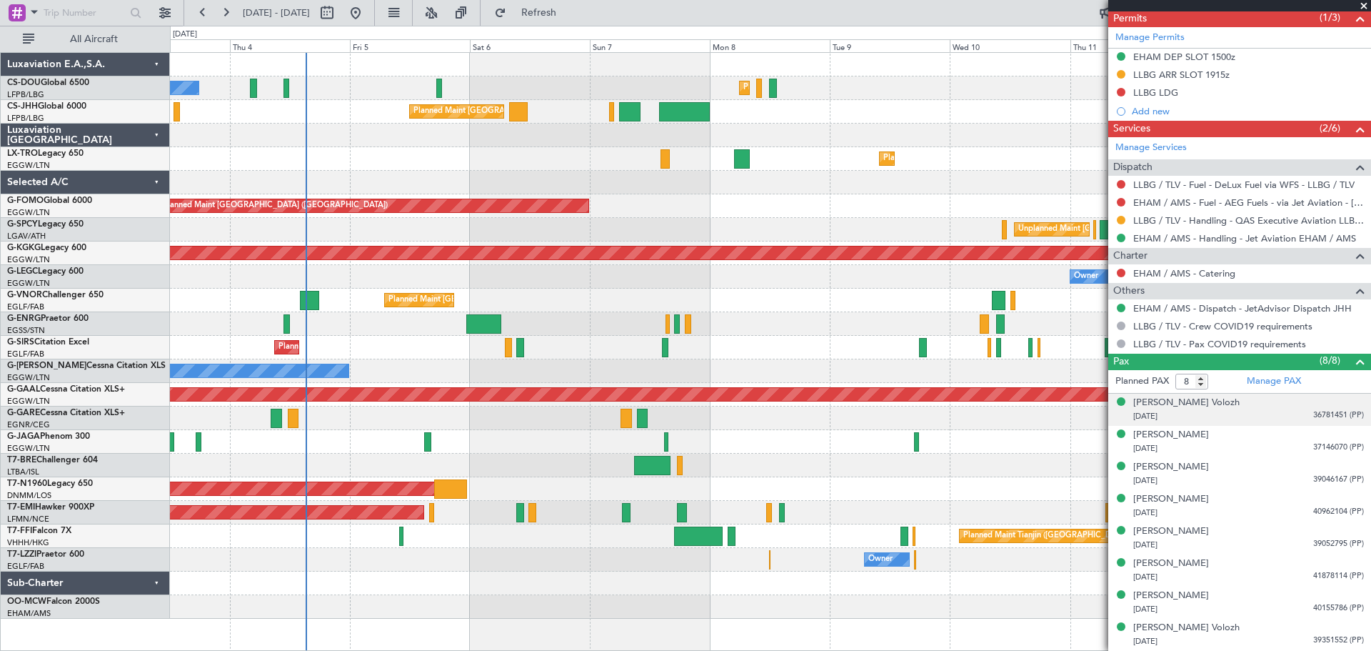
scroll to position [466, 0]
click at [1367, 6] on span at bounding box center [1364, 6] width 14 height 13
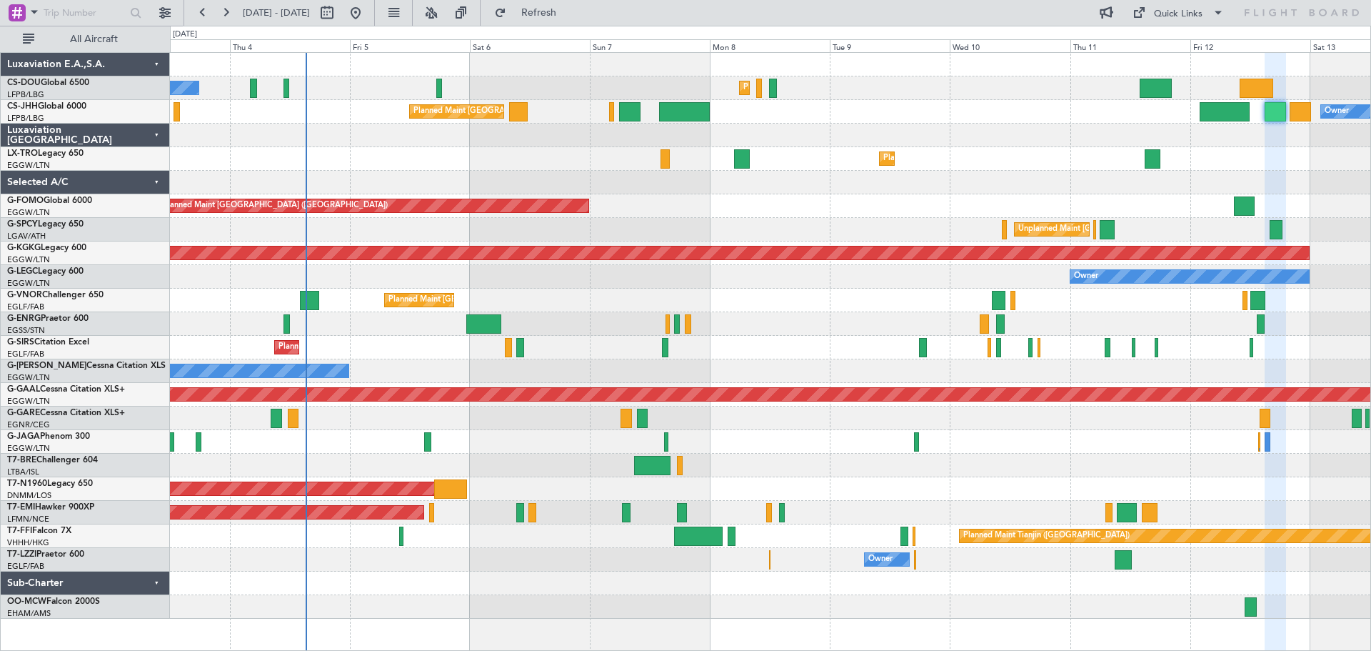
type input "0"
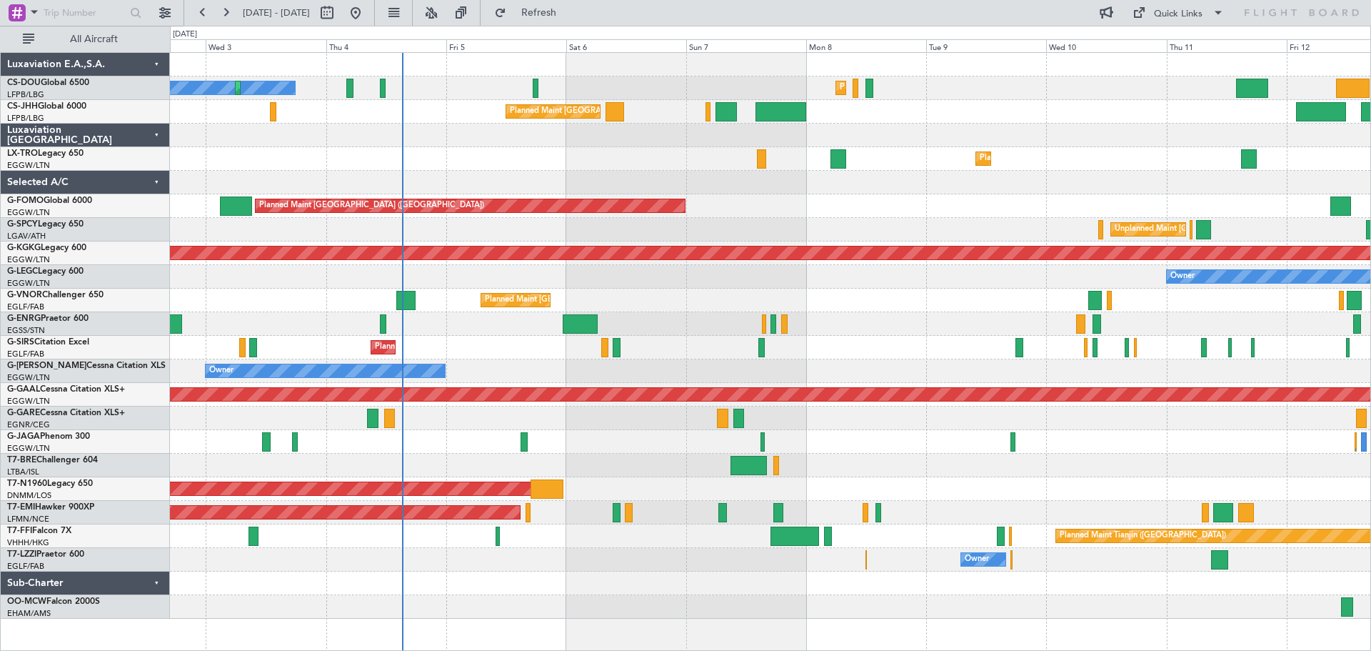
click at [755, 207] on div "No Crew Planned Maint Paris (Le Bourget) Planned Maint Paris (Le Bourget) Plann…" at bounding box center [770, 336] width 1200 height 566
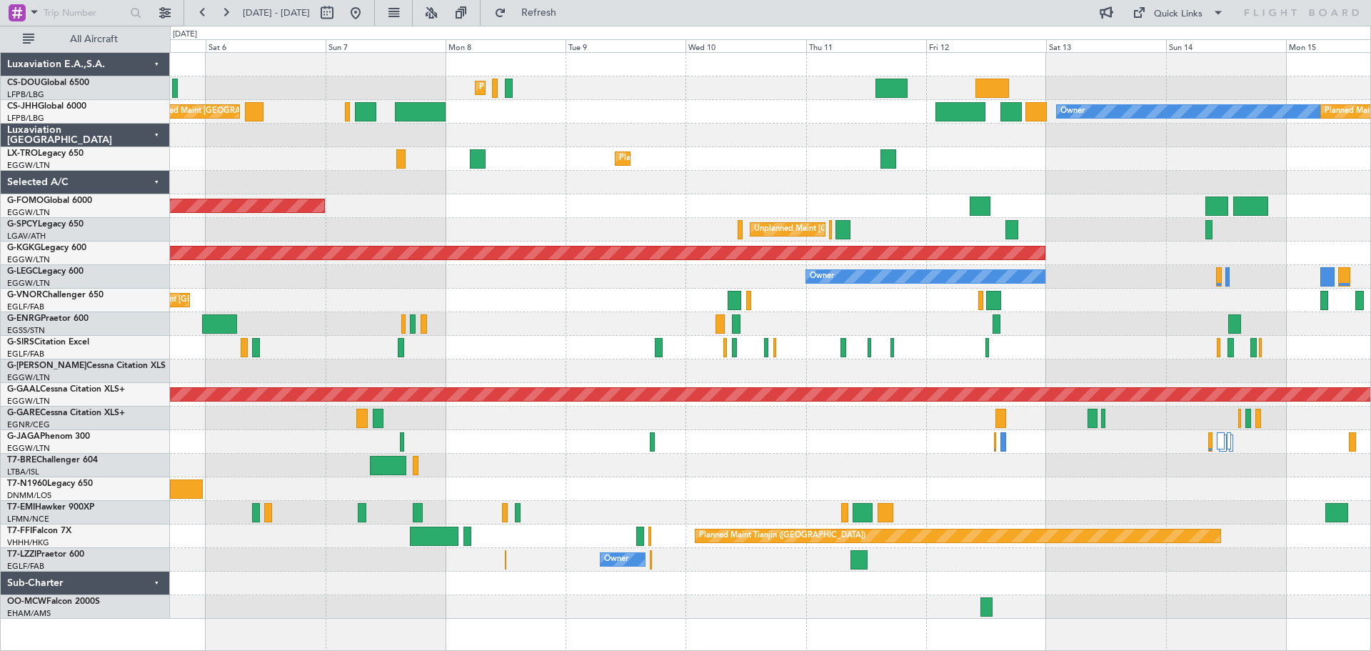
click at [725, 147] on div "Planned Maint Paris (Le Bourget) Planned Maint Paris (Le Bourget) Planned Maint…" at bounding box center [770, 336] width 1200 height 566
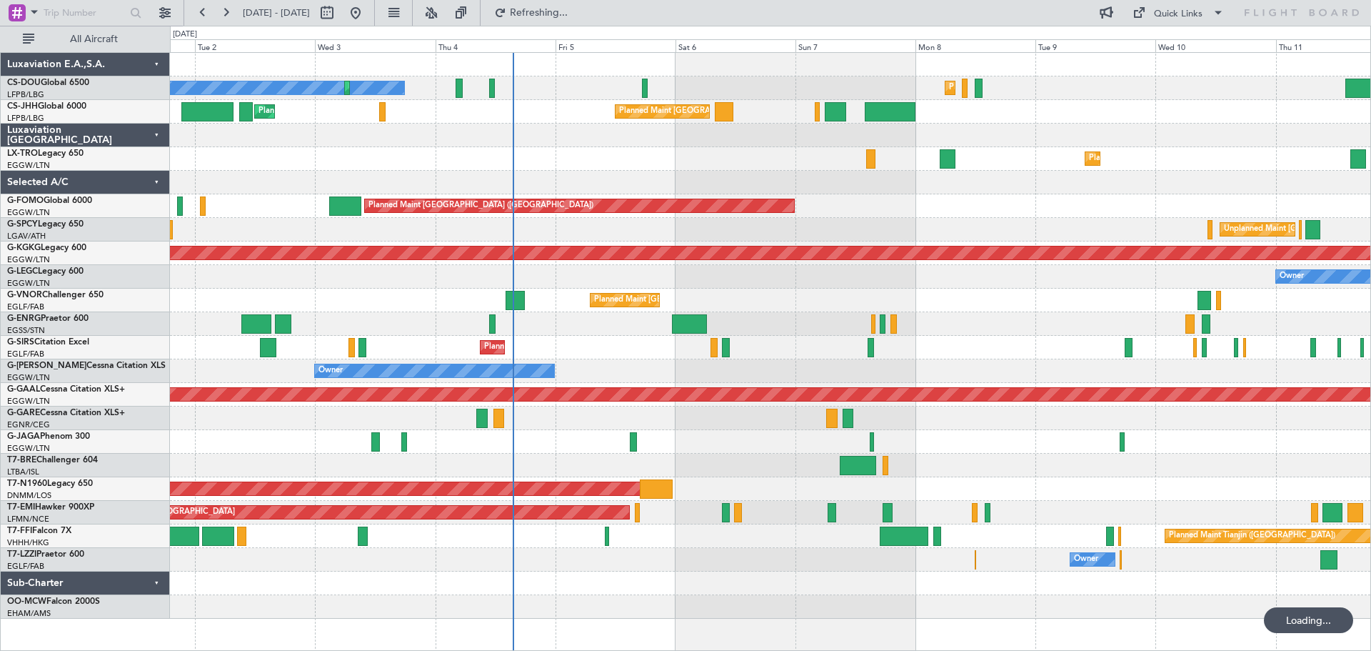
click at [1065, 281] on div "Owner Owner" at bounding box center [770, 277] width 1200 height 24
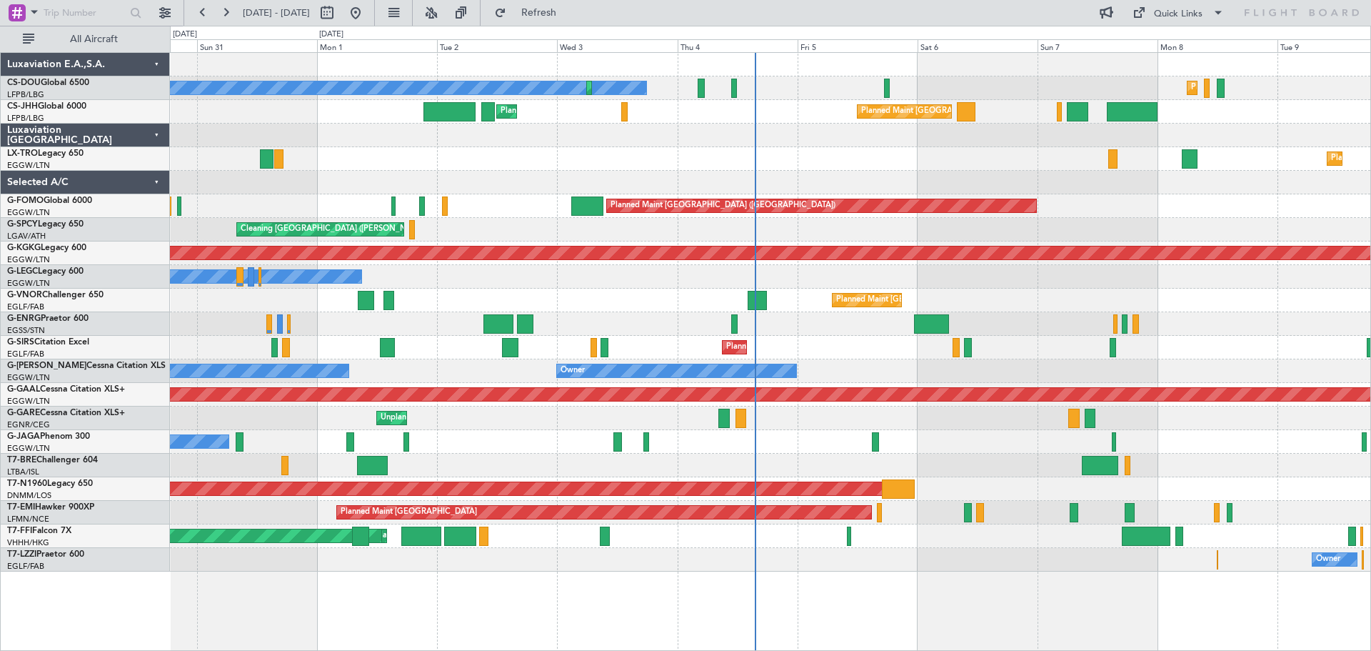
click at [910, 289] on div "No Crew Planned Maint Paris (Le Bourget) Planned Maint Paris (Le Bourget) Plann…" at bounding box center [770, 312] width 1200 height 518
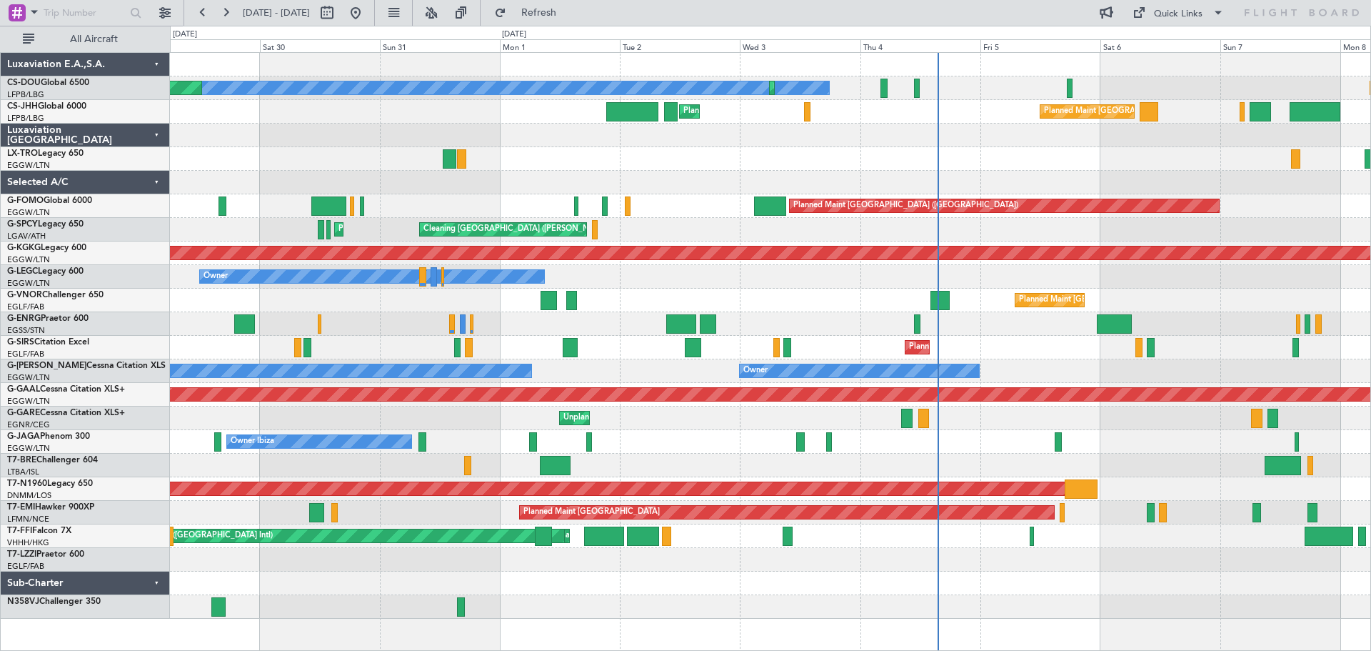
click at [614, 331] on div at bounding box center [770, 324] width 1200 height 24
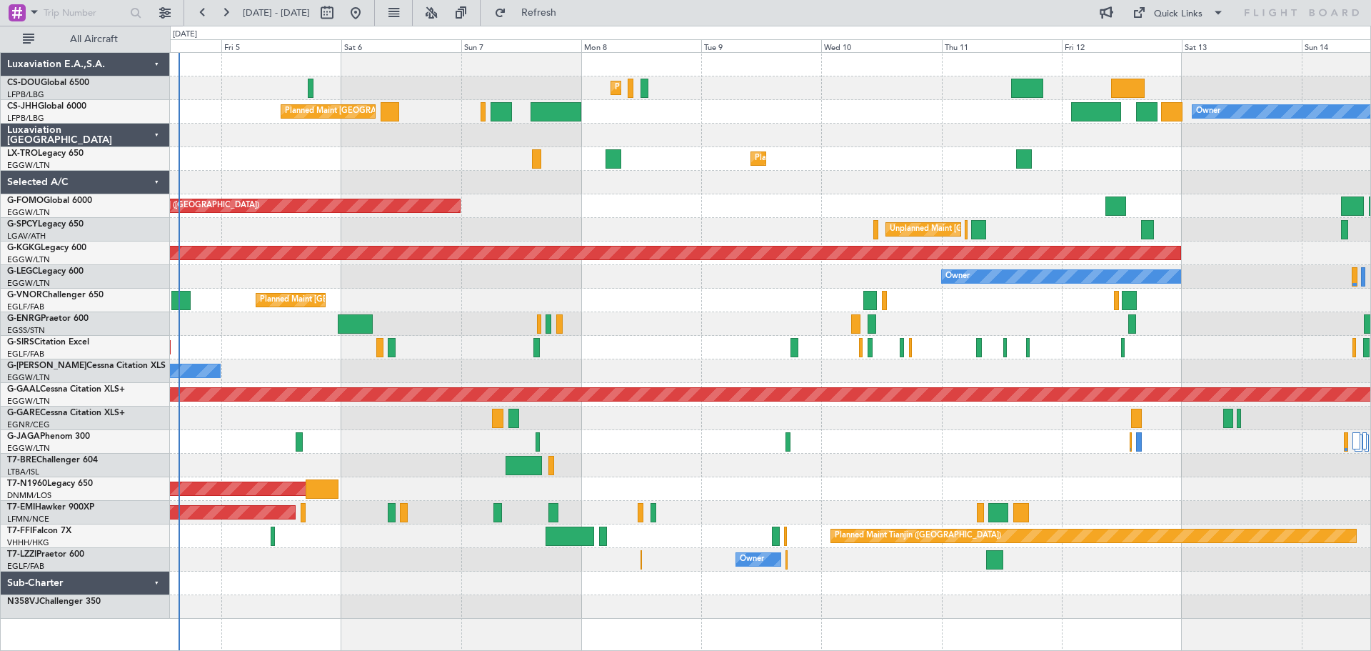
click at [419, 268] on div "Planned Maint Paris (Le Bourget) Planned Maint Paris (Le Bourget) Planned Maint…" at bounding box center [770, 336] width 1200 height 566
click at [419, 286] on div "Owner" at bounding box center [770, 277] width 1200 height 24
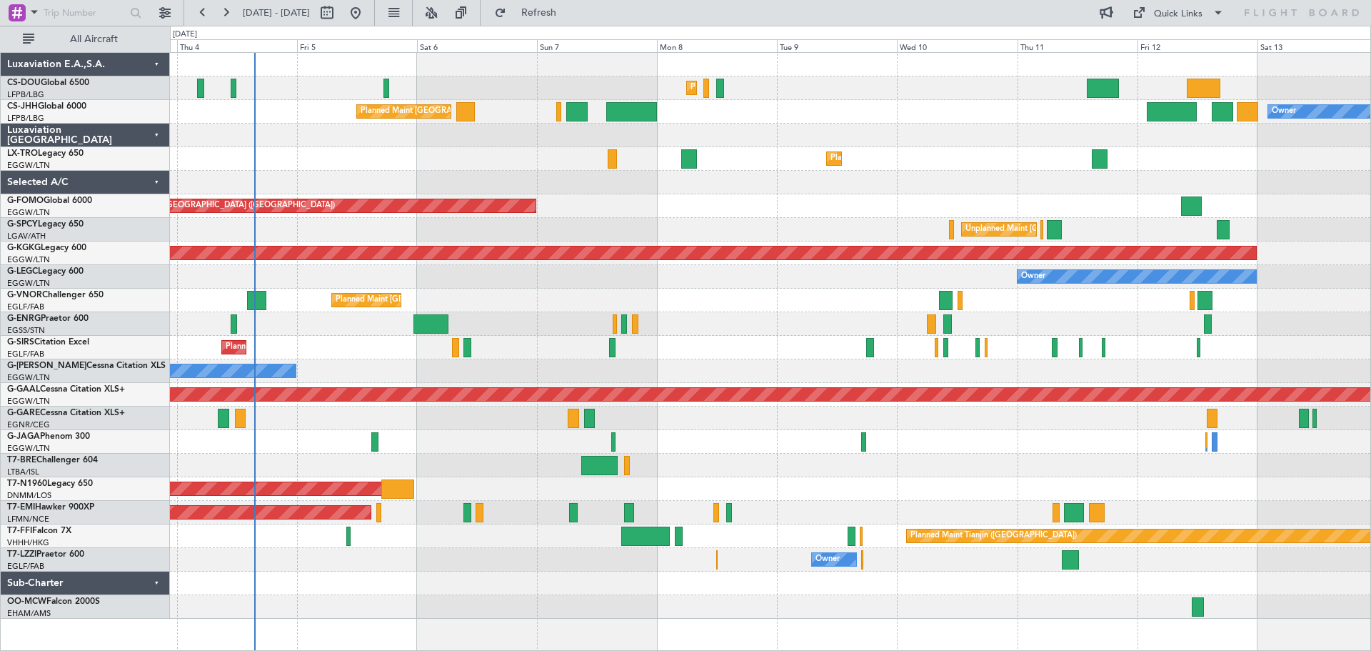
click at [530, 260] on div "AOG Maint [GEOGRAPHIC_DATA] (Ataturk)" at bounding box center [770, 253] width 1200 height 24
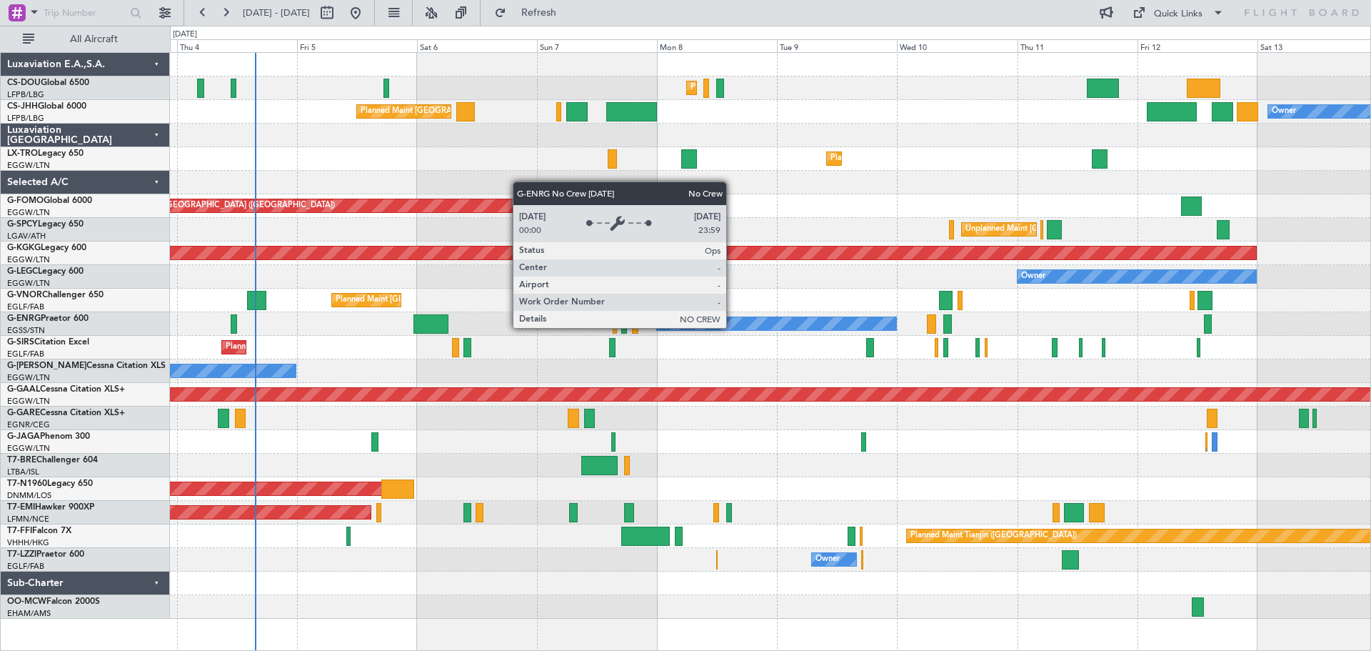
click at [733, 327] on div "No Crew" at bounding box center [776, 323] width 239 height 13
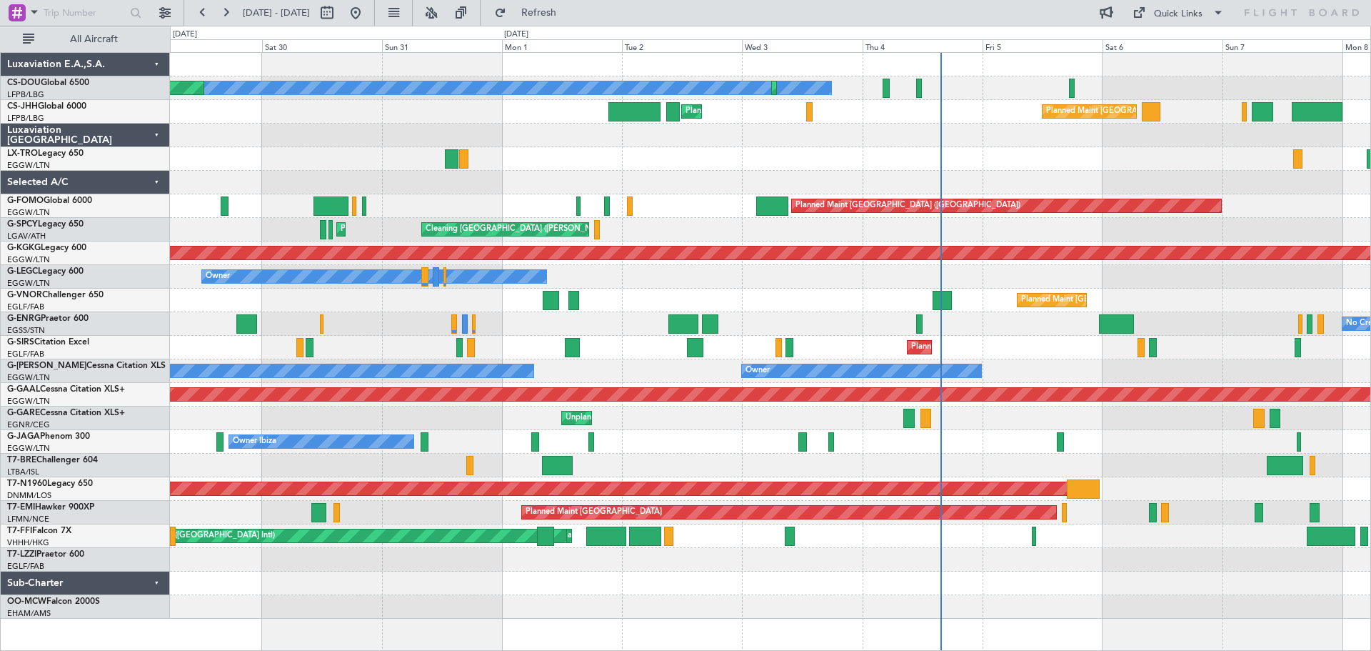
click at [1018, 191] on div "No Crew Planned Maint Paris (Le Bourget) Planned Maint Paris (Le Bourget) Plann…" at bounding box center [770, 336] width 1200 height 566
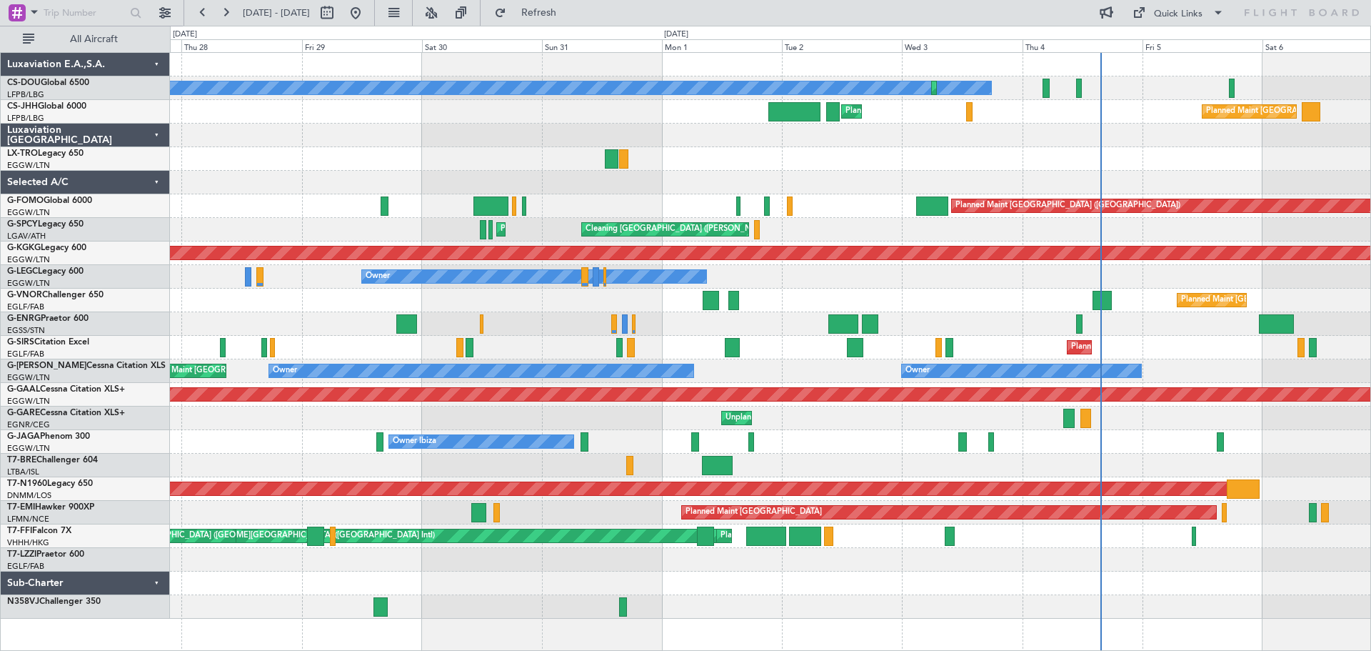
click at [701, 331] on div "No Crew" at bounding box center [770, 324] width 1200 height 24
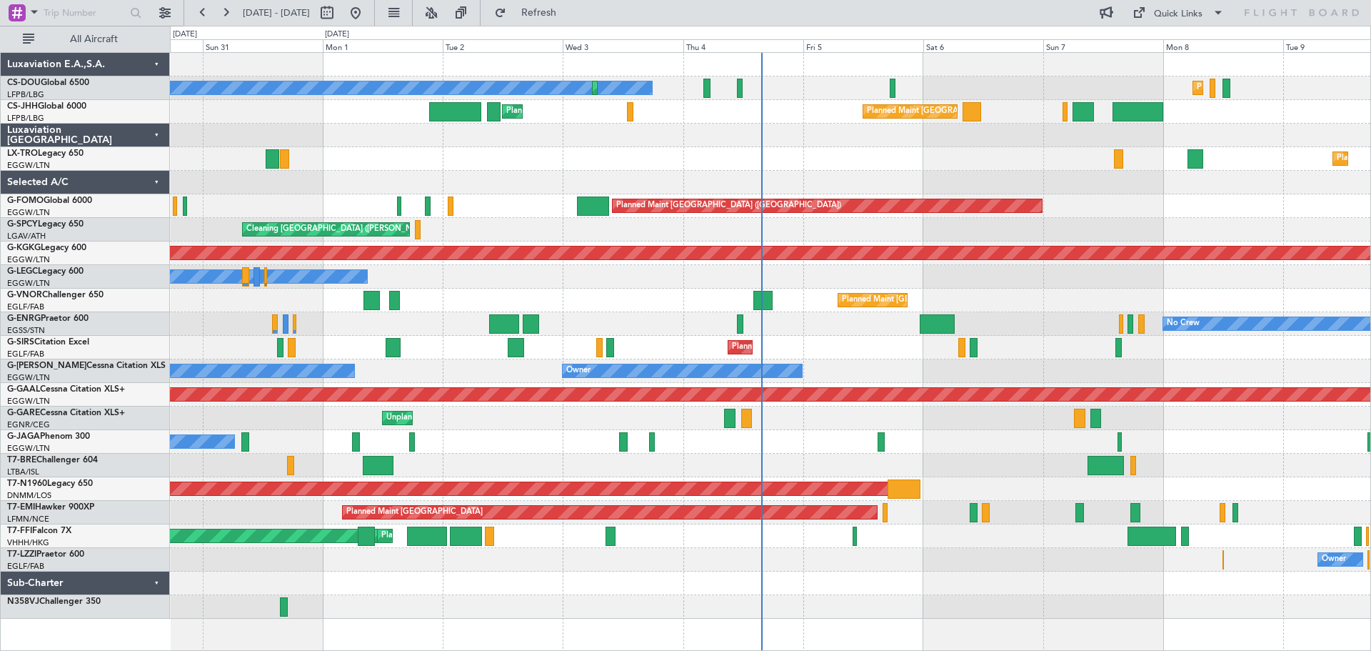
click at [623, 311] on div "No Crew Planned Maint Paris (Le Bourget) Planned Maint Paris (Le Bourget) Plann…" at bounding box center [770, 336] width 1200 height 566
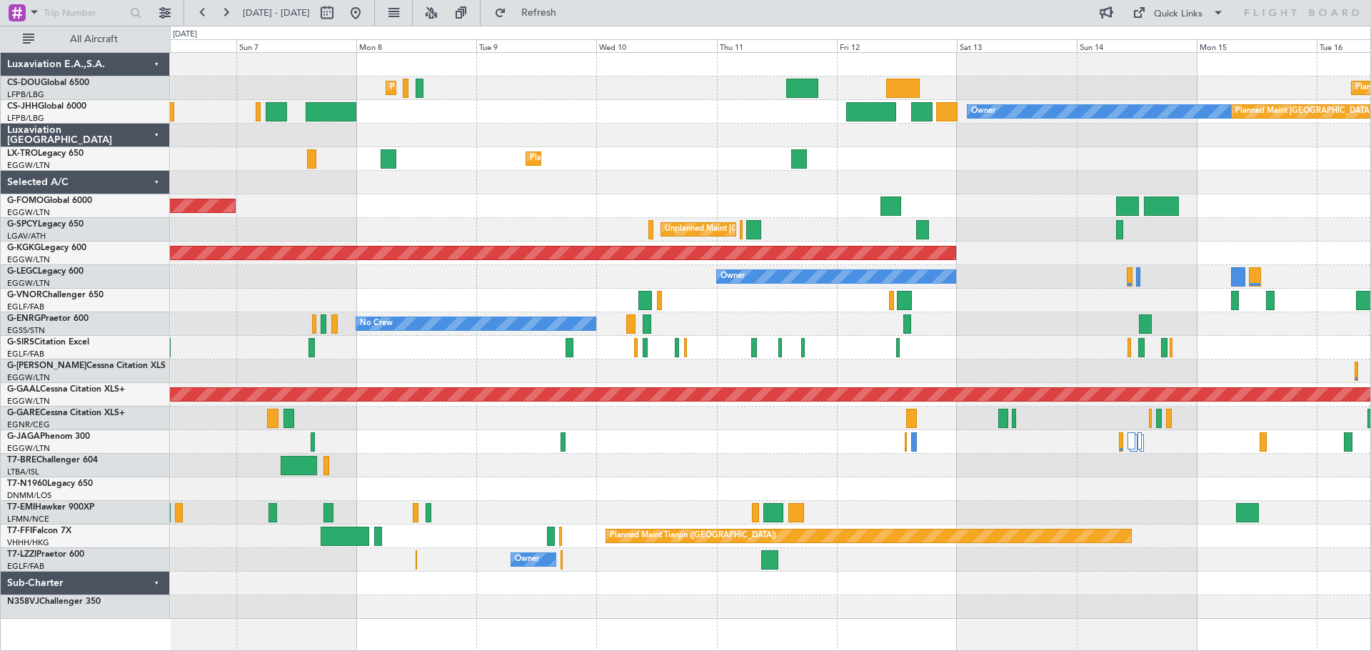
click at [381, 287] on div "Owner" at bounding box center [770, 277] width 1200 height 24
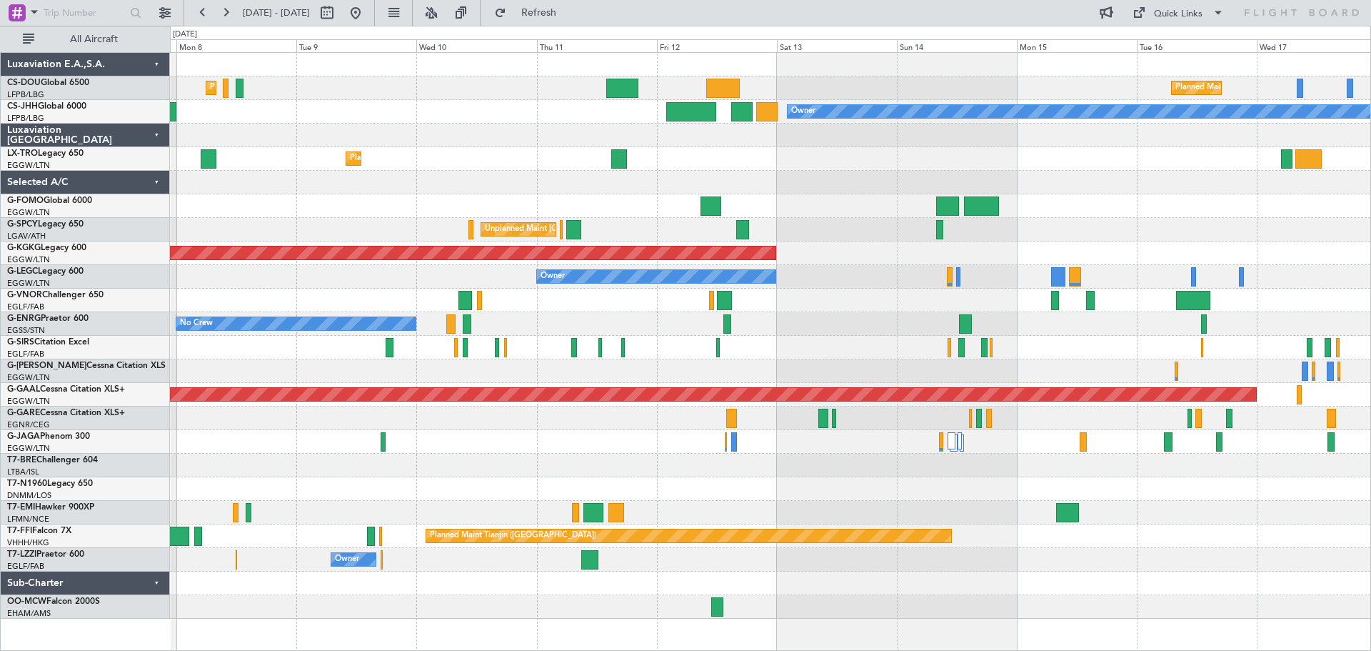
click at [875, 292] on div "Planned Maint Paris (Le Bourget) Planned Maint Paris (Le Bourget) Planned Maint…" at bounding box center [770, 336] width 1200 height 566
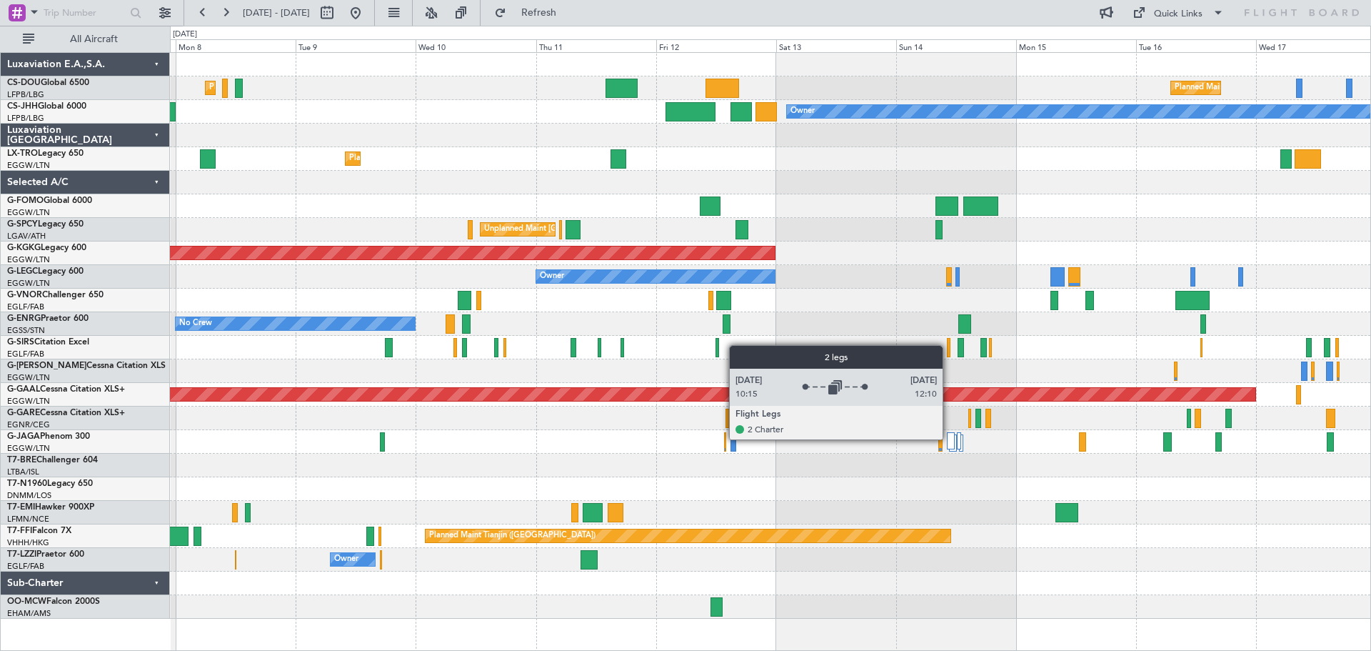
click at [949, 438] on div at bounding box center [951, 440] width 8 height 17
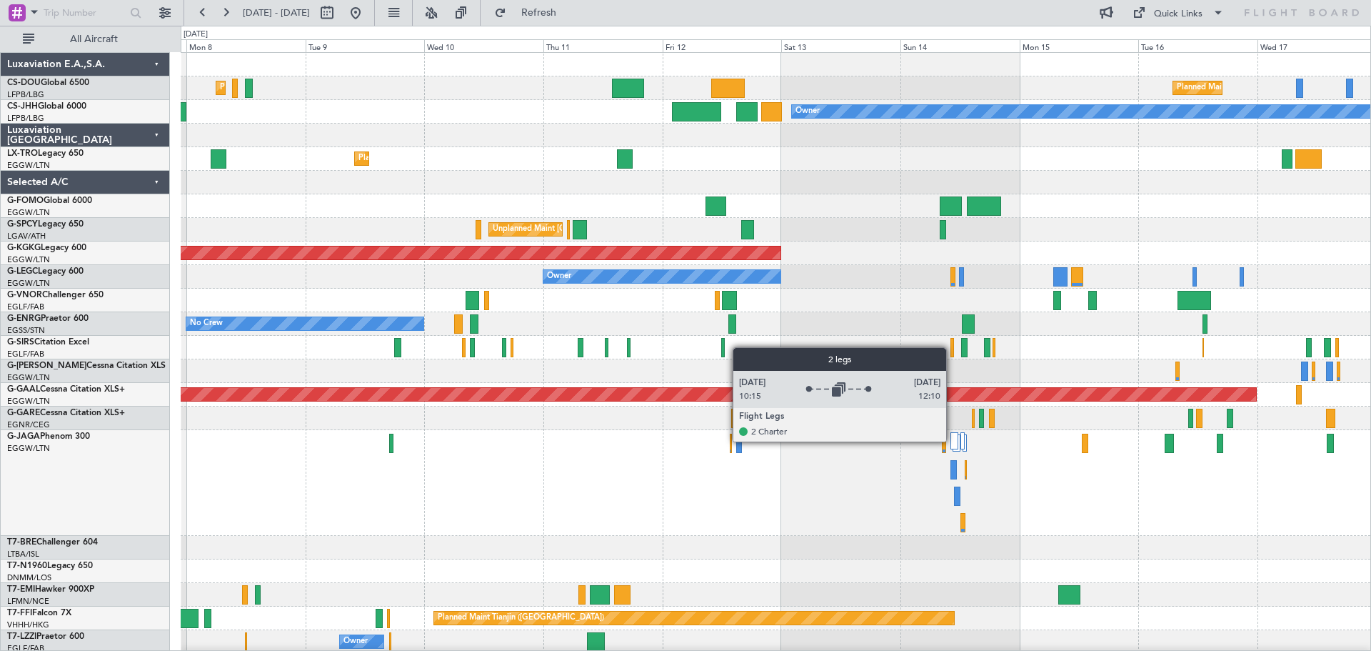
click at [953, 441] on div at bounding box center [954, 440] width 8 height 17
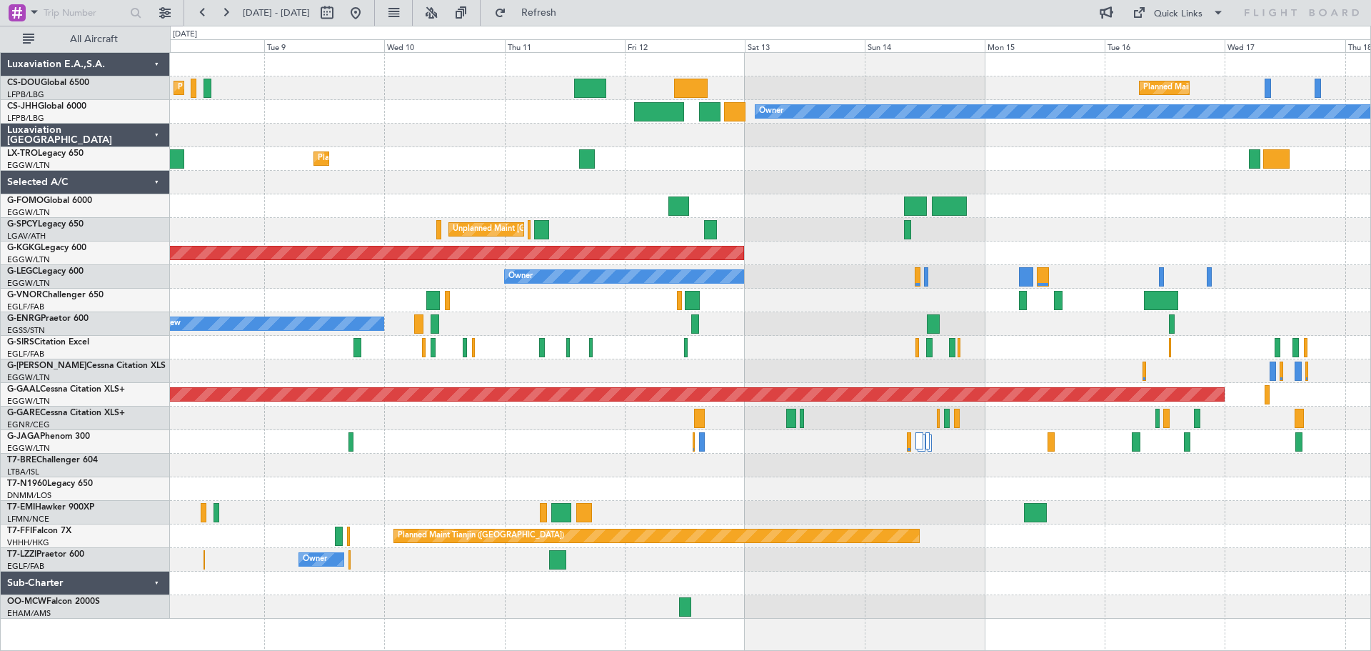
click at [1101, 205] on div "Planned Maint [GEOGRAPHIC_DATA] ([GEOGRAPHIC_DATA])" at bounding box center [770, 206] width 1200 height 24
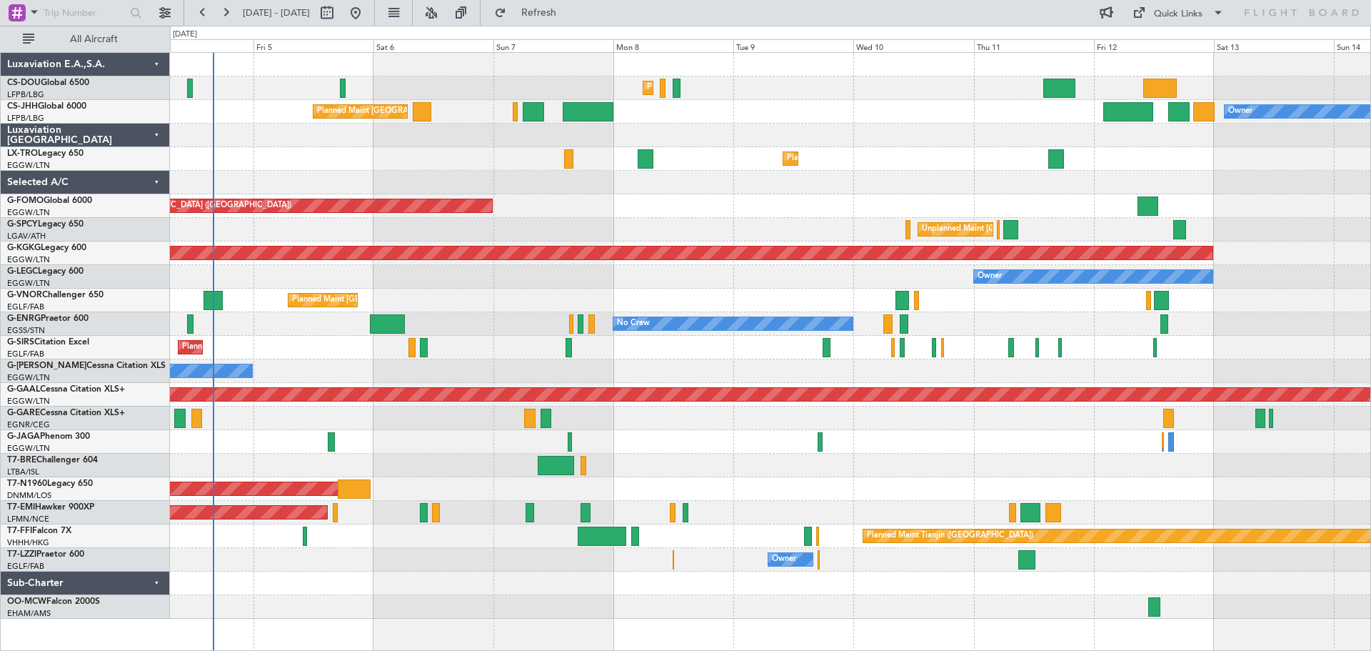
click at [937, 179] on div at bounding box center [770, 183] width 1200 height 24
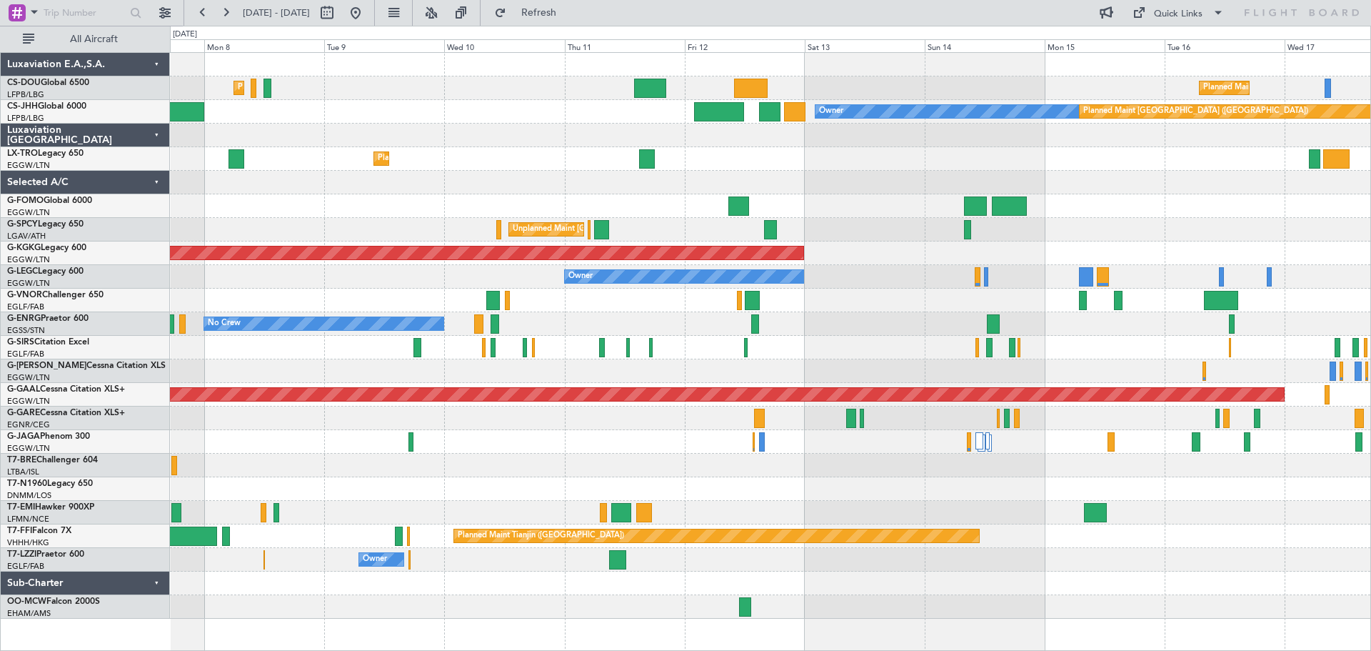
click at [683, 453] on div at bounding box center [770, 442] width 1200 height 24
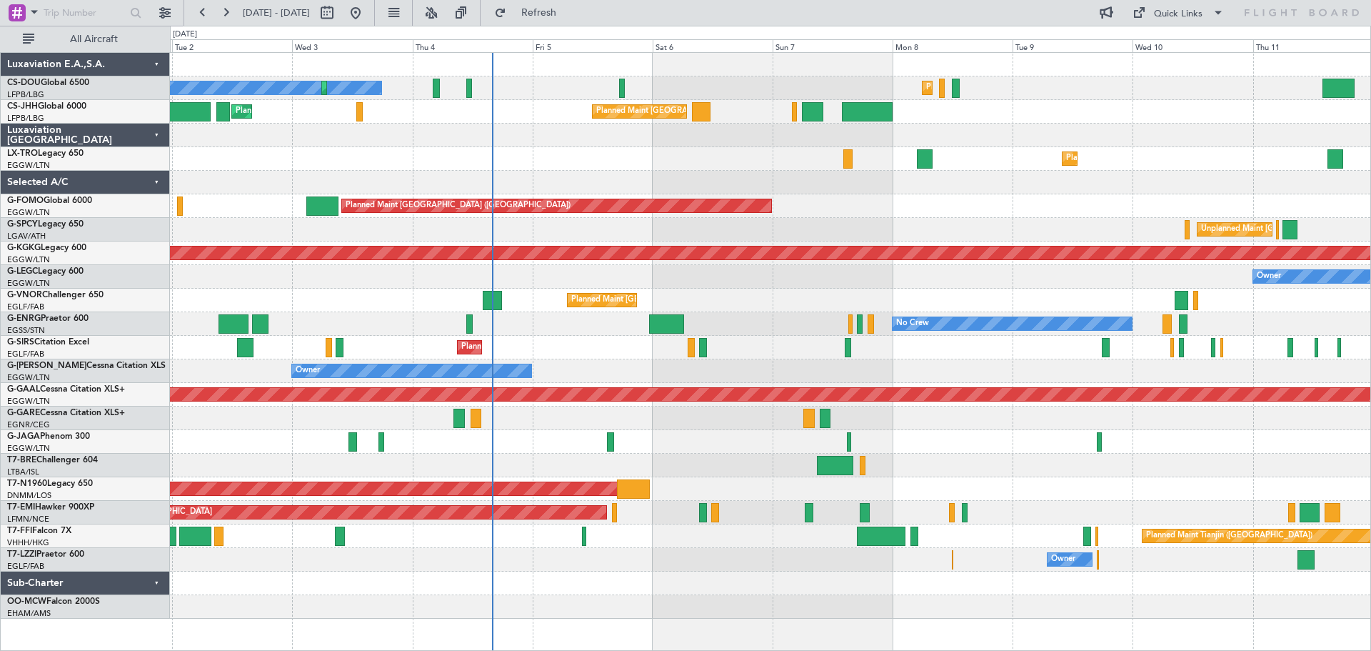
click at [1041, 202] on div "Planned Maint [GEOGRAPHIC_DATA] ([GEOGRAPHIC_DATA])" at bounding box center [770, 206] width 1200 height 24
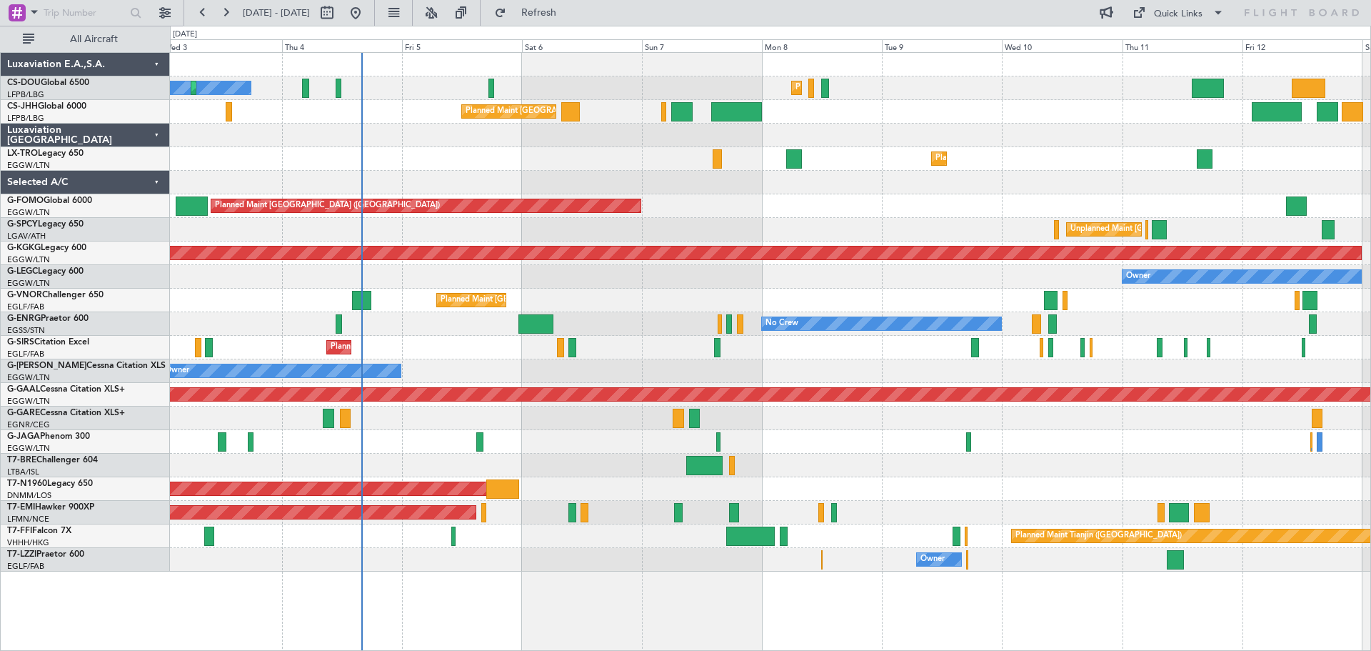
click at [953, 214] on div "Planned Maint [GEOGRAPHIC_DATA] ([GEOGRAPHIC_DATA])" at bounding box center [770, 206] width 1200 height 24
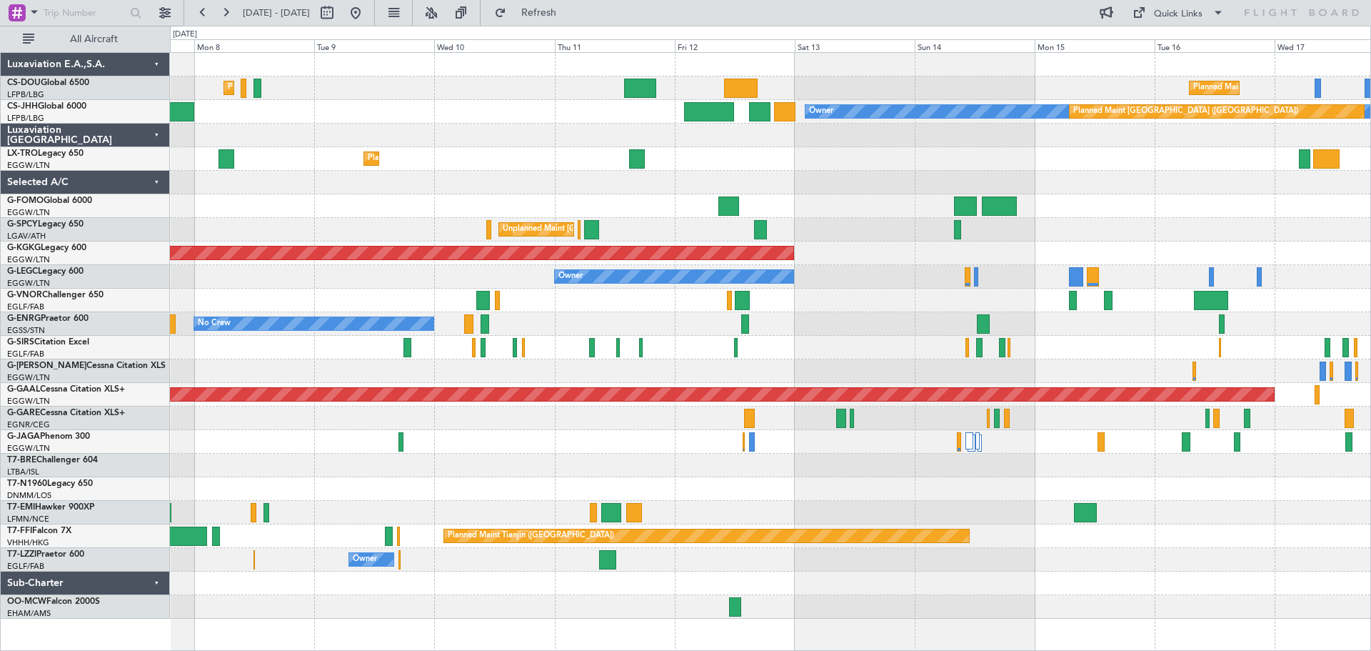
click at [528, 176] on div at bounding box center [770, 183] width 1200 height 24
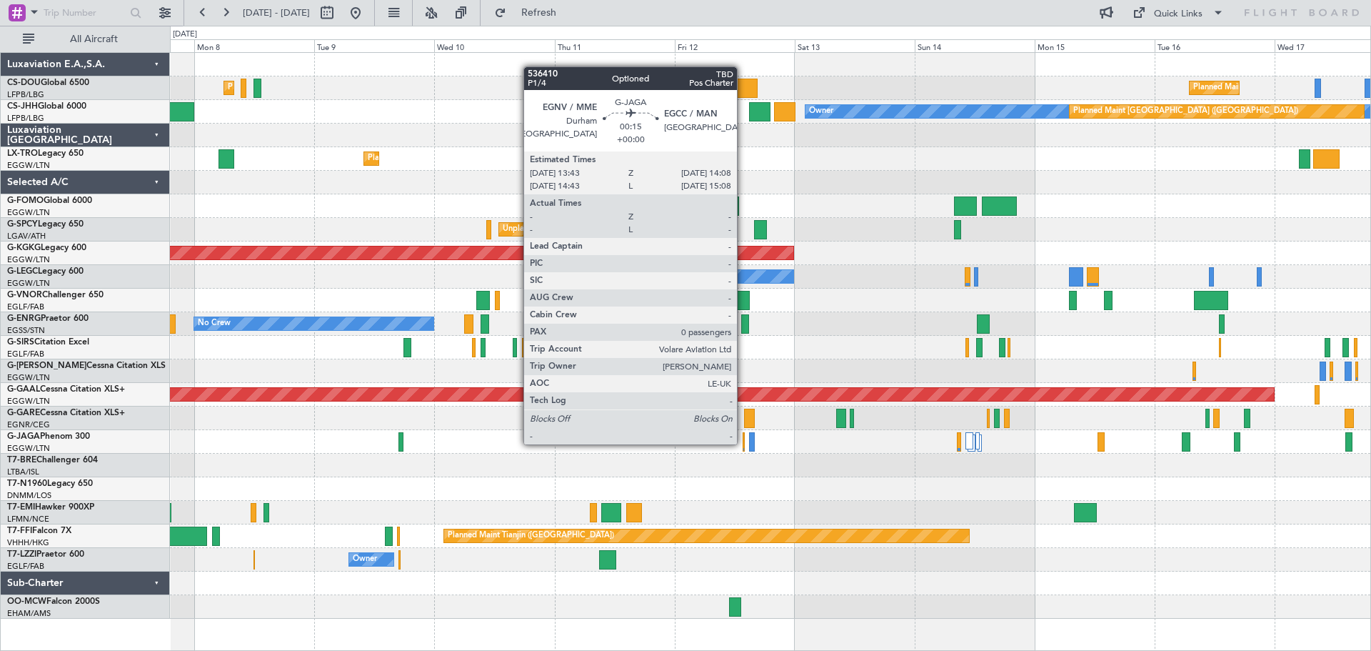
click at [743, 443] on div at bounding box center [744, 441] width 2 height 19
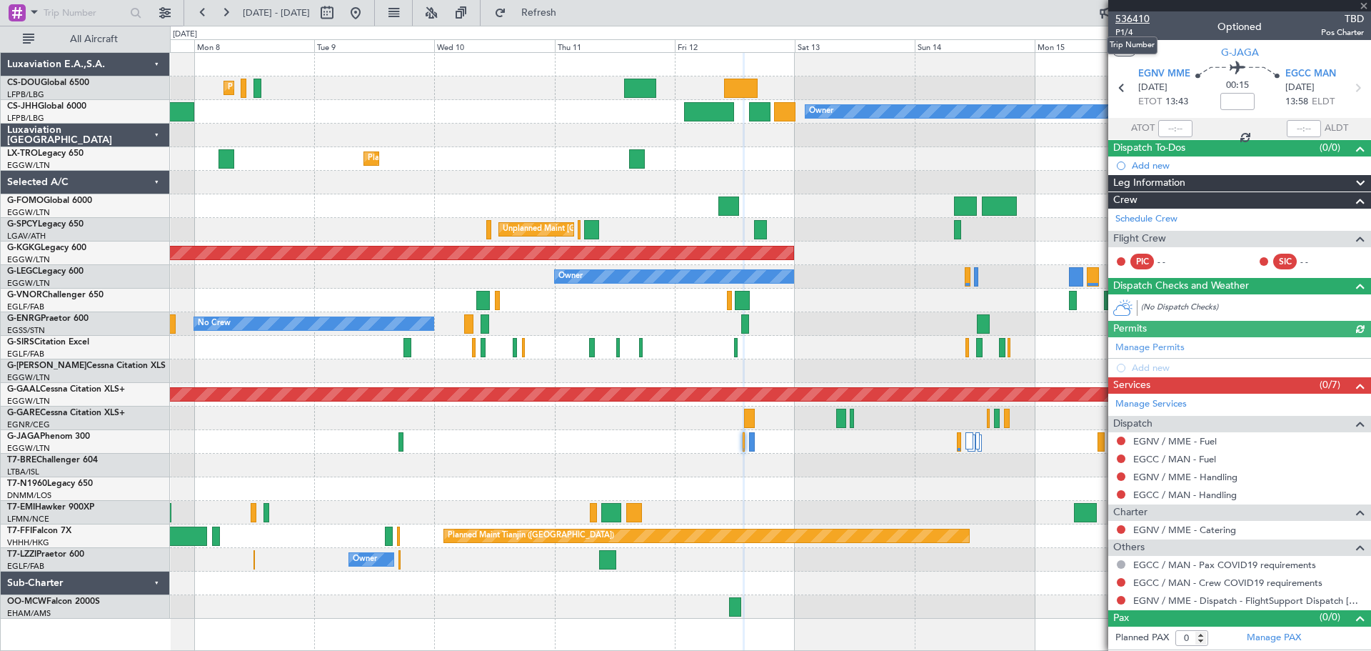
click at [1130, 14] on span "536410" at bounding box center [1132, 18] width 34 height 15
click at [1362, 6] on span at bounding box center [1364, 6] width 14 height 13
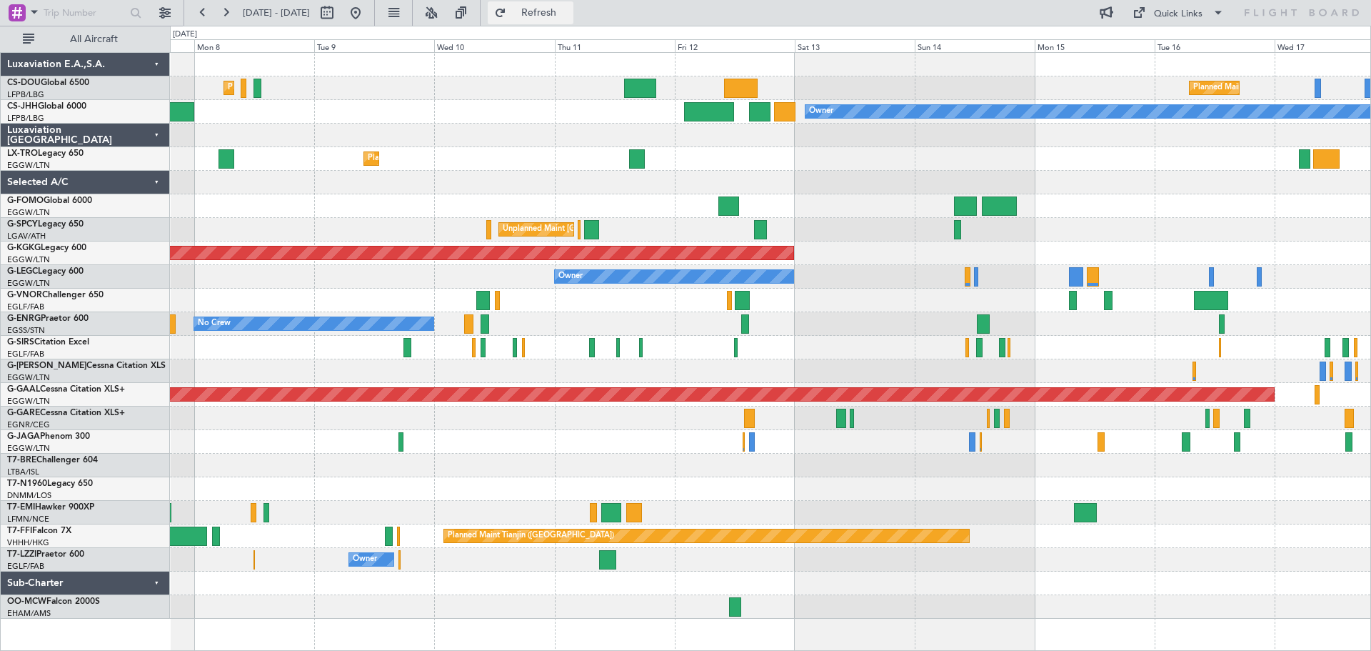
click at [569, 14] on span "Refresh" at bounding box center [539, 13] width 60 height 10
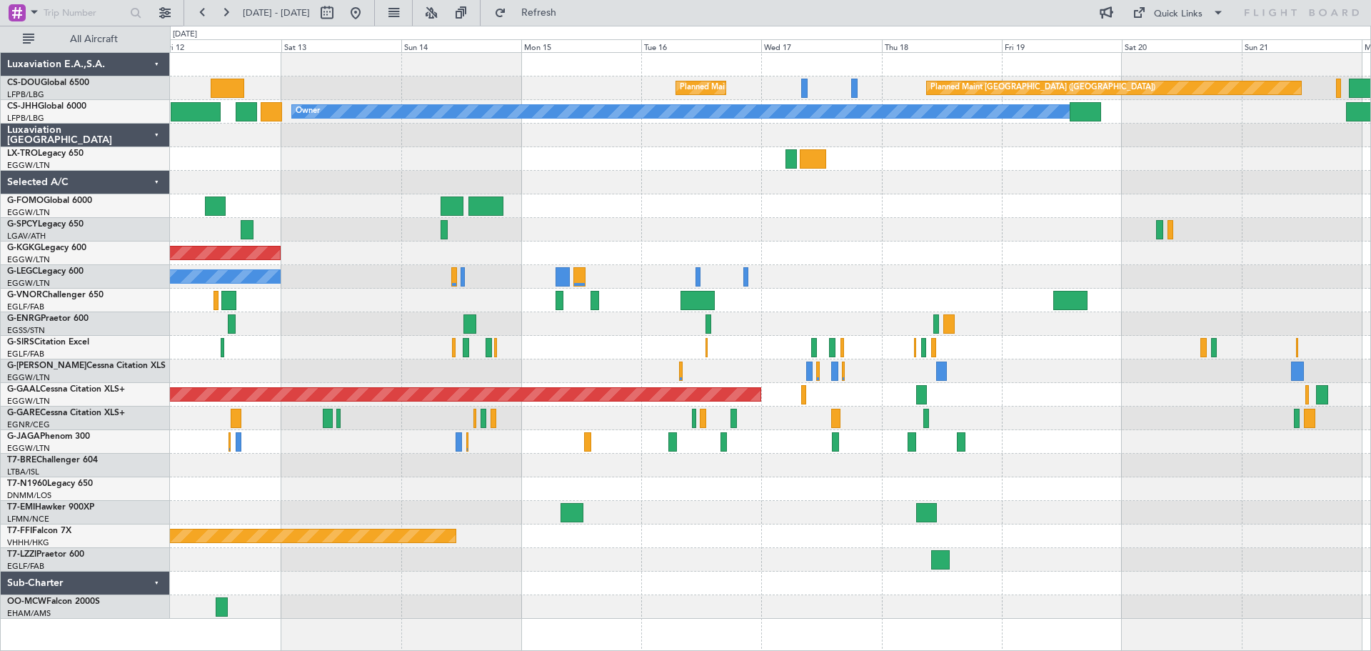
click at [519, 326] on div "No Crew" at bounding box center [770, 324] width 1200 height 24
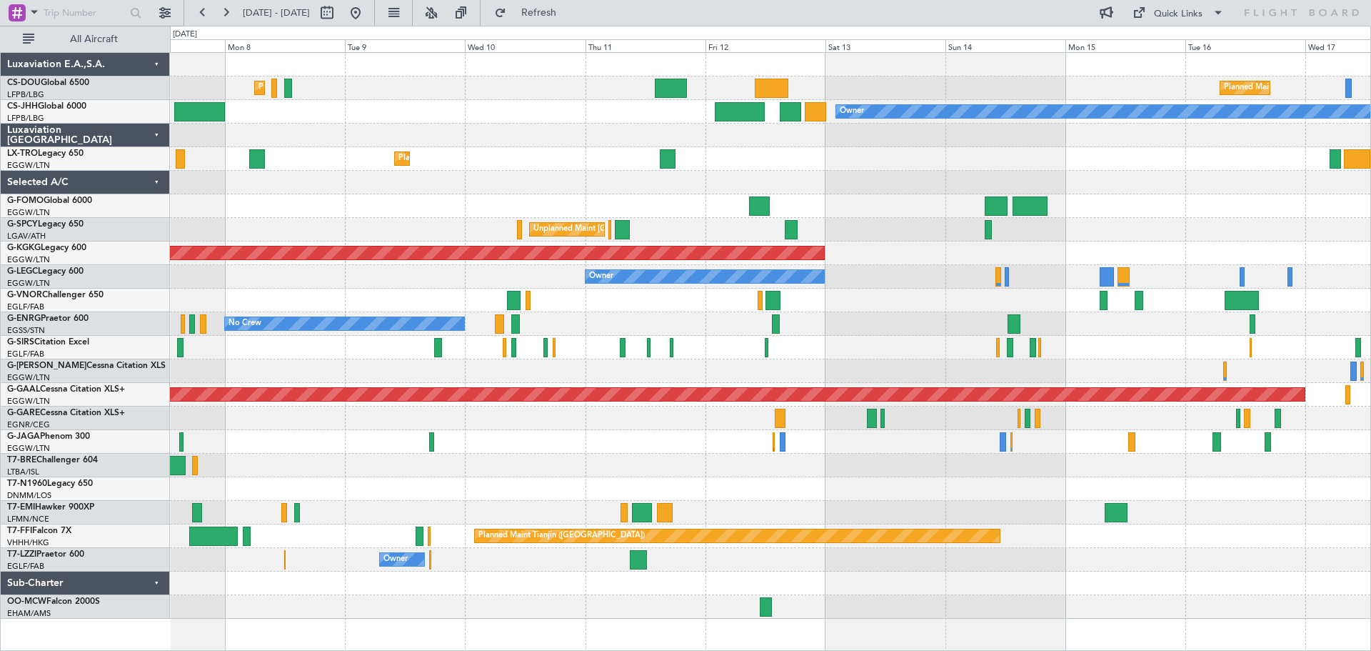
click at [1117, 326] on div "No Crew" at bounding box center [770, 324] width 1200 height 24
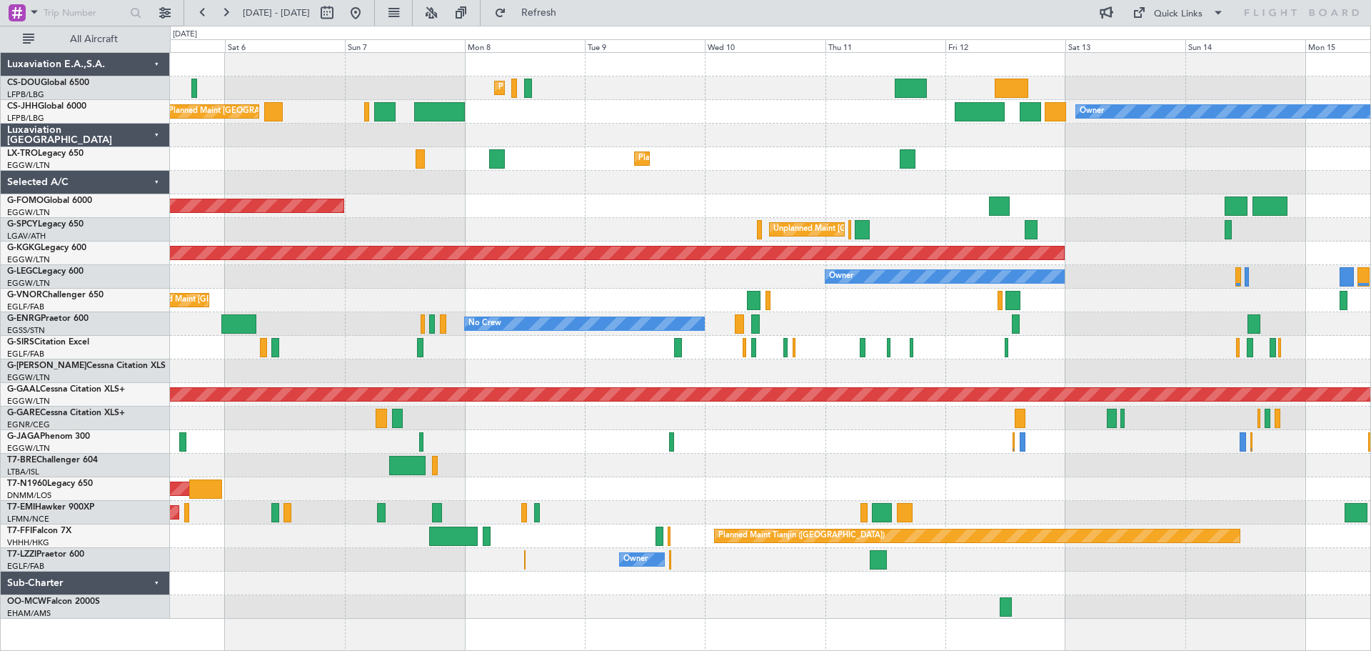
click at [828, 333] on div "No Crew" at bounding box center [770, 324] width 1200 height 24
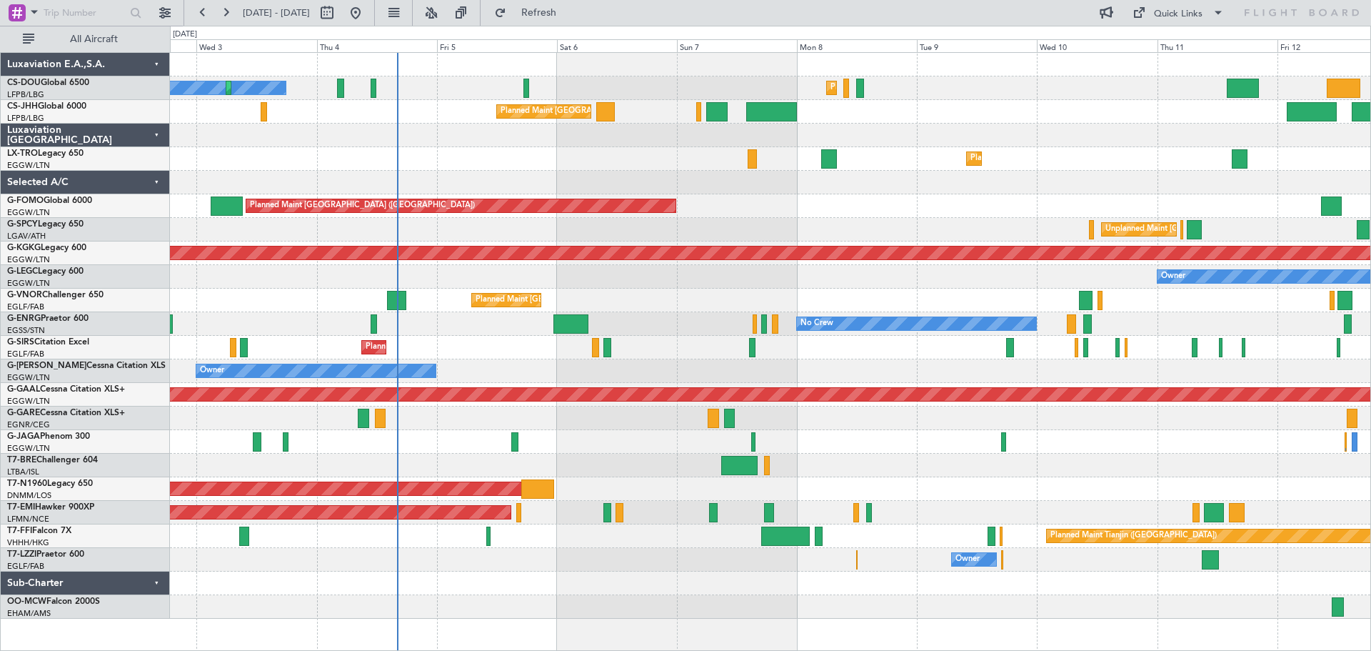
click at [875, 373] on div "Planned Maint Paris (Le Bourget) No Crew Planned Maint Paris (Le Bourget) Plann…" at bounding box center [770, 336] width 1200 height 566
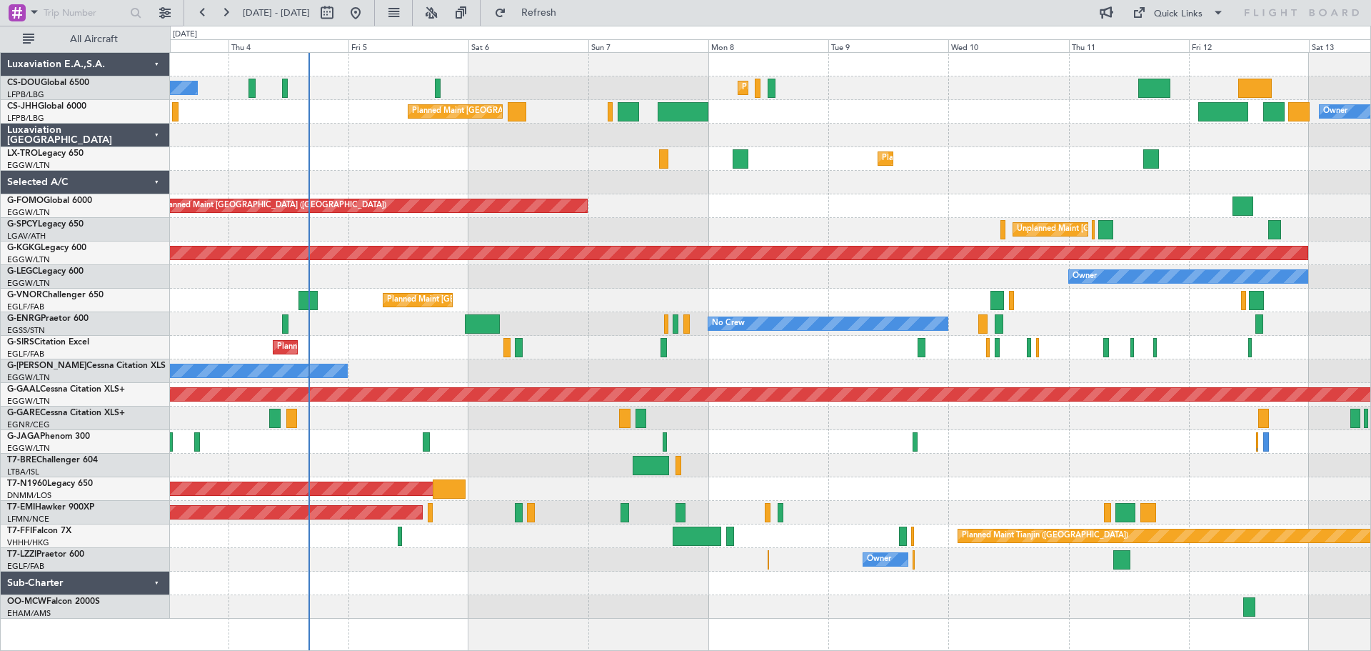
click at [867, 446] on div at bounding box center [770, 442] width 1200 height 24
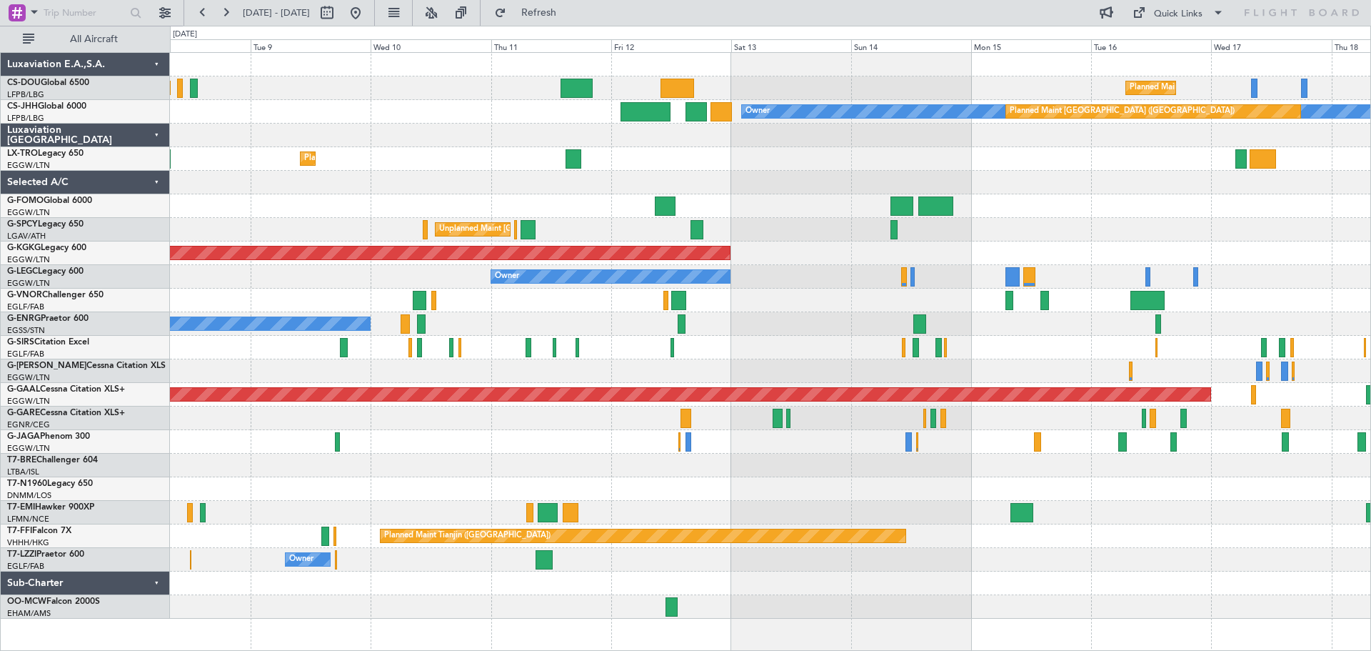
click at [651, 337] on div at bounding box center [770, 348] width 1200 height 24
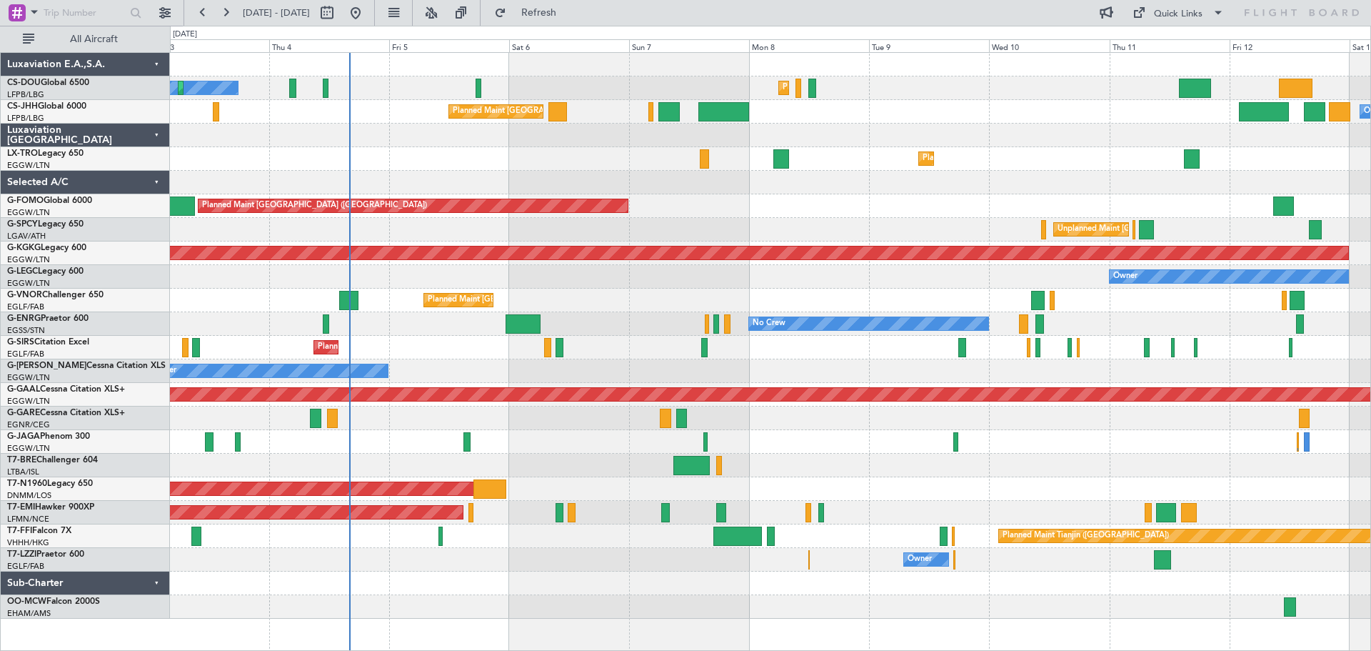
click at [983, 201] on div "Planned Maint [GEOGRAPHIC_DATA] ([GEOGRAPHIC_DATA]) No Crew Planned Maint [GEOG…" at bounding box center [770, 336] width 1200 height 566
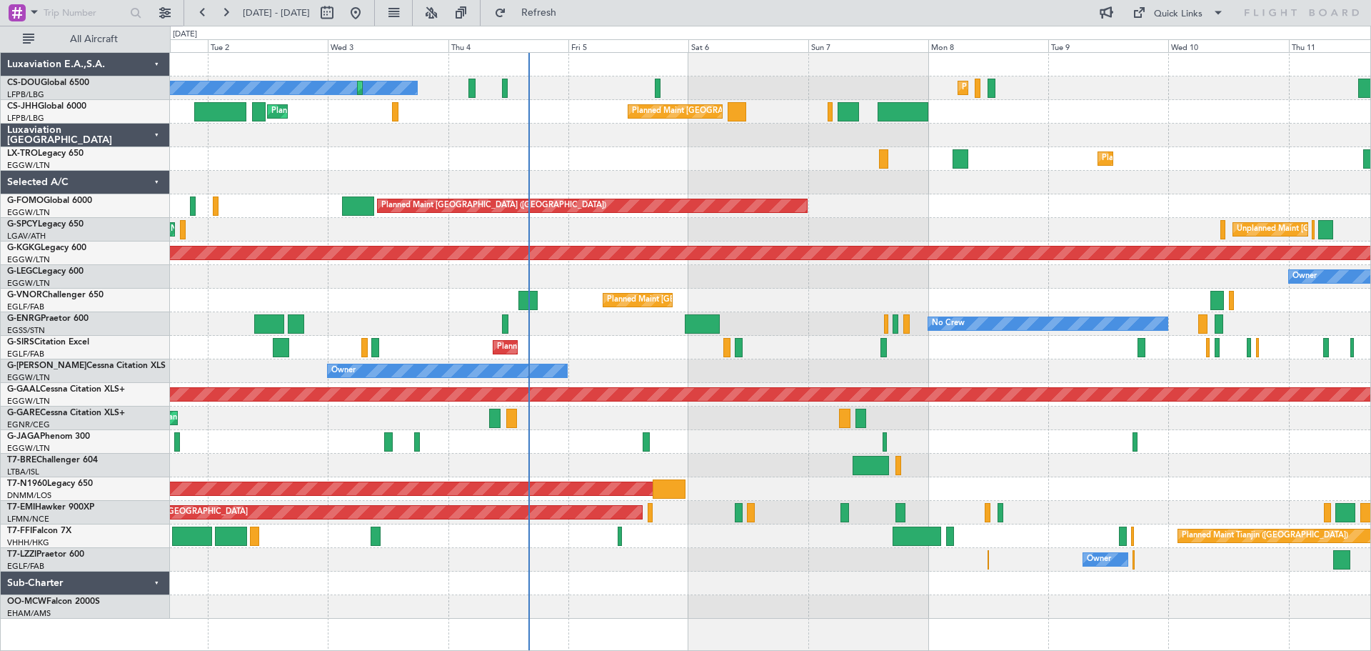
click at [779, 180] on div at bounding box center [770, 183] width 1200 height 24
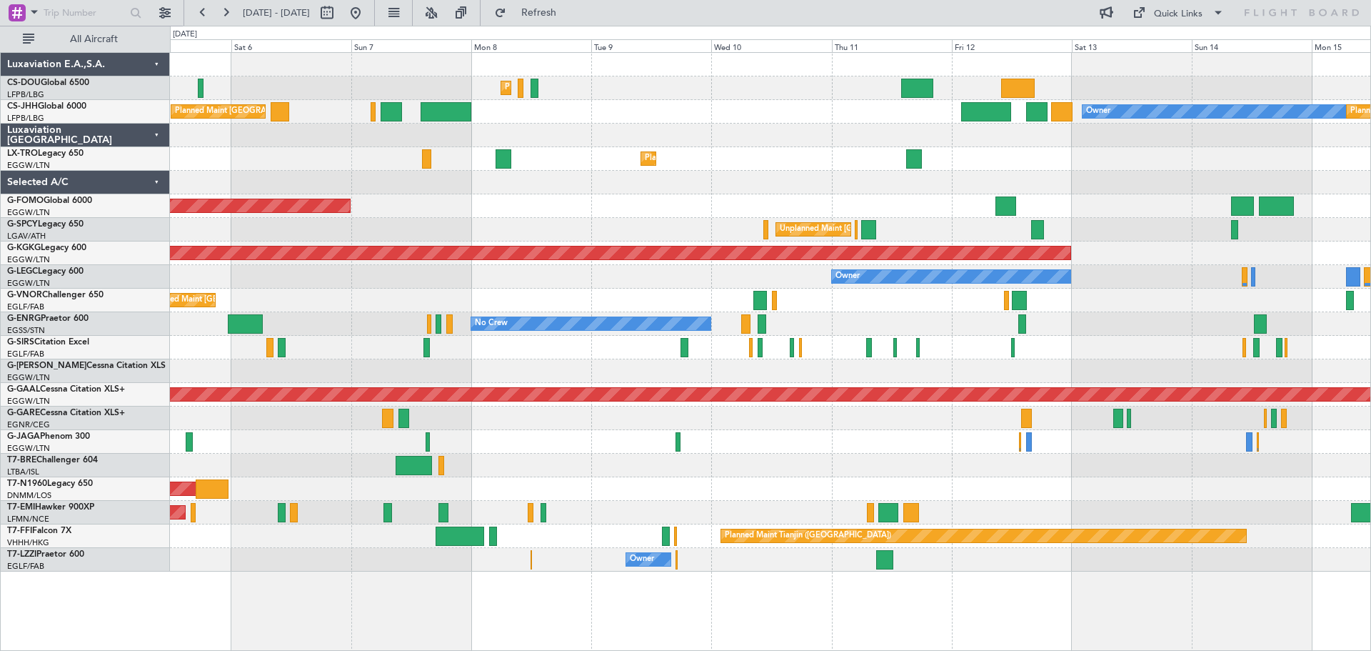
click at [660, 176] on div at bounding box center [770, 183] width 1200 height 24
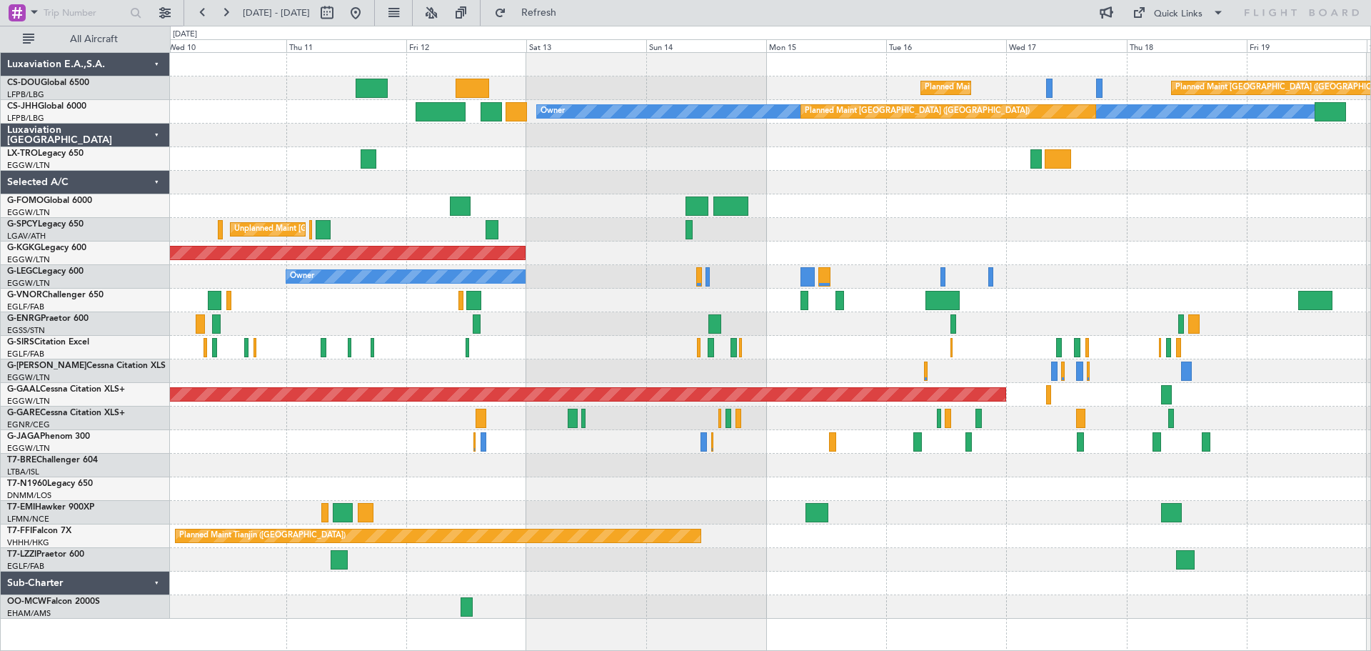
click at [591, 174] on div at bounding box center [770, 183] width 1200 height 24
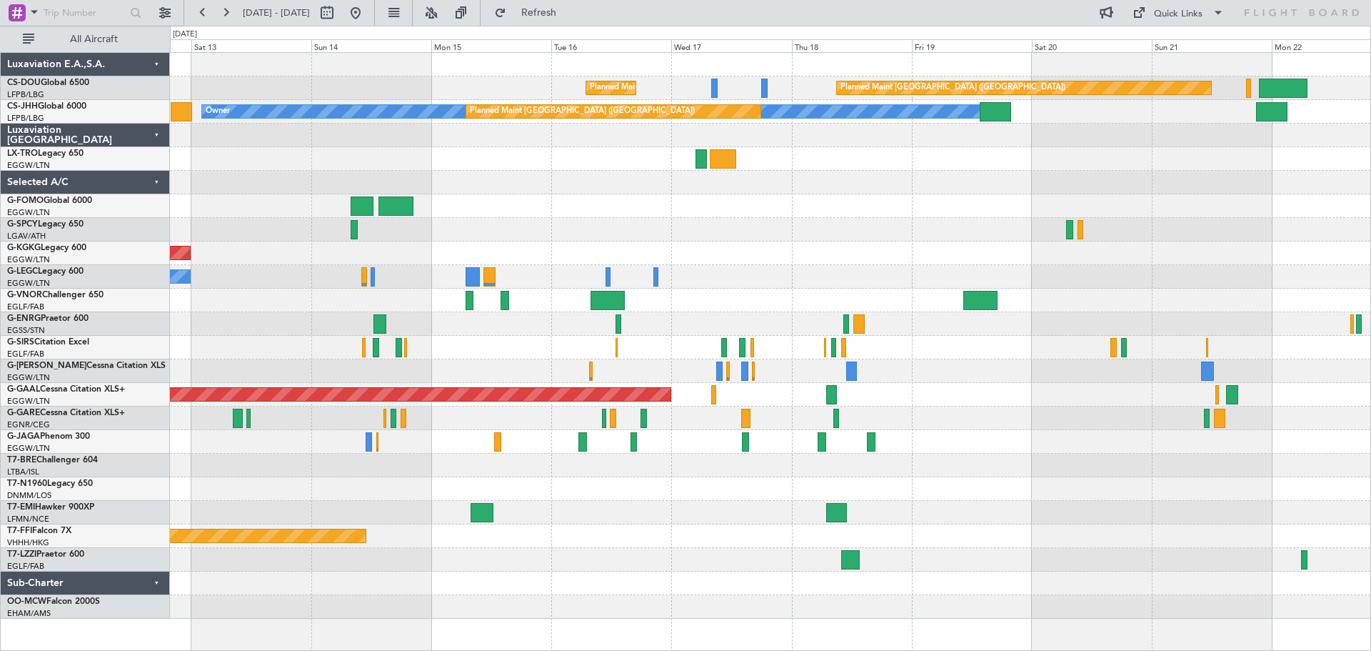
click at [840, 211] on div "Planned Maint [GEOGRAPHIC_DATA] ([GEOGRAPHIC_DATA]) Planned Maint [GEOGRAPHIC_D…" at bounding box center [770, 336] width 1200 height 566
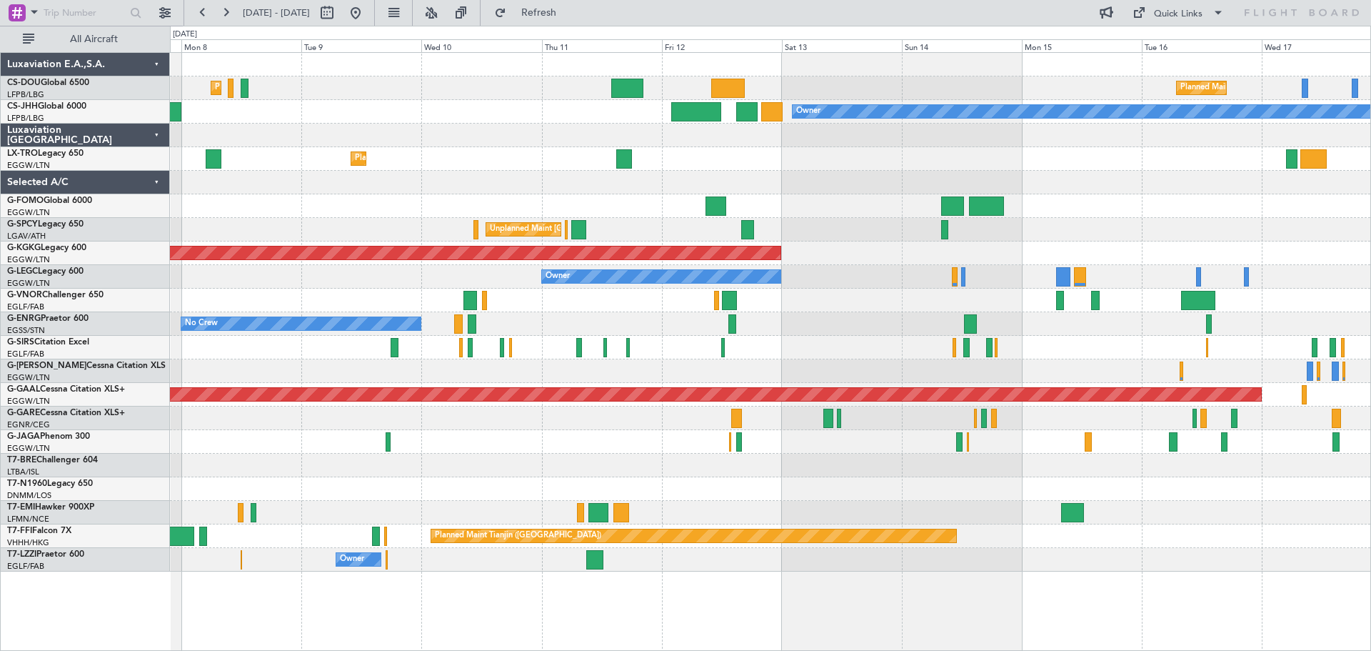
click at [1120, 210] on div "Planned Maint [GEOGRAPHIC_DATA] ([GEOGRAPHIC_DATA])" at bounding box center [770, 206] width 1200 height 24
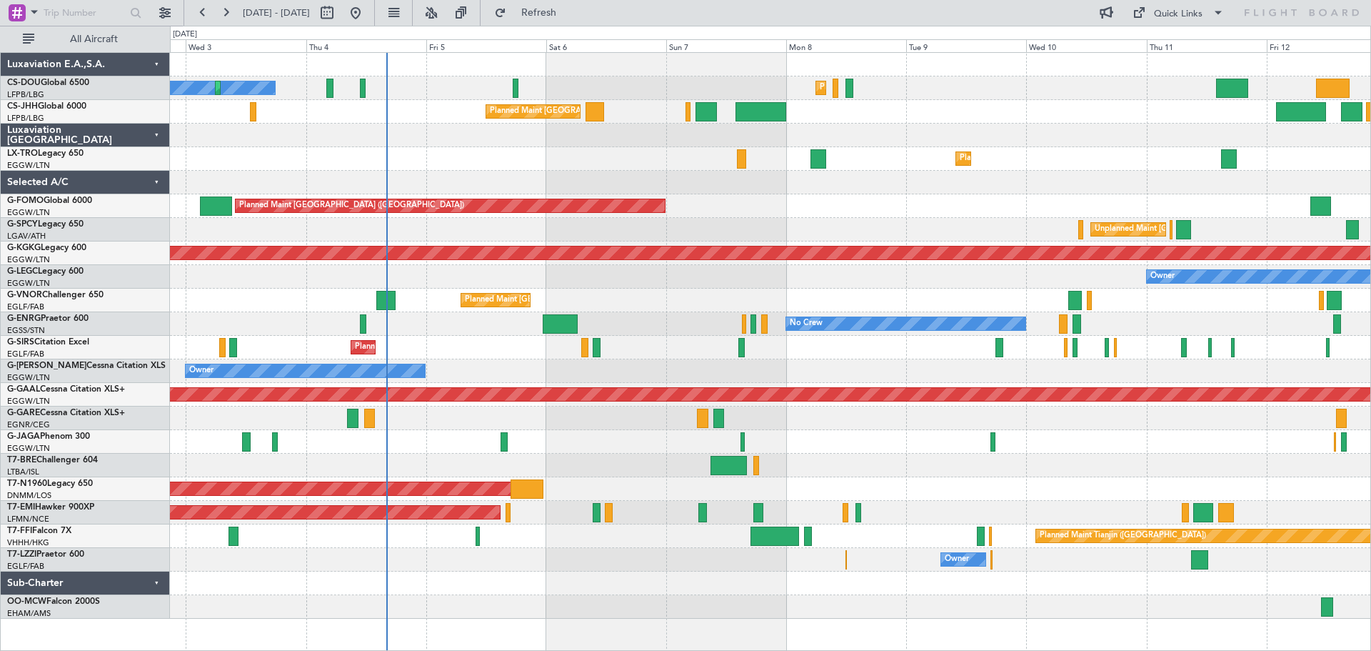
click at [903, 206] on div "Planned Maint [GEOGRAPHIC_DATA] ([GEOGRAPHIC_DATA]) No Crew Planned Maint [GEOG…" at bounding box center [770, 336] width 1200 height 566
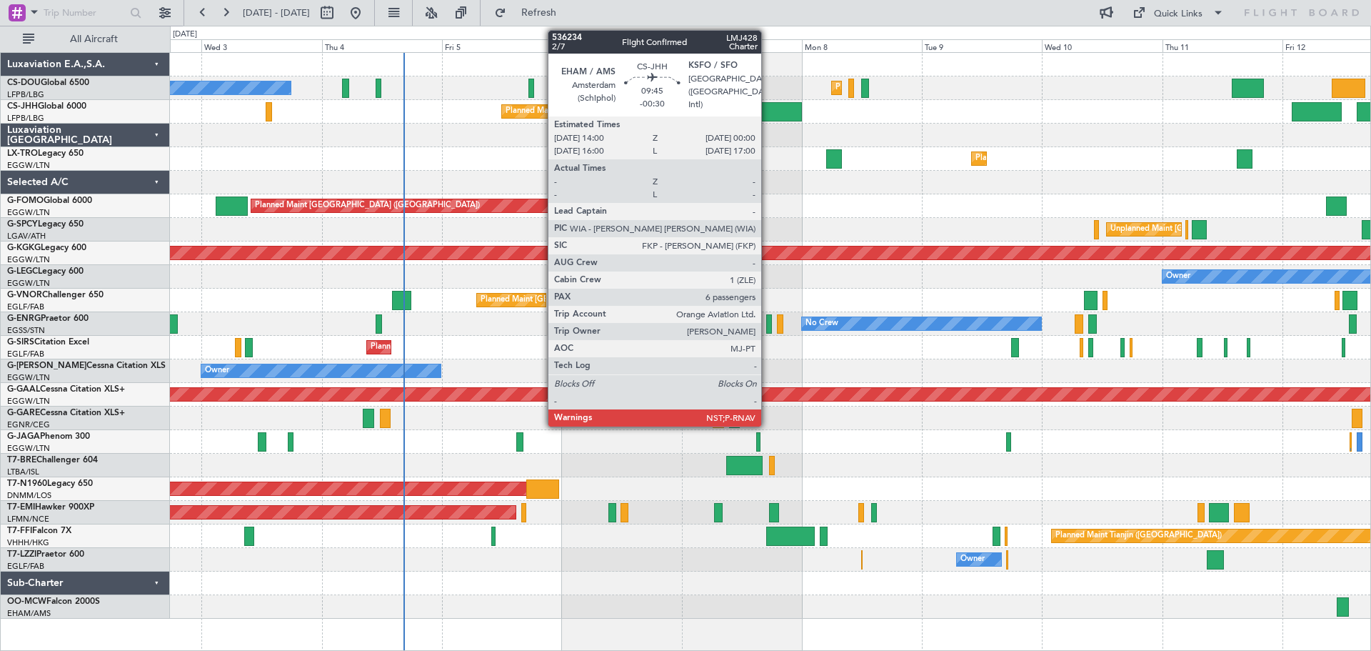
click at [768, 112] on div at bounding box center [776, 111] width 51 height 19
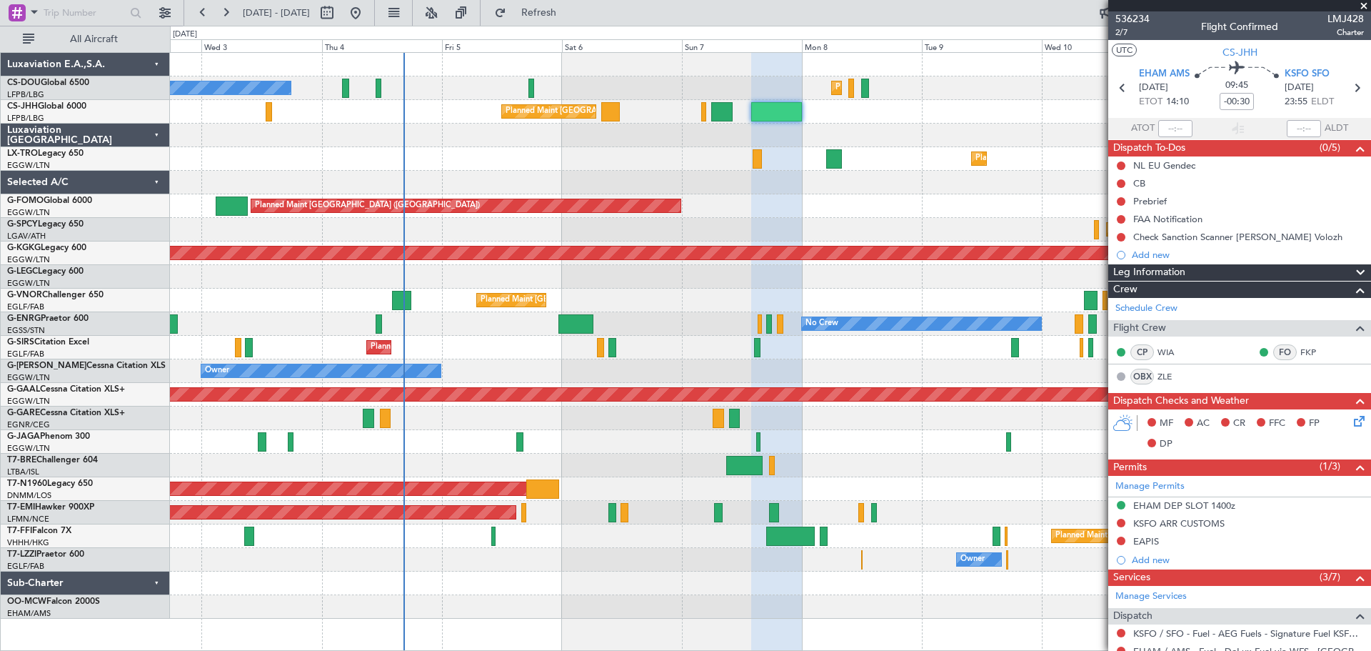
click at [1360, 5] on span at bounding box center [1364, 6] width 14 height 13
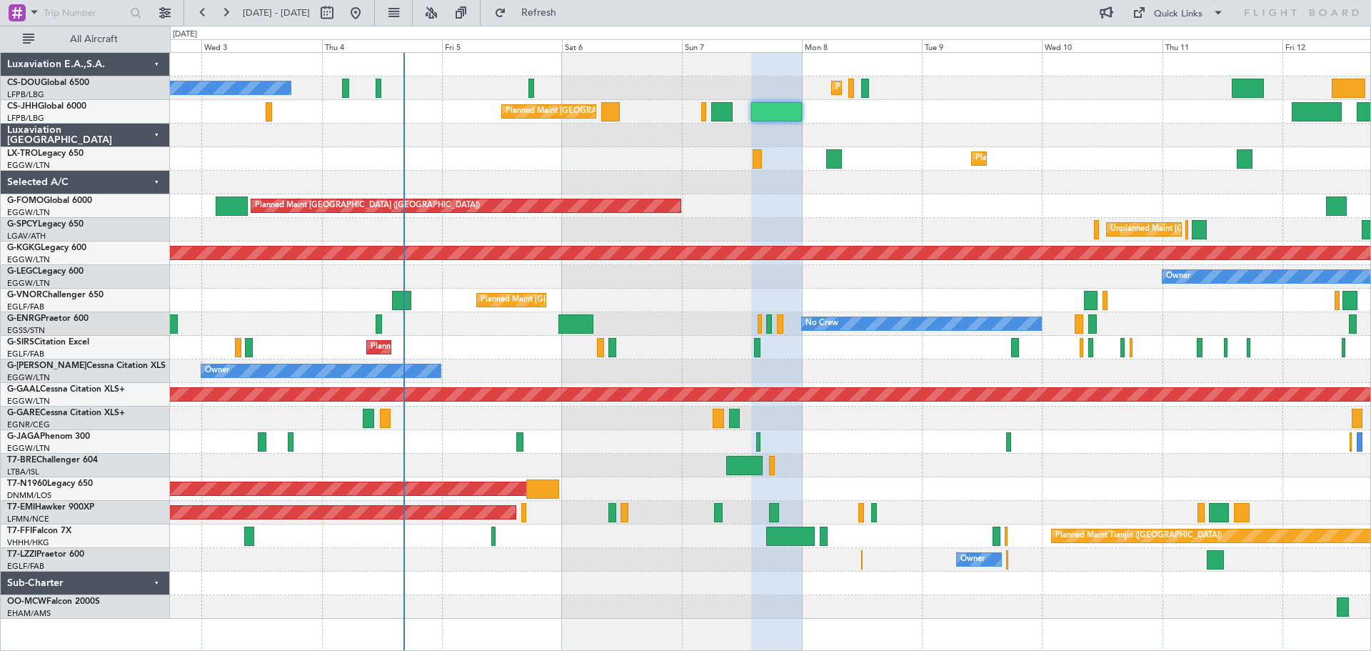
type input "0"
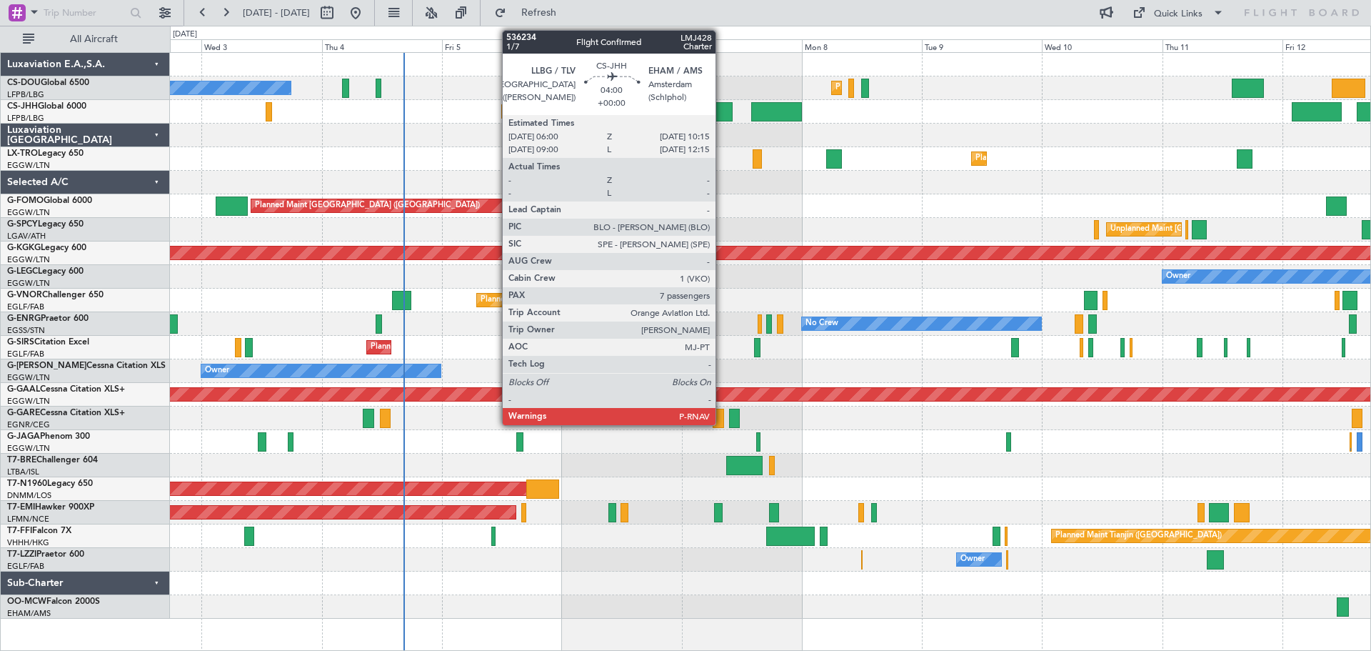
click at [722, 111] on div at bounding box center [721, 111] width 21 height 19
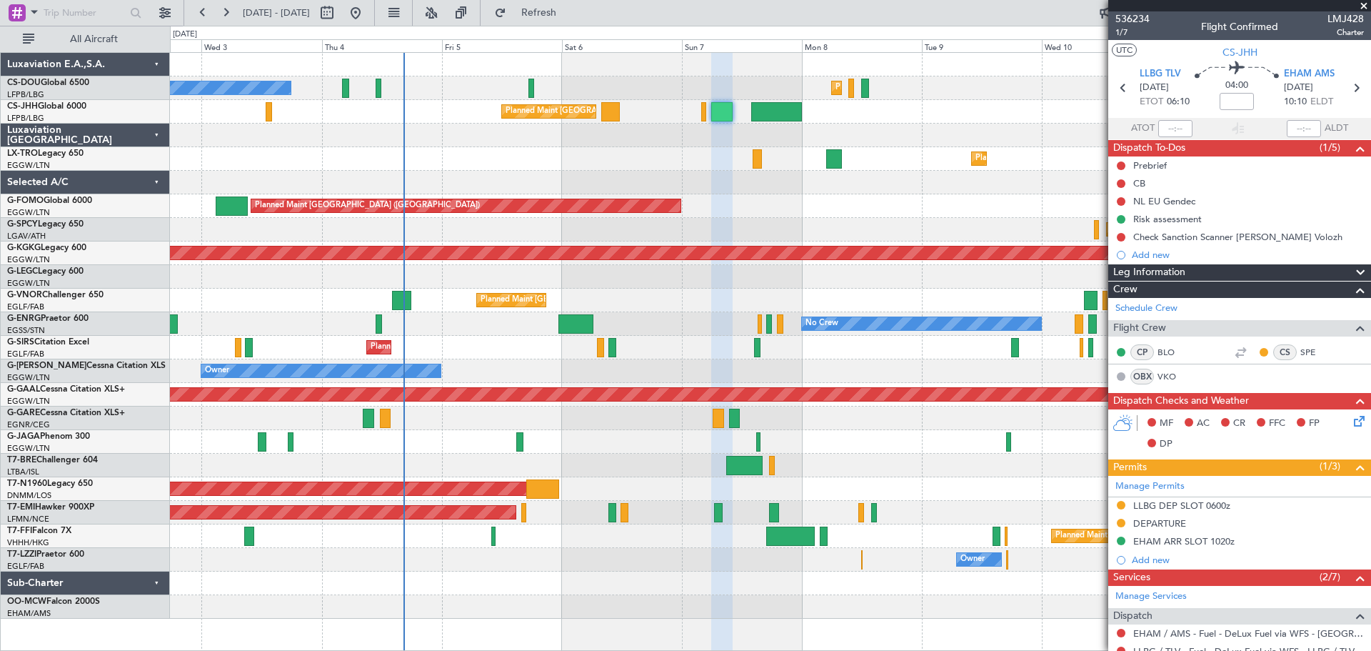
click at [1365, 8] on span at bounding box center [1364, 6] width 14 height 13
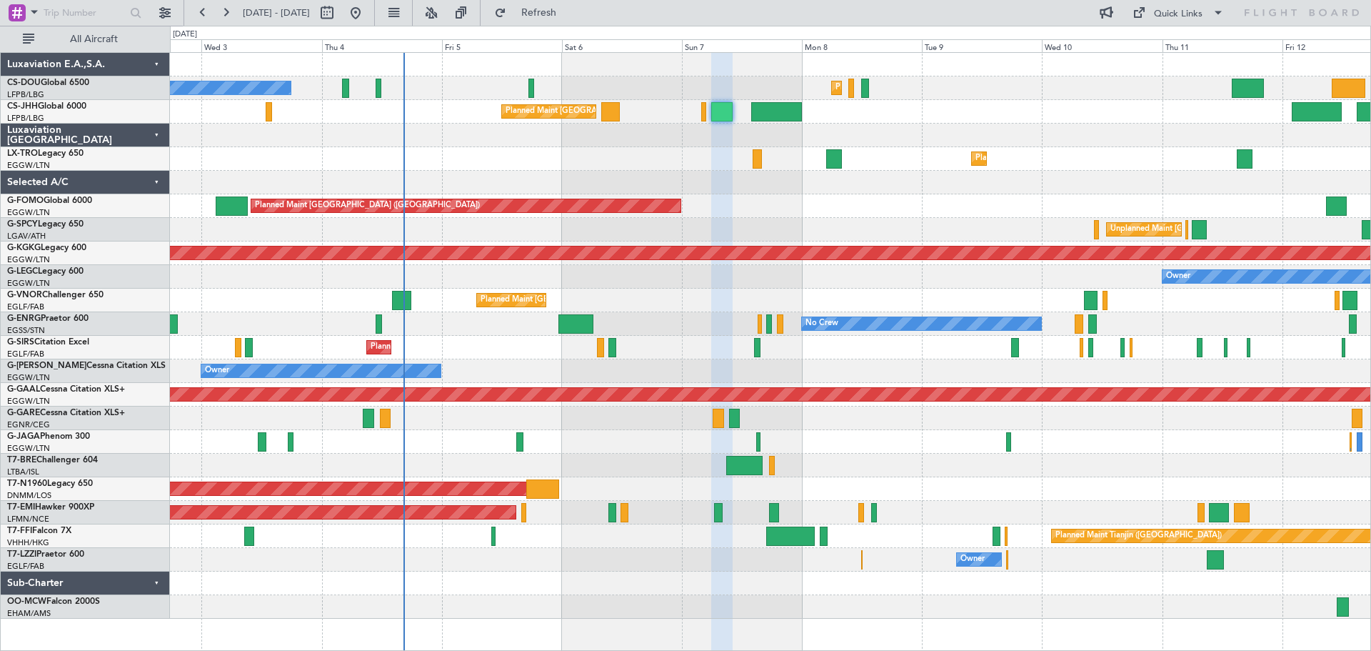
type input "0"
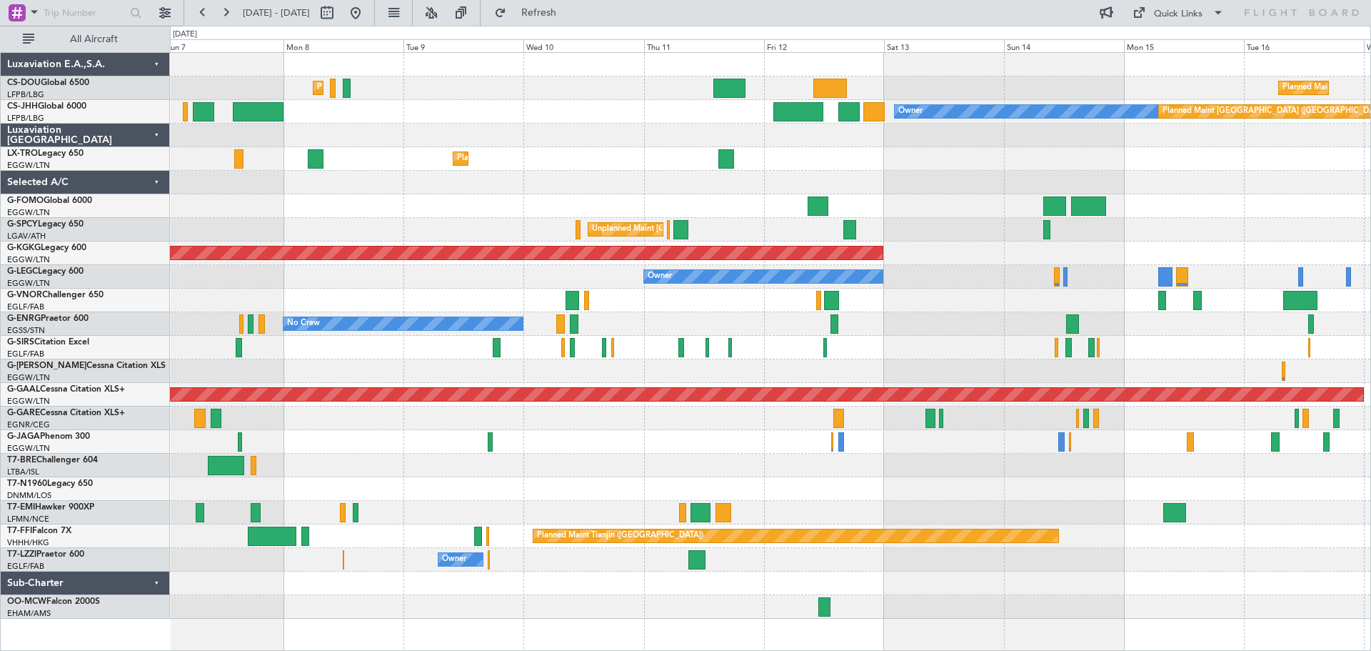
click at [583, 366] on div "Planned Maint Paris (Le Bourget) Planned Maint Paris (Le Bourget) Planned Maint…" at bounding box center [770, 336] width 1200 height 566
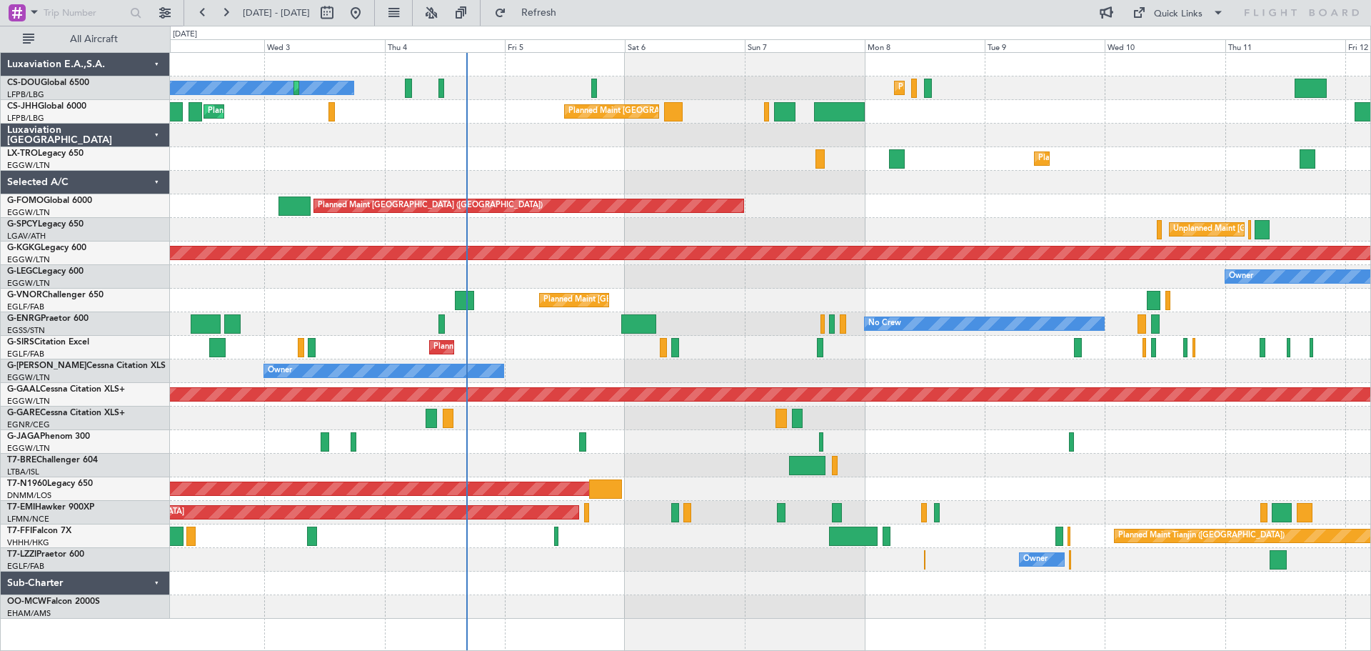
click at [974, 229] on div "Planned Maint Paris (Le Bourget) No Crew Planned Maint Paris (Le Bourget) Plann…" at bounding box center [770, 336] width 1200 height 566
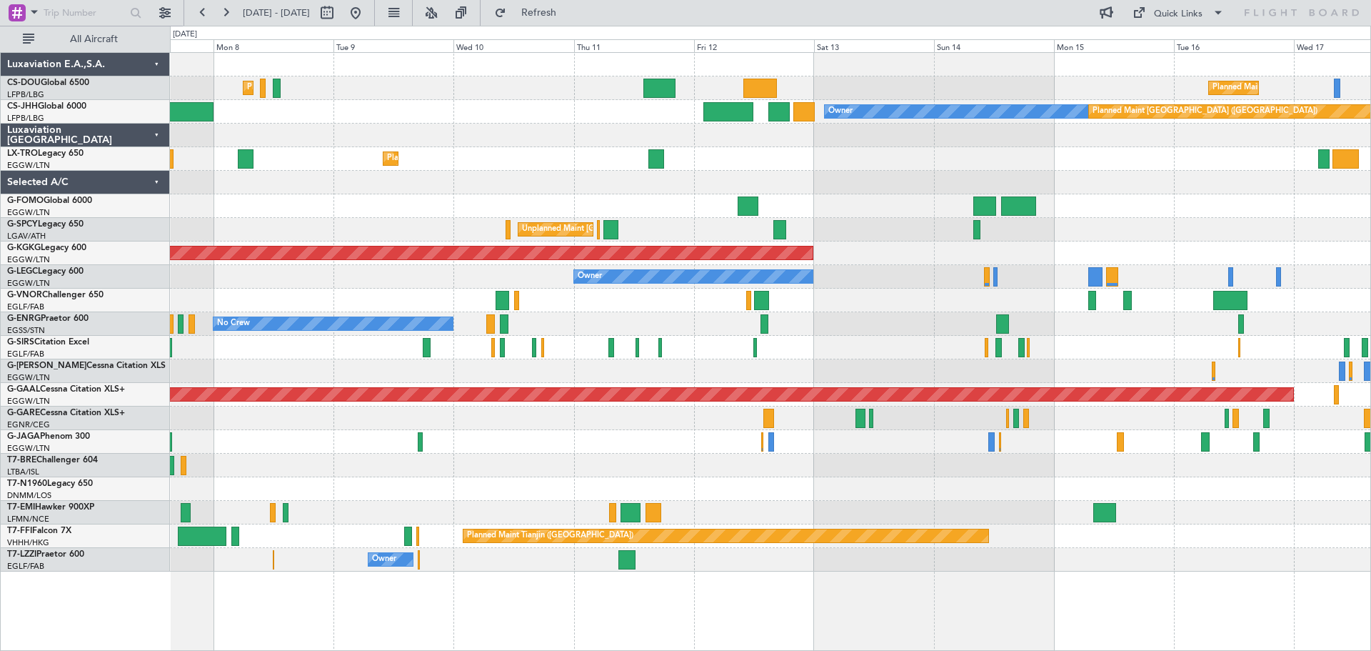
click at [396, 236] on div "Planned Maint Paris (Le Bourget) Planned Maint Paris (Le Bourget) Planned Maint…" at bounding box center [770, 312] width 1200 height 518
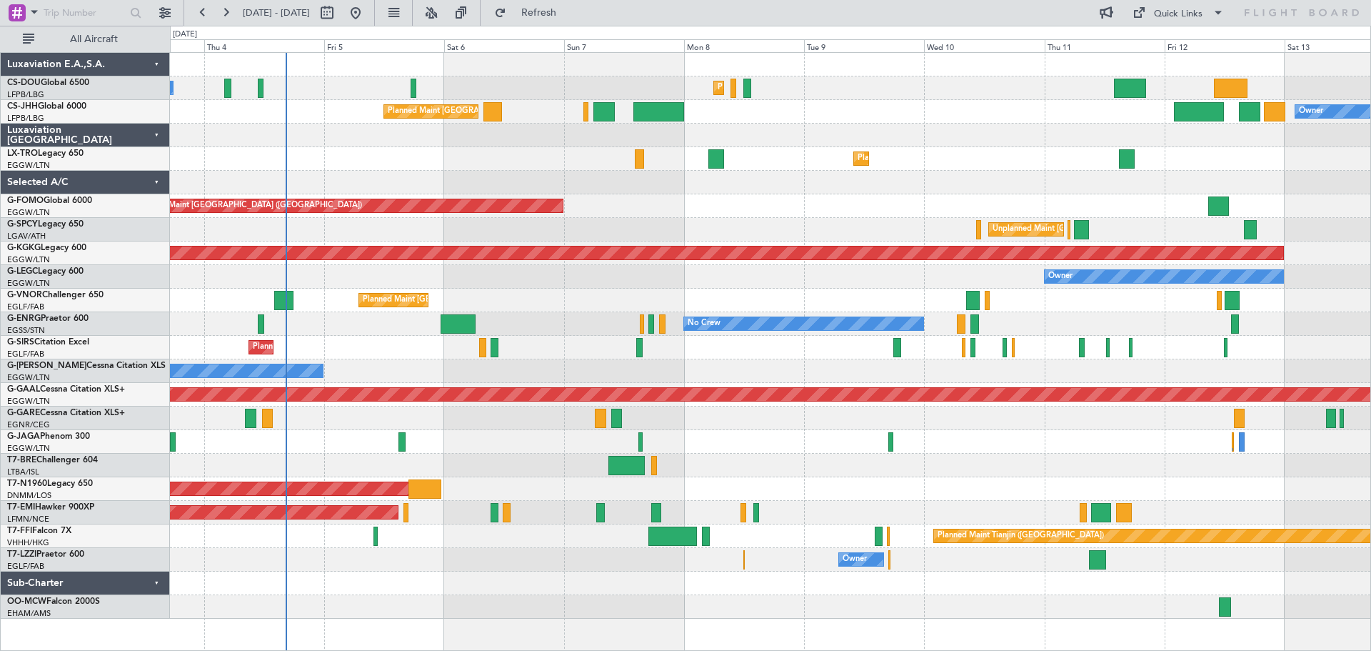
click at [772, 212] on div "Planned Maint Paris (Le Bourget) No Crew Planned Maint Paris (Le Bourget) Owner…" at bounding box center [770, 336] width 1200 height 566
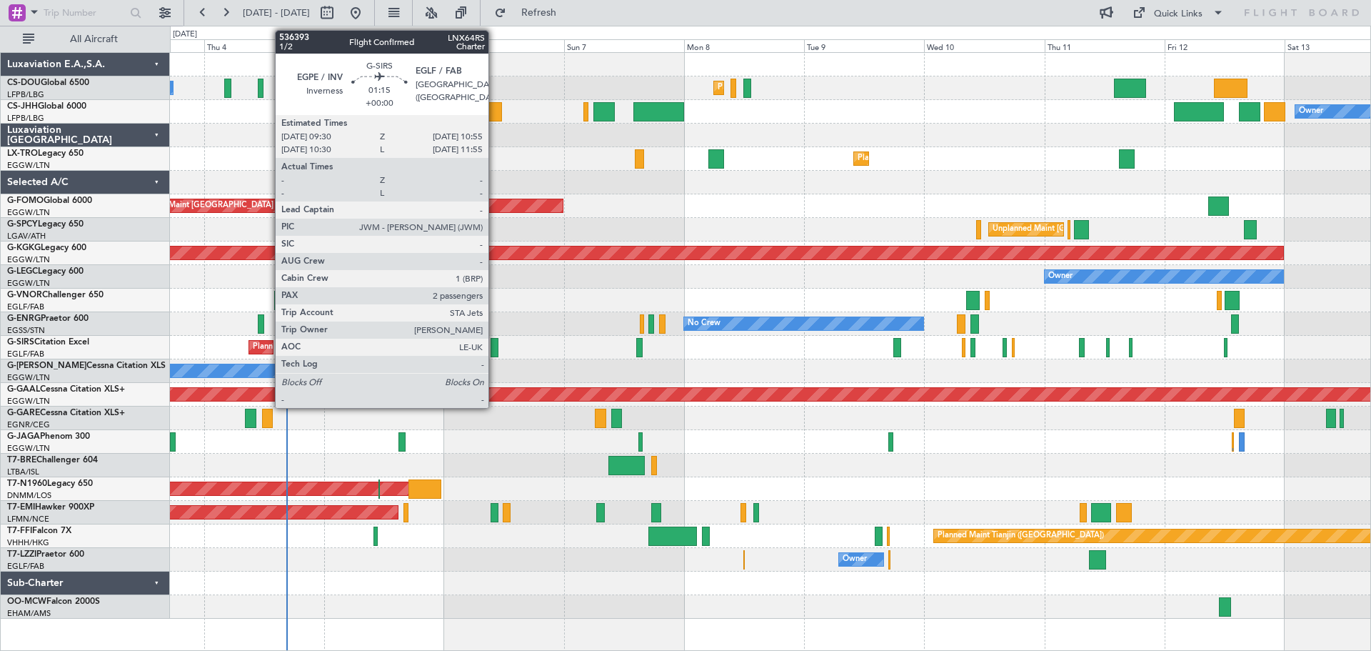
click at [495, 349] on div at bounding box center [494, 347] width 7 height 19
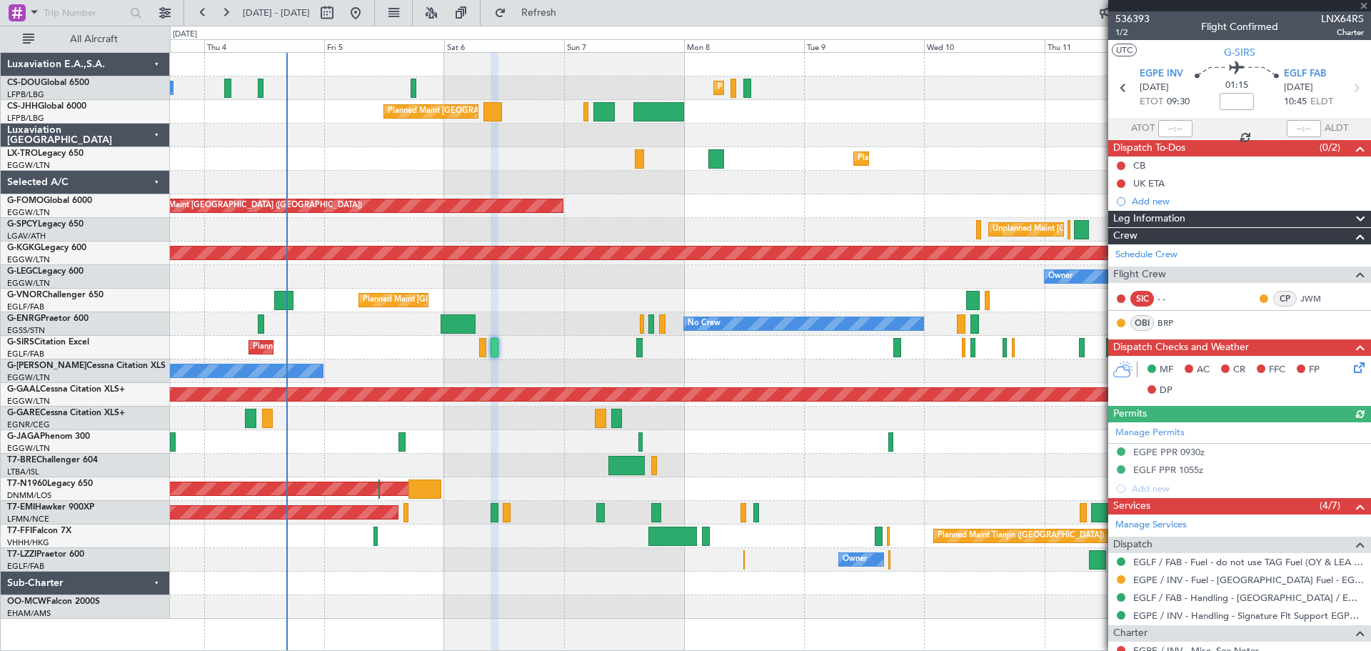
scroll to position [201, 0]
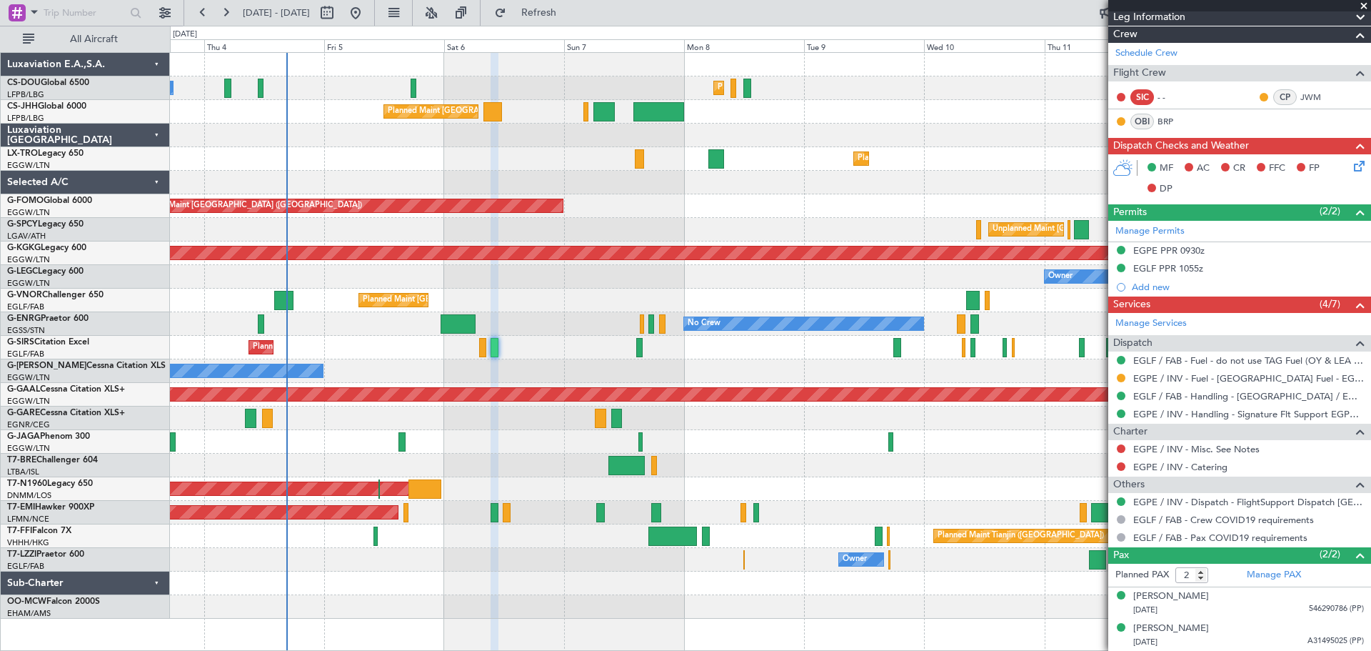
click at [1362, 5] on span at bounding box center [1364, 6] width 14 height 13
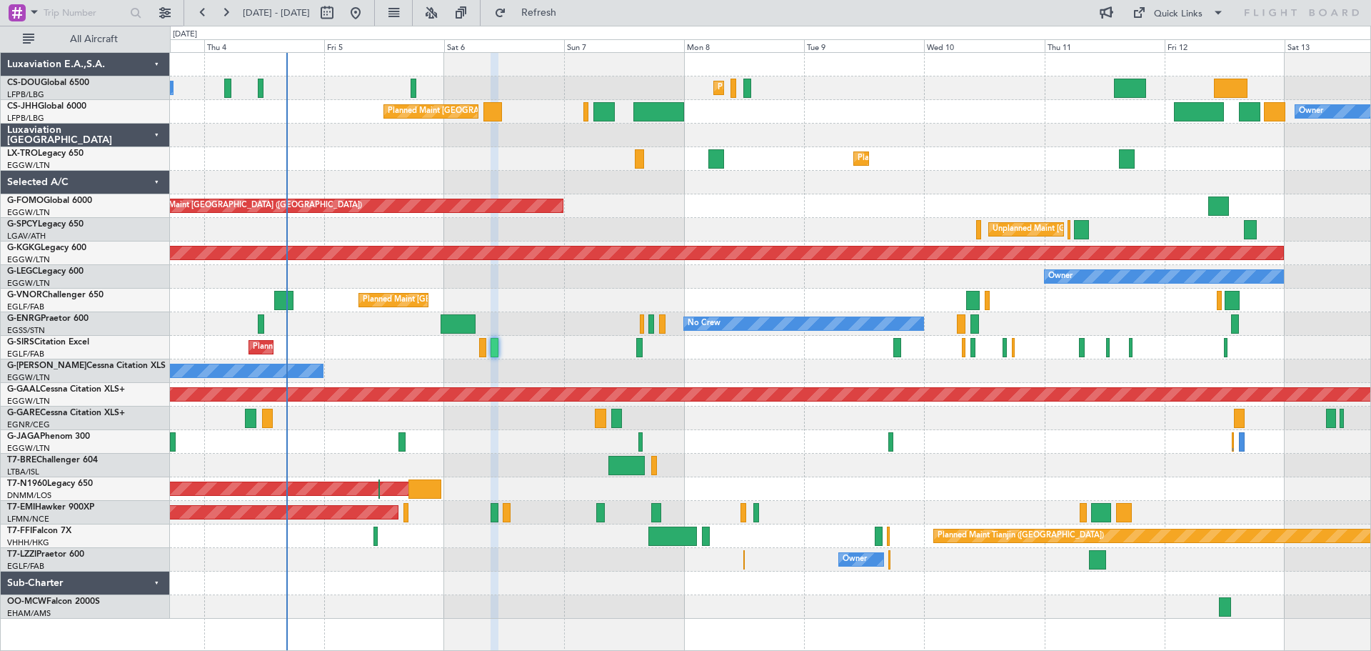
type input "0"
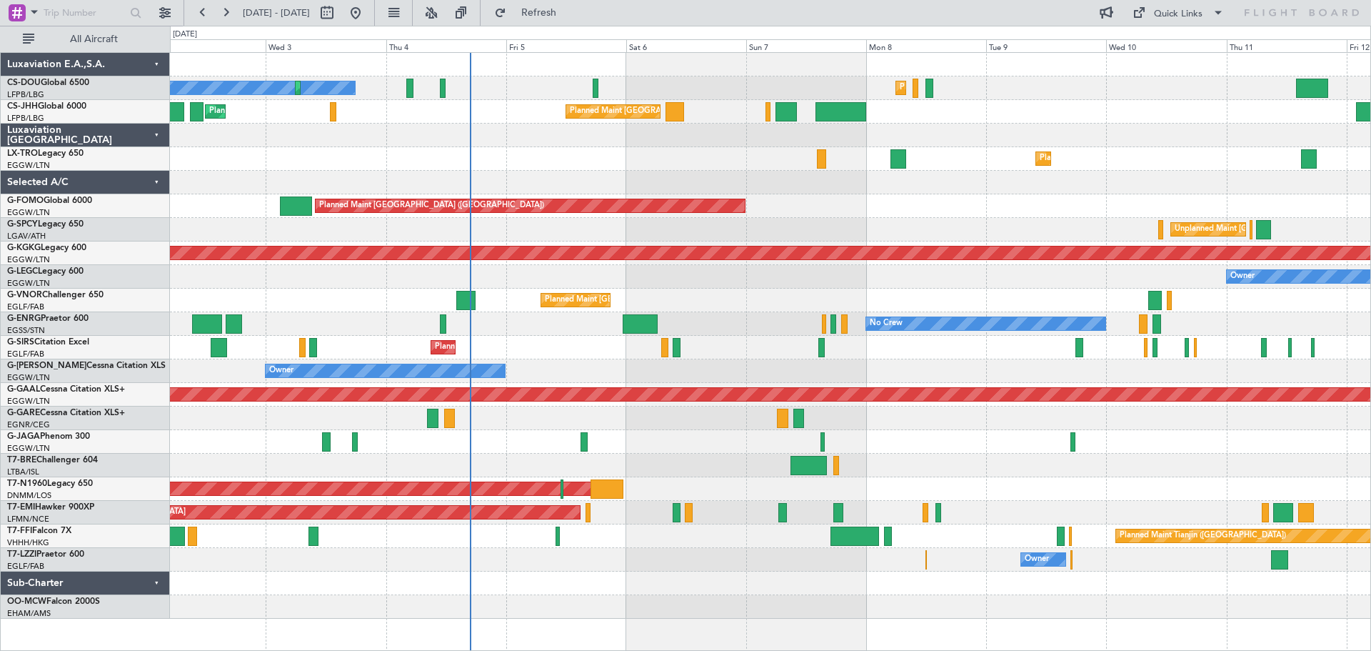
click at [598, 165] on div "No Crew Planned Maint Paris (Le Bourget) Planned Maint Paris (Le Bourget) Plann…" at bounding box center [770, 336] width 1200 height 566
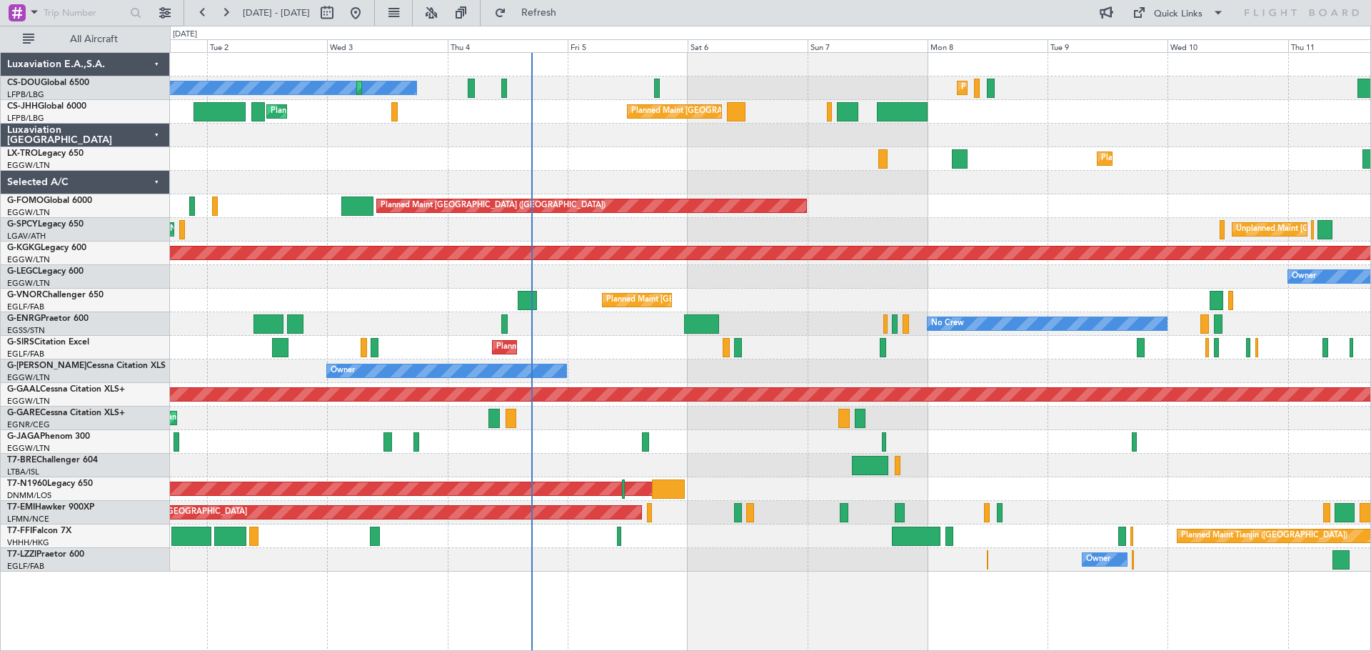
click at [381, 141] on div at bounding box center [770, 136] width 1200 height 24
click at [751, 147] on div "Planned Maint Dusseldorf" at bounding box center [770, 159] width 1200 height 24
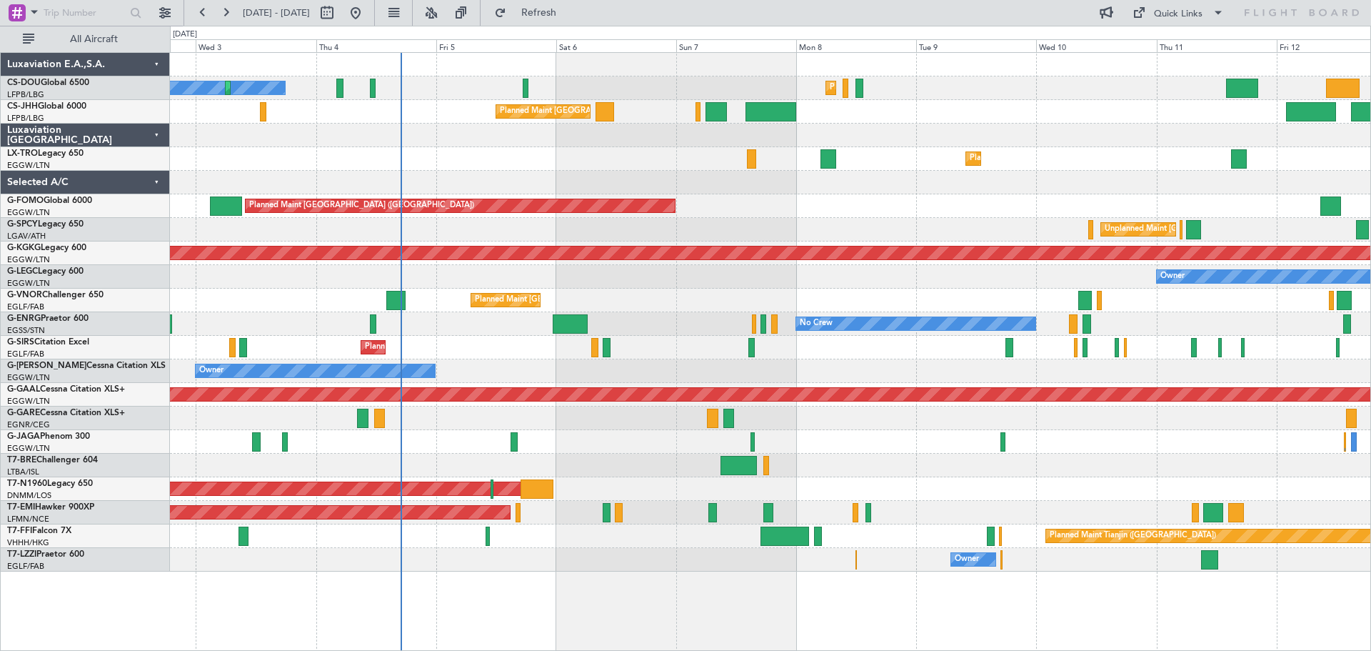
click at [880, 205] on div "Planned Maint [GEOGRAPHIC_DATA] ([GEOGRAPHIC_DATA])" at bounding box center [770, 206] width 1200 height 24
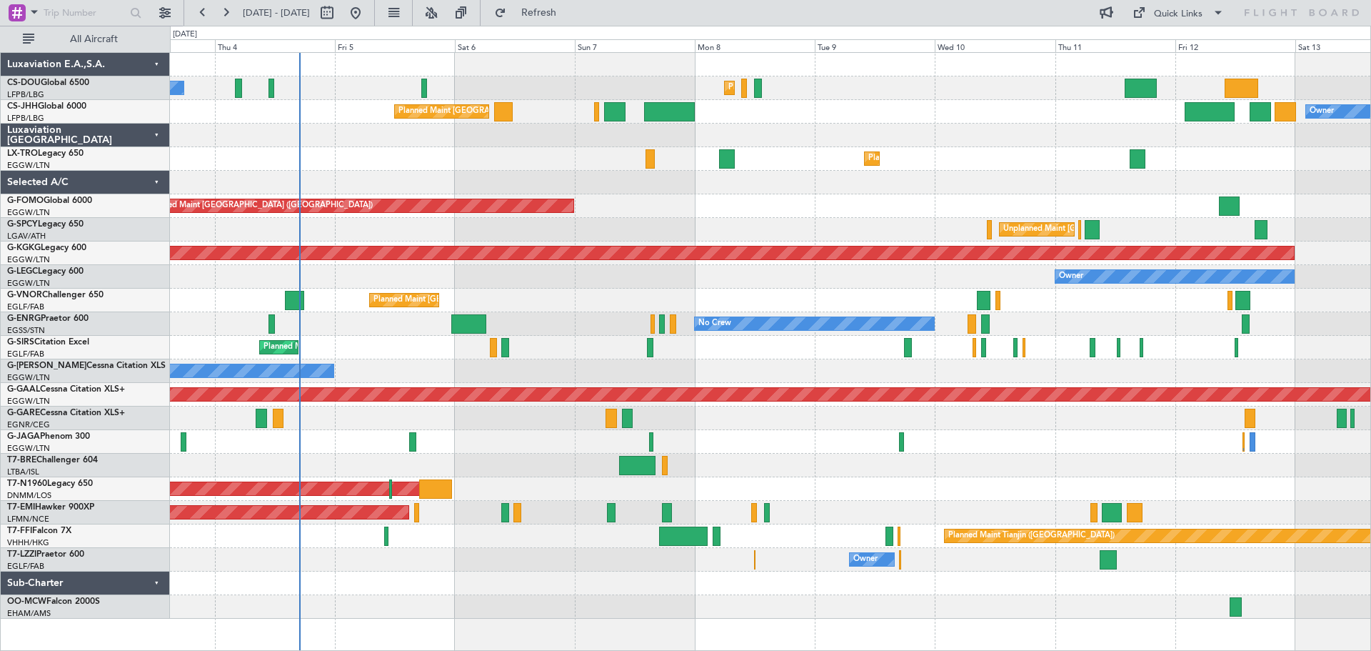
click at [901, 179] on div at bounding box center [770, 183] width 1200 height 24
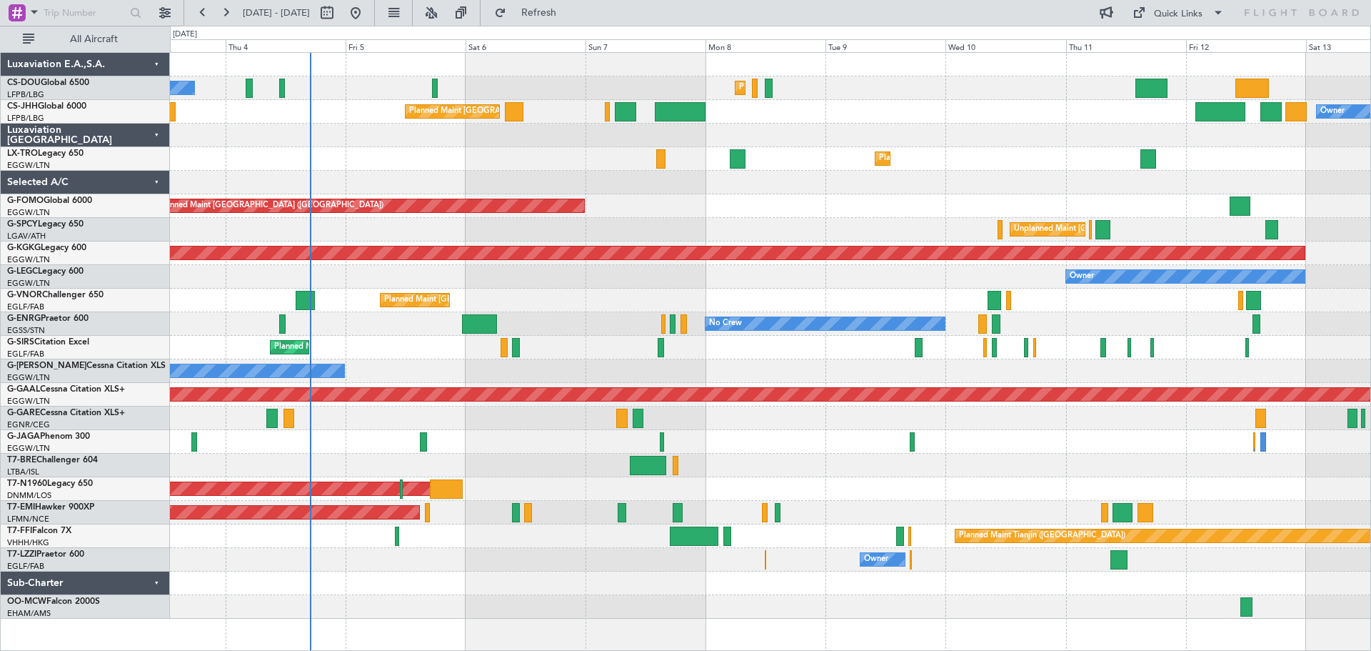
click at [416, 151] on div "Planned Maint Dusseldorf" at bounding box center [770, 159] width 1200 height 24
